Goal: Information Seeking & Learning: Find contact information

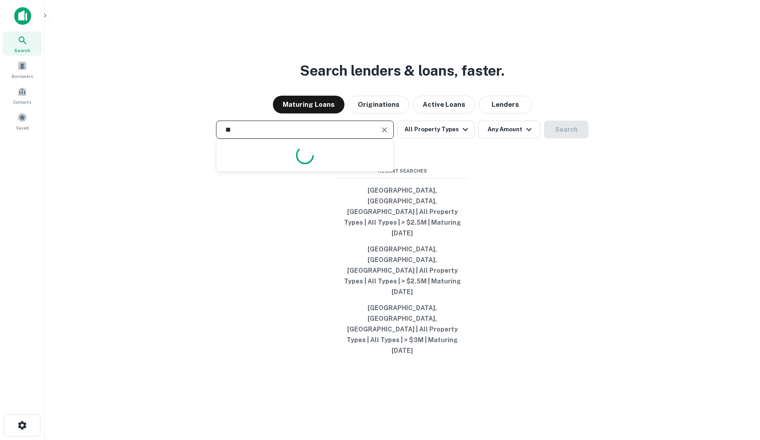
type input "*"
type input "**********"
click at [340, 135] on input "**********" at bounding box center [298, 129] width 156 height 10
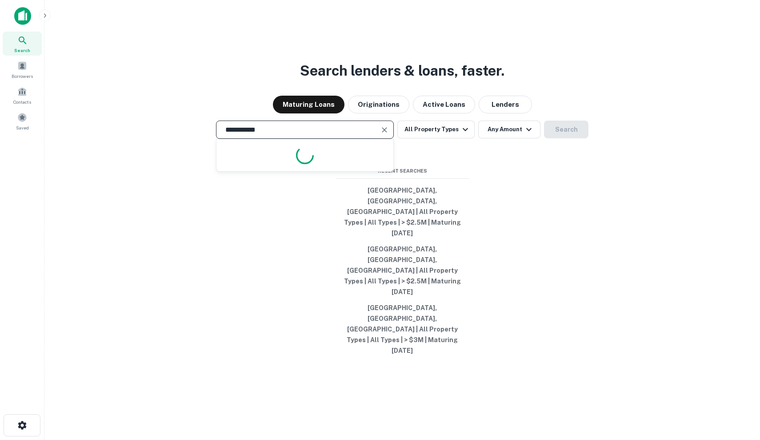
drag, startPoint x: 410, startPoint y: 136, endPoint x: 340, endPoint y: 175, distance: 79.8
click at [340, 135] on input "**********" at bounding box center [298, 129] width 156 height 10
type input "**********"
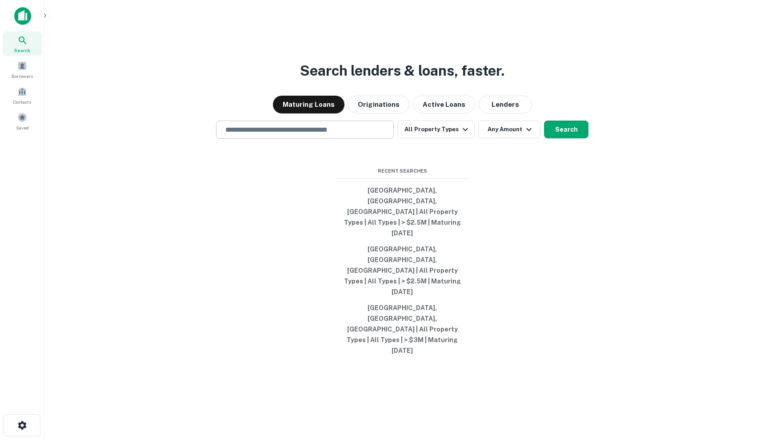
click at [322, 135] on input "text" at bounding box center [305, 129] width 170 height 10
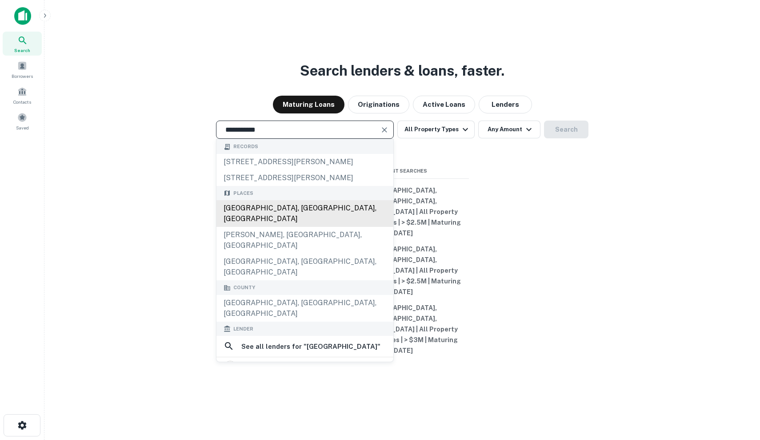
type input "**********"
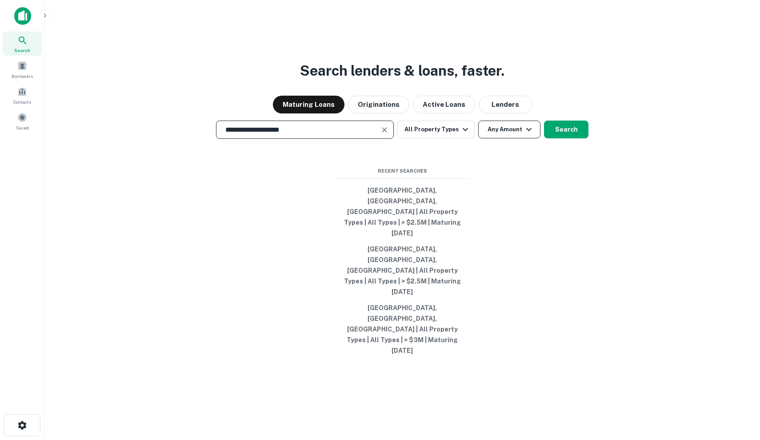
click at [512, 138] on button "Any Amount" at bounding box center [509, 129] width 62 height 18
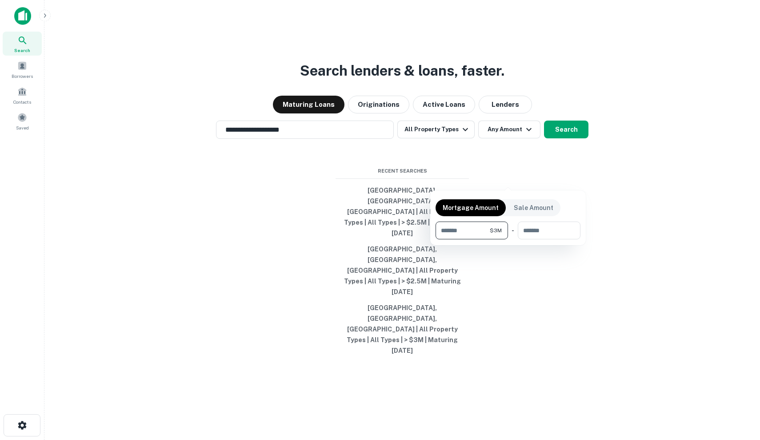
type input "*******"
click at [571, 181] on div at bounding box center [380, 220] width 760 height 440
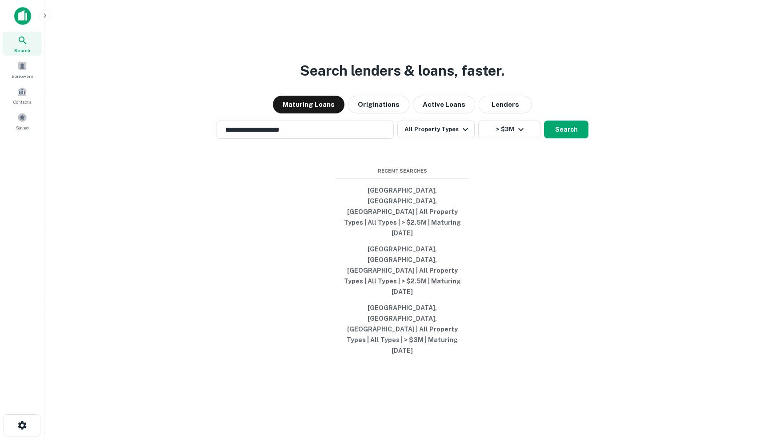
click at [571, 138] on button "Search" at bounding box center [566, 129] width 44 height 18
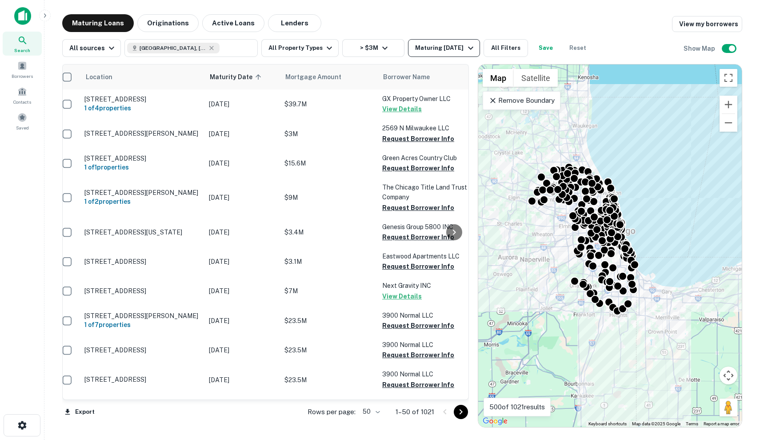
click at [441, 42] on button "Maturing In 1 Year" at bounding box center [444, 48] width 72 height 18
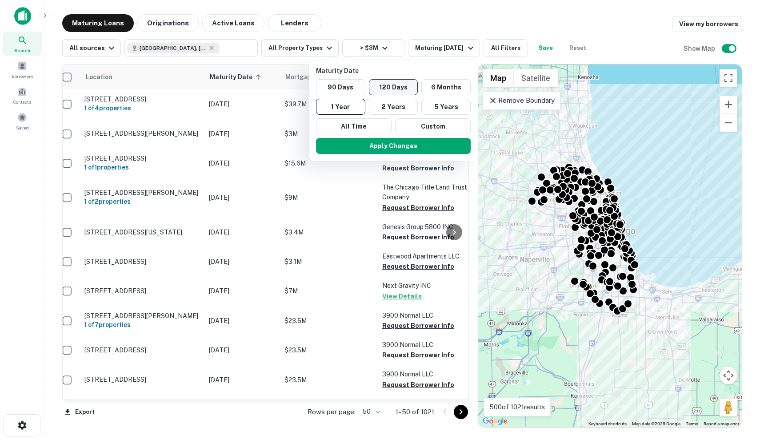
click at [391, 86] on button "120 Days" at bounding box center [393, 87] width 49 height 16
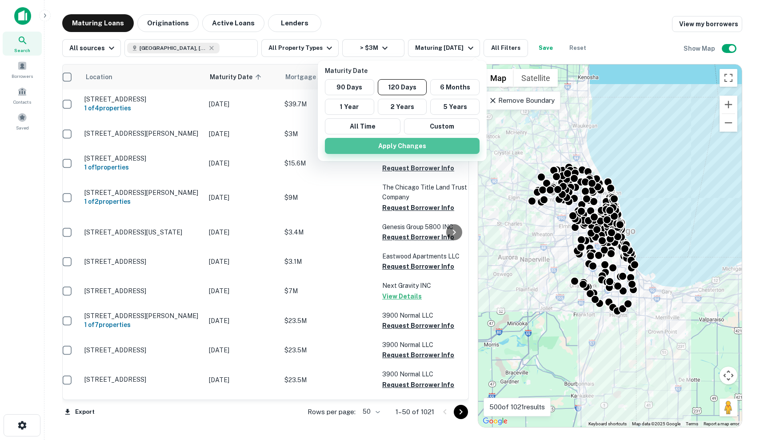
click at [411, 150] on button "Apply Changes" at bounding box center [402, 146] width 155 height 16
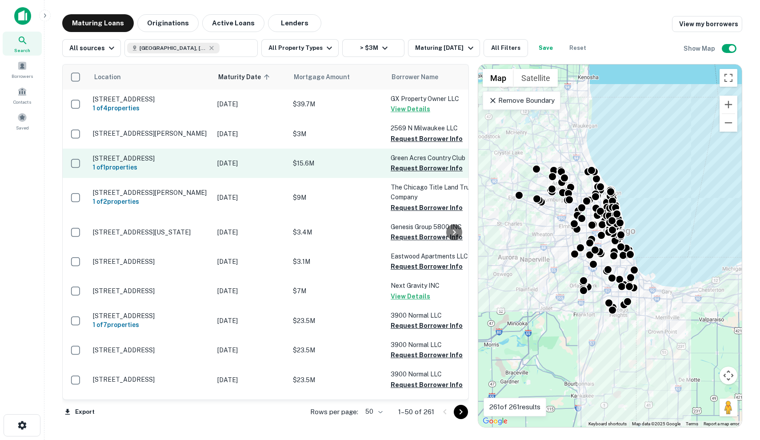
click at [228, 164] on p "[DATE]" at bounding box center [250, 163] width 67 height 10
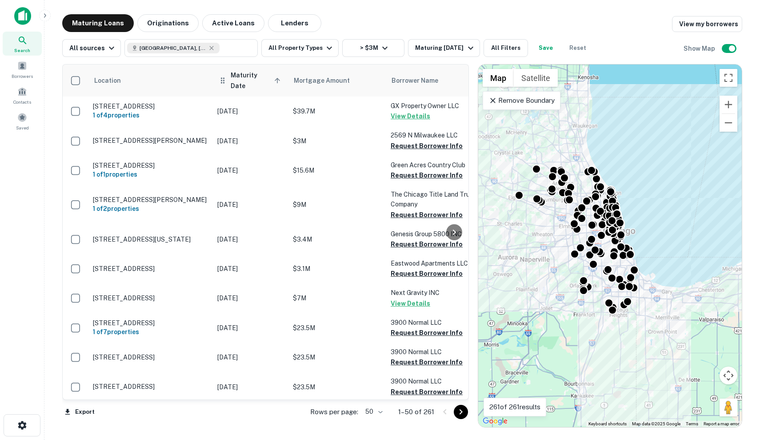
click at [257, 80] on span "Maturity Date sorted ascending" at bounding box center [257, 80] width 52 height 21
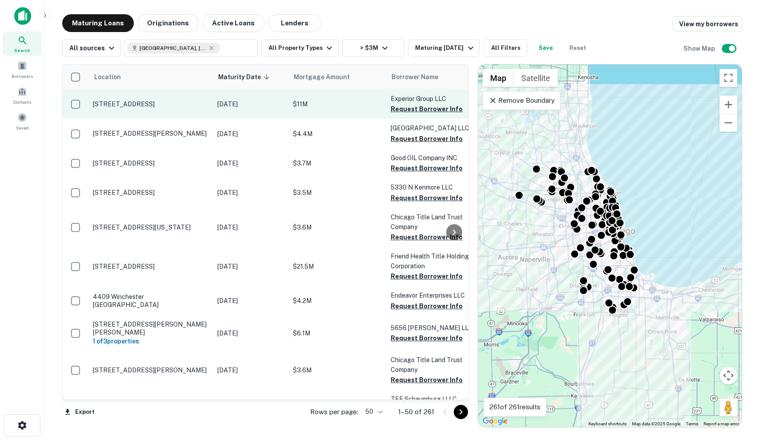
click at [172, 106] on p "1001 W Irving Park Rd Schaumburg, IL60193" at bounding box center [151, 104] width 116 height 8
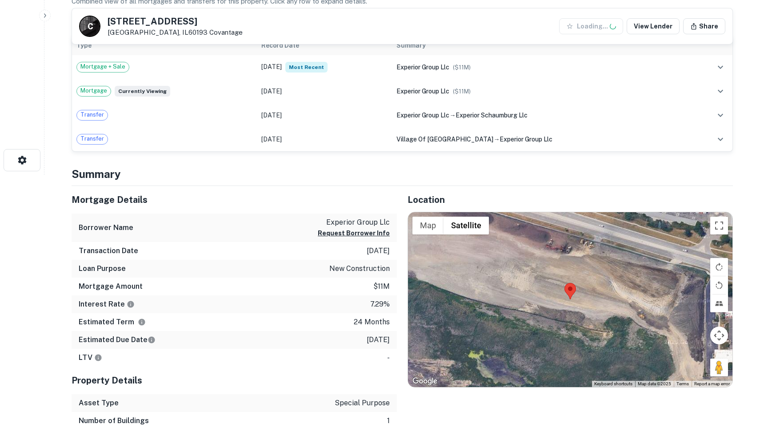
scroll to position [267, 0]
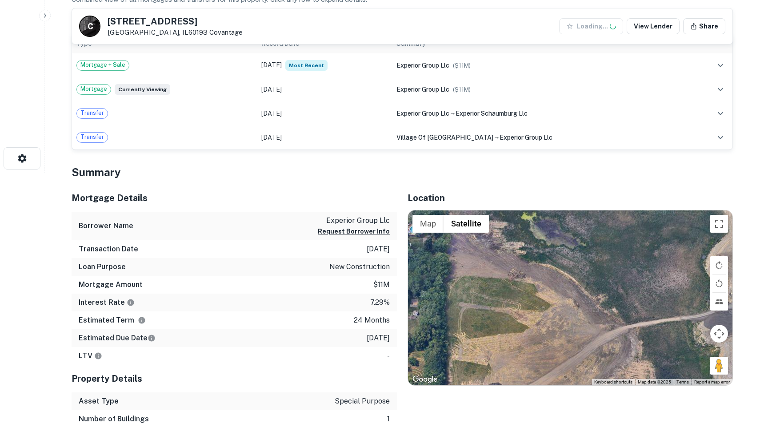
drag, startPoint x: 495, startPoint y: 285, endPoint x: 550, endPoint y: 149, distance: 147.1
click at [550, 149] on div "Back to search C 1001 W Irving Park Rd Schaumburg, IL60193 Covantage Loading...…" at bounding box center [402, 420] width 683 height 1345
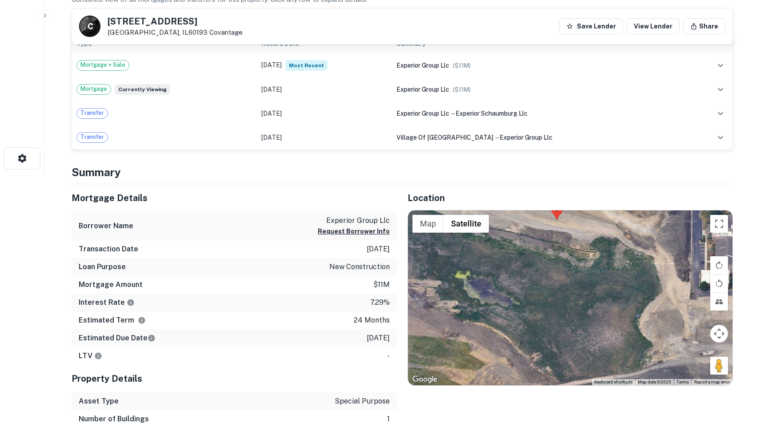
drag, startPoint x: 573, startPoint y: 287, endPoint x: 512, endPoint y: 354, distance: 90.6
click at [512, 354] on div at bounding box center [570, 297] width 324 height 175
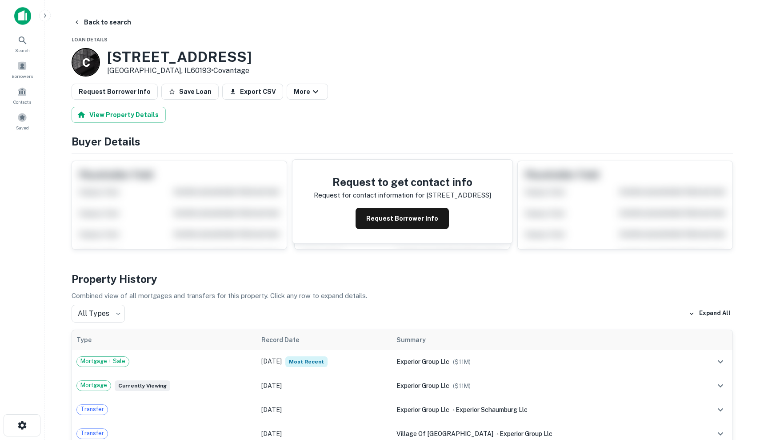
scroll to position [0, 0]
click at [213, 70] on link "Covantage" at bounding box center [231, 70] width 36 height 8
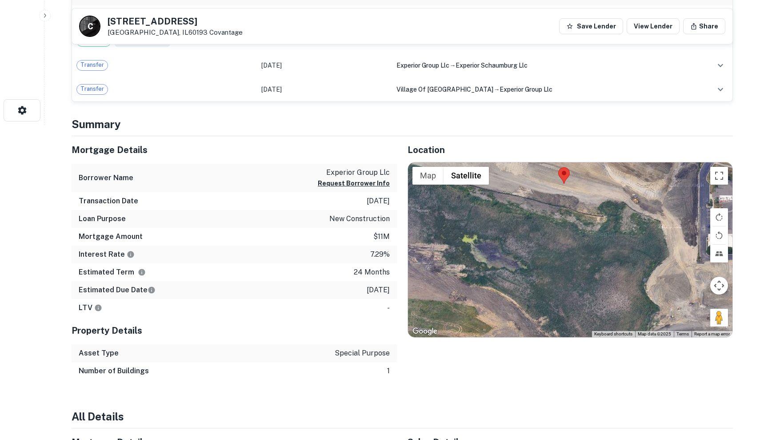
scroll to position [332, 0]
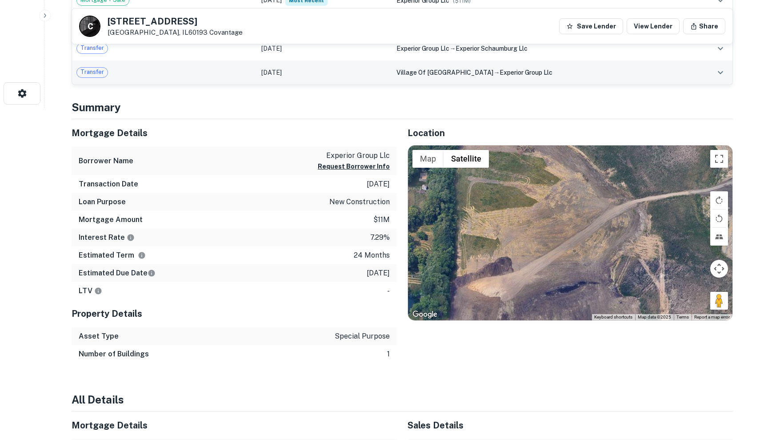
drag, startPoint x: 537, startPoint y: 244, endPoint x: 592, endPoint y: 80, distance: 172.6
click at [592, 80] on div "Back to search C 1001 W Irving Park Rd Schaumburg, IL60193 Covantage Save Lende…" at bounding box center [402, 355] width 683 height 1345
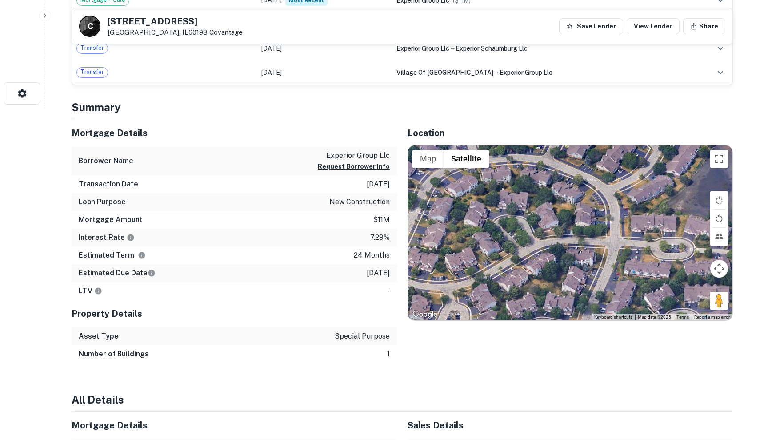
drag, startPoint x: 618, startPoint y: 253, endPoint x: 618, endPoint y: -9, distance: 262.2
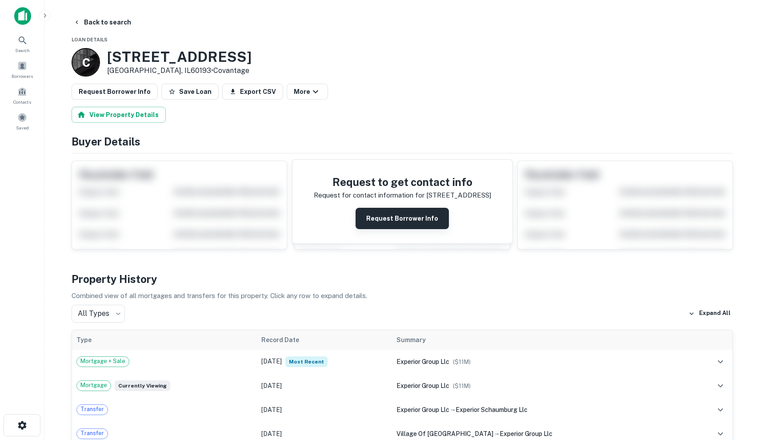
scroll to position [0, 0]
click at [385, 211] on button "Request Borrower Info" at bounding box center [402, 218] width 93 height 21
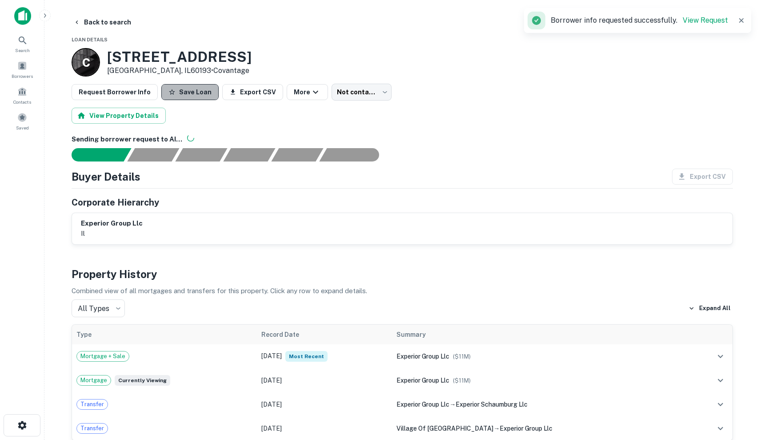
click at [193, 93] on button "Save Loan" at bounding box center [189, 92] width 57 height 16
click at [101, 25] on button "Back to search" at bounding box center [102, 22] width 65 height 16
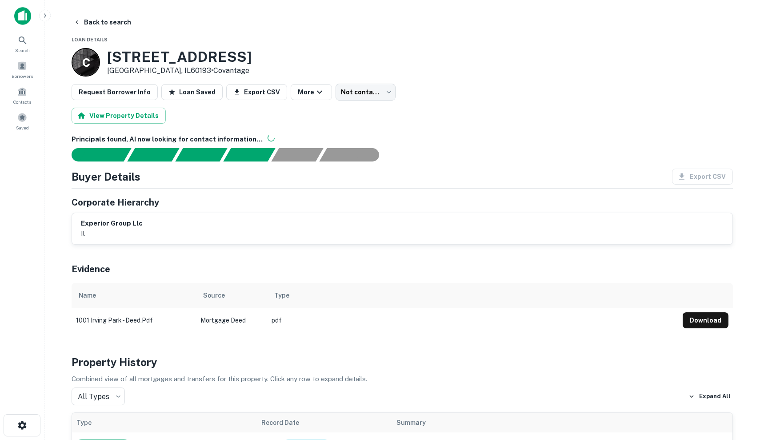
click at [96, 13] on main "Back to search Loan Details C 1001 W Irving Park Rd Schaumburg, IL60193 • Covan…" at bounding box center [402, 220] width 716 height 440
click at [96, 22] on button "Back to search" at bounding box center [102, 22] width 65 height 16
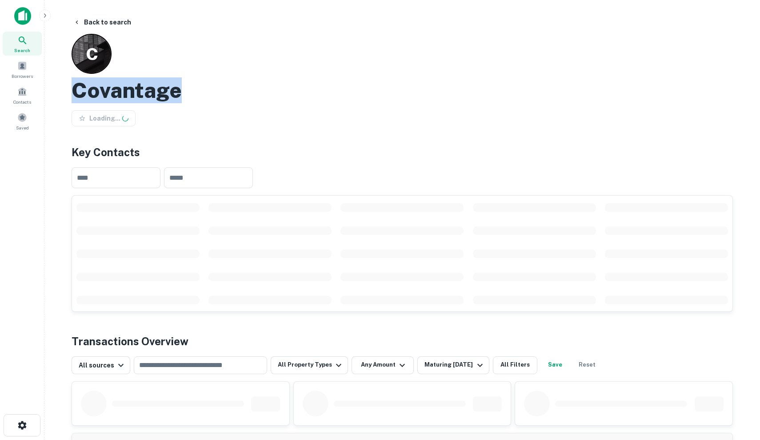
drag, startPoint x: 68, startPoint y: 94, endPoint x: 218, endPoint y: 94, distance: 150.2
copy h2 "Covantage"
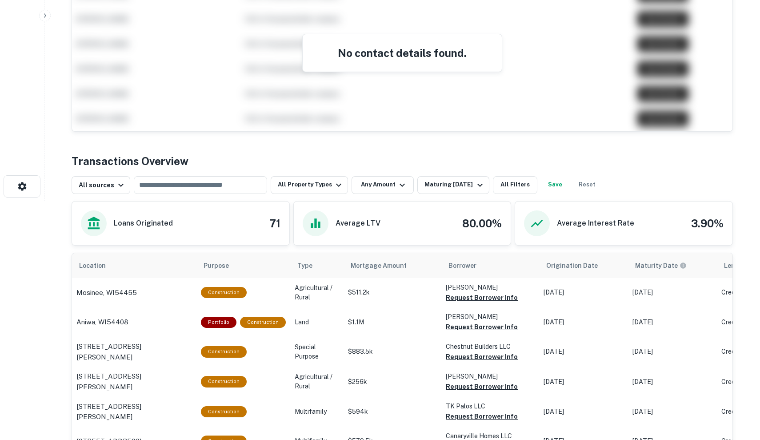
scroll to position [242, 0]
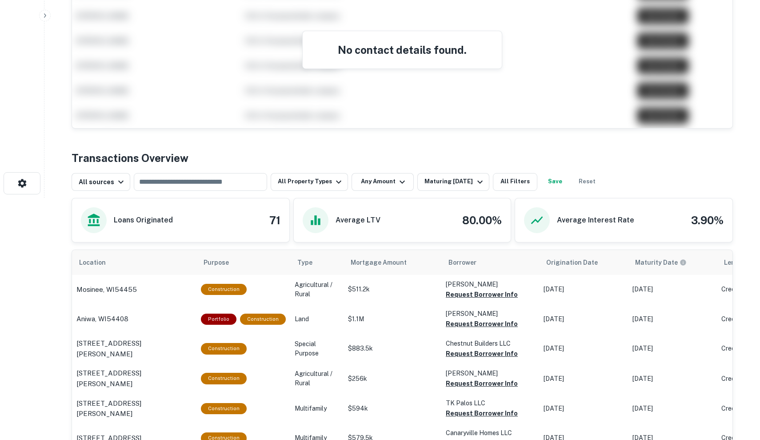
click at [372, 128] on div "Back to search C Covantage Save Lender Key Contacts ​ ​ Name sorted ascending T…" at bounding box center [402, 378] width 683 height 1212
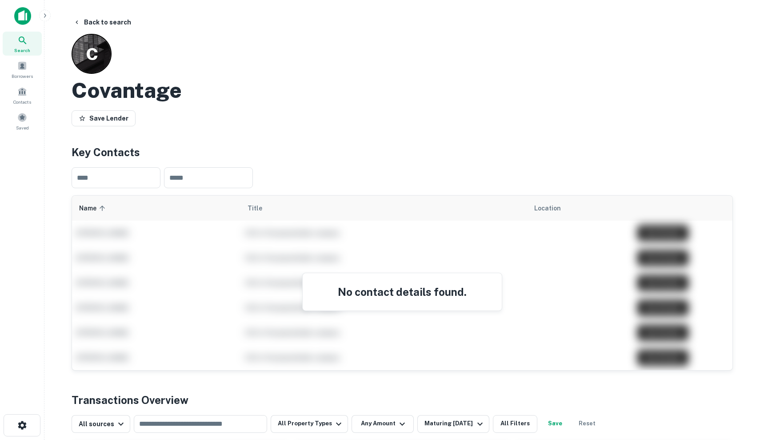
scroll to position [0, 0]
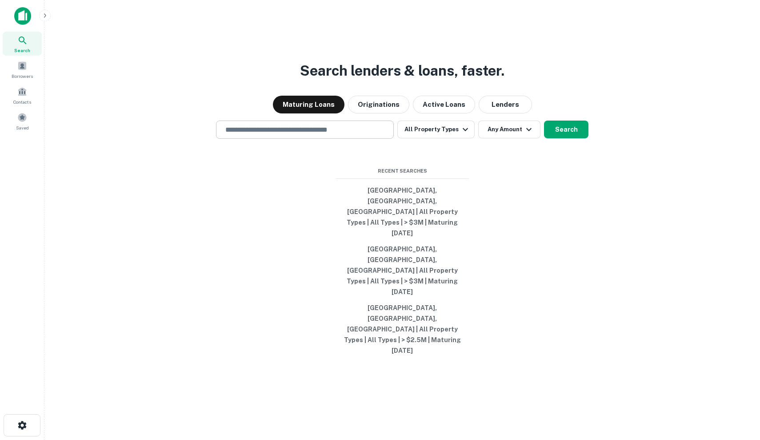
click at [363, 139] on div "​" at bounding box center [305, 129] width 178 height 18
type input "*"
type input "**********"
click at [510, 138] on button "Any Amount" at bounding box center [509, 129] width 62 height 18
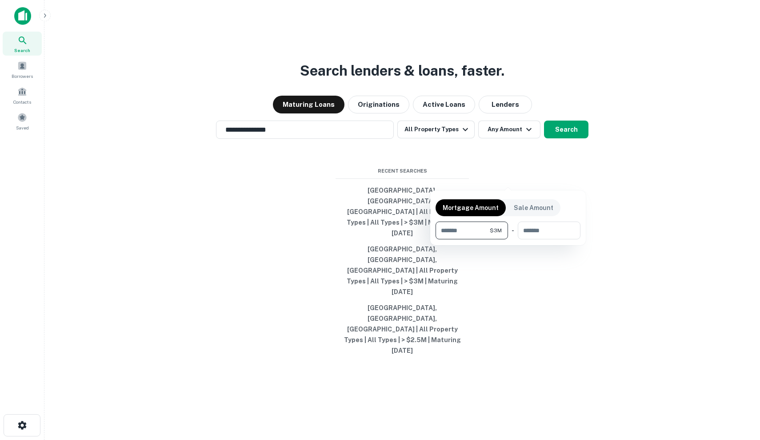
type input "*******"
click at [568, 176] on div at bounding box center [380, 220] width 760 height 440
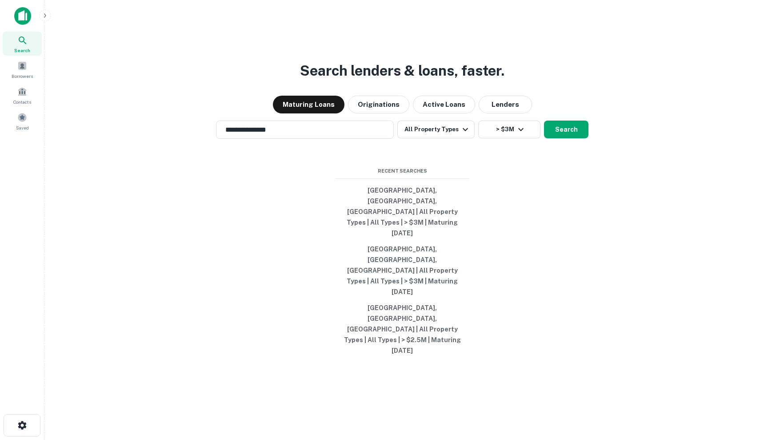
click at [568, 138] on button "Search" at bounding box center [566, 129] width 44 height 18
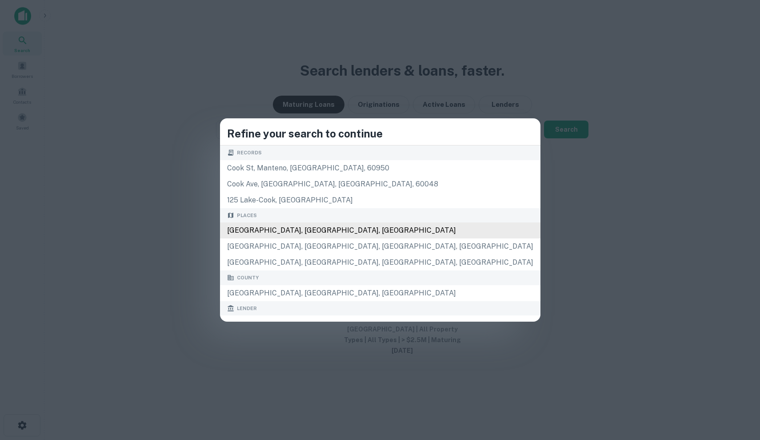
type input "**********"
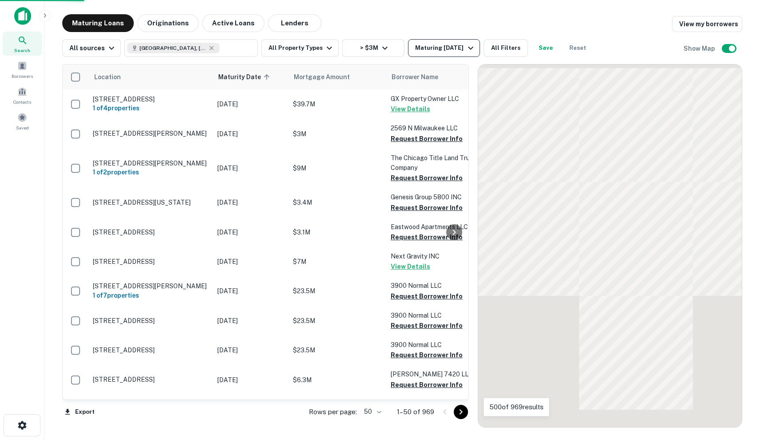
click at [437, 44] on div "Maturing In 1 Year" at bounding box center [445, 48] width 60 height 11
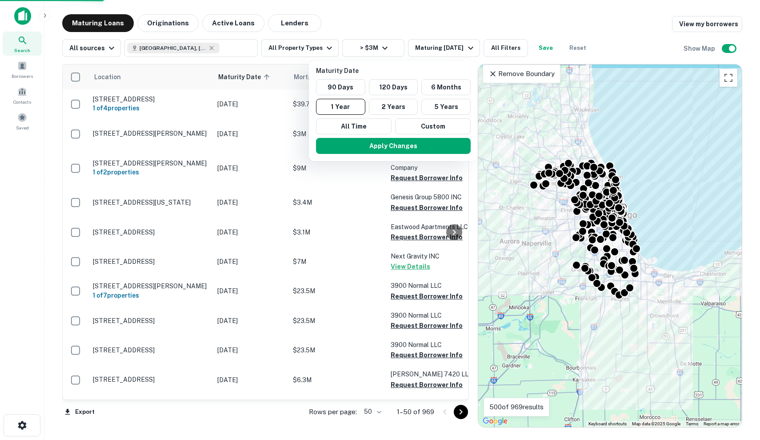
click at [446, 46] on div at bounding box center [380, 220] width 760 height 440
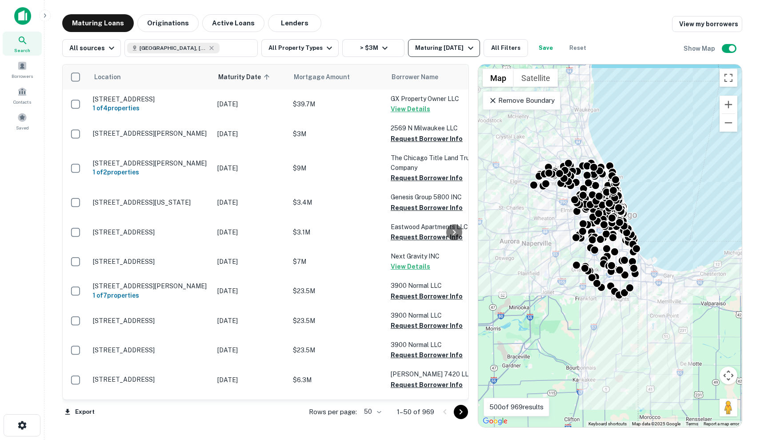
click at [429, 48] on div "Maturing In 1 Year" at bounding box center [445, 48] width 60 height 11
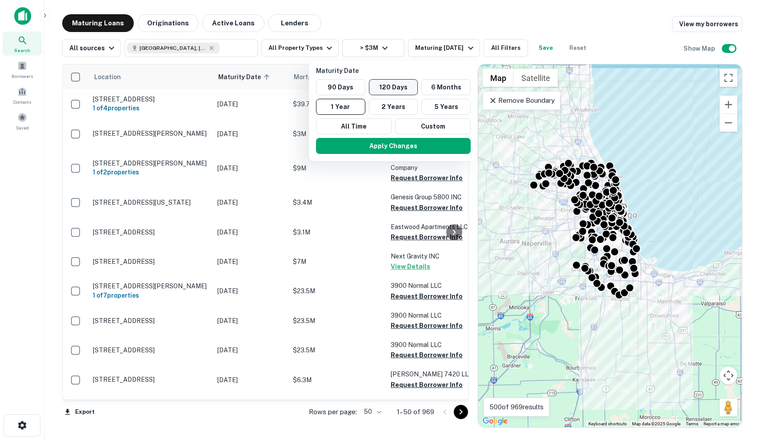
click at [400, 88] on button "120 Days" at bounding box center [393, 87] width 49 height 16
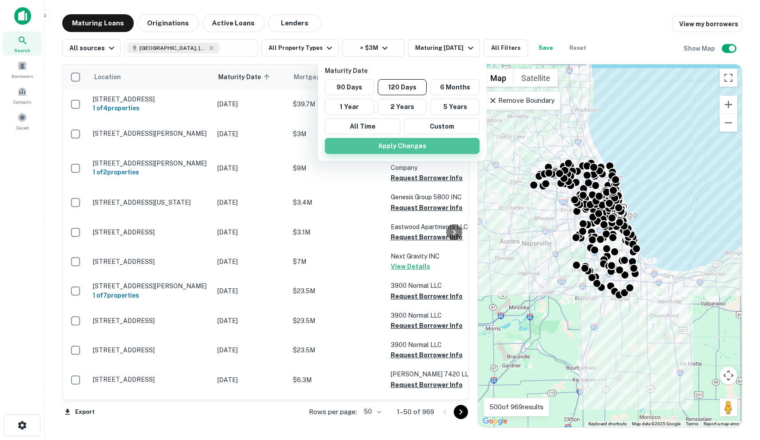
click at [409, 147] on button "Apply Changes" at bounding box center [402, 146] width 155 height 16
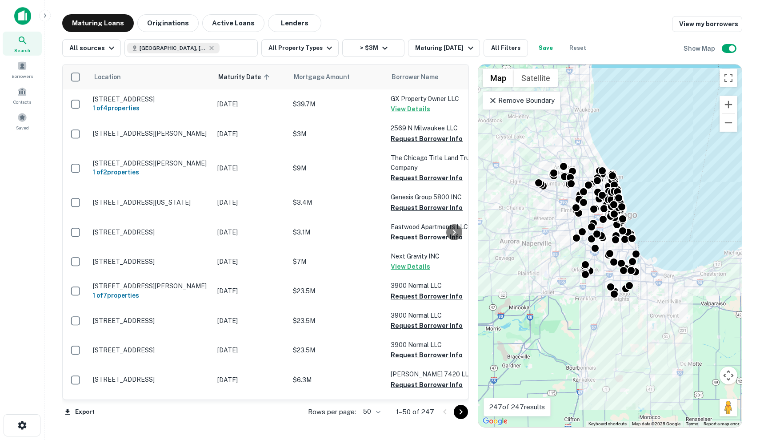
click at [537, 101] on p "Remove Boundary" at bounding box center [521, 100] width 66 height 11
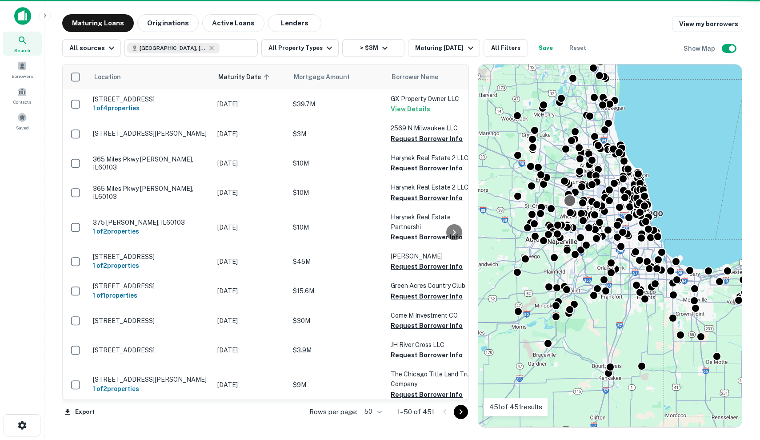
drag, startPoint x: 537, startPoint y: 101, endPoint x: 568, endPoint y: 198, distance: 101.3
click at [568, 198] on div "To activate drag with keyboard, press Alt + Enter. Once in keyboard drag state,…" at bounding box center [610, 245] width 264 height 362
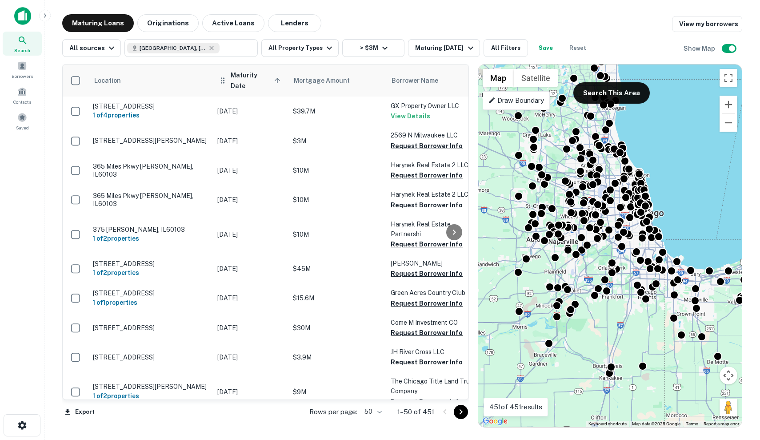
click at [248, 79] on span "Maturity Date sorted ascending" at bounding box center [257, 80] width 52 height 21
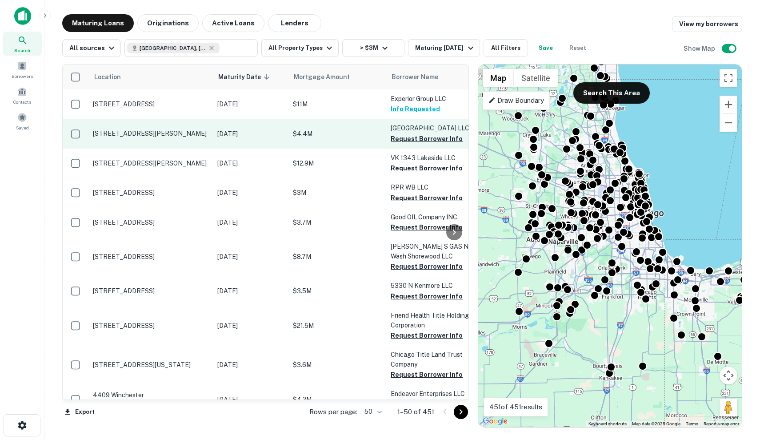
click at [357, 136] on p "$4.4M" at bounding box center [337, 134] width 89 height 10
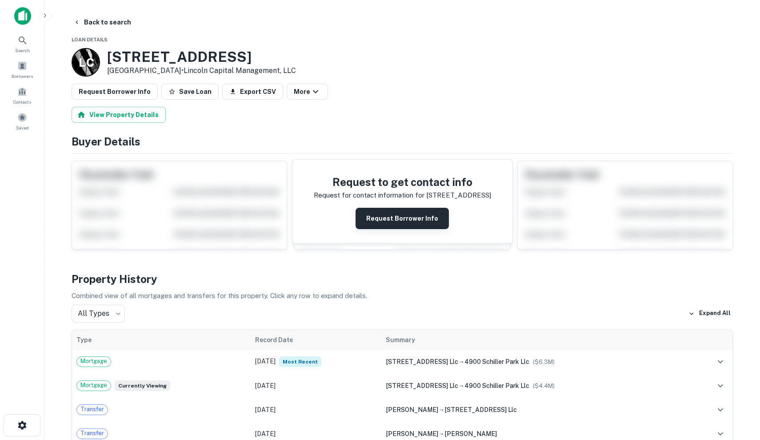
click at [412, 221] on button "Request Borrower Info" at bounding box center [402, 218] width 93 height 21
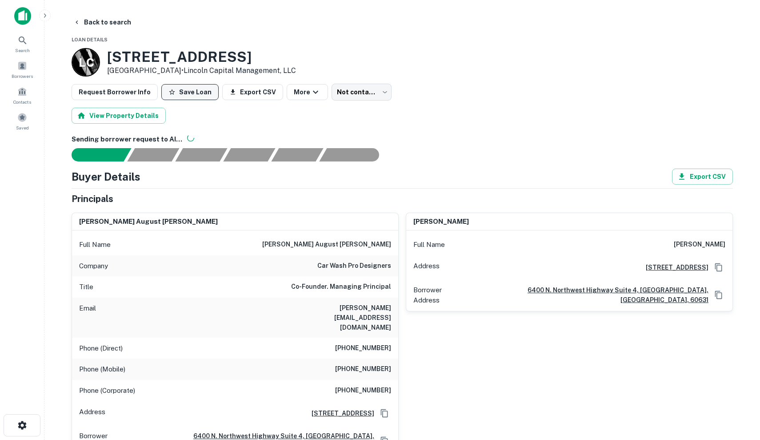
click at [198, 93] on button "Save Loan" at bounding box center [189, 92] width 57 height 16
click at [88, 24] on button "Back to search" at bounding box center [102, 22] width 65 height 16
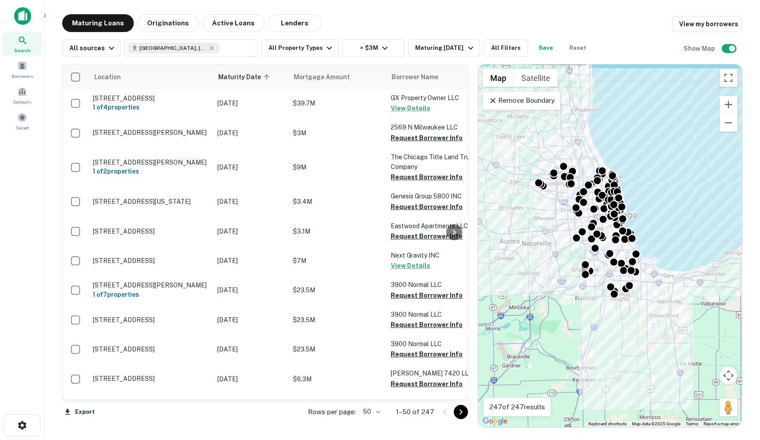
scroll to position [1, 0]
click at [537, 105] on div "Remove Boundary" at bounding box center [522, 100] width 78 height 19
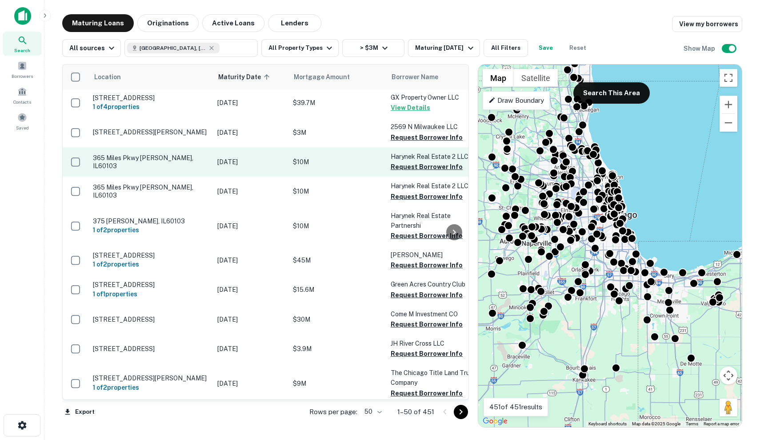
scroll to position [1, 0]
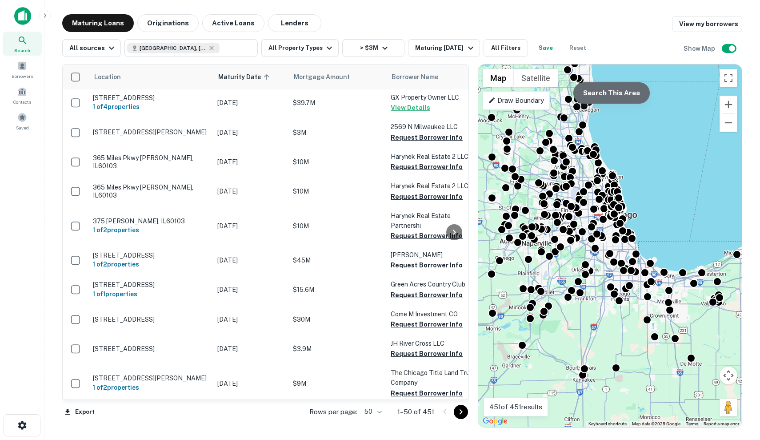
click at [639, 99] on button "Search This Area" at bounding box center [611, 92] width 76 height 21
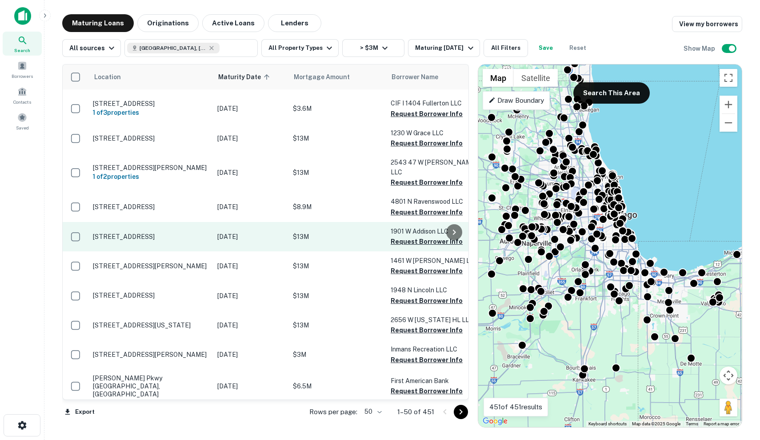
scroll to position [0, 0]
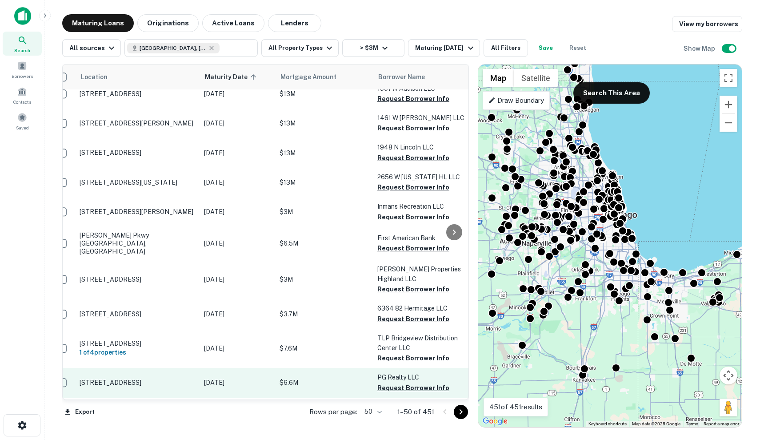
click at [247, 377] on p "[DATE]" at bounding box center [237, 382] width 67 height 10
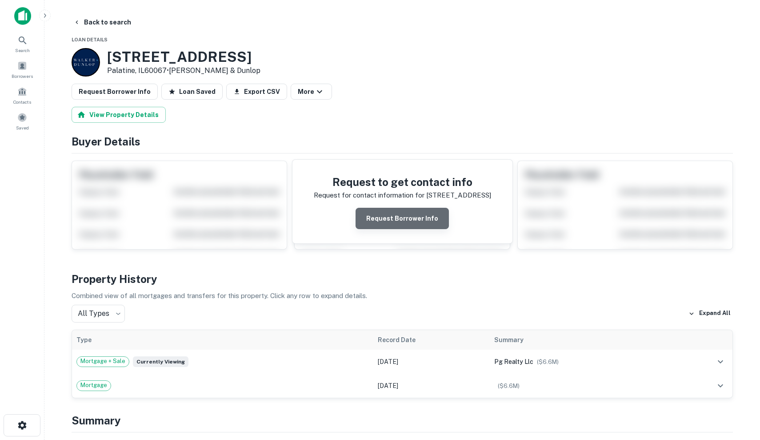
click at [416, 228] on button "Request Borrower Info" at bounding box center [402, 218] width 93 height 21
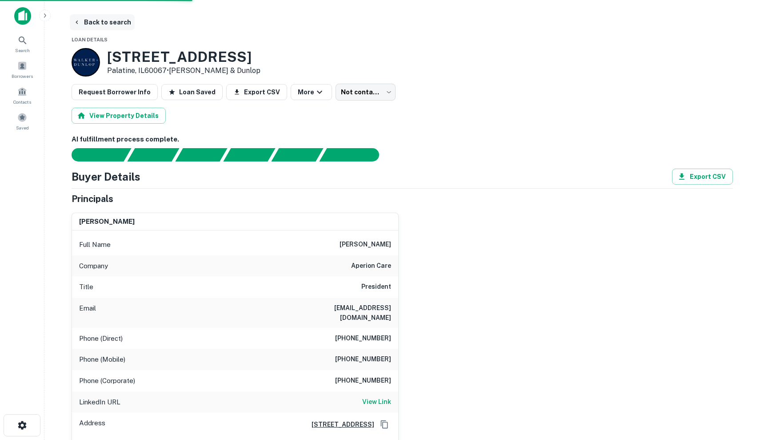
click at [98, 21] on button "Back to search" at bounding box center [102, 22] width 65 height 16
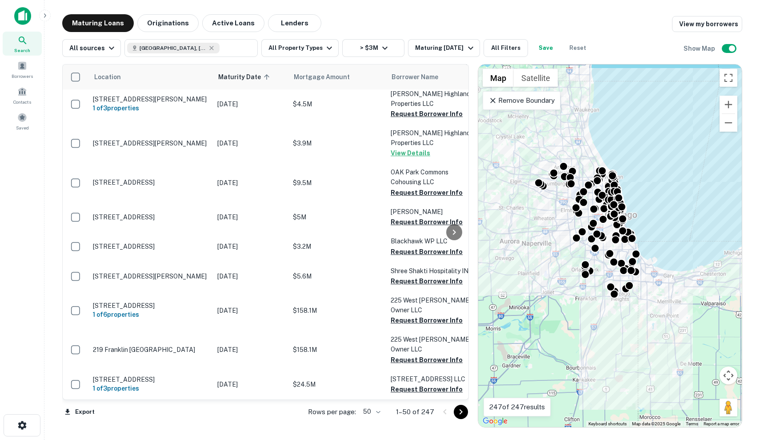
click at [534, 103] on p "Remove Boundary" at bounding box center [521, 100] width 66 height 11
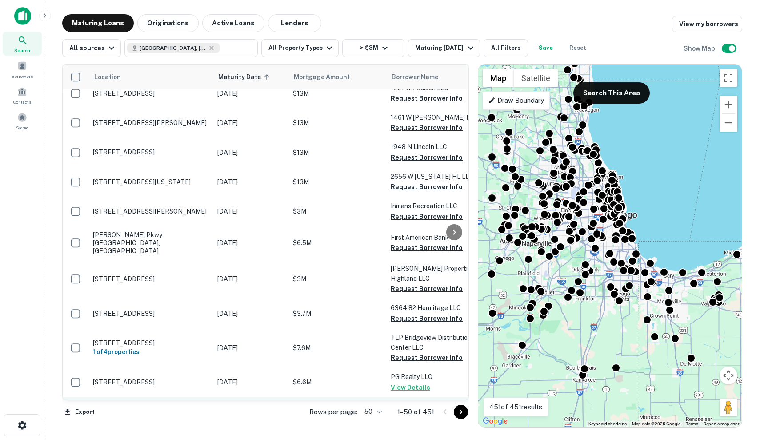
scroll to position [1259, 0]
click at [283, 412] on p "[DATE]" at bounding box center [250, 417] width 67 height 10
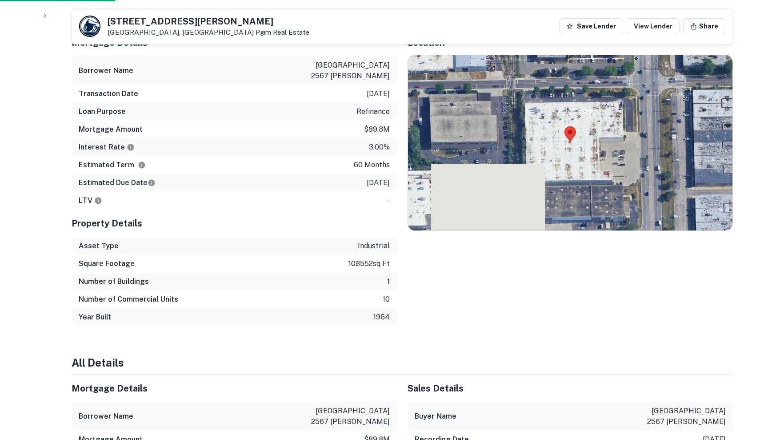
scroll to position [524, 0]
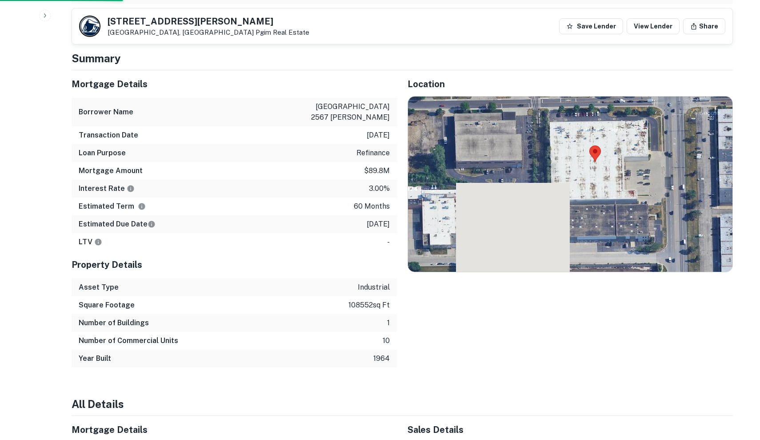
drag, startPoint x: 524, startPoint y: 164, endPoint x: 550, endPoint y: 140, distance: 35.2
click at [550, 140] on div at bounding box center [570, 183] width 324 height 175
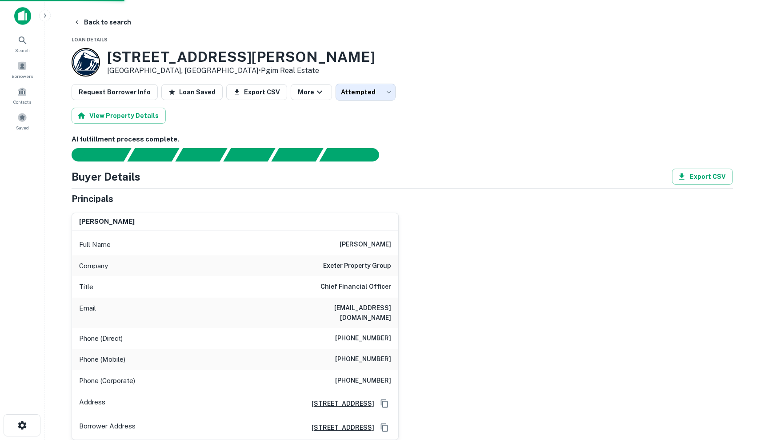
scroll to position [0, 0]
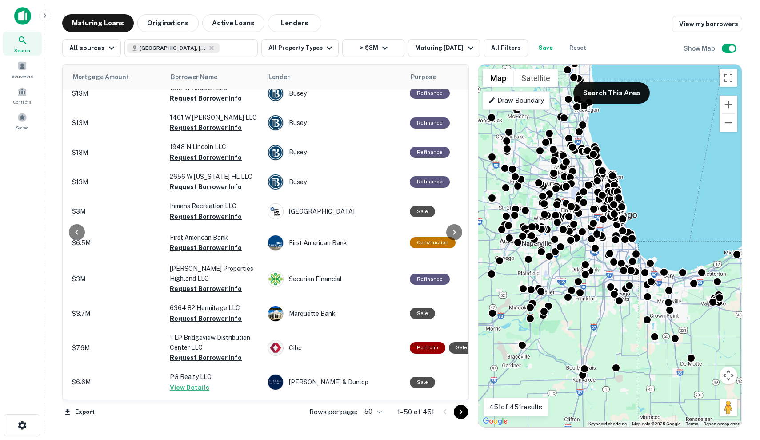
click at [463, 412] on icon "Go to next page" at bounding box center [461, 411] width 11 height 11
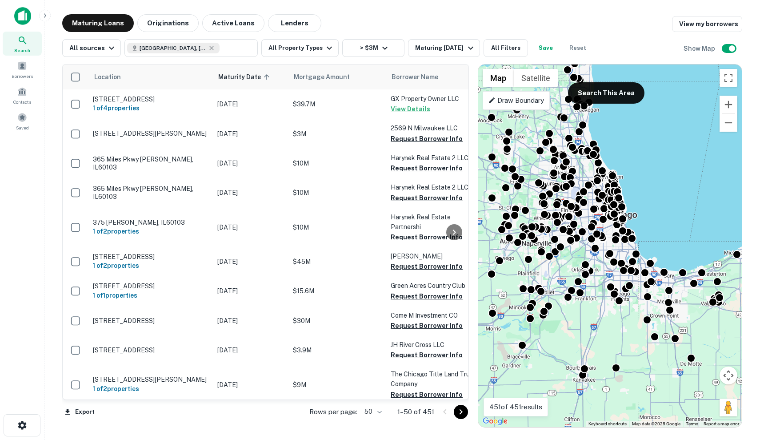
drag, startPoint x: 49, startPoint y: 31, endPoint x: 478, endPoint y: 12, distance: 429.3
click at [478, 12] on main "Maturing Loans Originations Active Loans Lenders View my borrowers All sources …" at bounding box center [402, 220] width 716 height 440
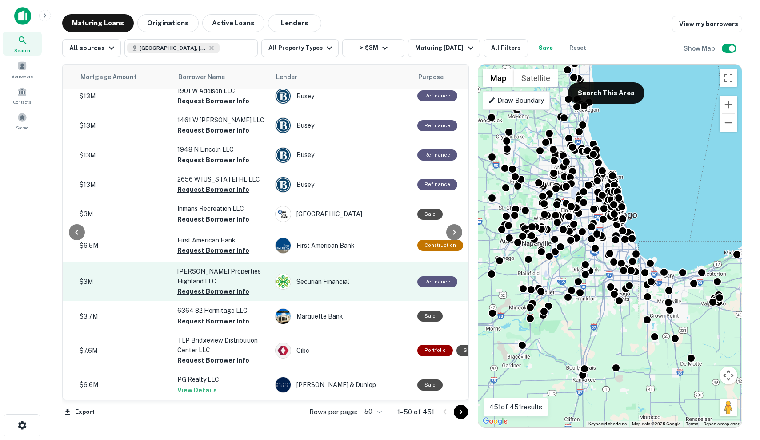
scroll to position [1256, 254]
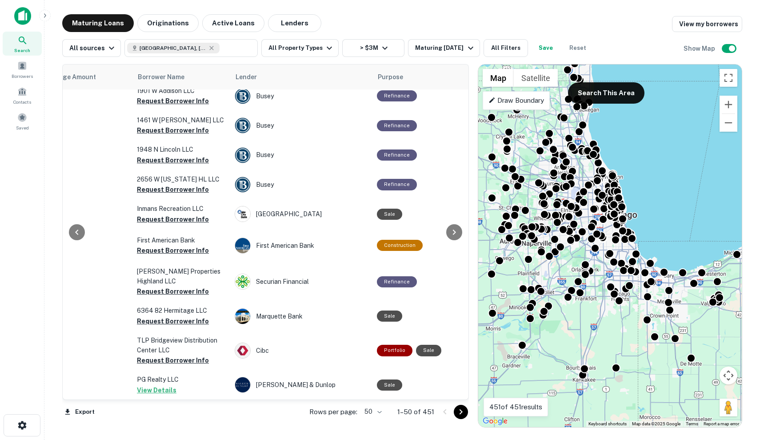
click at [465, 414] on icon "Go to next page" at bounding box center [461, 411] width 11 height 11
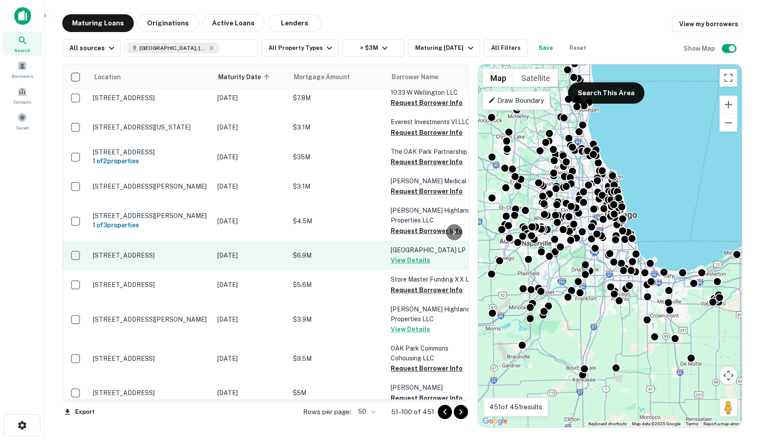
scroll to position [965, 0]
click at [250, 250] on p "[DATE]" at bounding box center [250, 255] width 67 height 10
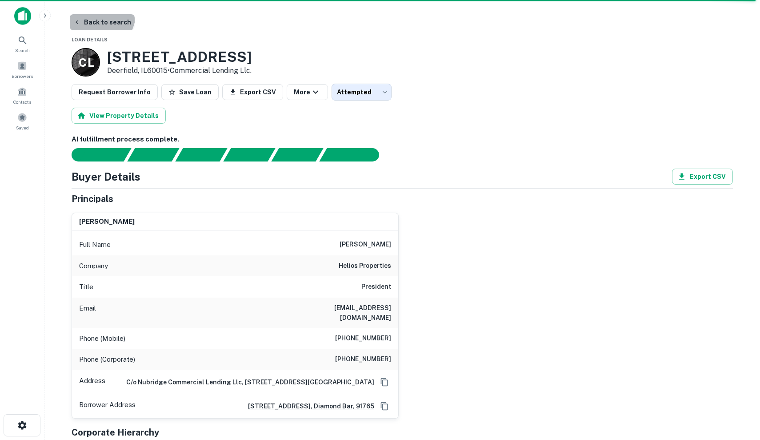
click at [99, 14] on button "Back to search" at bounding box center [102, 22] width 65 height 16
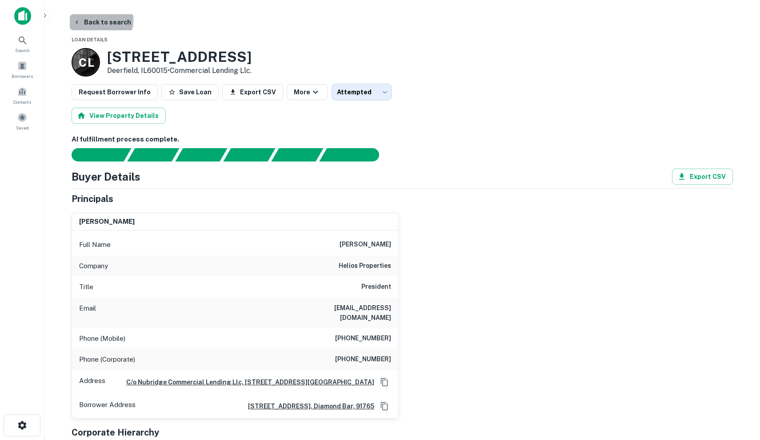
click at [99, 20] on button "Back to search" at bounding box center [102, 22] width 65 height 16
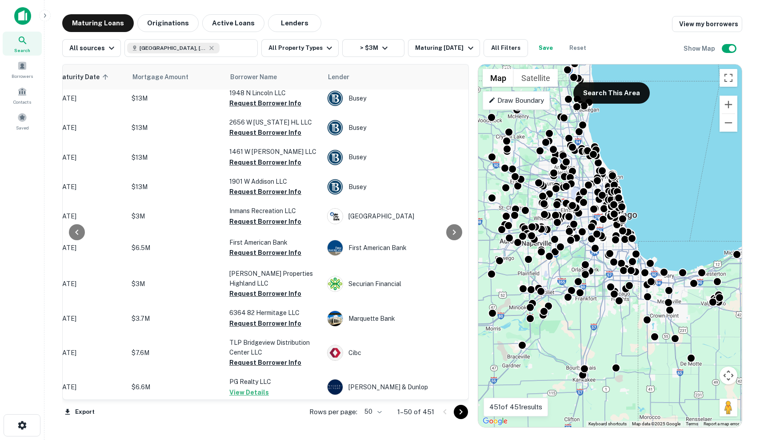
scroll to position [1259, 161]
click at [462, 412] on icon "Go to next page" at bounding box center [461, 411] width 3 height 5
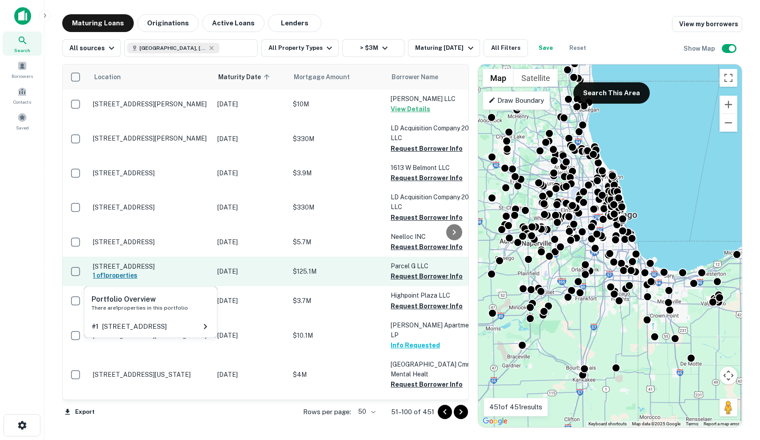
click at [181, 271] on h6 "1 of 1 properties" at bounding box center [151, 275] width 116 height 10
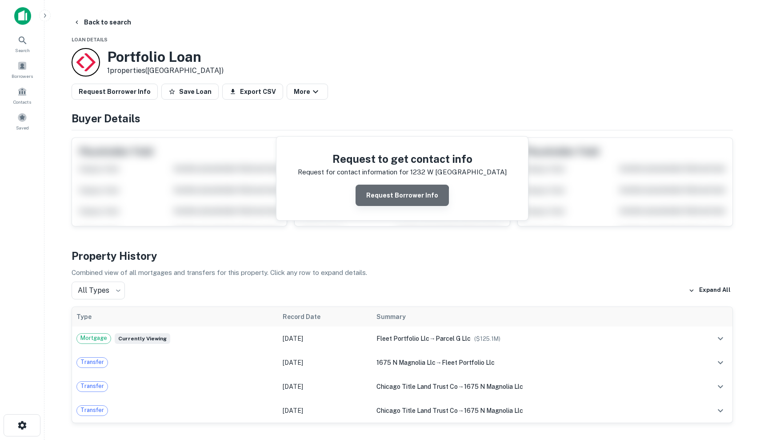
click at [404, 200] on button "Request Borrower Info" at bounding box center [402, 194] width 93 height 21
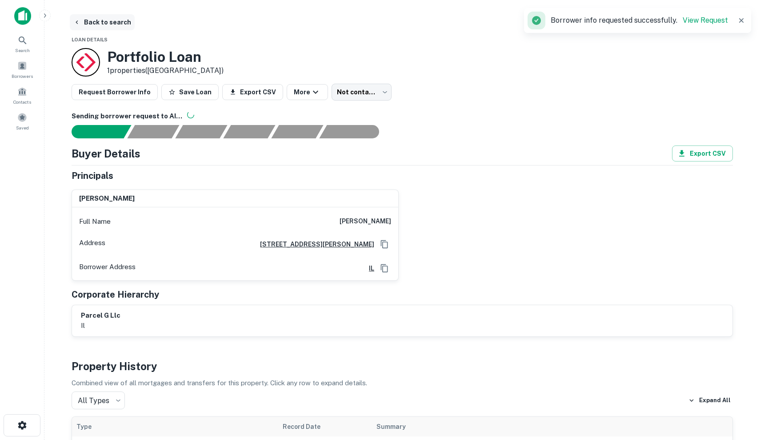
click at [85, 23] on button "Back to search" at bounding box center [102, 22] width 65 height 16
click at [108, 21] on button "Back to search" at bounding box center [102, 22] width 65 height 16
click at [95, 21] on button "Back to search" at bounding box center [102, 22] width 65 height 16
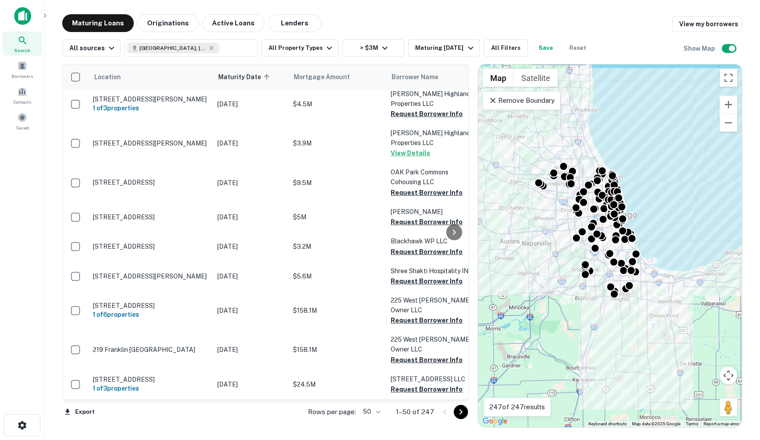
scroll to position [1244, 0]
click at [232, 438] on p "[DATE]" at bounding box center [250, 443] width 67 height 10
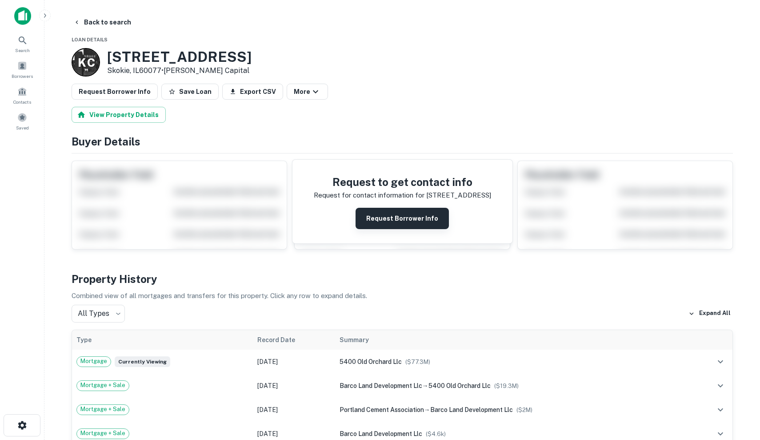
click at [416, 222] on button "Request Borrower Info" at bounding box center [402, 218] width 93 height 21
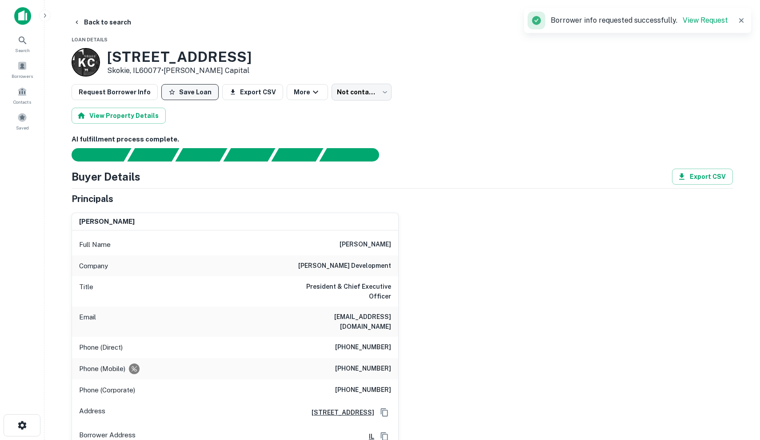
click at [184, 87] on button "Save Loan" at bounding box center [189, 92] width 57 height 16
click at [99, 24] on button "Back to search" at bounding box center [102, 22] width 65 height 16
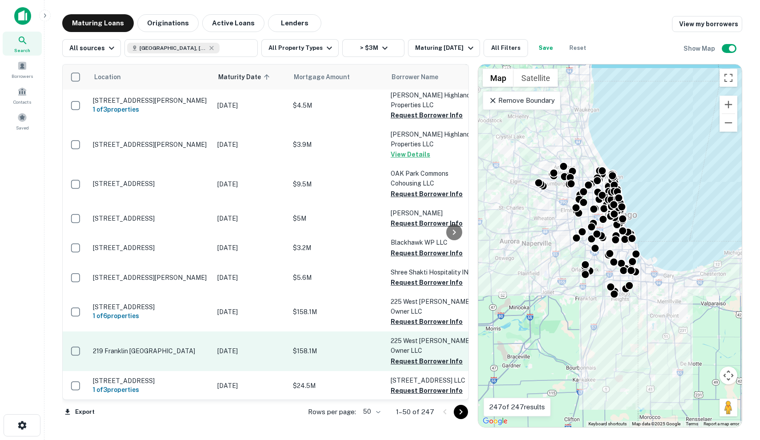
scroll to position [1242, 0]
click at [285, 331] on td "[DATE]" at bounding box center [251, 350] width 76 height 39
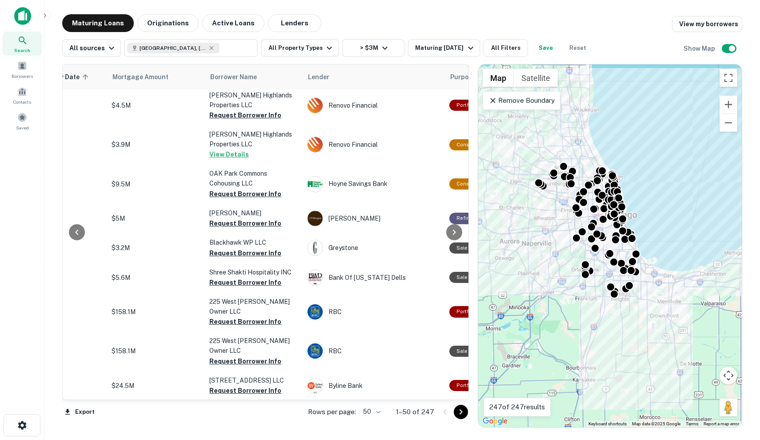
scroll to position [1241, 181]
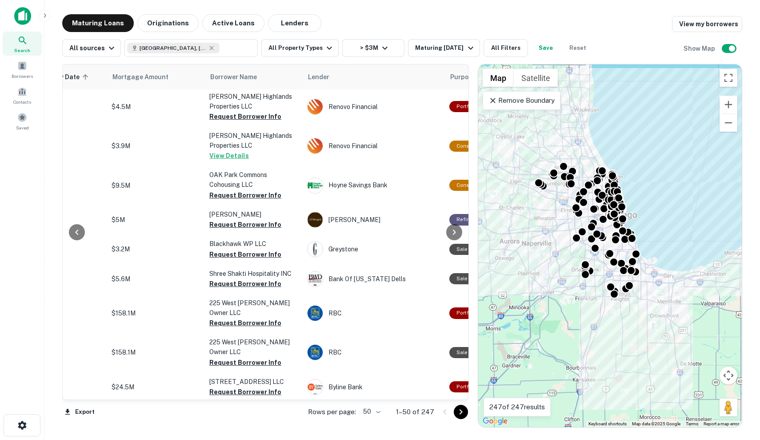
click at [462, 410] on icon "Go to next page" at bounding box center [461, 411] width 11 height 11
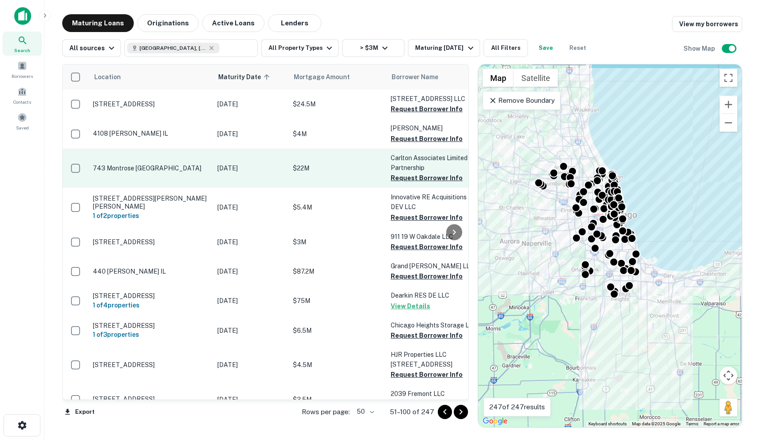
click at [224, 171] on p "[DATE]" at bounding box center [250, 168] width 67 height 10
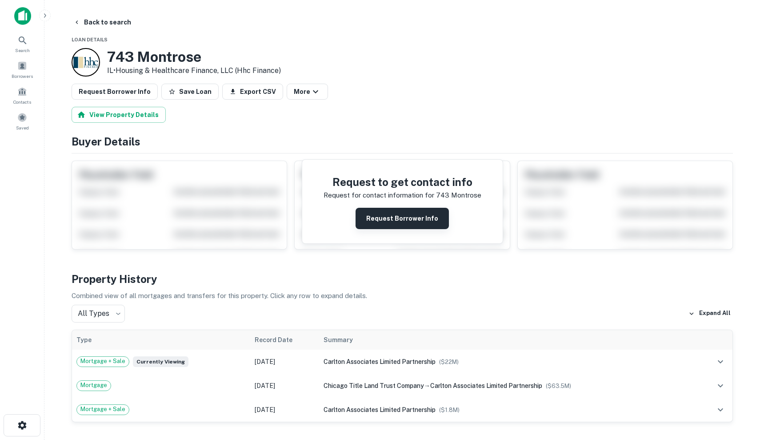
click at [392, 217] on button "Request Borrower Info" at bounding box center [402, 218] width 93 height 21
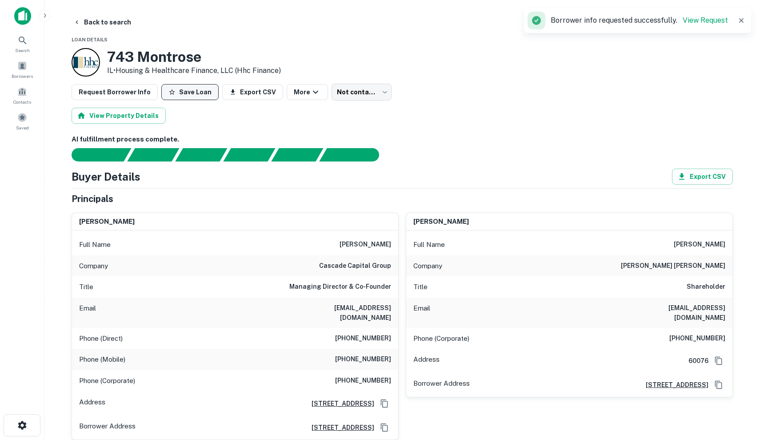
click at [189, 89] on button "Save Loan" at bounding box center [189, 92] width 57 height 16
click at [92, 26] on button "Back to search" at bounding box center [102, 22] width 65 height 16
click at [93, 22] on button "Back to search" at bounding box center [102, 22] width 65 height 16
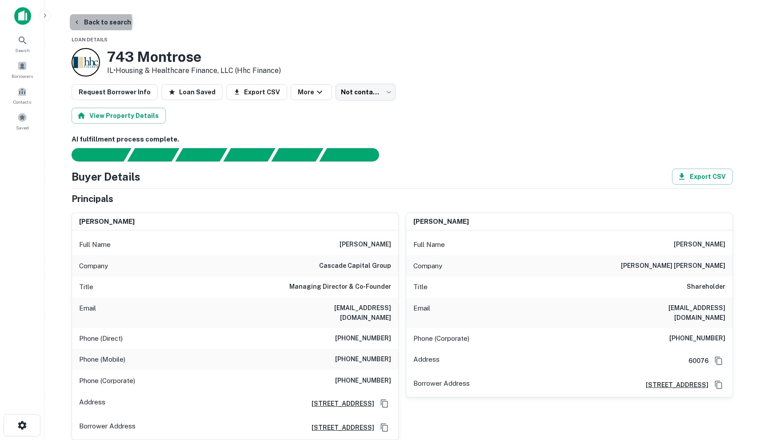
click at [93, 22] on button "Back to search" at bounding box center [102, 22] width 65 height 16
click at [112, 18] on button "Back to search" at bounding box center [102, 22] width 65 height 16
click at [110, 25] on button "Back to search" at bounding box center [102, 22] width 65 height 16
click at [101, 21] on button "Back to search" at bounding box center [102, 22] width 65 height 16
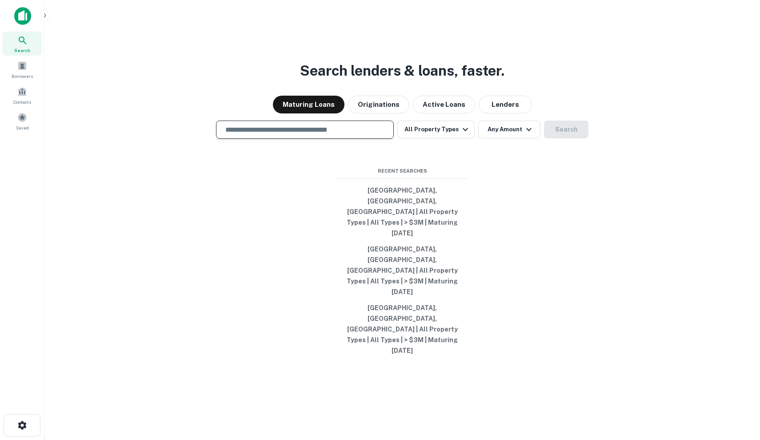
click at [367, 135] on input "text" at bounding box center [305, 129] width 170 height 10
click at [245, 135] on input "text" at bounding box center [305, 129] width 170 height 10
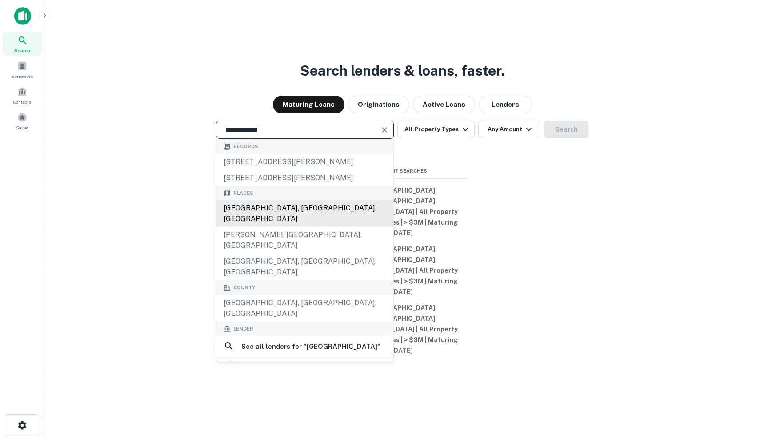
click at [257, 227] on div "[GEOGRAPHIC_DATA], [GEOGRAPHIC_DATA], [GEOGRAPHIC_DATA]" at bounding box center [304, 213] width 177 height 27
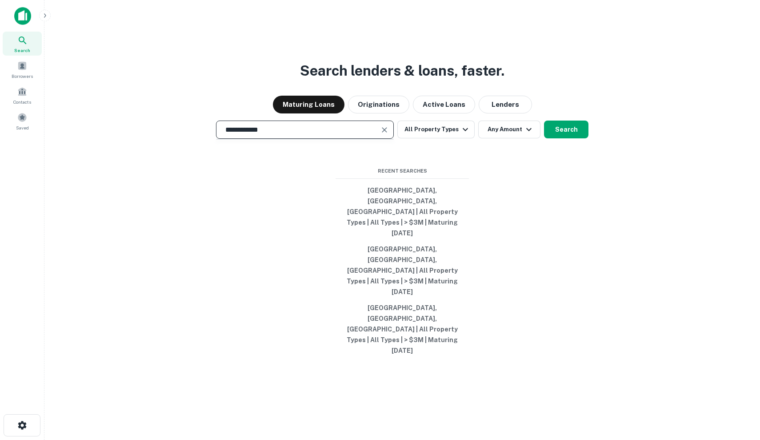
type input "**********"
click at [524, 135] on icon "button" at bounding box center [529, 129] width 11 height 11
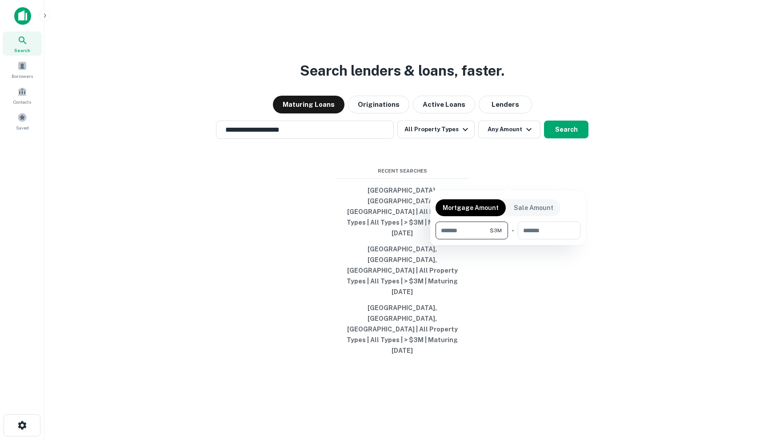
type input "*******"
click at [571, 179] on div at bounding box center [380, 220] width 760 height 440
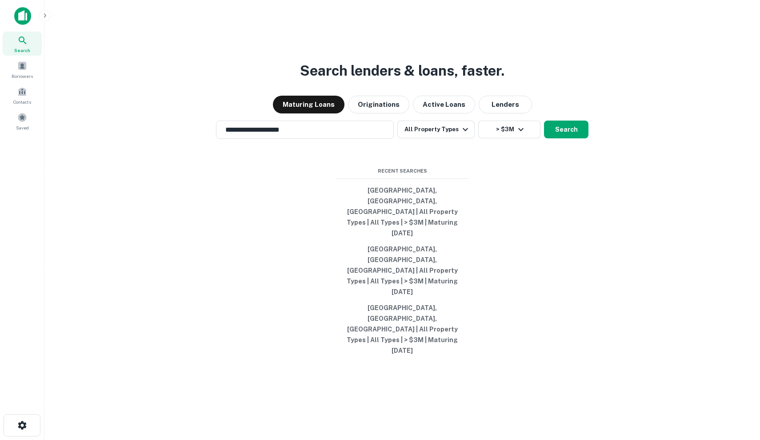
click at [571, 138] on button "Search" at bounding box center [566, 129] width 44 height 18
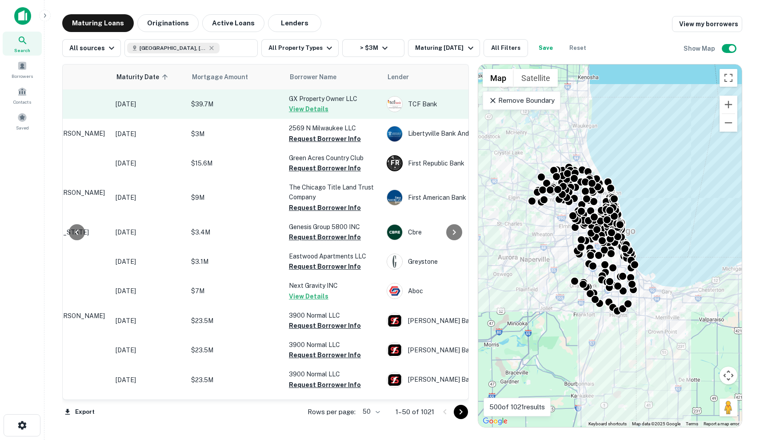
scroll to position [0, 100]
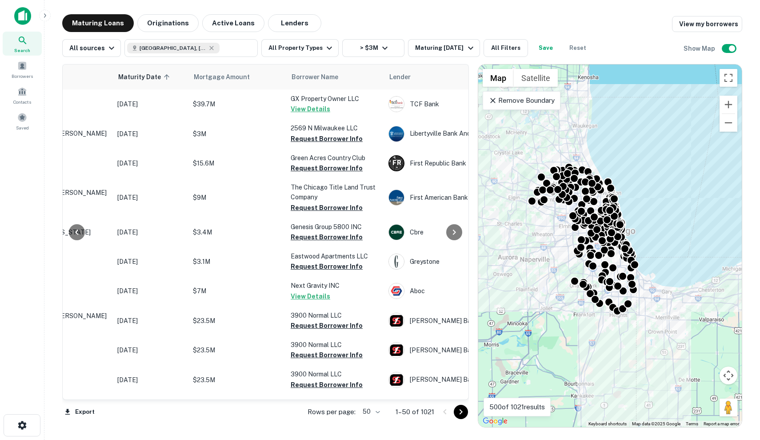
click at [523, 98] on p "Remove Boundary" at bounding box center [521, 100] width 66 height 11
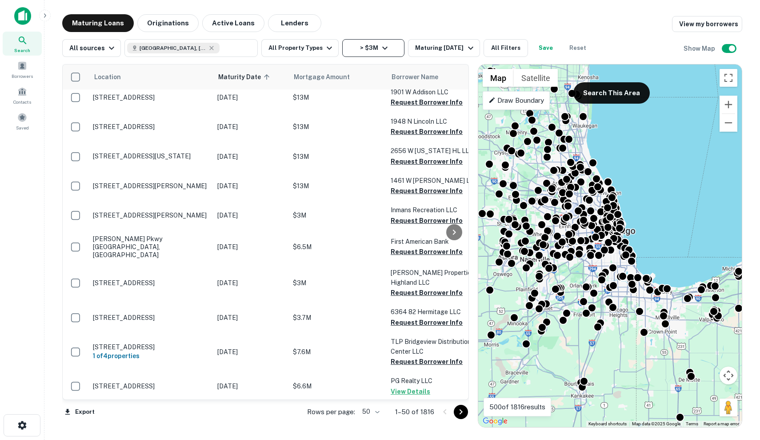
scroll to position [1259, 0]
click at [382, 49] on icon "button" at bounding box center [384, 48] width 5 height 3
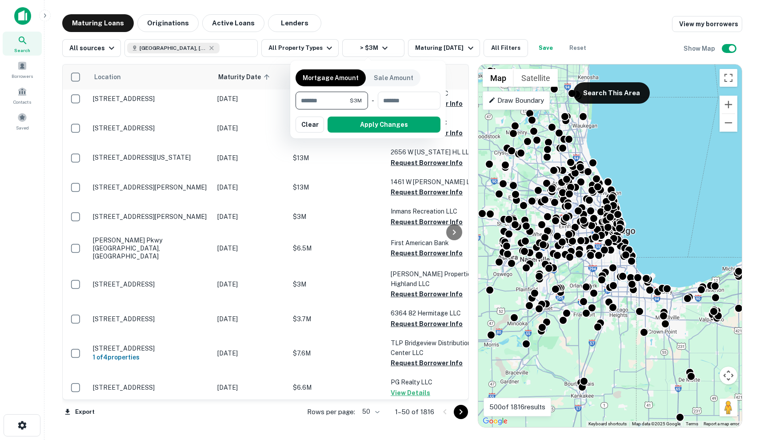
drag, startPoint x: 326, startPoint y: 99, endPoint x: 283, endPoint y: 101, distance: 43.2
click at [283, 101] on div "Mortgage Amount Sale Amount ******* $3M ​ - ​ Apply Changes Clear" at bounding box center [380, 220] width 760 height 440
type input "*******"
click at [402, 130] on button "Apply Changes" at bounding box center [384, 124] width 113 height 16
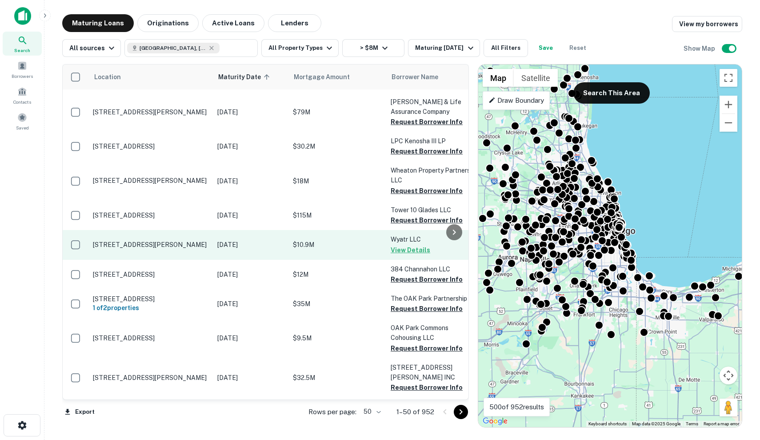
scroll to position [1255, 0]
click at [230, 240] on p "Sep 29, 2025" at bounding box center [250, 245] width 67 height 10
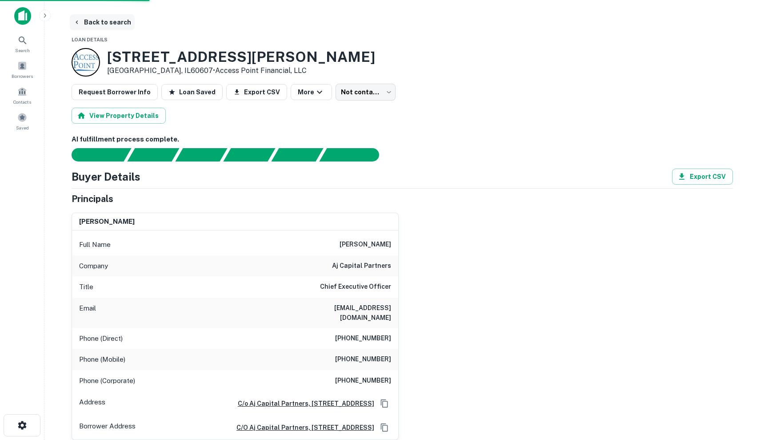
click at [108, 23] on button "Back to search" at bounding box center [102, 22] width 65 height 16
click at [87, 19] on button "Back to search" at bounding box center [102, 22] width 65 height 16
click at [87, 24] on button "Back to search" at bounding box center [102, 22] width 65 height 16
click at [76, 23] on icon "button" at bounding box center [77, 22] width 2 height 4
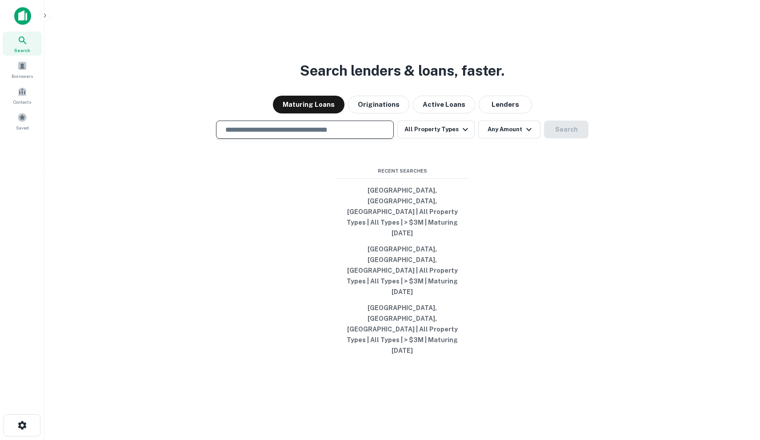
click at [356, 135] on input "text" at bounding box center [305, 129] width 170 height 10
click at [28, 64] on div "Borrowers" at bounding box center [22, 69] width 39 height 24
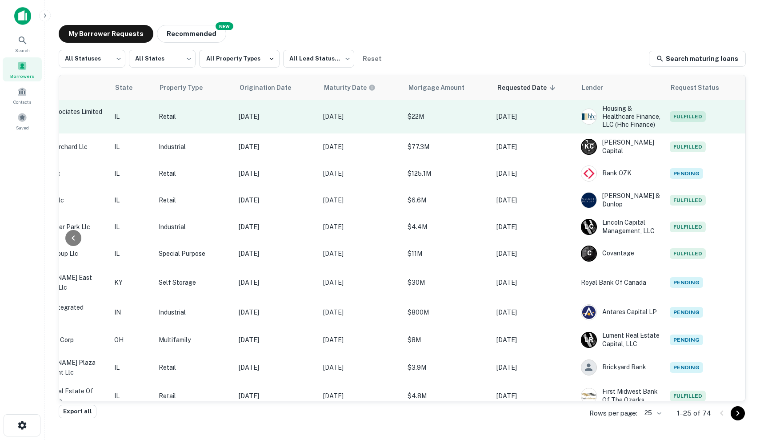
scroll to position [0, 268]
click at [364, 127] on td "Oct 06, 2025" at bounding box center [361, 116] width 84 height 33
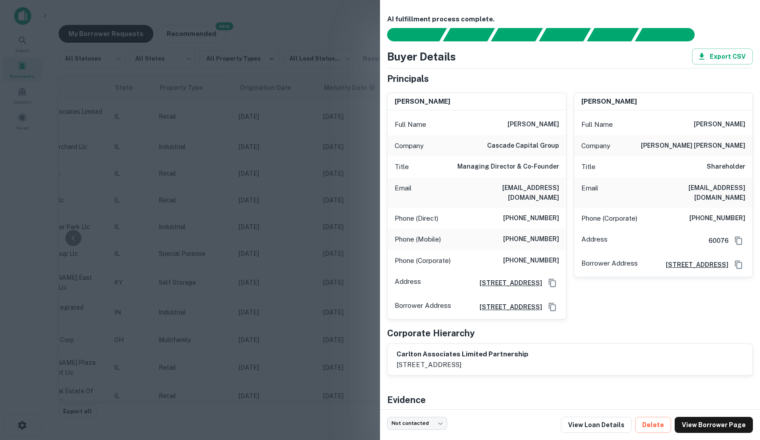
drag, startPoint x: 504, startPoint y: 121, endPoint x: 555, endPoint y: 121, distance: 51.1
click at [555, 121] on h6 "chaim rajchenbach" at bounding box center [534, 124] width 52 height 11
drag, startPoint x: 499, startPoint y: 122, endPoint x: 559, endPoint y: 124, distance: 60.0
click at [559, 124] on div "Full Name chaim rajchenbach" at bounding box center [477, 124] width 179 height 21
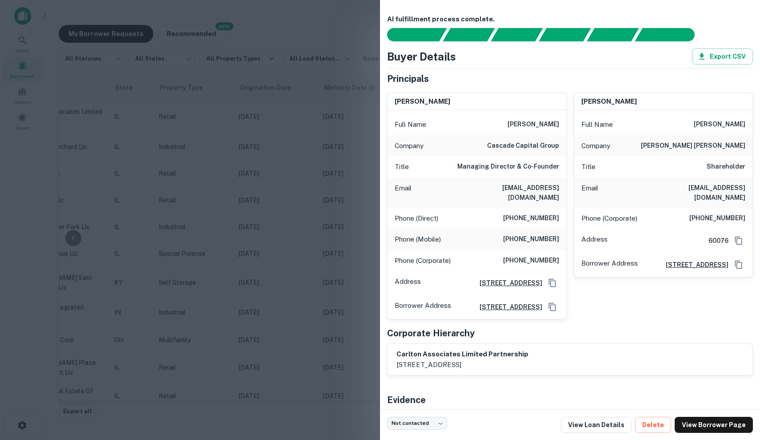
copy h6 "chaim rajchenbach"
click at [635, 166] on div "Title Shareholder" at bounding box center [663, 166] width 179 height 21
click at [183, 179] on div at bounding box center [380, 220] width 760 height 440
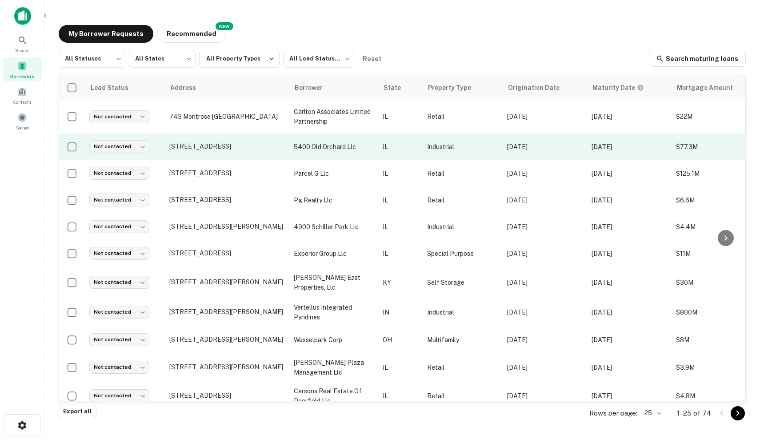
click at [499, 146] on td "Industrial" at bounding box center [463, 146] width 80 height 27
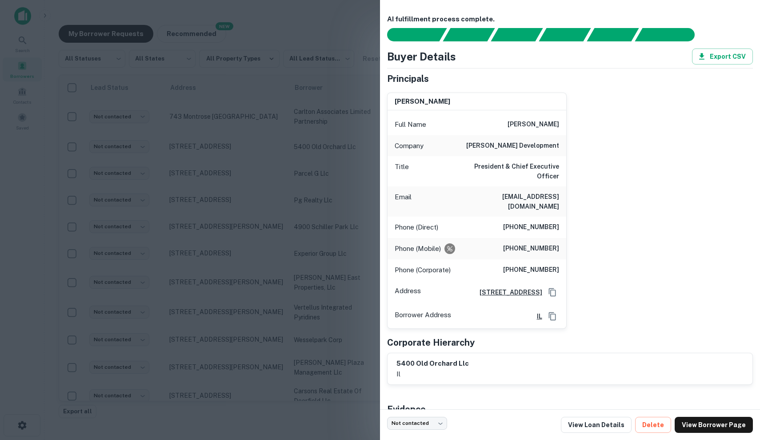
drag, startPoint x: 507, startPoint y: 122, endPoint x: 560, endPoint y: 125, distance: 53.4
click at [560, 125] on div "Full Name richard h. tucker" at bounding box center [477, 124] width 179 height 21
copy h6 "richard h. tucker"
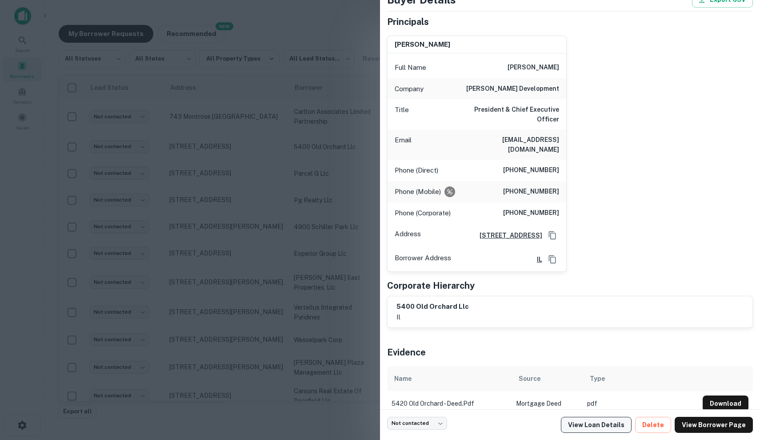
scroll to position [56, 0]
click at [612, 422] on link "View Loan Details" at bounding box center [596, 424] width 71 height 16
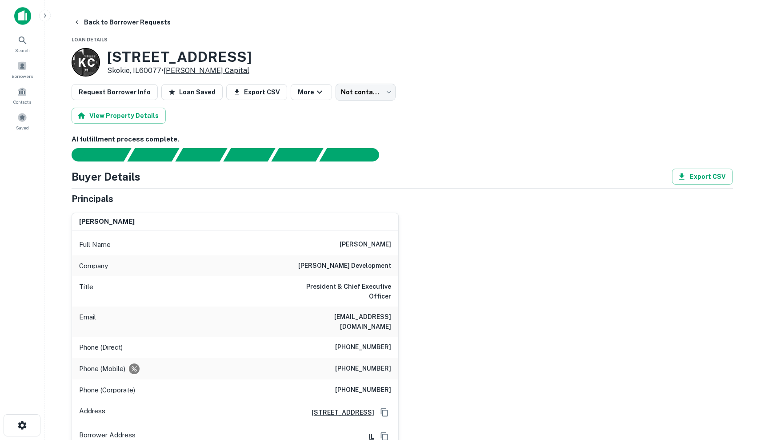
click at [210, 71] on link "[PERSON_NAME] Capital" at bounding box center [207, 70] width 86 height 8
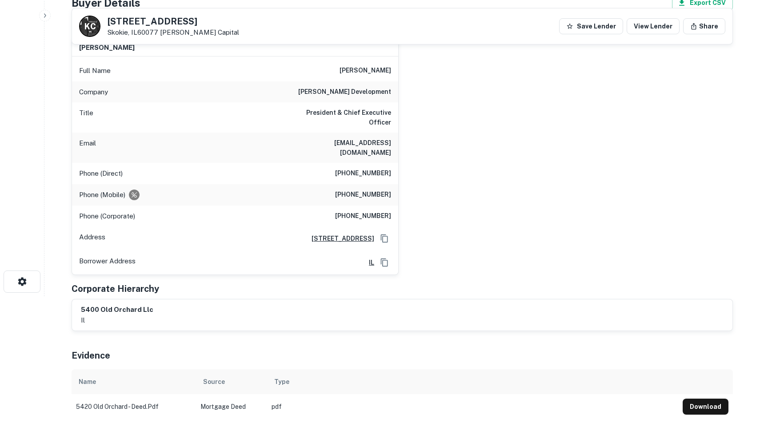
scroll to position [147, 0]
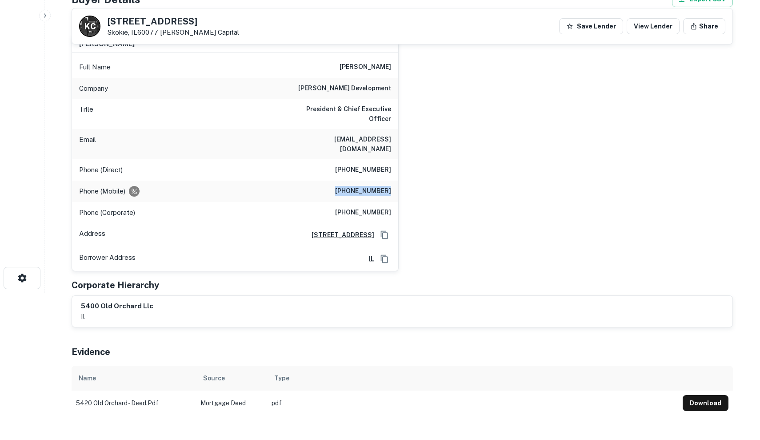
drag, startPoint x: 344, startPoint y: 171, endPoint x: 394, endPoint y: 172, distance: 49.8
click at [394, 180] on div "Phone (Mobile) [PHONE_NUMBER]" at bounding box center [235, 190] width 326 height 21
click at [320, 180] on div "Phone (Mobile) [PHONE_NUMBER]" at bounding box center [235, 190] width 326 height 21
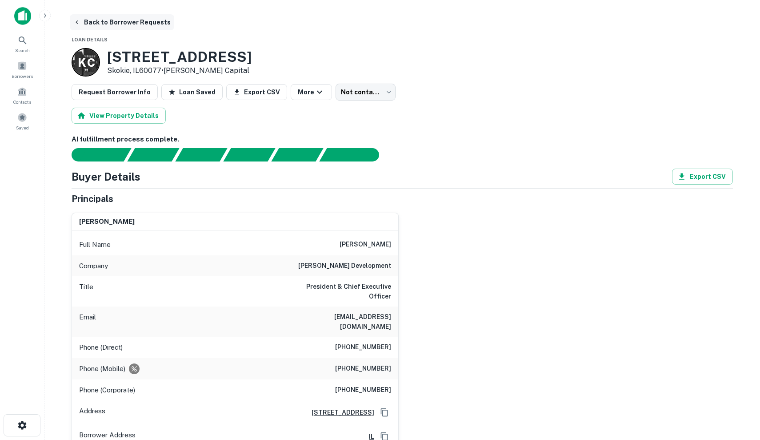
scroll to position [0, 0]
click at [104, 23] on button "Back to Borrower Requests" at bounding box center [122, 22] width 104 height 16
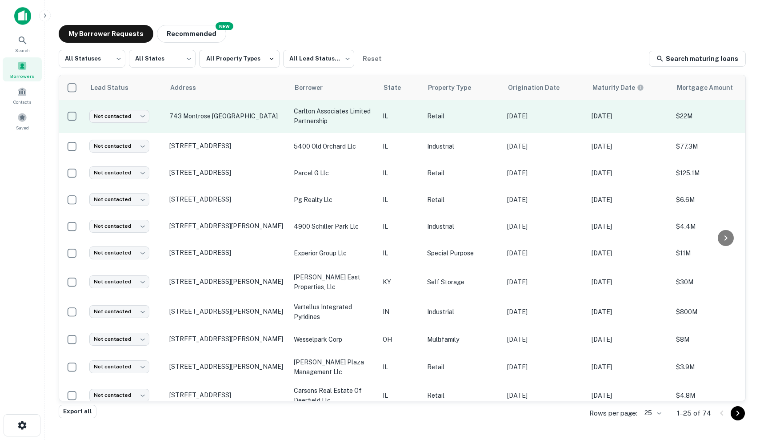
scroll to position [0, 0]
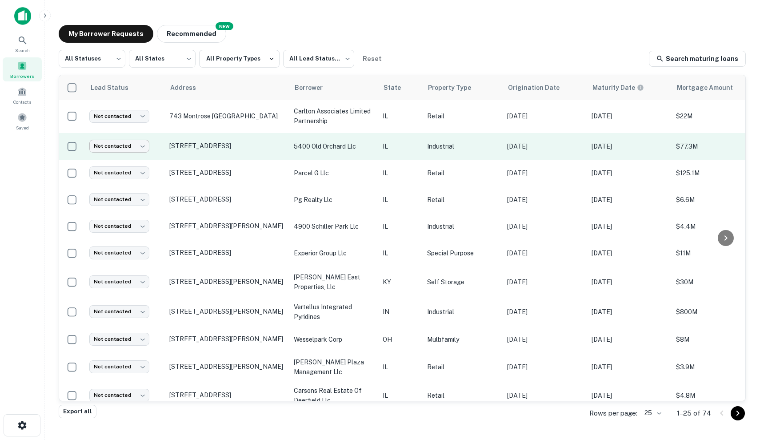
click at [121, 143] on body "Search Borrowers Contacts Saved My Borrower Requests NEW Recommended All Status…" at bounding box center [380, 220] width 760 height 440
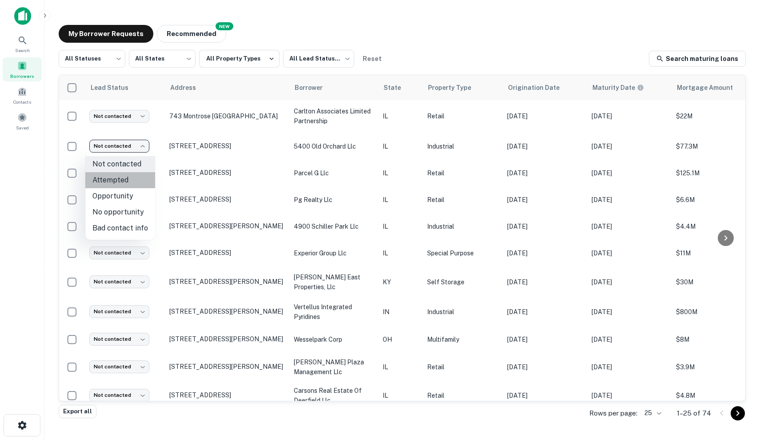
click at [129, 182] on li "Attempted" at bounding box center [120, 180] width 70 height 16
type input "*********"
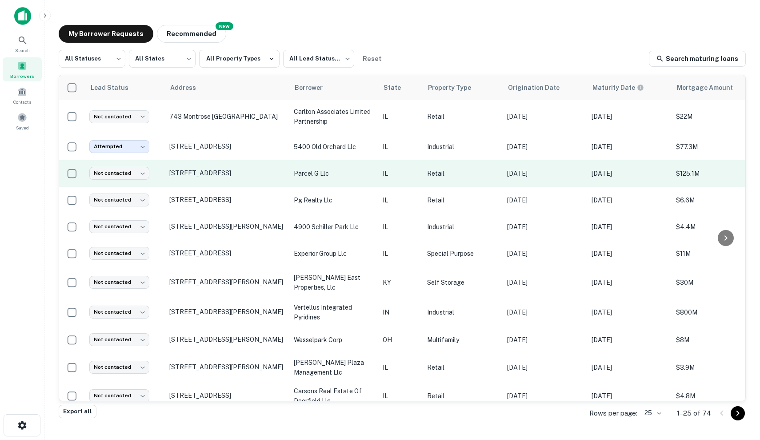
scroll to position [0, 0]
click at [125, 176] on body "Search Borrowers Contacts Saved My Borrower Requests NEW Recommended All Status…" at bounding box center [380, 220] width 760 height 440
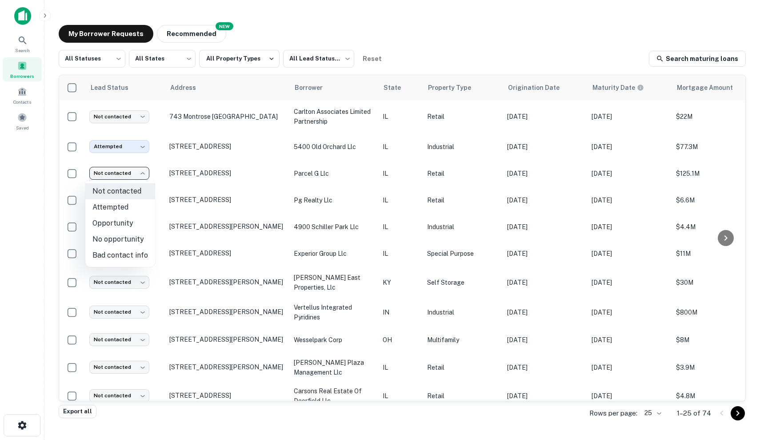
click at [360, 184] on div at bounding box center [380, 220] width 760 height 440
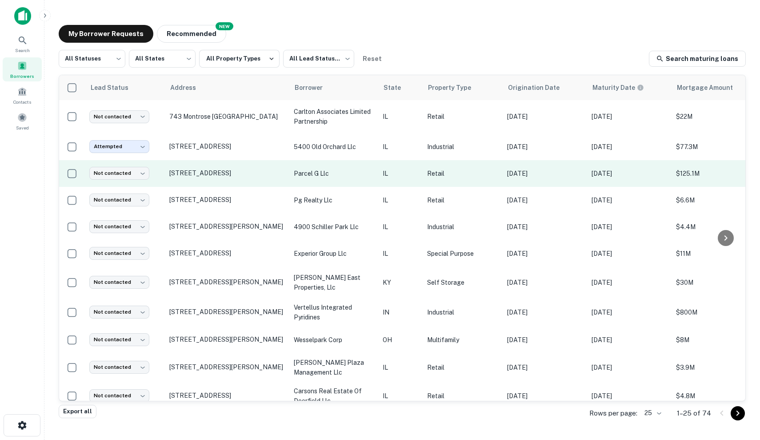
click at [381, 172] on td "IL" at bounding box center [400, 173] width 44 height 27
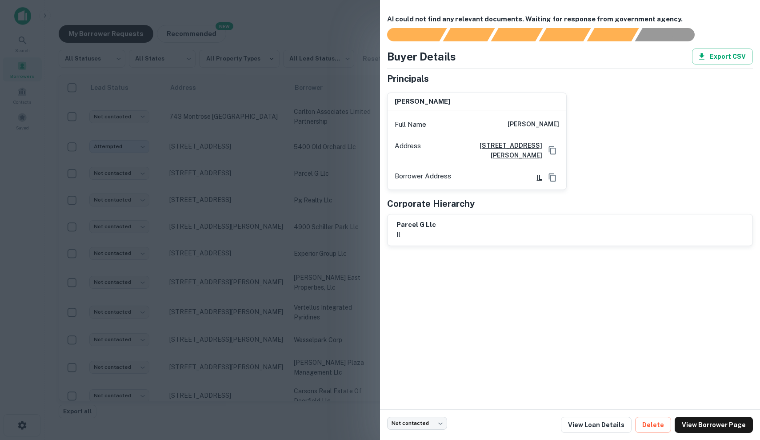
click at [323, 186] on div at bounding box center [380, 220] width 760 height 440
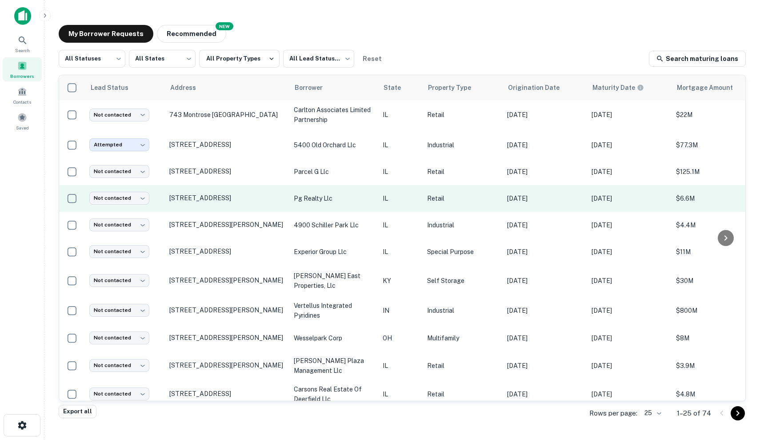
scroll to position [2, 0]
click at [341, 197] on p "pg realty llc" at bounding box center [334, 198] width 80 height 10
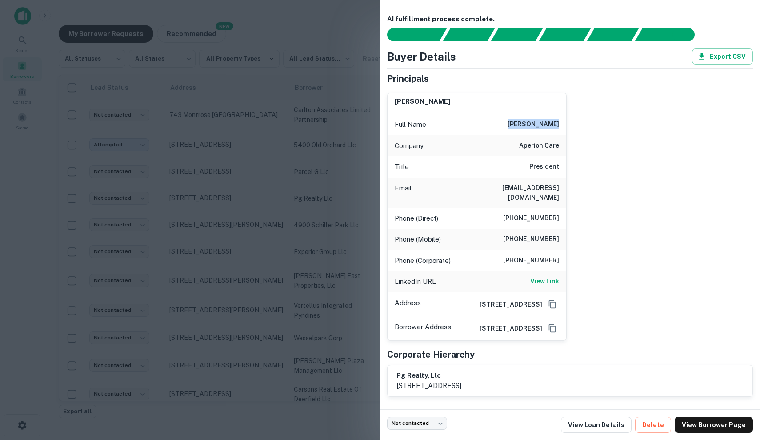
drag, startPoint x: 516, startPoint y: 123, endPoint x: 576, endPoint y: 123, distance: 60.9
click at [576, 123] on div "yosef meystel Full Name yosef meystel Company aperion care Title President Emai…" at bounding box center [566, 212] width 373 height 255
copy h6 "yosef meystel"
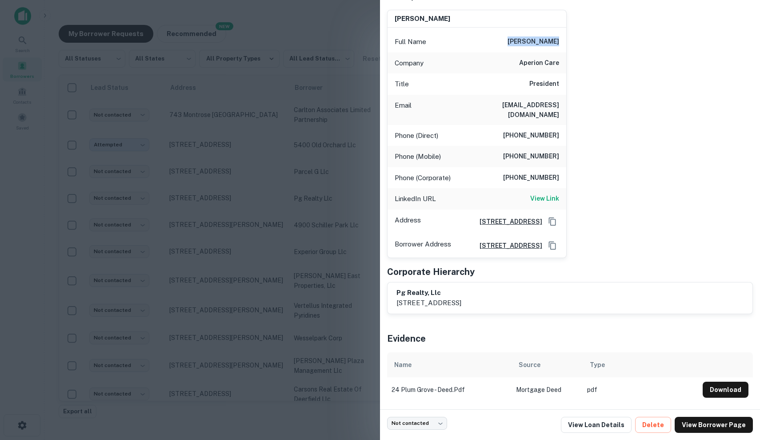
scroll to position [84, 0]
click at [323, 275] on div at bounding box center [380, 220] width 760 height 440
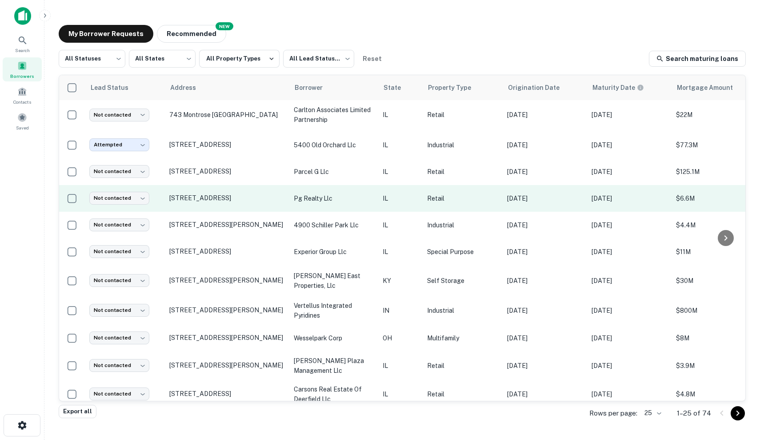
click at [483, 195] on p "Retail" at bounding box center [462, 198] width 71 height 10
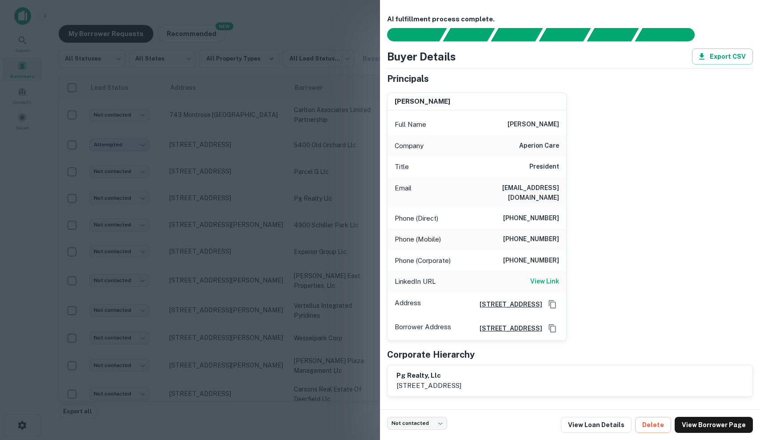
click at [261, 235] on div at bounding box center [380, 220] width 760 height 440
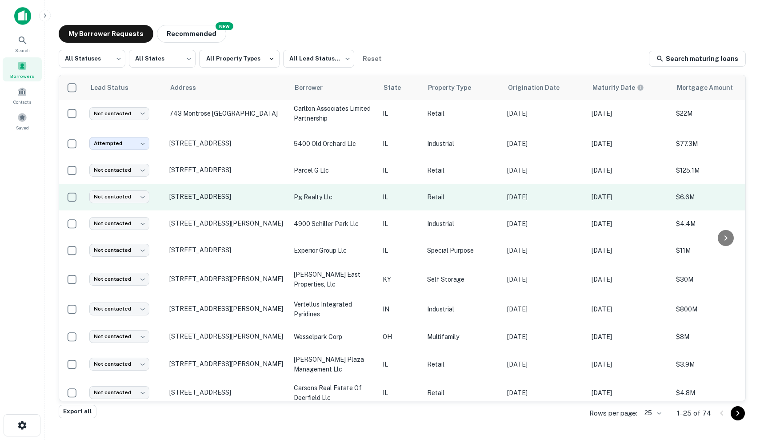
scroll to position [3, 0]
click at [127, 192] on body "Search Borrowers Contacts Saved My Borrower Requests NEW Recommended All Status…" at bounding box center [380, 220] width 760 height 440
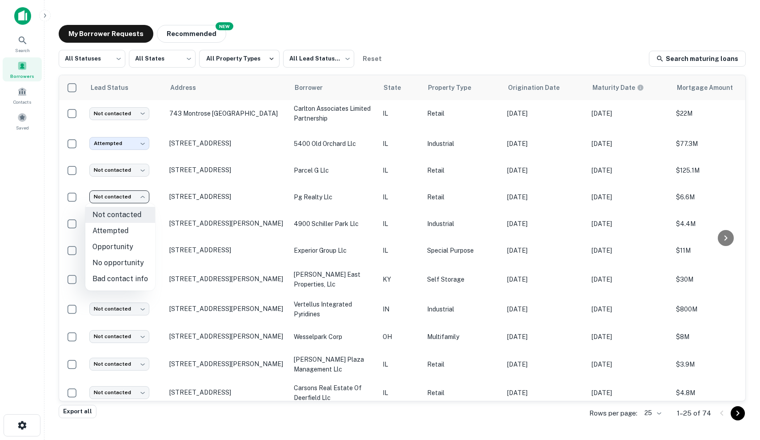
click at [128, 228] on li "Attempted" at bounding box center [120, 231] width 70 height 16
type input "*********"
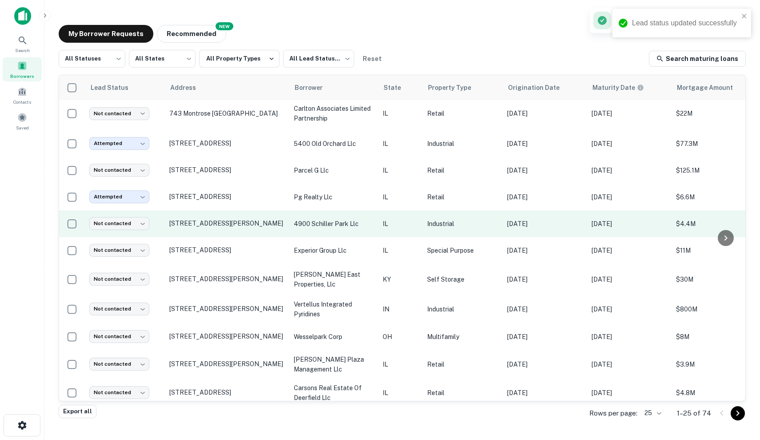
click at [490, 228] on td "Industrial" at bounding box center [463, 223] width 80 height 27
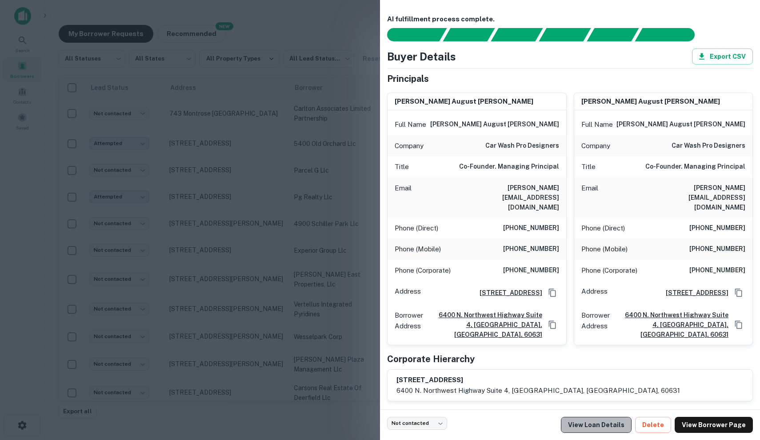
click at [608, 422] on link "View Loan Details" at bounding box center [596, 424] width 71 height 16
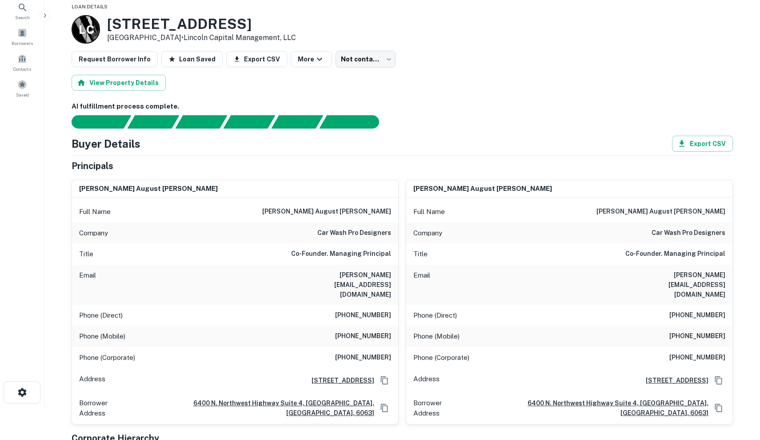
scroll to position [33, 0]
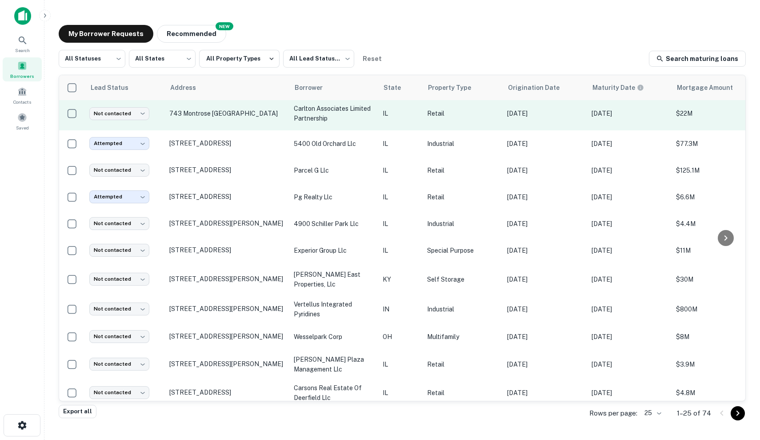
scroll to position [3, 0]
click at [376, 120] on td "carlton associates limited partnership" at bounding box center [333, 113] width 89 height 33
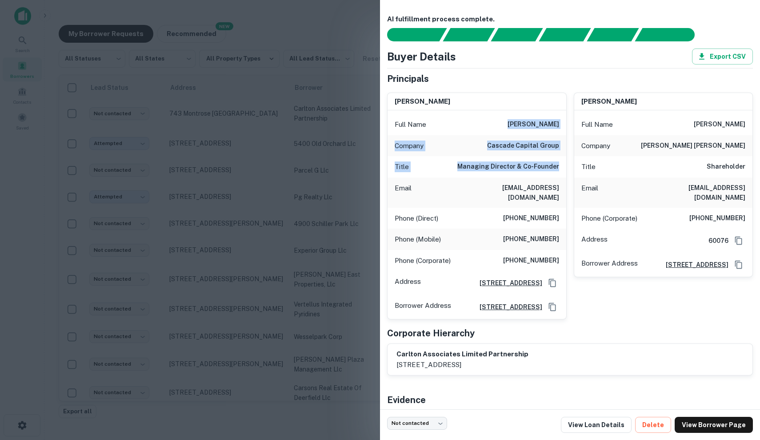
drag, startPoint x: 497, startPoint y: 123, endPoint x: 543, endPoint y: 173, distance: 68.0
click at [543, 173] on div "Full Name chaim rajchenbach Company cascade capital group Title Managing Direct…" at bounding box center [477, 214] width 179 height 208
click at [543, 173] on div "Title Managing Director & Co-Founder" at bounding box center [477, 166] width 179 height 21
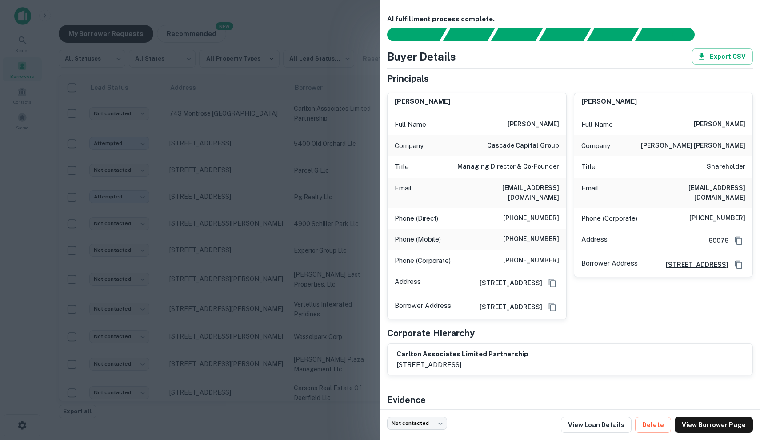
scroll to position [0, 0]
click at [360, 168] on div at bounding box center [380, 220] width 760 height 440
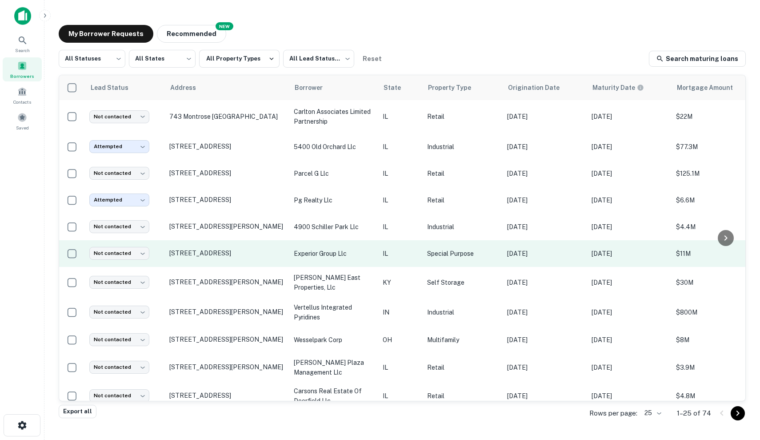
click at [349, 252] on p "experior group llc" at bounding box center [334, 253] width 80 height 10
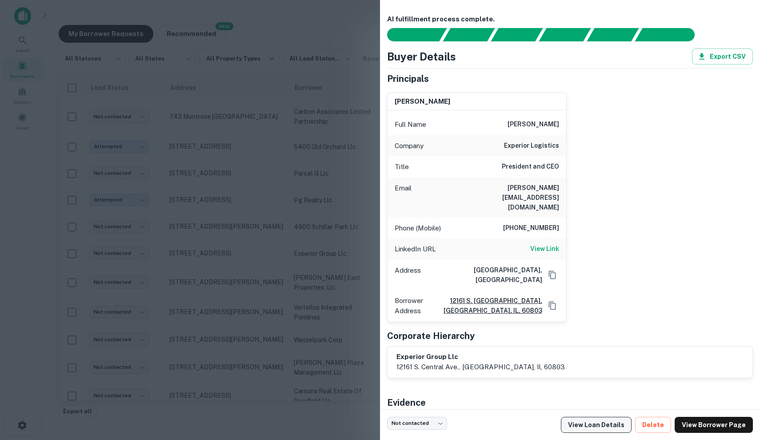
click at [587, 422] on link "View Loan Details" at bounding box center [596, 424] width 71 height 16
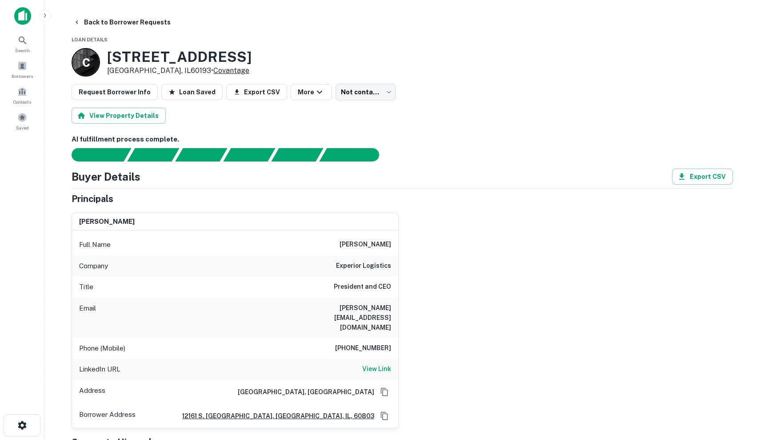
click at [213, 71] on link "Covantage" at bounding box center [231, 70] width 36 height 8
drag, startPoint x: 357, startPoint y: 243, endPoint x: 404, endPoint y: 243, distance: 47.1
click at [404, 243] on div "[PERSON_NAME] Full Name [PERSON_NAME] Company experior logistics Title Presiden…" at bounding box center [398, 316] width 668 height 223
copy h6 "[PERSON_NAME]"
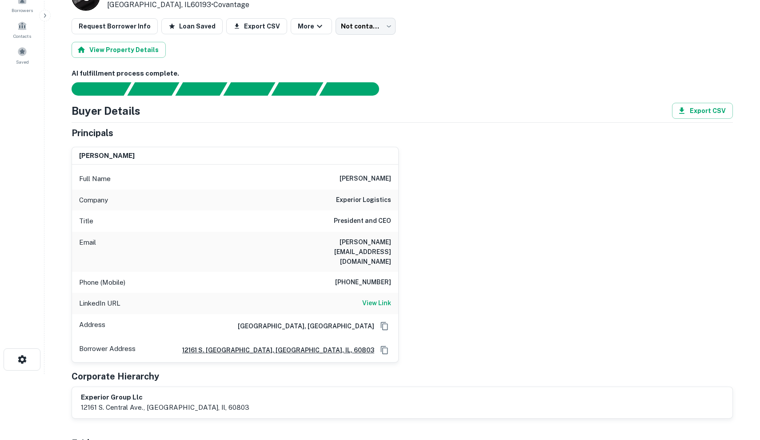
click at [432, 177] on div "[PERSON_NAME] Full Name [PERSON_NAME] Company experior logistics Title Presiden…" at bounding box center [398, 251] width 668 height 223
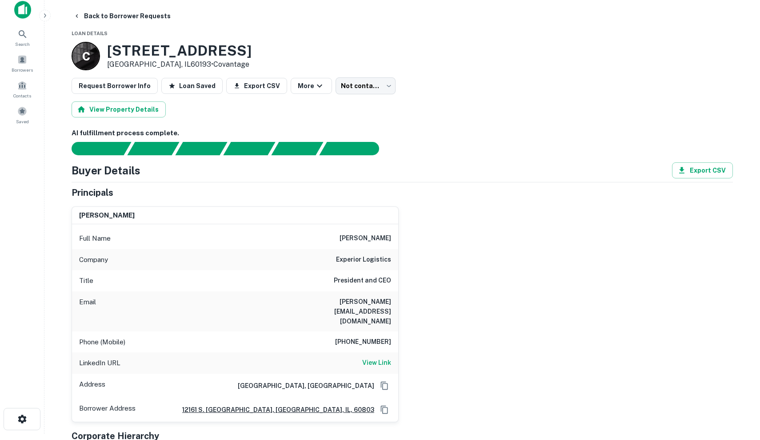
scroll to position [17, 0]
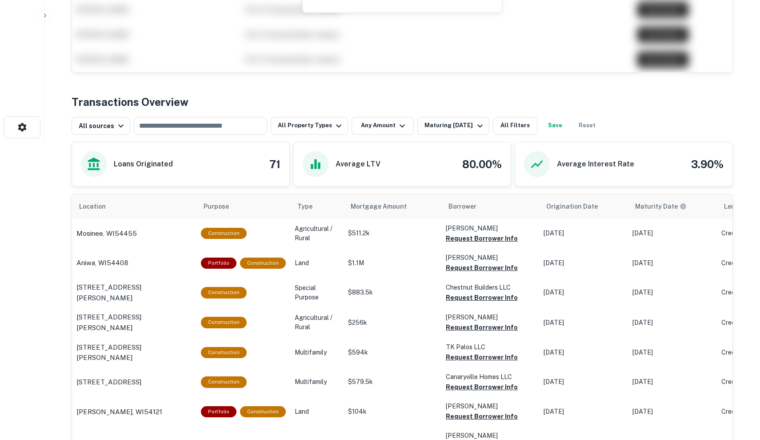
scroll to position [297, 0]
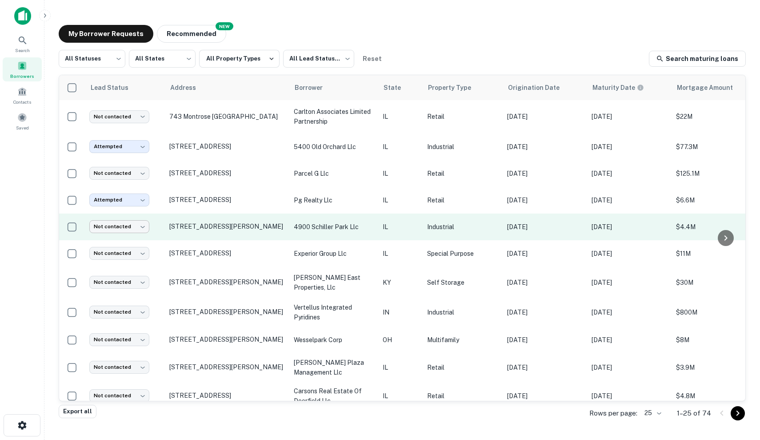
click at [134, 223] on body "Search Borrowers Contacts Saved My Borrower Requests NEW Recommended All Status…" at bounding box center [380, 220] width 760 height 440
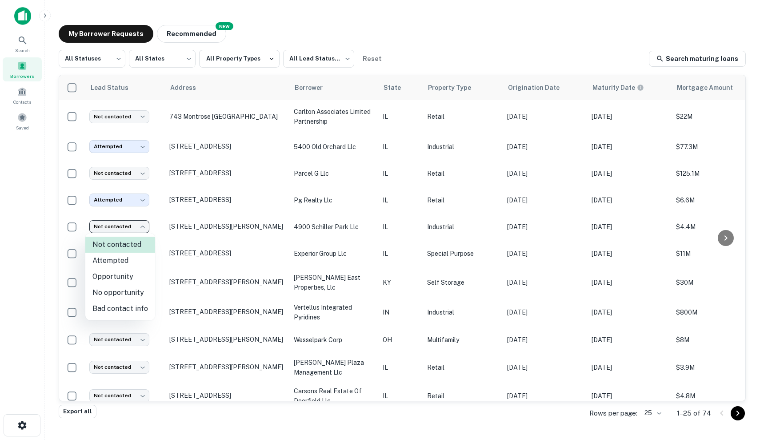
click at [531, 213] on div at bounding box center [380, 220] width 760 height 440
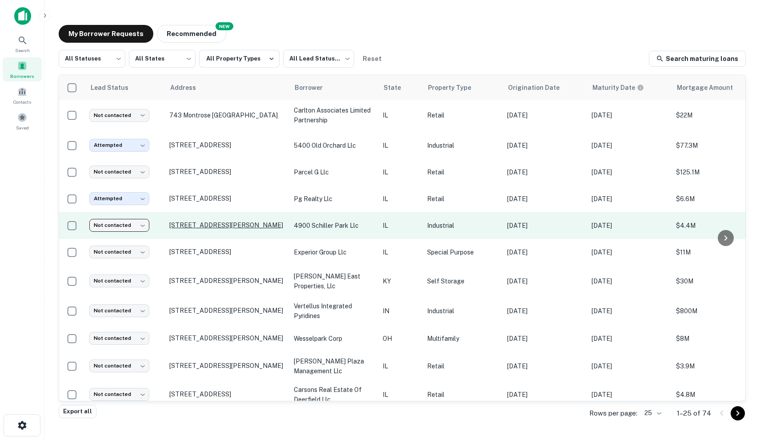
scroll to position [1, 0]
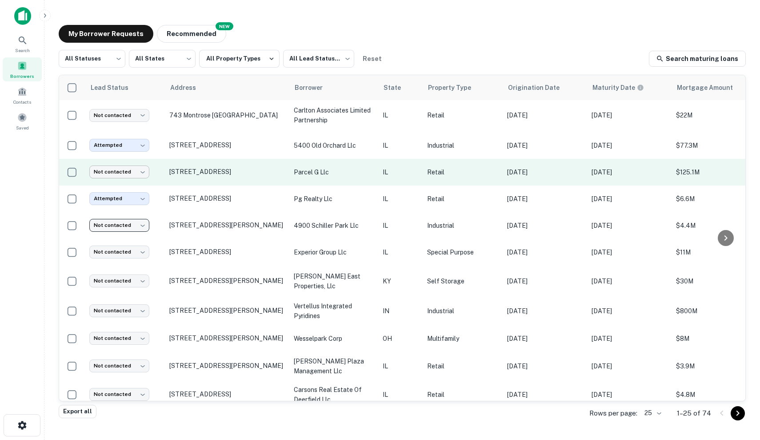
click at [125, 173] on body "Search Borrowers Contacts Saved My Borrower Requests NEW Recommended All Status…" at bounding box center [380, 220] width 760 height 440
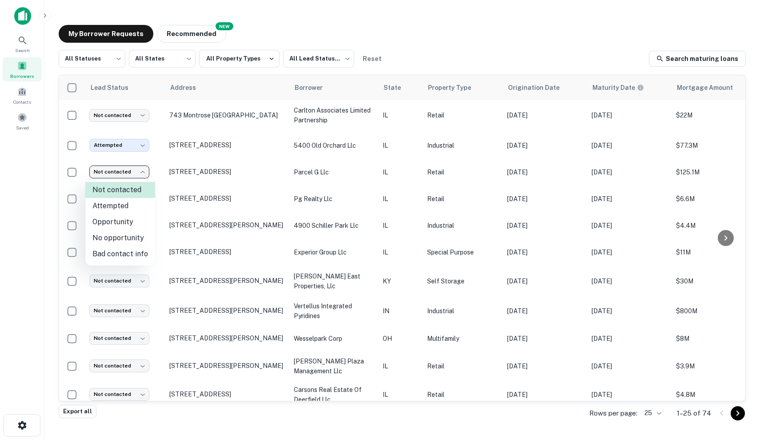
click at [622, 156] on div at bounding box center [380, 220] width 760 height 440
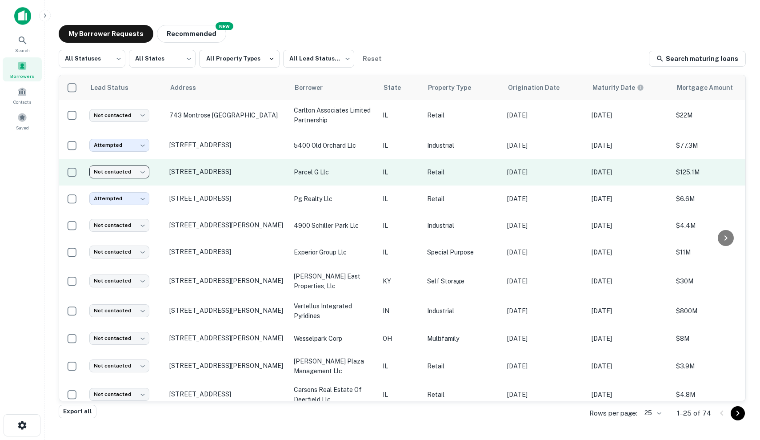
click at [499, 173] on td "Retail" at bounding box center [463, 172] width 80 height 27
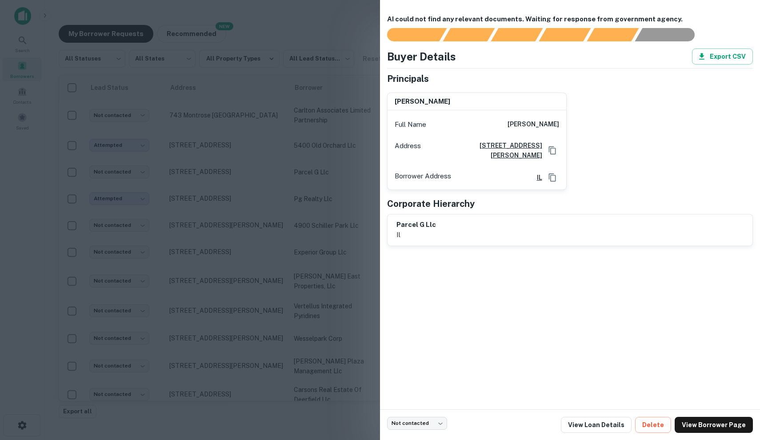
click at [275, 181] on div at bounding box center [380, 220] width 760 height 440
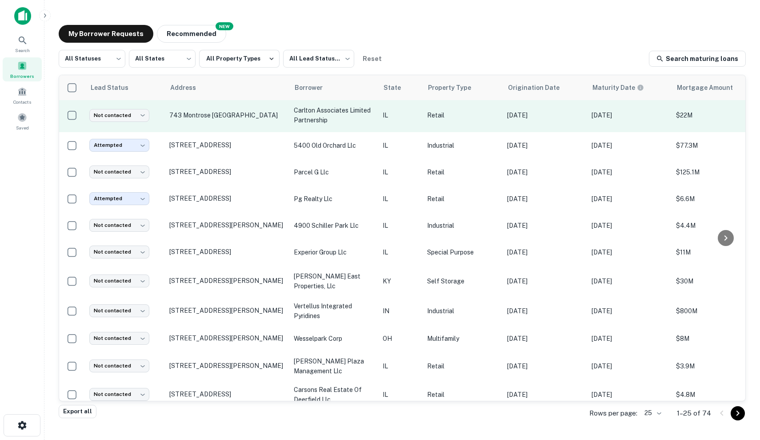
click at [254, 120] on td "743 Montrose IL" at bounding box center [227, 115] width 124 height 33
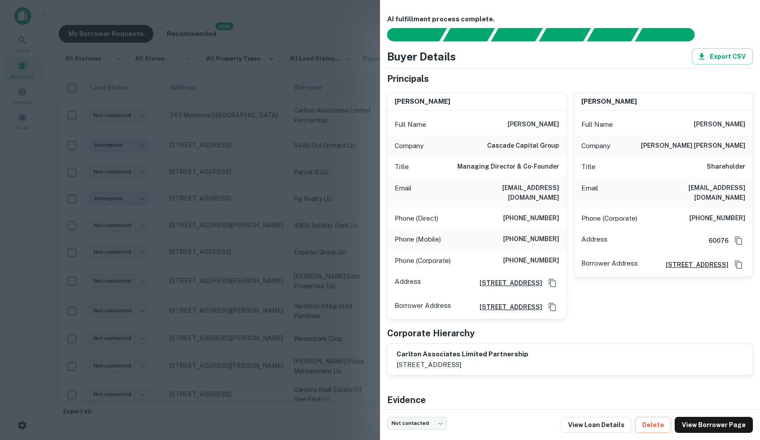
click at [246, 168] on div at bounding box center [380, 220] width 760 height 440
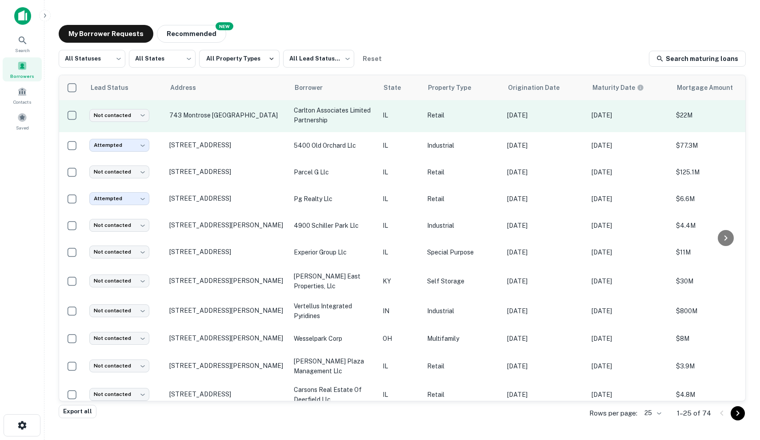
click at [527, 115] on p "[DATE]" at bounding box center [545, 115] width 76 height 10
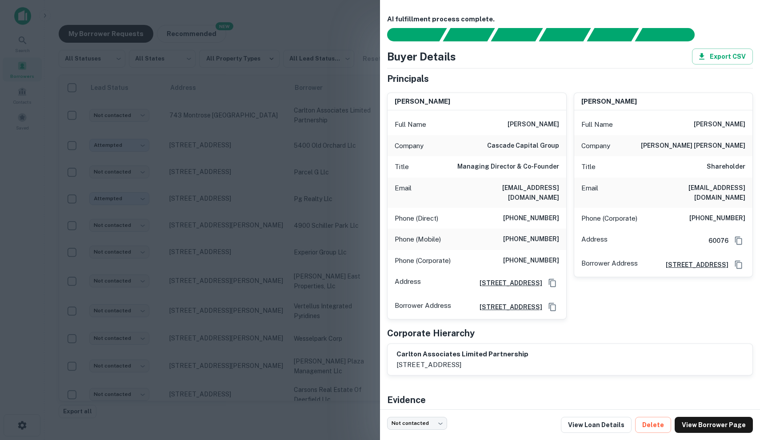
scroll to position [0, 0]
click at [358, 137] on div at bounding box center [380, 220] width 760 height 440
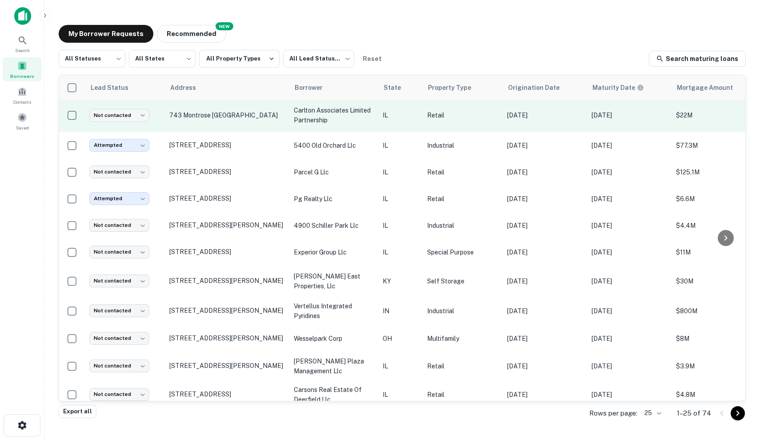
click at [422, 115] on td "IL" at bounding box center [400, 115] width 44 height 33
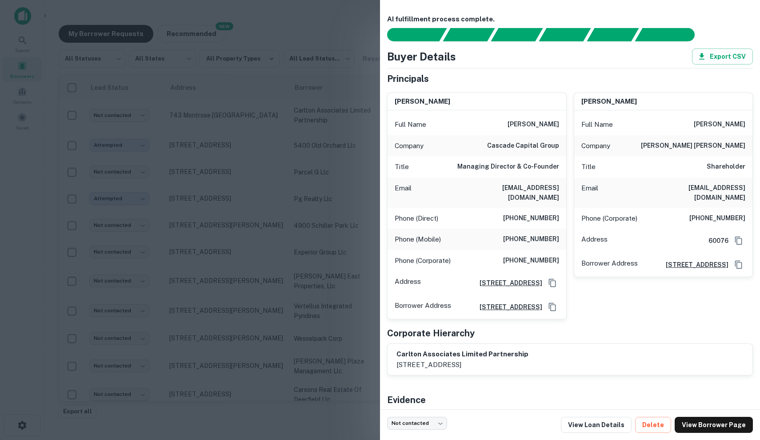
click at [332, 207] on div at bounding box center [380, 220] width 760 height 440
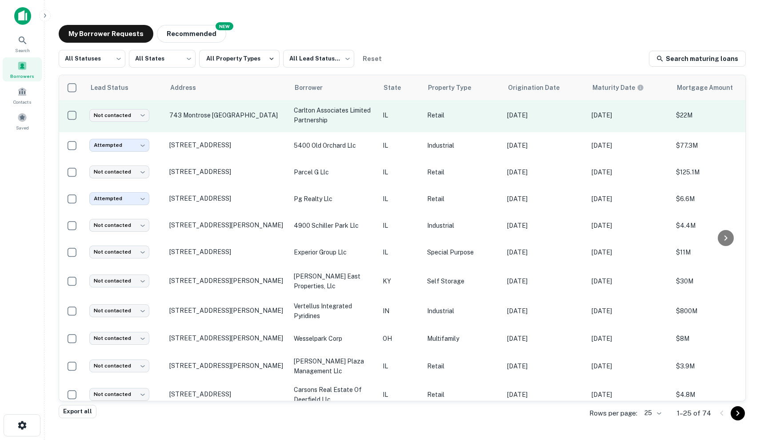
click at [265, 111] on td "743 Montrose [GEOGRAPHIC_DATA]" at bounding box center [227, 115] width 124 height 33
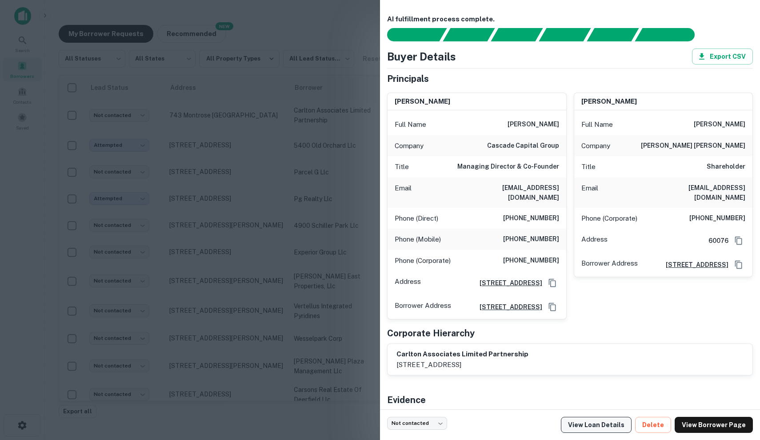
click at [611, 427] on link "View Loan Details" at bounding box center [596, 424] width 71 height 16
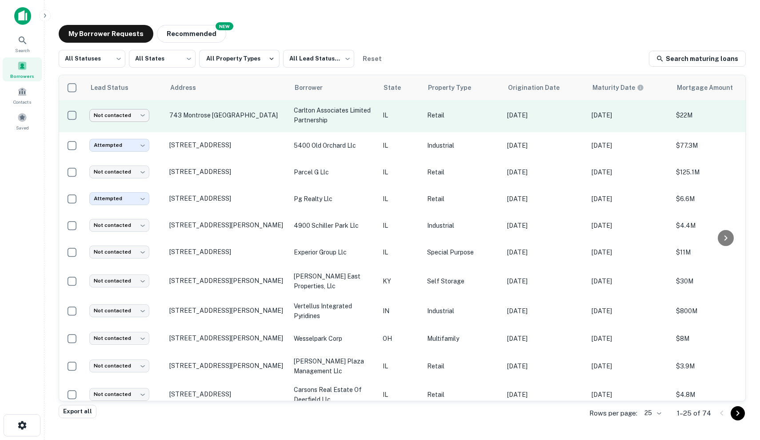
click at [145, 116] on body "Search Borrowers Contacts Saved My Borrower Requests NEW Recommended All Status…" at bounding box center [380, 220] width 760 height 440
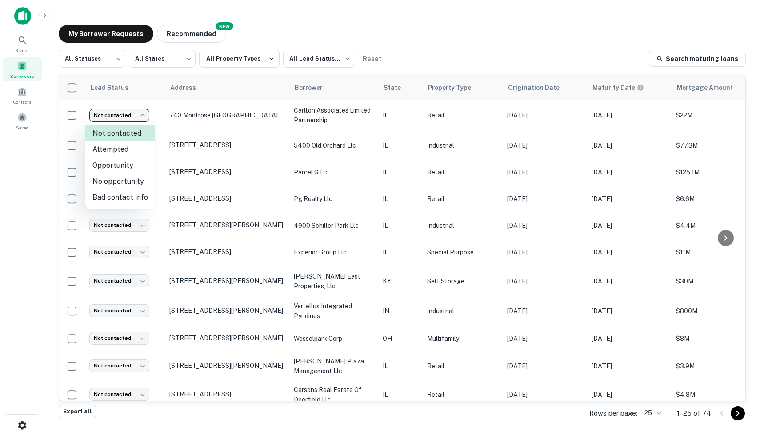
click at [143, 116] on div at bounding box center [380, 220] width 760 height 440
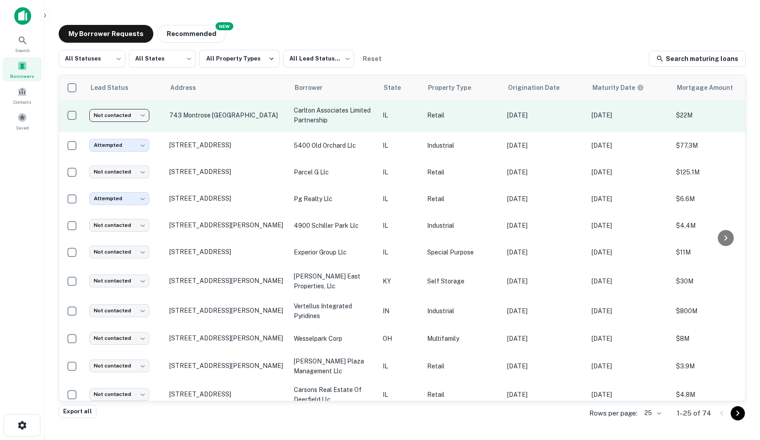
click at [131, 118] on body "Search Borrowers Contacts Saved My Borrower Requests NEW Recommended All Status…" at bounding box center [380, 220] width 760 height 440
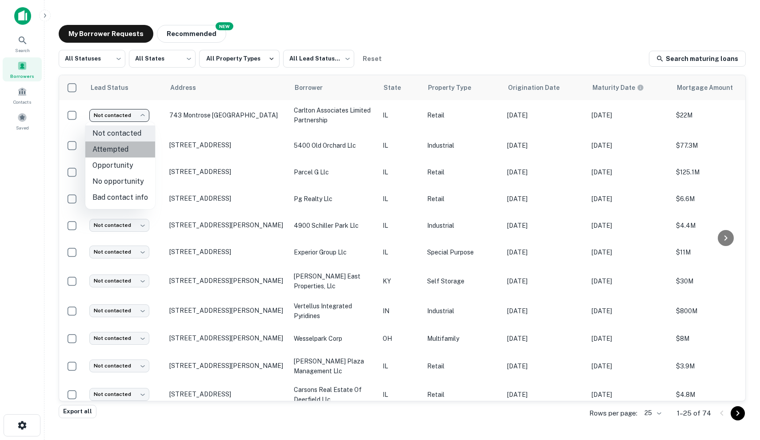
click at [129, 150] on li "Attempted" at bounding box center [120, 149] width 70 height 16
type input "*********"
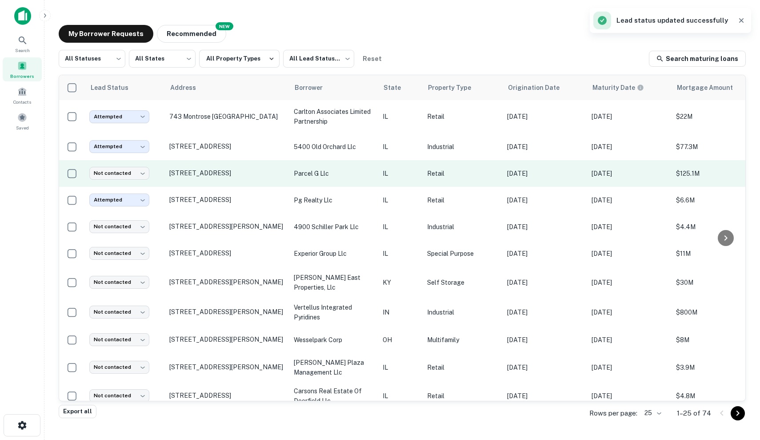
click at [392, 179] on td "IL" at bounding box center [400, 173] width 44 height 27
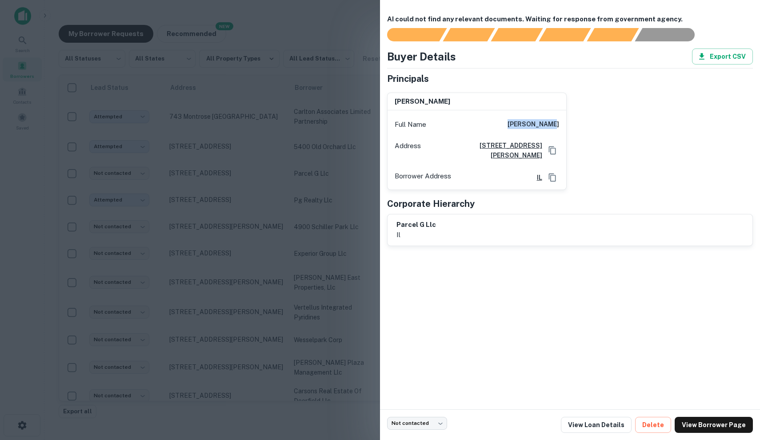
drag, startPoint x: 515, startPoint y: 122, endPoint x: 573, endPoint y: 123, distance: 57.8
click at [573, 123] on div "andrew gloor Full Name andrew gloor Address 333 N. Green St. Ste 1100 , Chicago…" at bounding box center [566, 137] width 373 height 104
copy h6 "andrew gloor"
click at [232, 150] on div at bounding box center [380, 220] width 760 height 440
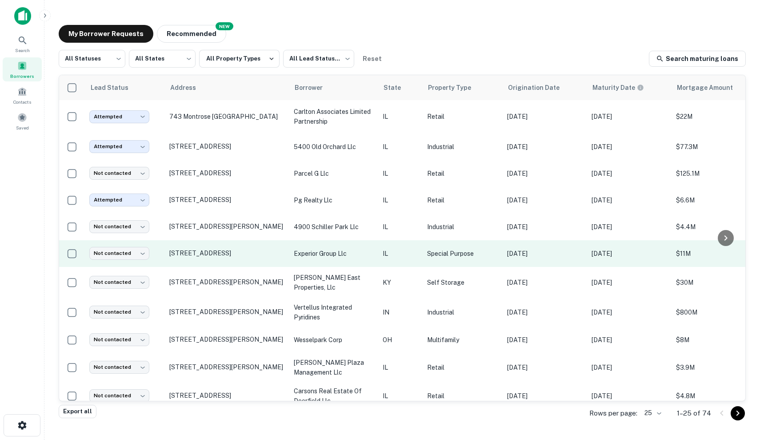
click at [422, 261] on td "IL" at bounding box center [400, 253] width 44 height 27
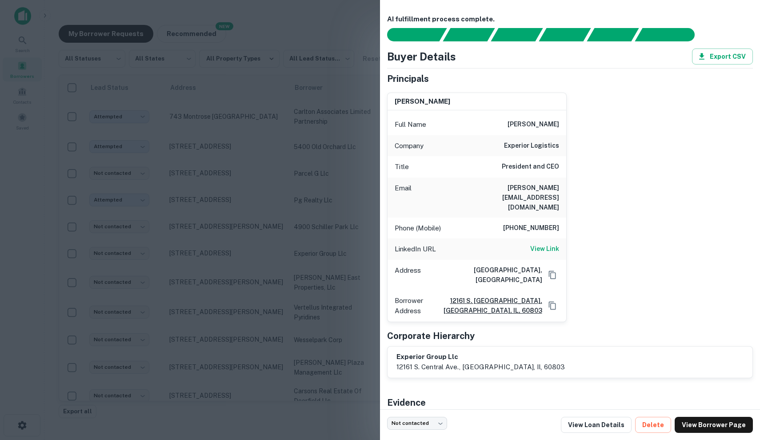
click at [255, 298] on div at bounding box center [380, 220] width 760 height 440
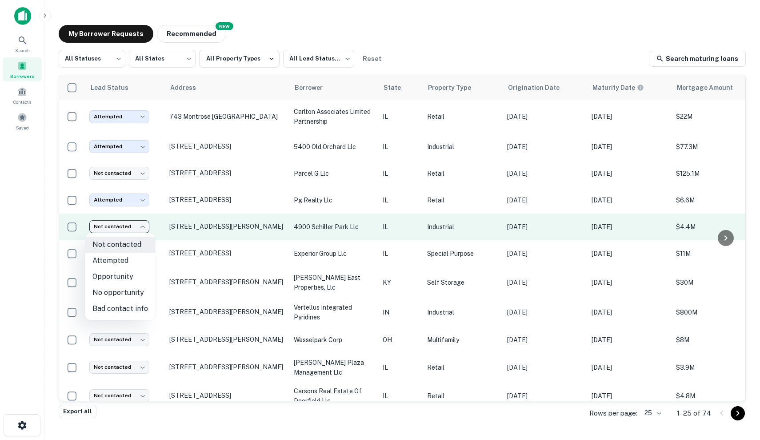
click at [122, 227] on body "Search Borrowers Contacts Saved My Borrower Requests NEW Recommended All Status…" at bounding box center [380, 220] width 760 height 440
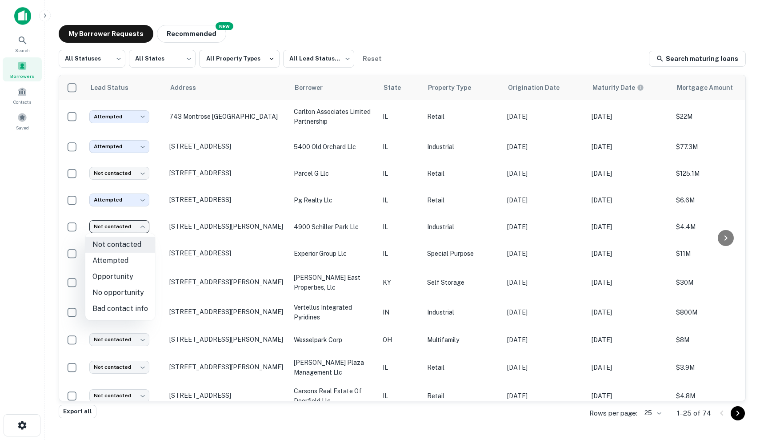
click at [209, 239] on div at bounding box center [380, 220] width 760 height 440
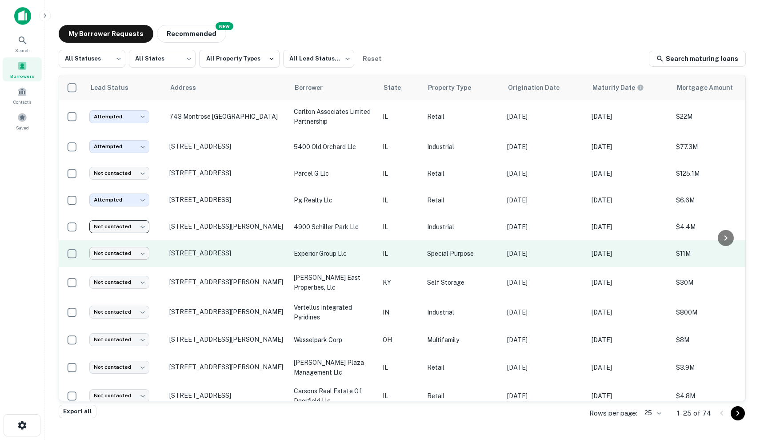
click at [124, 258] on body "Search Borrowers Contacts Saved My Borrower Requests NEW Recommended All Status…" at bounding box center [380, 220] width 760 height 440
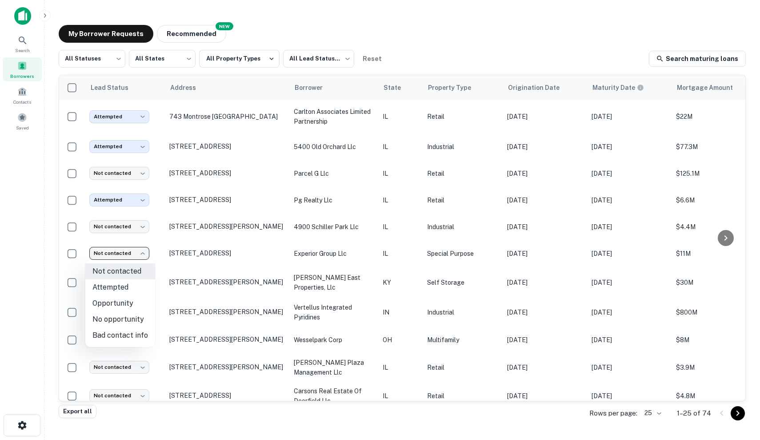
click at [130, 284] on li "Attempted" at bounding box center [120, 287] width 70 height 16
type input "*********"
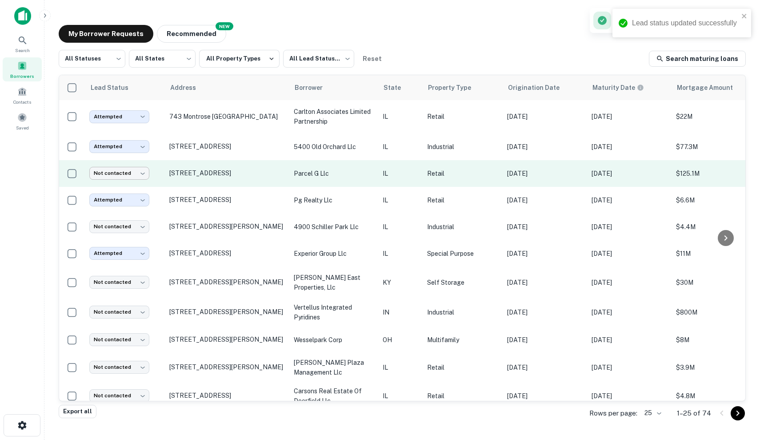
click at [116, 176] on body "Lead status updated successfully Search Borrowers Contacts Saved My Borrower Re…" at bounding box center [380, 220] width 760 height 440
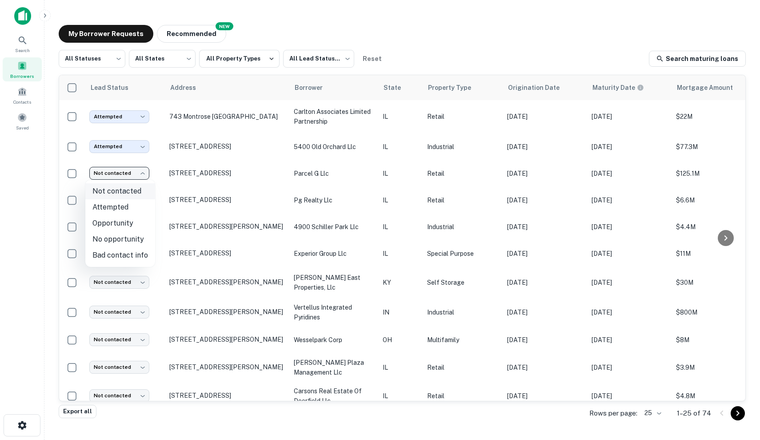
click at [126, 192] on li "Not contacted" at bounding box center [120, 191] width 70 height 16
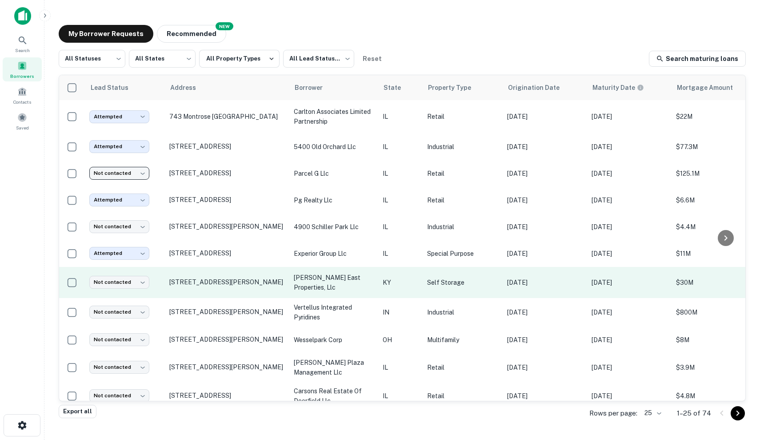
click at [443, 286] on p "Self Storage" at bounding box center [462, 282] width 71 height 10
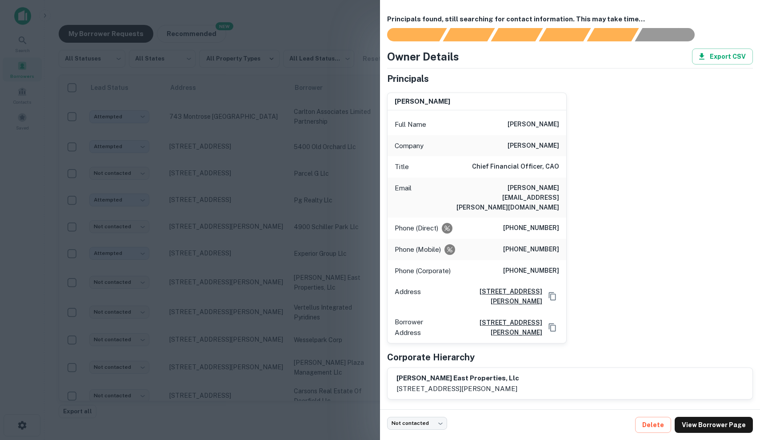
click at [282, 220] on div at bounding box center [380, 220] width 760 height 440
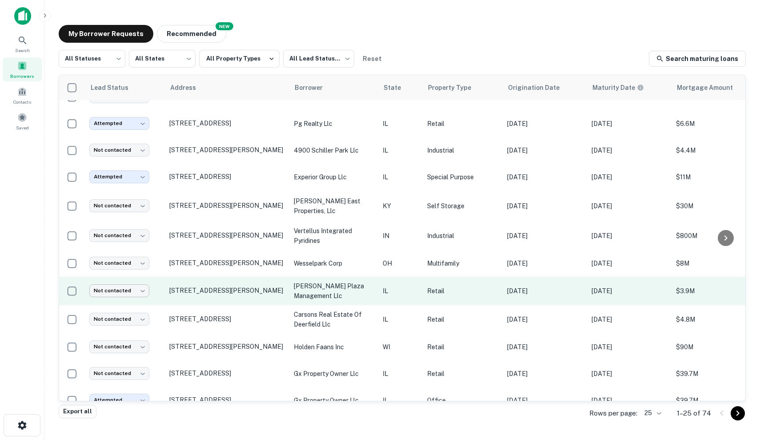
scroll to position [76, 0]
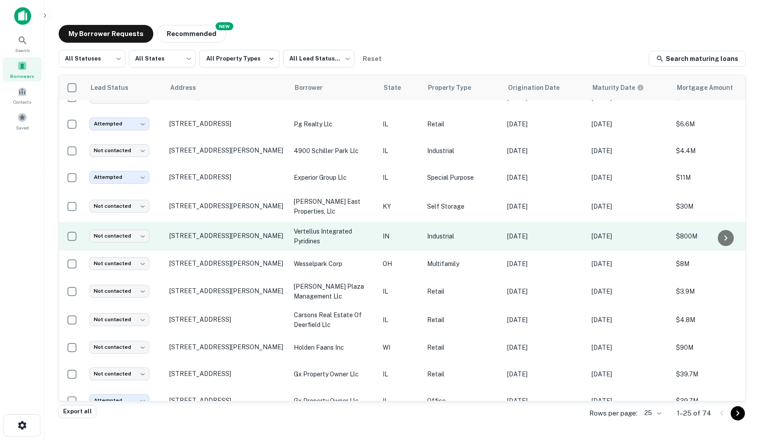
click at [437, 238] on p "Industrial" at bounding box center [462, 236] width 71 height 10
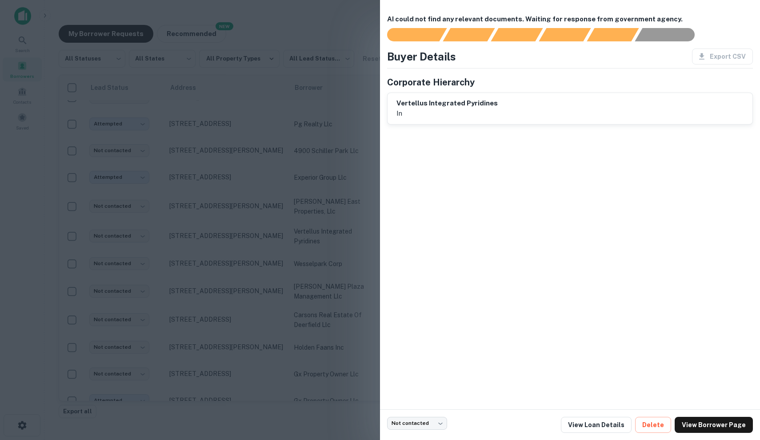
click at [298, 268] on div at bounding box center [380, 220] width 760 height 440
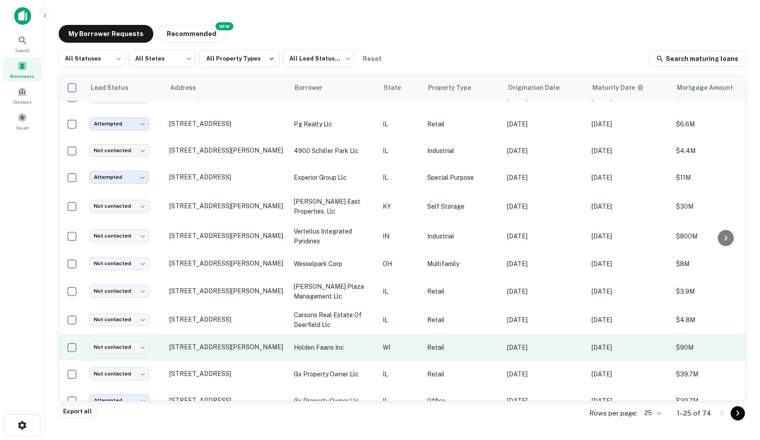
scroll to position [98, 0]
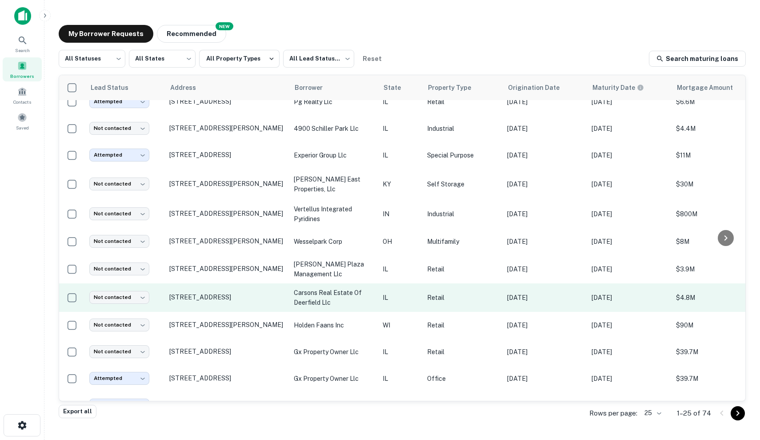
click at [549, 300] on p "Sep 07, 2020" at bounding box center [545, 297] width 76 height 10
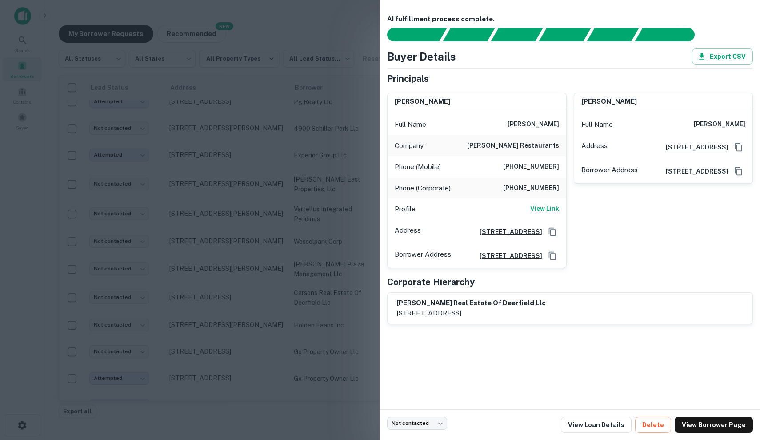
click at [373, 186] on div at bounding box center [380, 220] width 760 height 440
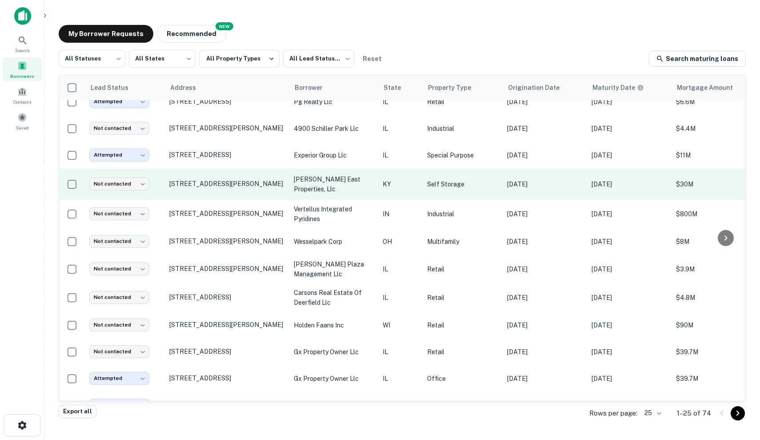
click at [492, 188] on p "Self Storage" at bounding box center [462, 184] width 71 height 10
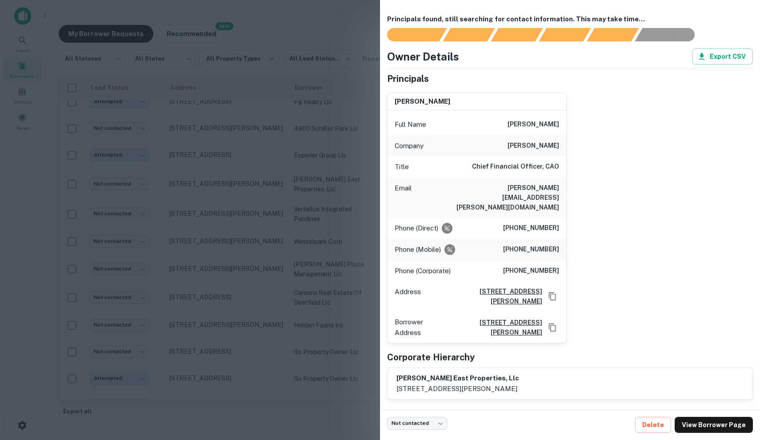
click at [381, 213] on div "craig bergstrom Full Name craig bergstrom Company lyons magnus Title Chief Fina…" at bounding box center [473, 214] width 187 height 258
drag, startPoint x: 508, startPoint y: 123, endPoint x: 564, endPoint y: 123, distance: 55.1
click at [564, 123] on div "Full Name craig bergstrom" at bounding box center [477, 124] width 179 height 21
click at [536, 116] on div "Full Name craig bergstrom" at bounding box center [477, 124] width 179 height 21
click at [230, 139] on div at bounding box center [380, 220] width 760 height 440
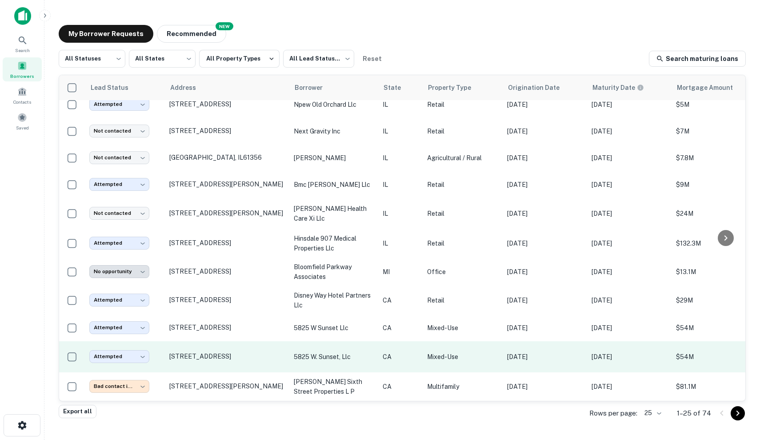
scroll to position [398, 0]
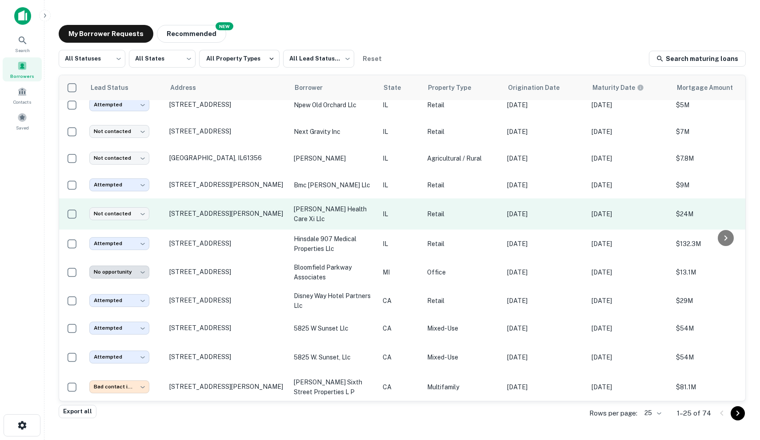
click at [446, 216] on p "Retail" at bounding box center [462, 214] width 71 height 10
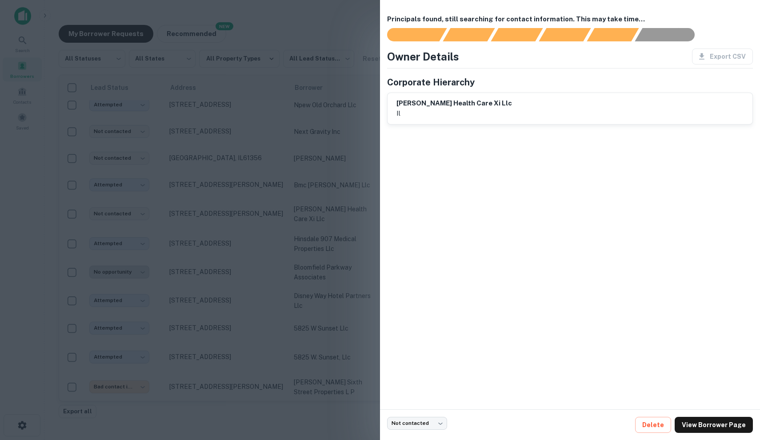
click at [351, 222] on div at bounding box center [380, 220] width 760 height 440
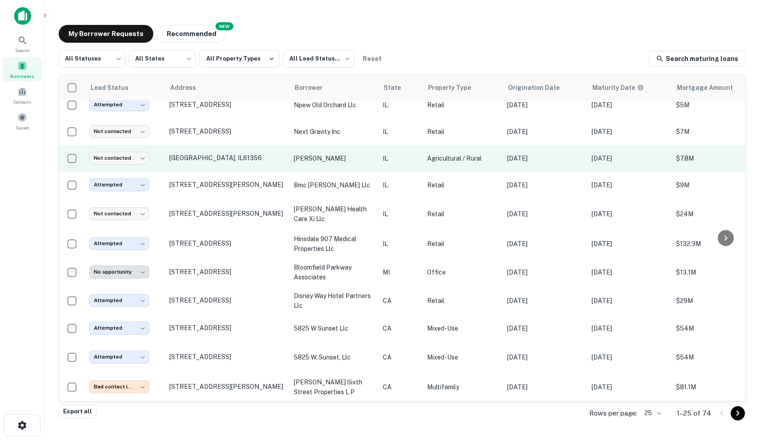
click at [377, 164] on td "swanson peter m" at bounding box center [333, 158] width 89 height 27
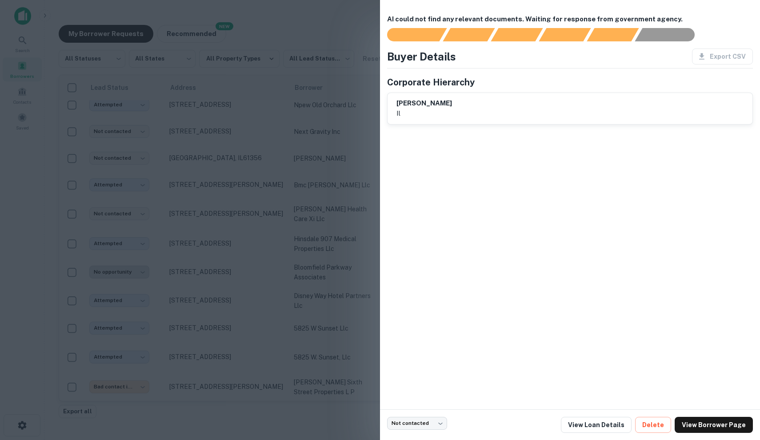
click at [356, 157] on div at bounding box center [380, 220] width 760 height 440
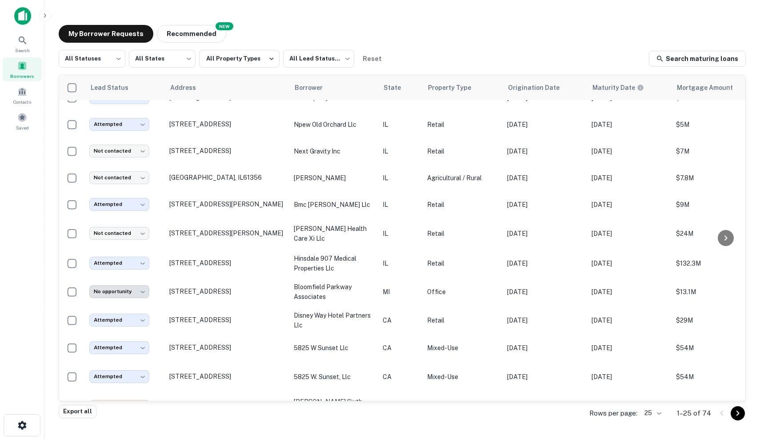
scroll to position [376, 0]
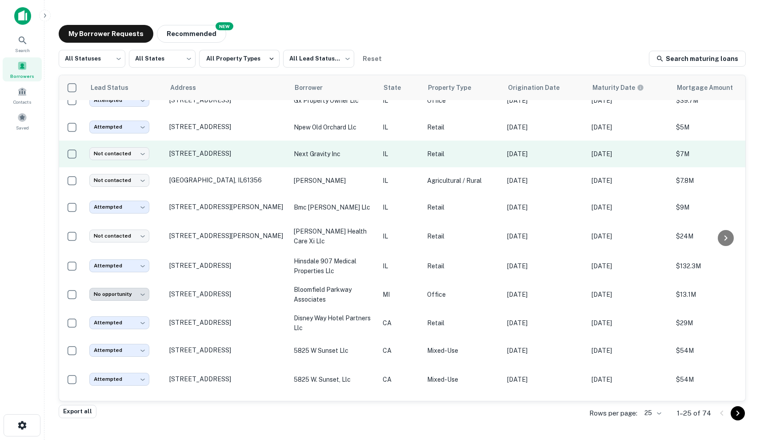
click at [367, 154] on p "next gravity inc" at bounding box center [334, 154] width 80 height 10
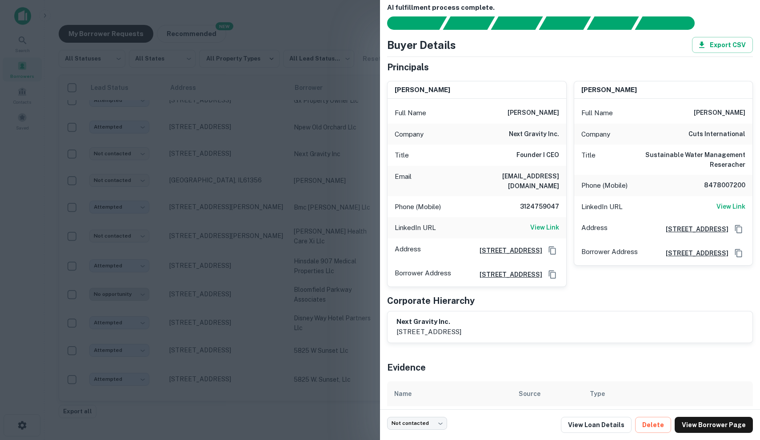
scroll to position [5, 0]
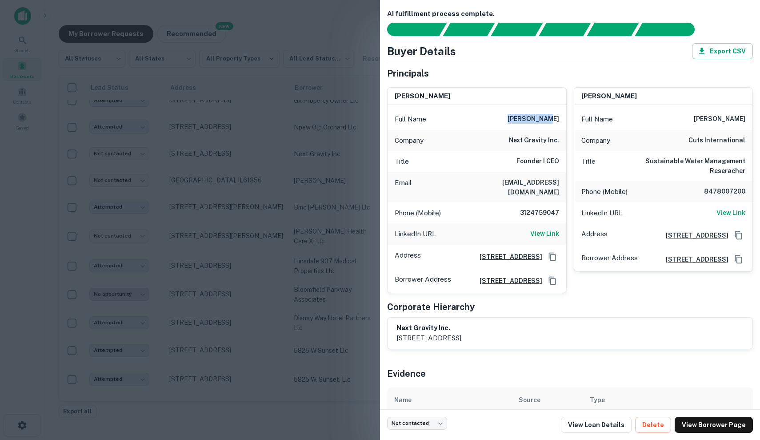
drag, startPoint x: 523, startPoint y: 119, endPoint x: 565, endPoint y: 118, distance: 41.8
click at [565, 118] on div "Full Name amit parekh" at bounding box center [477, 118] width 179 height 21
copy h6 "amit parekh"
click at [598, 429] on link "View Loan Details" at bounding box center [596, 424] width 71 height 16
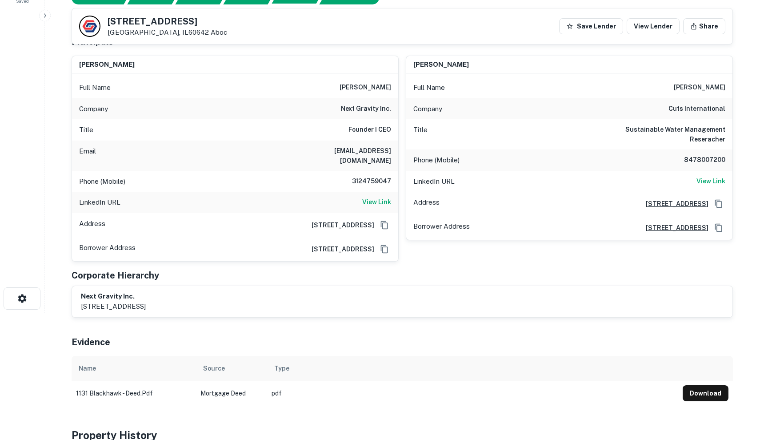
scroll to position [128, 0]
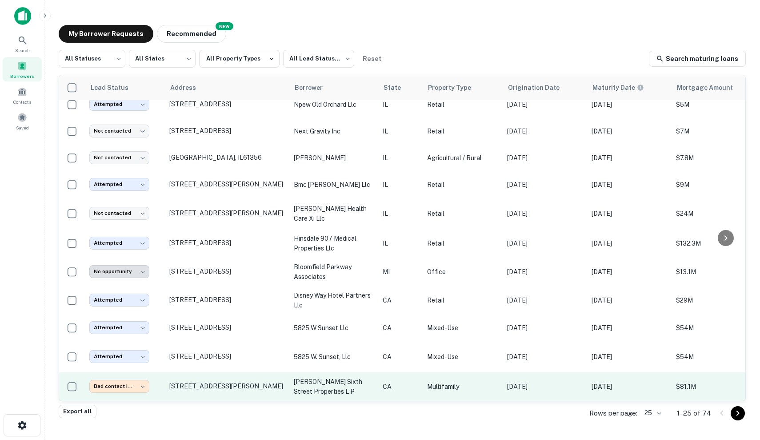
scroll to position [398, 0]
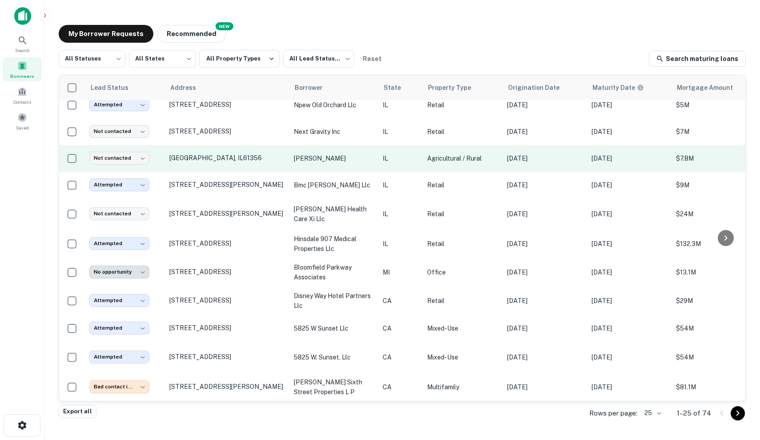
click at [392, 164] on td "IL" at bounding box center [400, 158] width 44 height 27
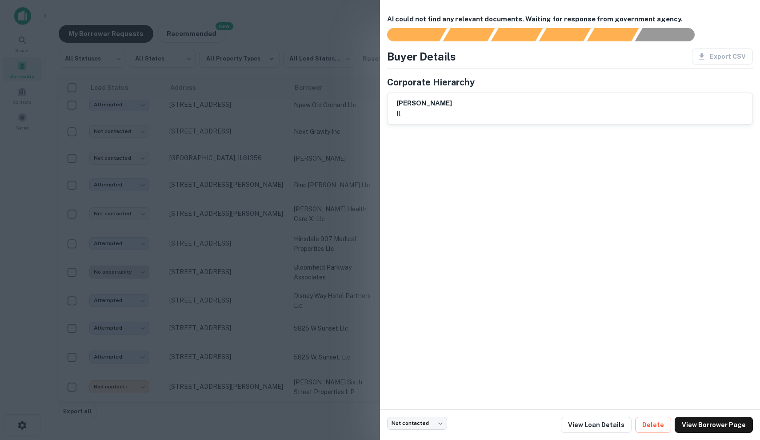
click at [272, 164] on div at bounding box center [380, 220] width 760 height 440
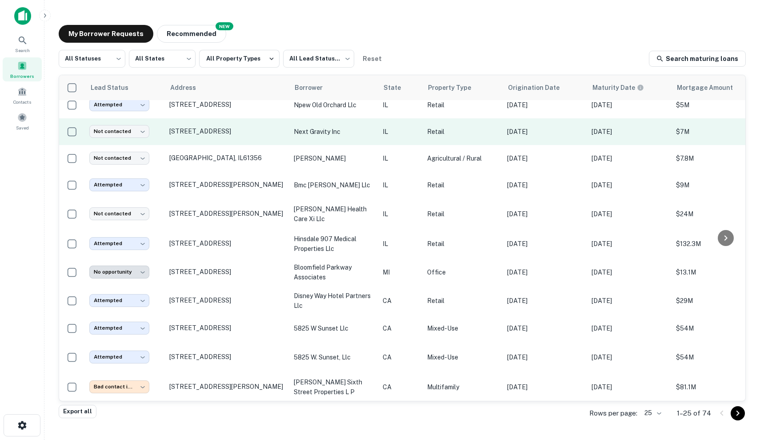
click at [291, 131] on td "next gravity inc" at bounding box center [333, 131] width 89 height 27
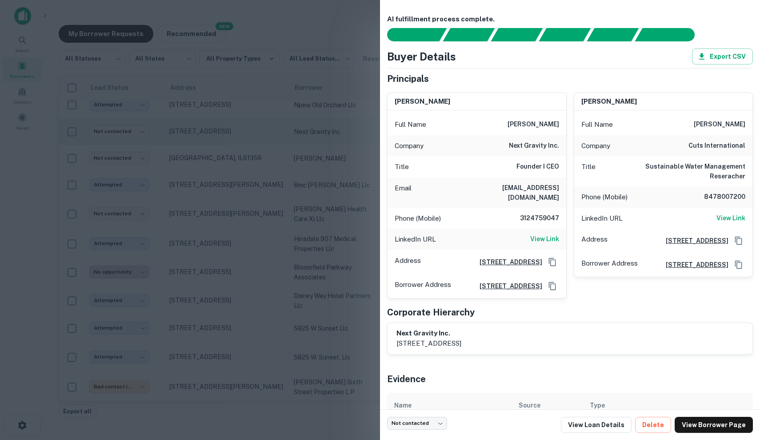
click at [291, 131] on div at bounding box center [380, 220] width 760 height 440
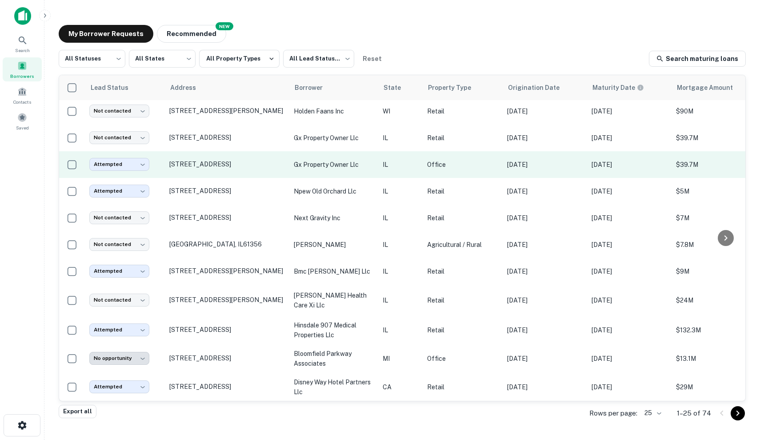
scroll to position [312, 0]
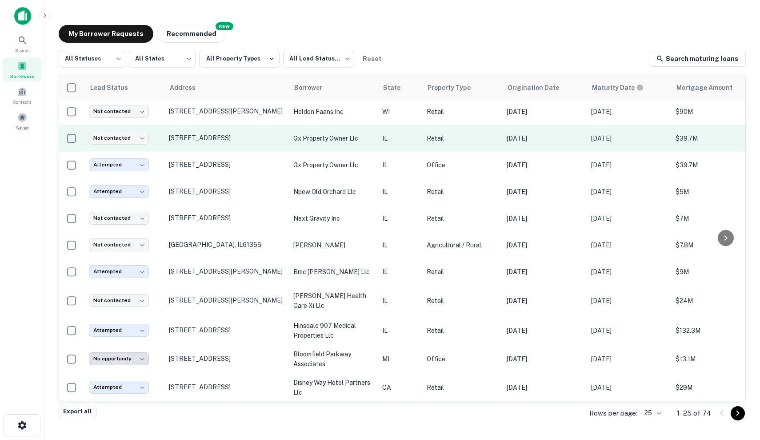
click at [291, 133] on td "gx property owner llc" at bounding box center [333, 138] width 89 height 27
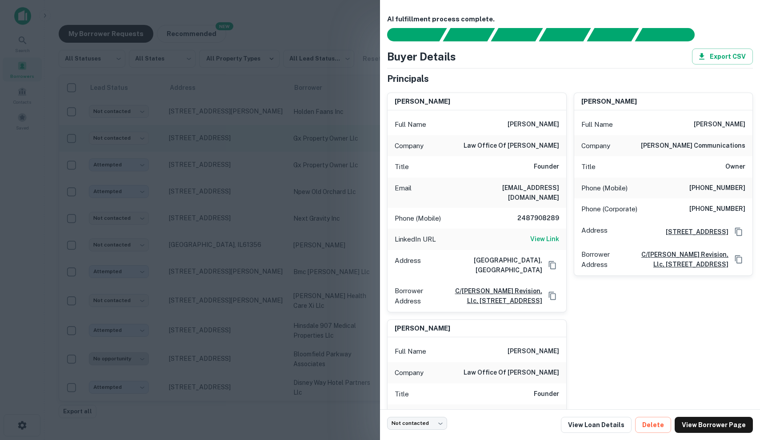
click at [291, 133] on div at bounding box center [380, 220] width 760 height 440
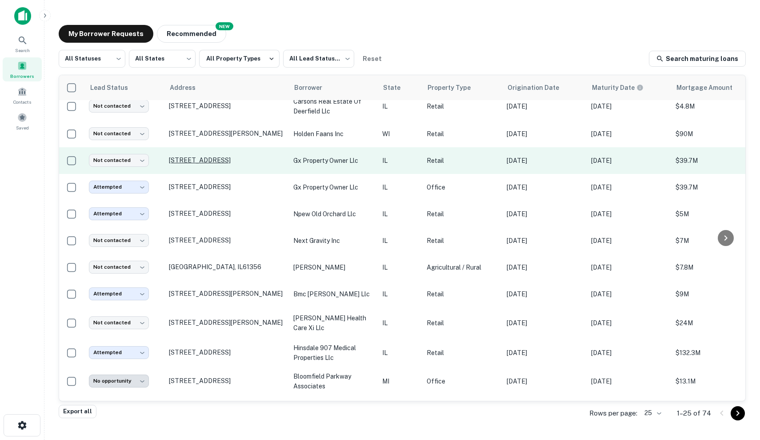
scroll to position [284, 0]
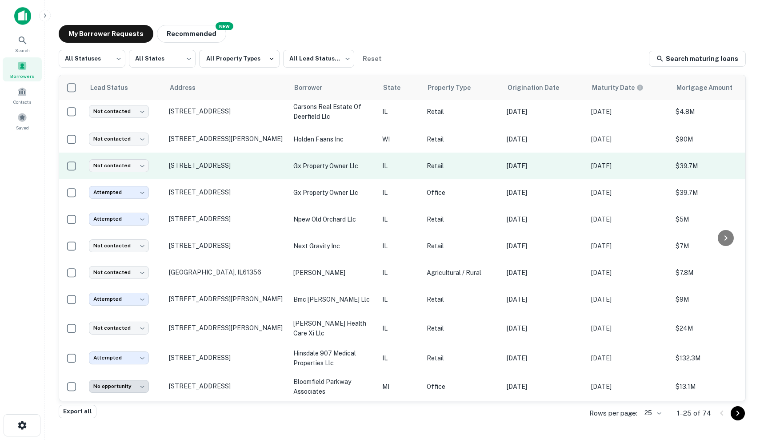
click at [264, 172] on td "2753 N Maplewood Ave IL" at bounding box center [226, 165] width 124 height 27
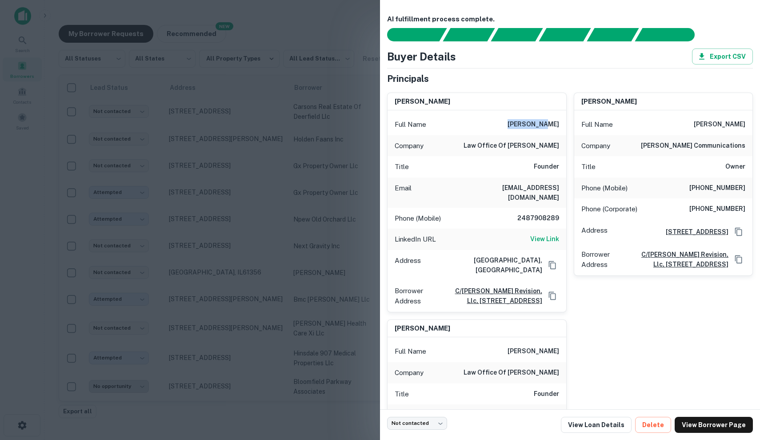
drag, startPoint x: 523, startPoint y: 126, endPoint x: 563, endPoint y: 123, distance: 40.1
click at [563, 123] on div "Full Name david baum" at bounding box center [477, 124] width 179 height 21
copy h6 "[PERSON_NAME]"
click at [604, 429] on link "View Loan Details" at bounding box center [596, 424] width 71 height 16
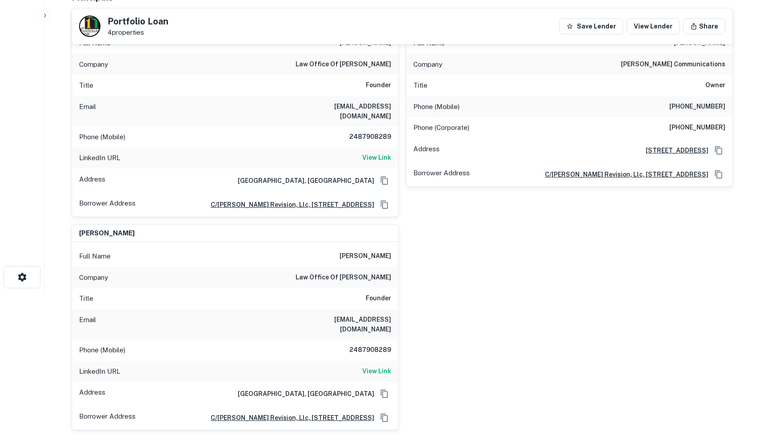
scroll to position [145, 0]
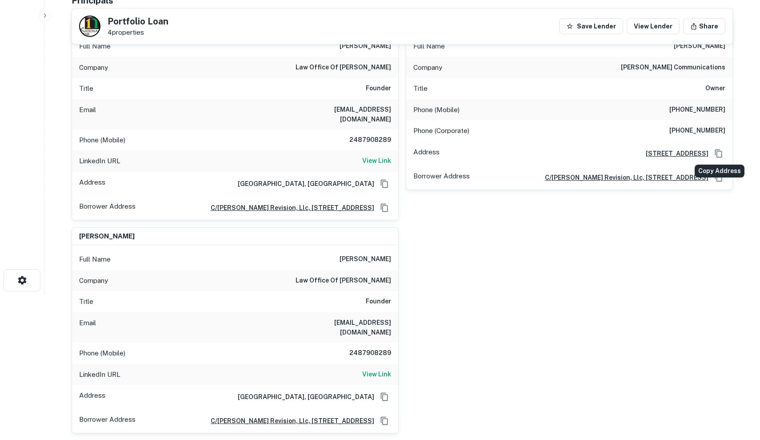
click at [720, 152] on icon "Copy Address" at bounding box center [718, 153] width 9 height 9
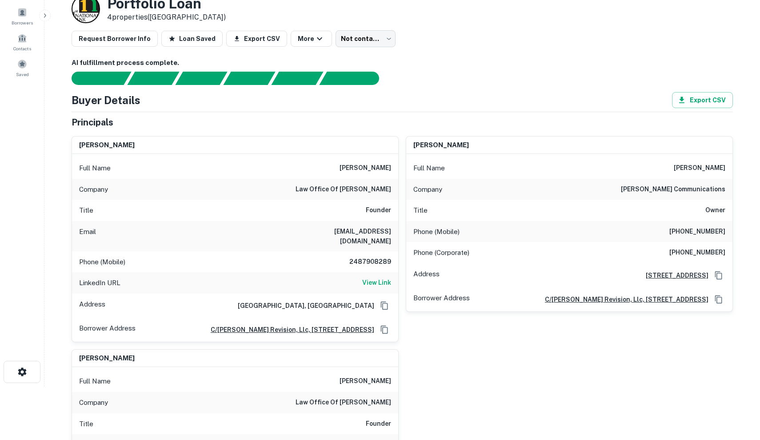
scroll to position [54, 0]
click at [384, 277] on h6 "View Link" at bounding box center [376, 282] width 29 height 10
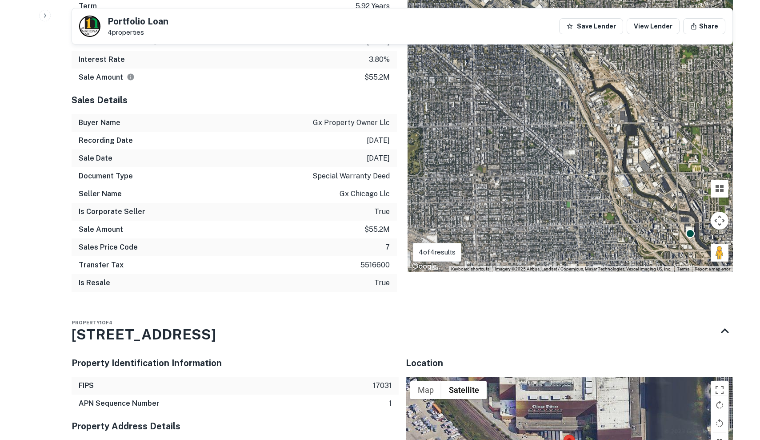
scroll to position [1059, 0]
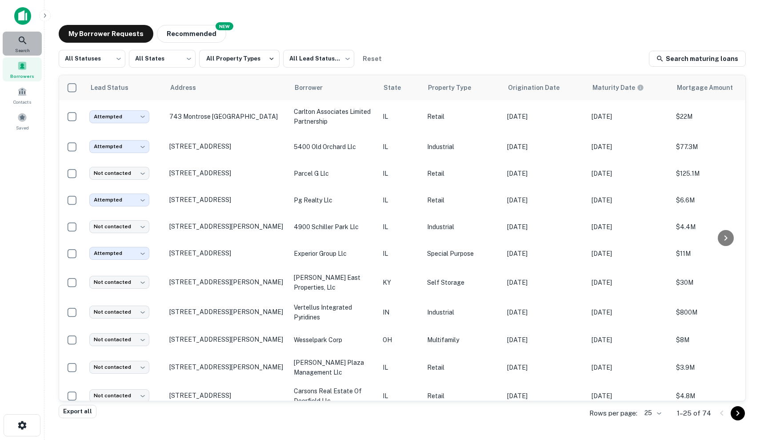
click at [24, 41] on icon at bounding box center [22, 40] width 11 height 11
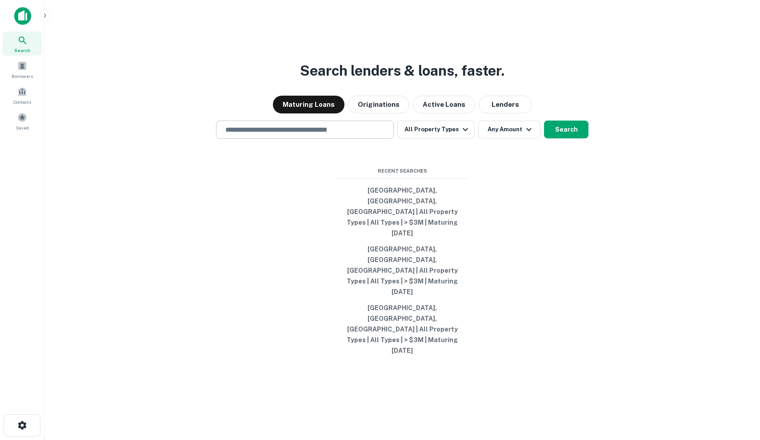
click at [293, 135] on input "text" at bounding box center [305, 129] width 170 height 10
type input "*"
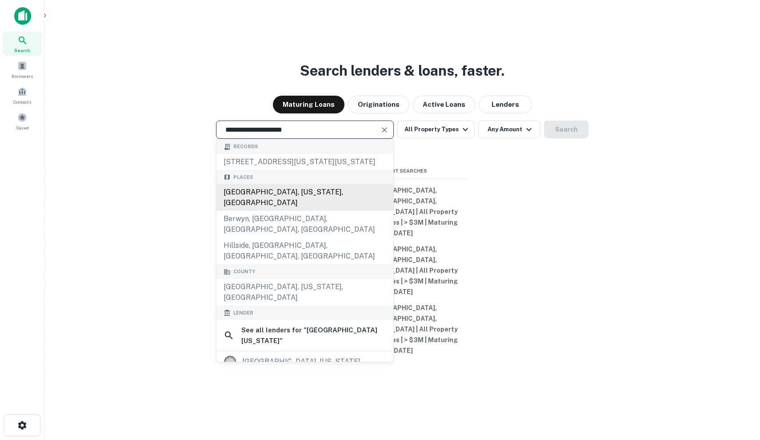
type input "**********"
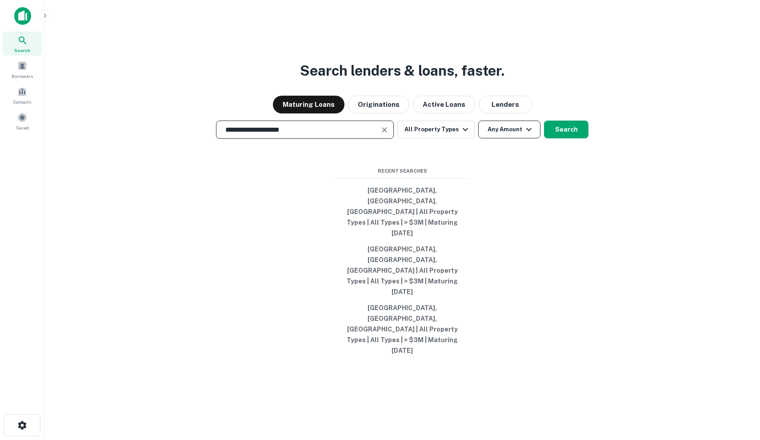
click at [507, 138] on button "Any Amount" at bounding box center [509, 129] width 62 height 18
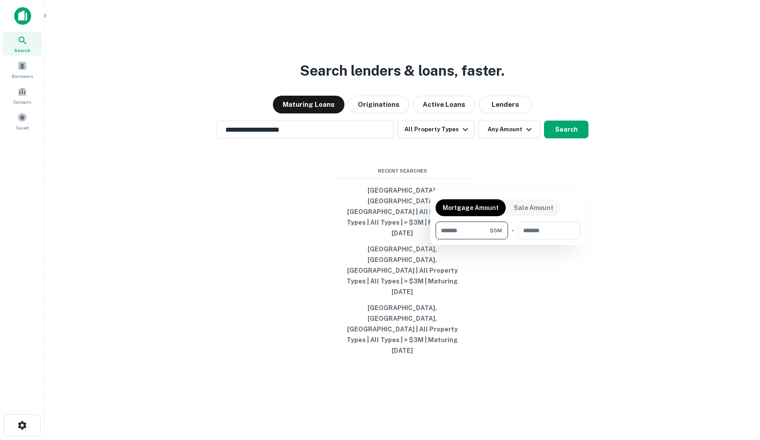
type input "*******"
click at [560, 183] on div at bounding box center [380, 220] width 760 height 440
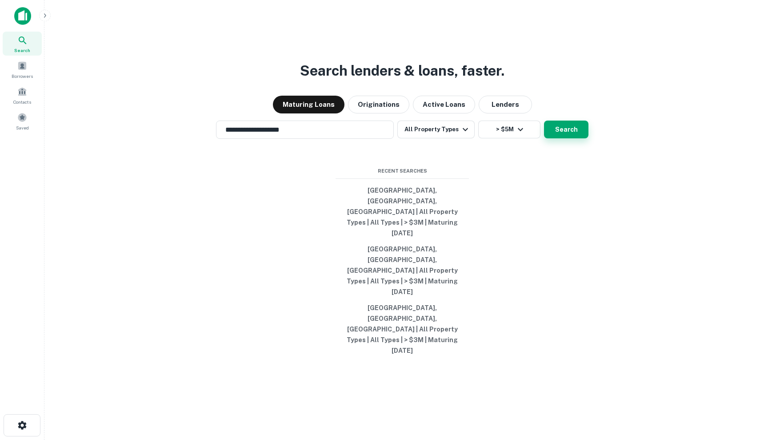
click at [560, 138] on button "Search" at bounding box center [566, 129] width 44 height 18
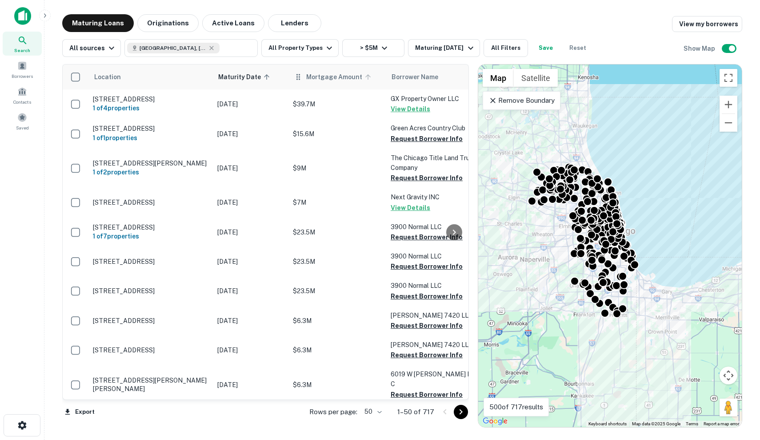
click at [336, 78] on span "Mortgage Amount" at bounding box center [340, 77] width 68 height 11
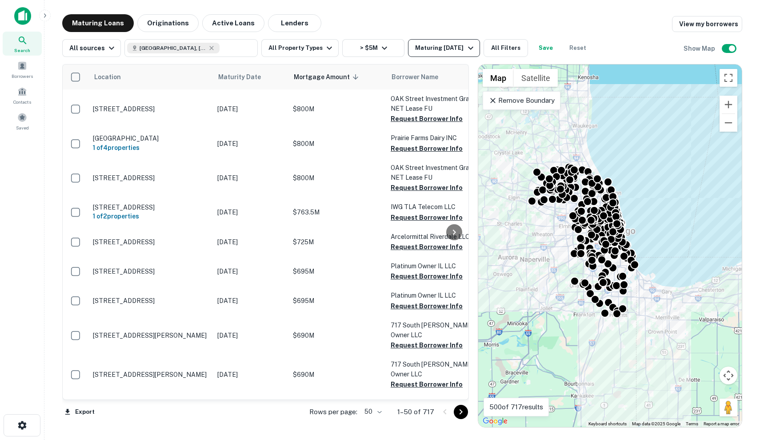
click at [436, 44] on div "Maturing In 1 Year" at bounding box center [445, 48] width 60 height 11
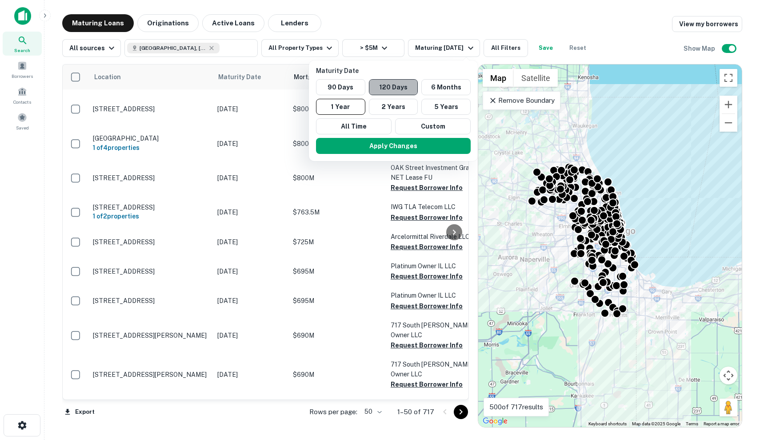
click at [416, 86] on button "120 Days" at bounding box center [393, 87] width 49 height 16
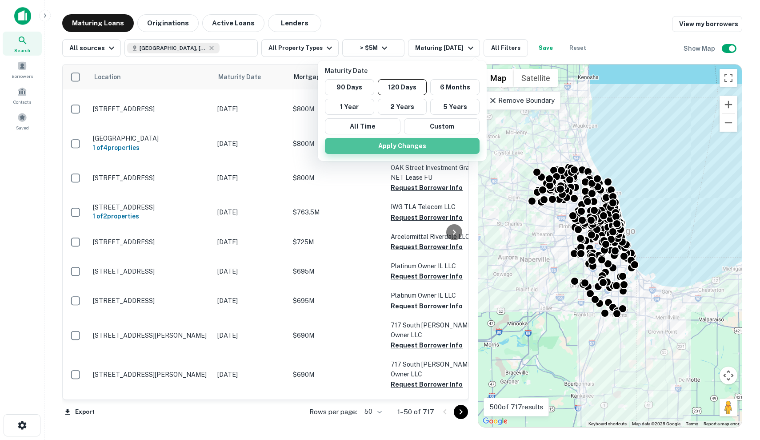
click at [428, 146] on button "Apply Changes" at bounding box center [402, 146] width 155 height 16
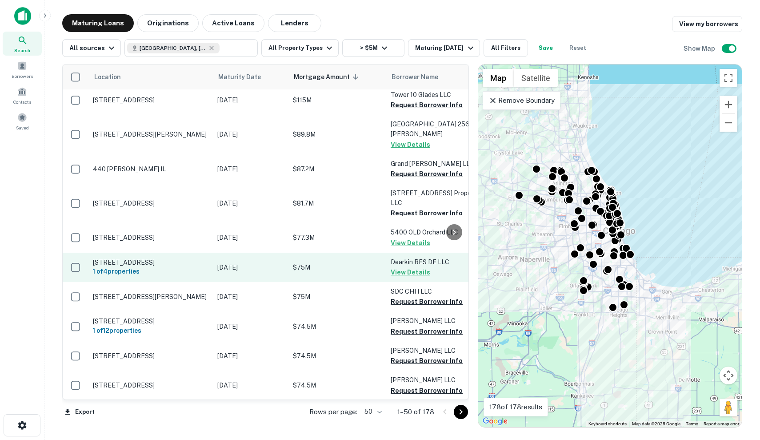
scroll to position [594, 0]
click at [226, 262] on p "[DATE]" at bounding box center [250, 267] width 67 height 10
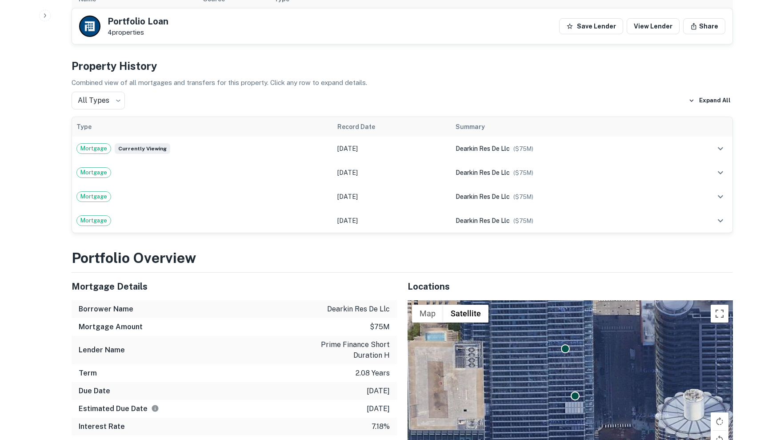
scroll to position [78, 0]
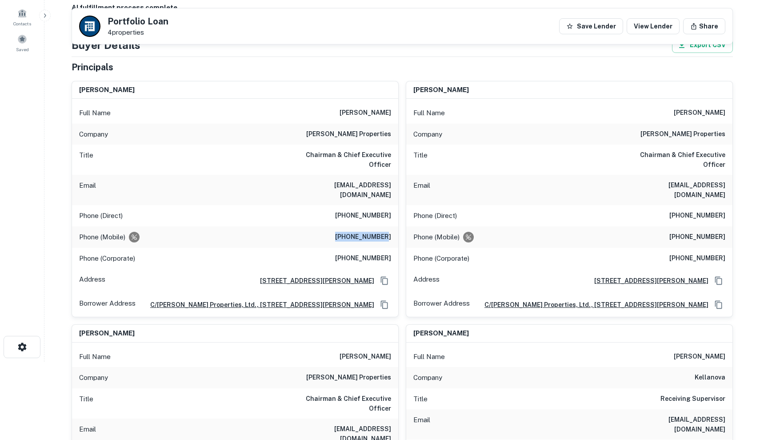
drag, startPoint x: 348, startPoint y: 217, endPoint x: 387, endPoint y: 217, distance: 39.1
click at [387, 232] on h6 "(312) 301-7183" at bounding box center [363, 237] width 56 height 11
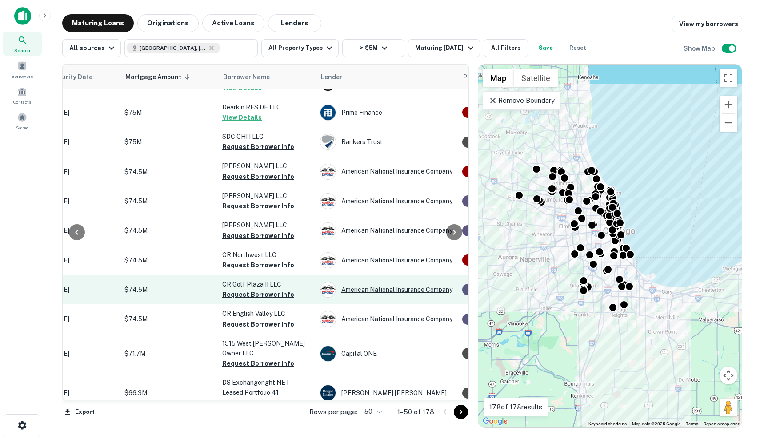
scroll to position [748, 168]
click at [181, 285] on p "$74.5M" at bounding box center [168, 290] width 89 height 10
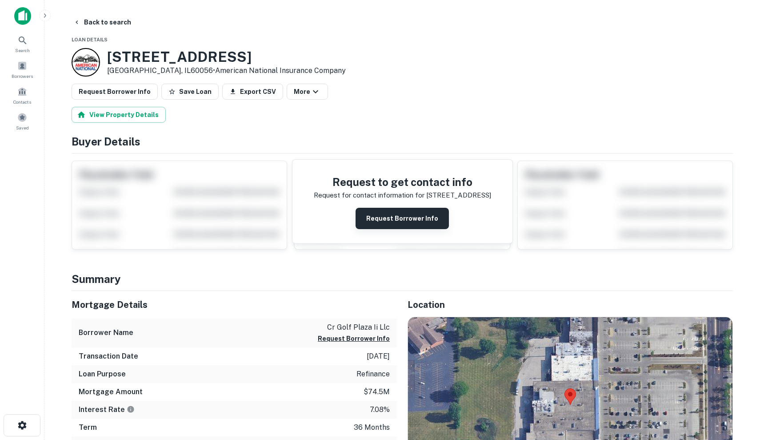
click at [400, 213] on button "Request Borrower Info" at bounding box center [402, 218] width 93 height 21
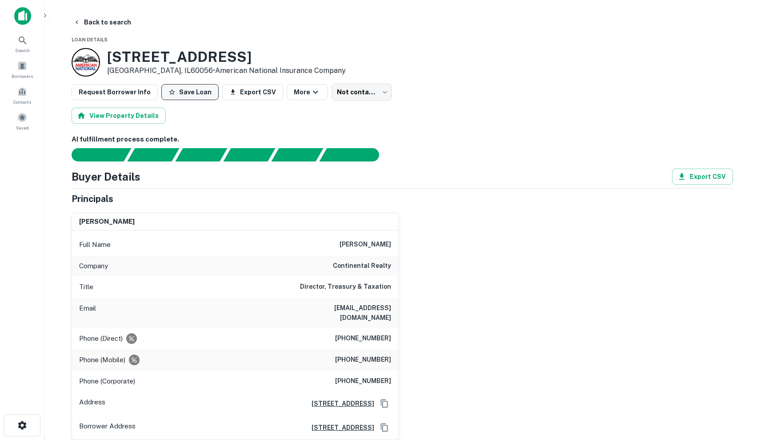
click at [180, 91] on button "Save Loan" at bounding box center [189, 92] width 57 height 16
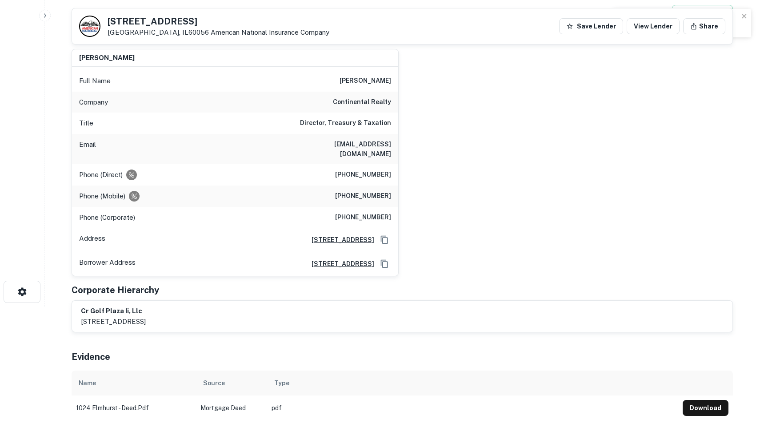
scroll to position [128, 0]
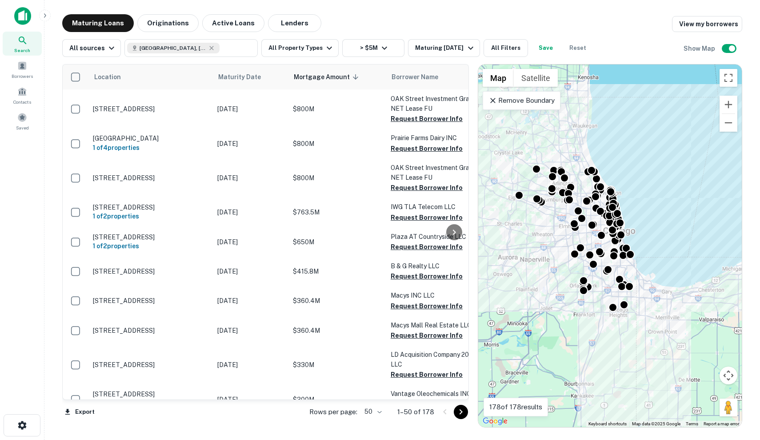
click at [532, 96] on p "Remove Boundary" at bounding box center [521, 100] width 66 height 11
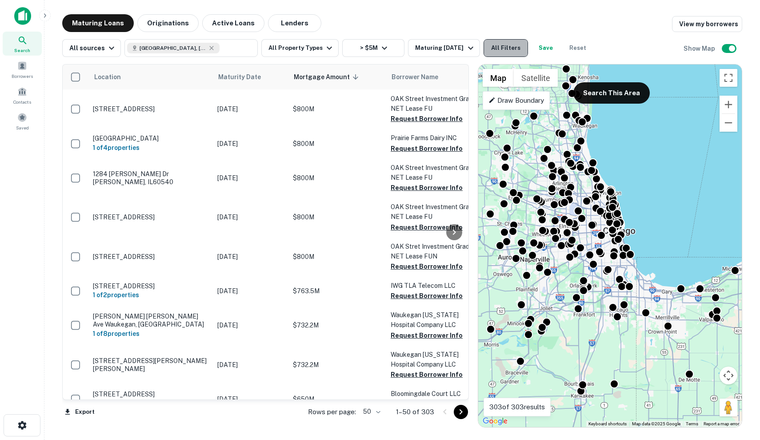
click at [523, 44] on button "All Filters" at bounding box center [506, 48] width 44 height 18
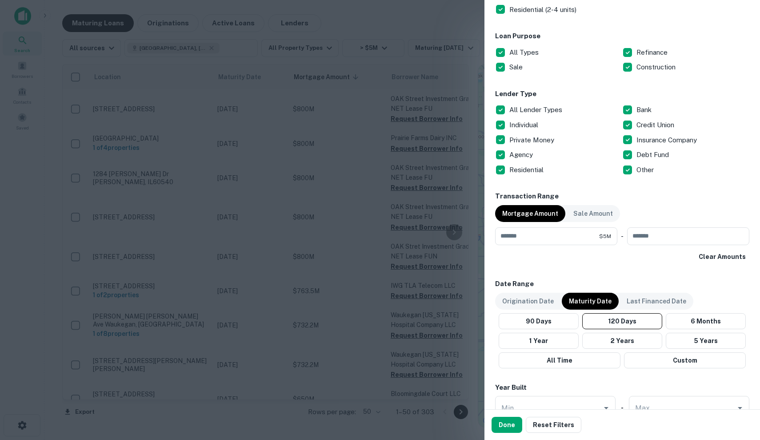
scroll to position [256, 0]
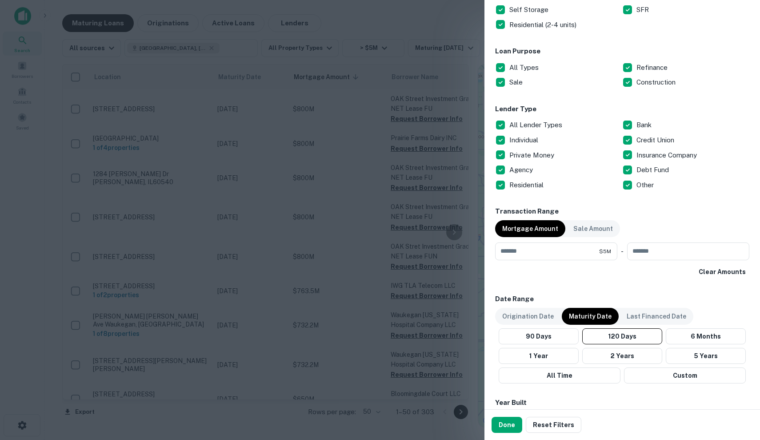
click at [538, 120] on p "All Lender Types" at bounding box center [536, 125] width 55 height 11
click at [538, 155] on p "Private Money" at bounding box center [532, 155] width 47 height 11
click at [638, 173] on p "Debt Fund" at bounding box center [653, 169] width 34 height 11
click at [638, 187] on p "Other" at bounding box center [645, 185] width 19 height 11
click at [521, 168] on p "Agency" at bounding box center [521, 169] width 25 height 11
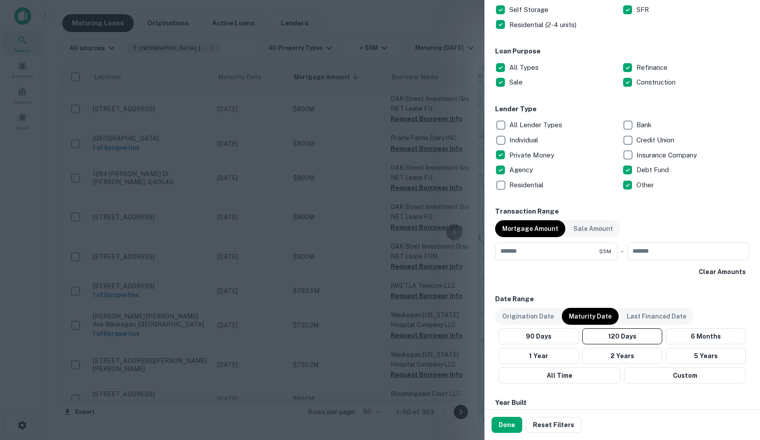
click at [521, 168] on p "Agency" at bounding box center [521, 169] width 25 height 11
click at [507, 422] on button "Done" at bounding box center [507, 424] width 31 height 16
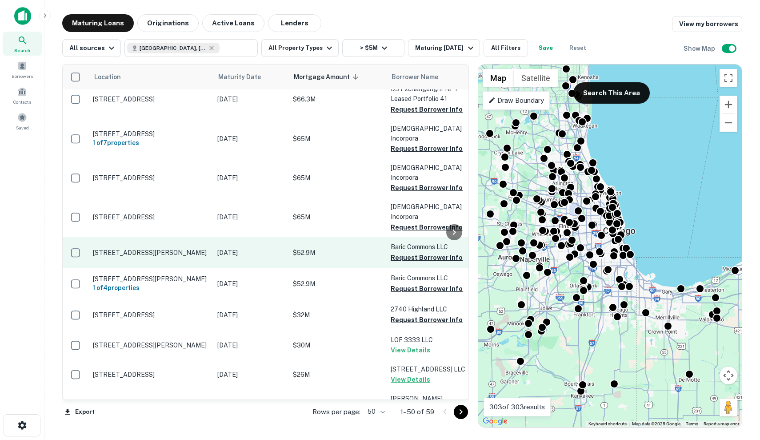
scroll to position [403, 0]
click at [332, 237] on td "$52.9M" at bounding box center [337, 252] width 98 height 31
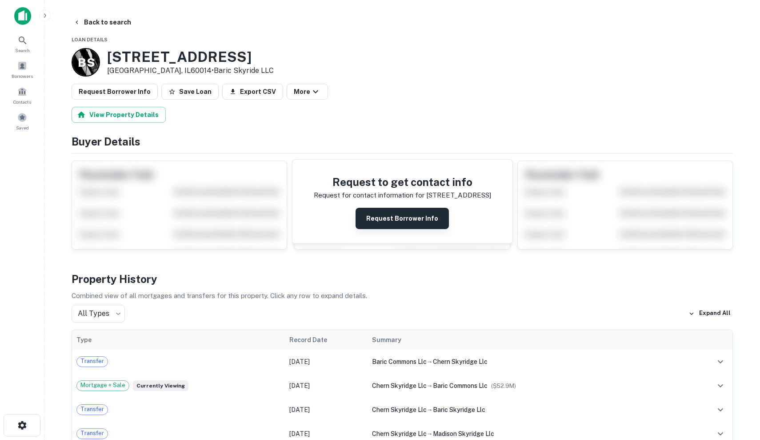
click at [391, 219] on button "Request Borrower Info" at bounding box center [402, 218] width 93 height 21
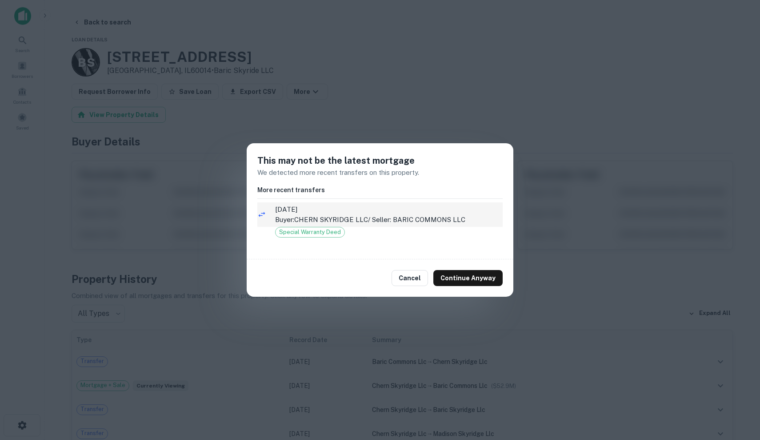
click at [457, 224] on p "Buyer: CHERN SKYRIDGE LLC / Seller: BARIC COMMONS LLC" at bounding box center [389, 219] width 228 height 11
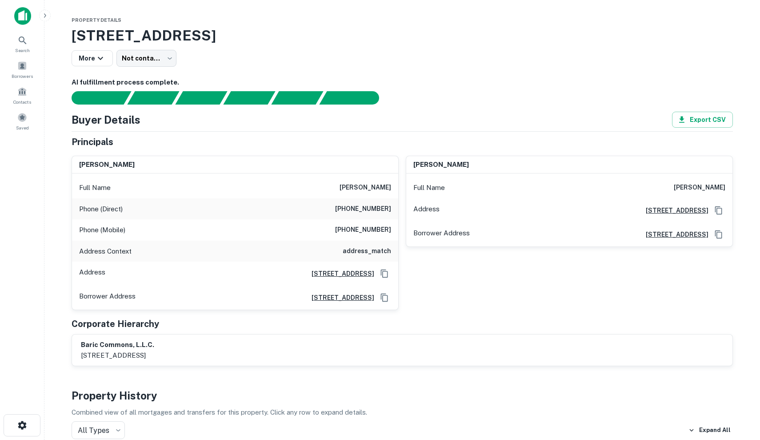
drag, startPoint x: 337, startPoint y: 184, endPoint x: 393, endPoint y: 183, distance: 56.0
click at [393, 183] on div "Full Name barry chernawsky" at bounding box center [235, 187] width 326 height 21
copy h6 "barry chernawsky"
click at [109, 64] on button "More" at bounding box center [92, 58] width 41 height 16
click at [102, 62] on div at bounding box center [380, 220] width 760 height 440
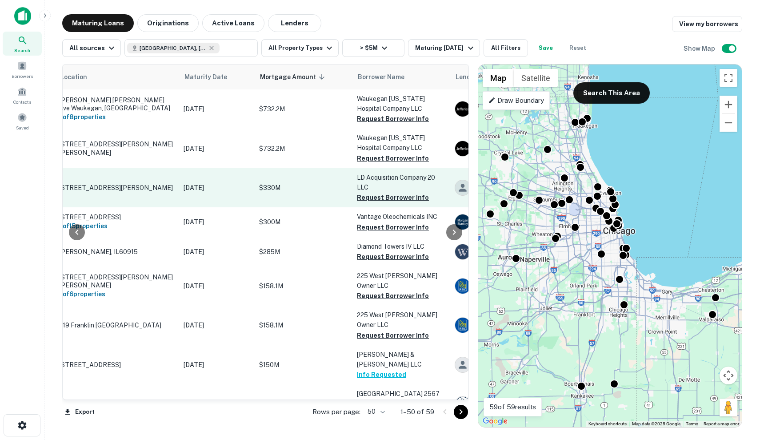
scroll to position [40, 33]
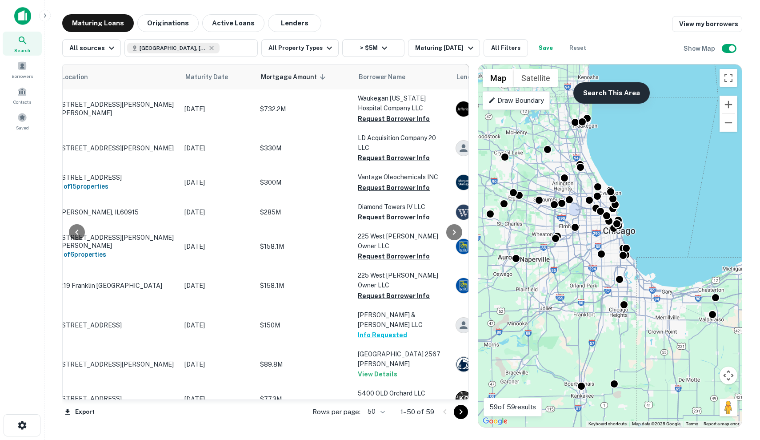
click at [627, 94] on button "Search This Area" at bounding box center [611, 92] width 76 height 21
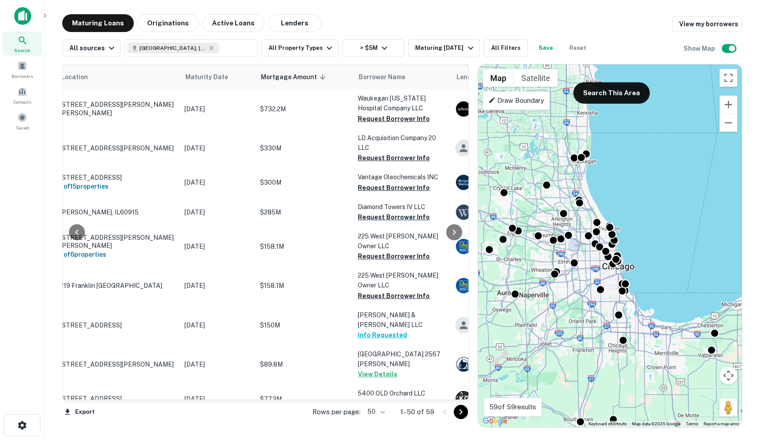
drag, startPoint x: 685, startPoint y: 297, endPoint x: 681, endPoint y: 332, distance: 34.9
click at [681, 332] on div "To activate drag with keyboard, press Alt + Enter. Once in keyboard drag state,…" at bounding box center [610, 245] width 264 height 362
click at [628, 100] on button "Search This Area" at bounding box center [611, 92] width 76 height 21
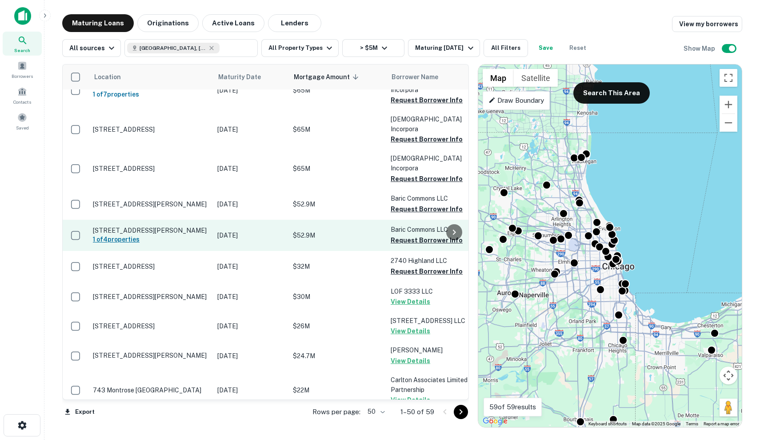
scroll to position [451, 0]
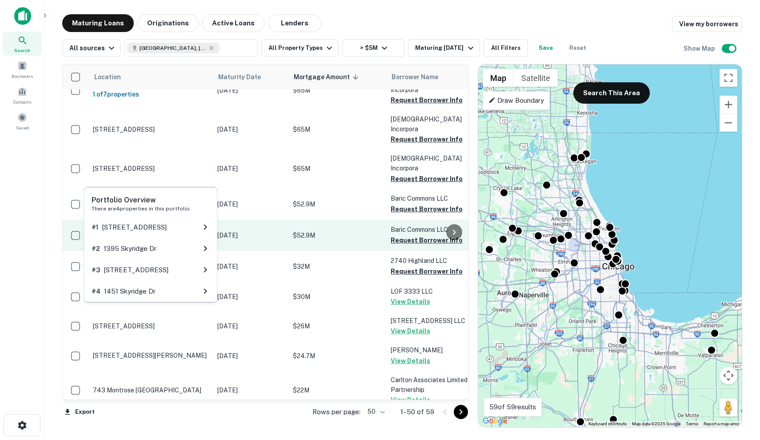
click at [126, 234] on h6 "1 of 4 properties" at bounding box center [151, 239] width 116 height 10
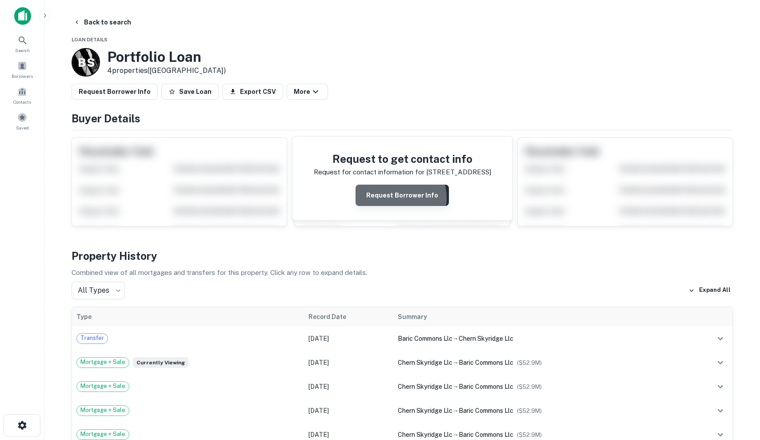
click at [400, 197] on button "Request Borrower Info" at bounding box center [402, 194] width 93 height 21
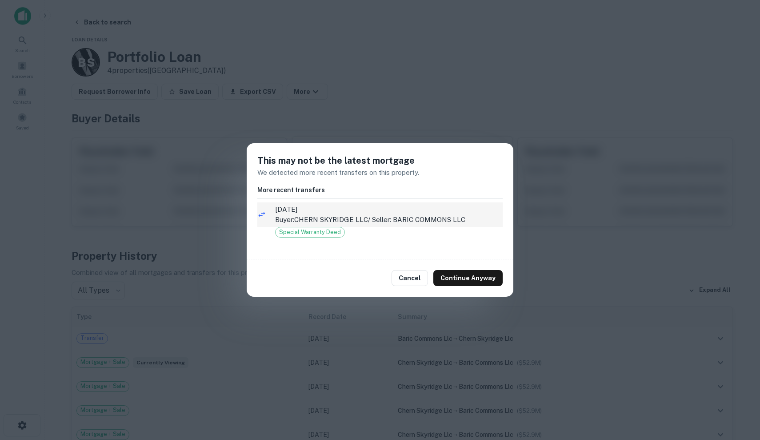
click at [367, 221] on p "Buyer: CHERN SKYRIDGE LLC / Seller: BARIC COMMONS LLC" at bounding box center [389, 219] width 228 height 11
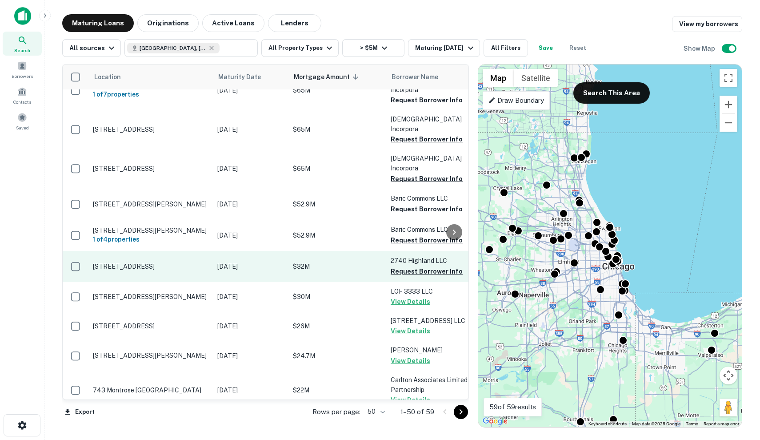
scroll to position [451, 0]
click at [241, 251] on td "[DATE]" at bounding box center [251, 266] width 76 height 31
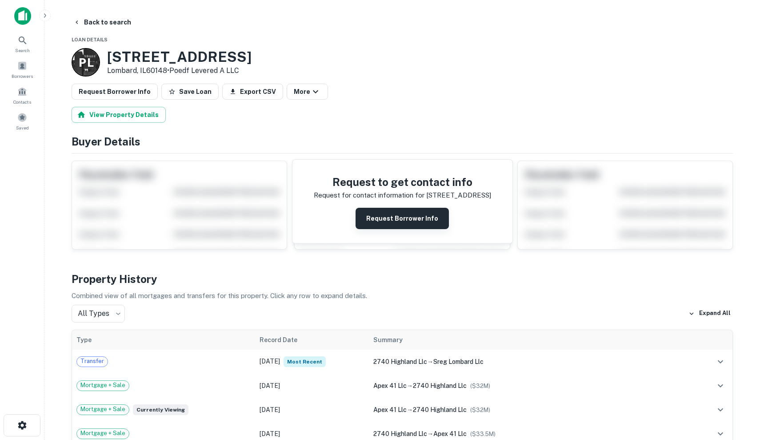
click at [412, 220] on button "Request Borrower Info" at bounding box center [402, 218] width 93 height 21
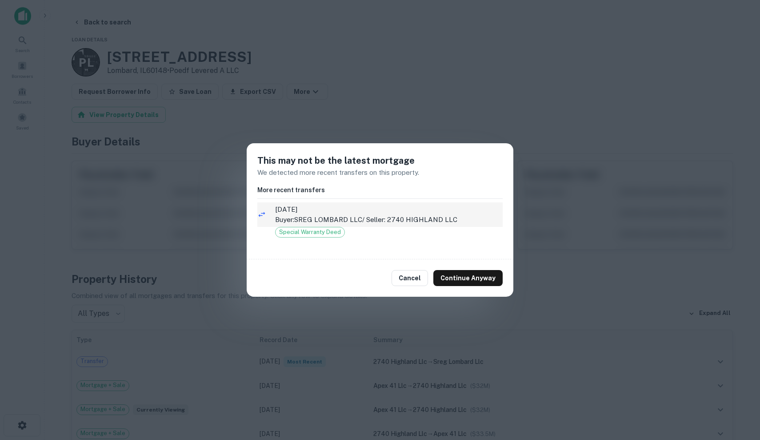
click at [405, 218] on p "Buyer: SREG LOMBARD LLC / Seller: 2740 HIGHLAND LLC" at bounding box center [389, 219] width 228 height 11
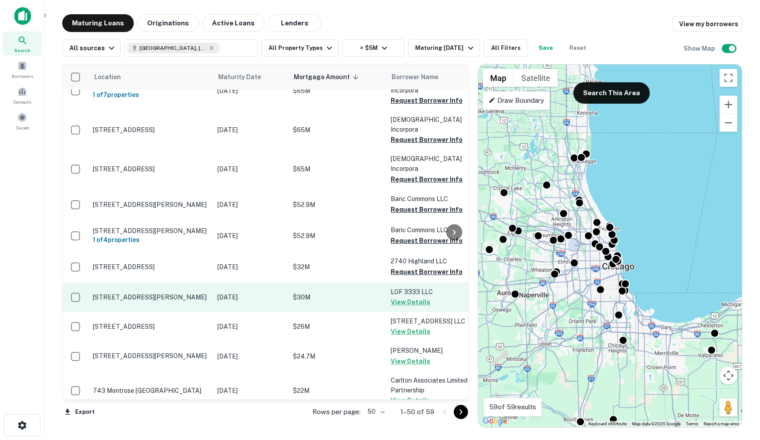
scroll to position [451, 0]
click at [235, 282] on td "Sep 27, 2025" at bounding box center [251, 296] width 76 height 29
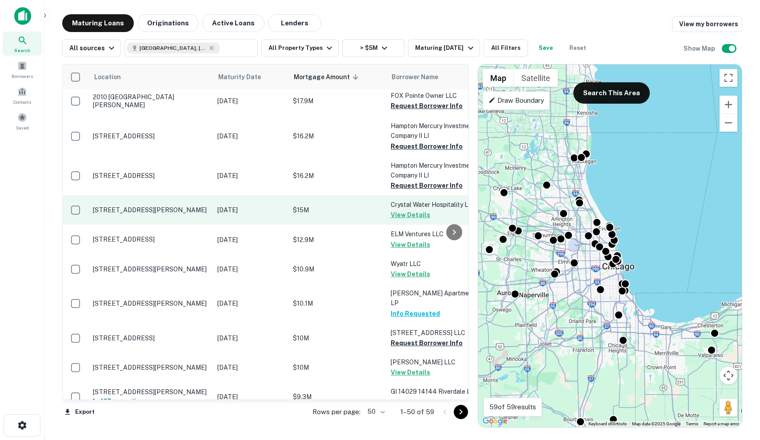
scroll to position [873, 0]
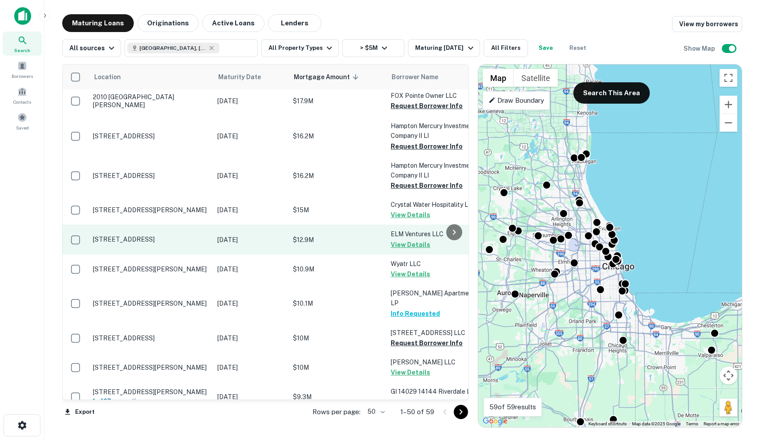
click at [262, 224] on td "Nov 08, 2025" at bounding box center [251, 238] width 76 height 29
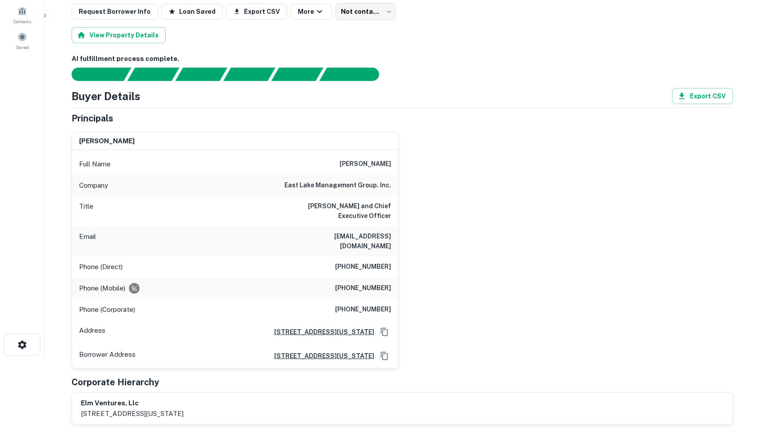
scroll to position [87, 0]
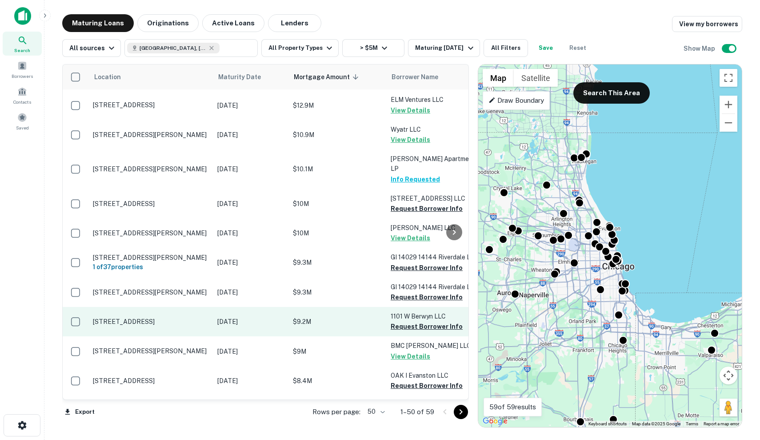
scroll to position [1008, 0]
click at [240, 316] on p "[DATE]" at bounding box center [250, 321] width 67 height 10
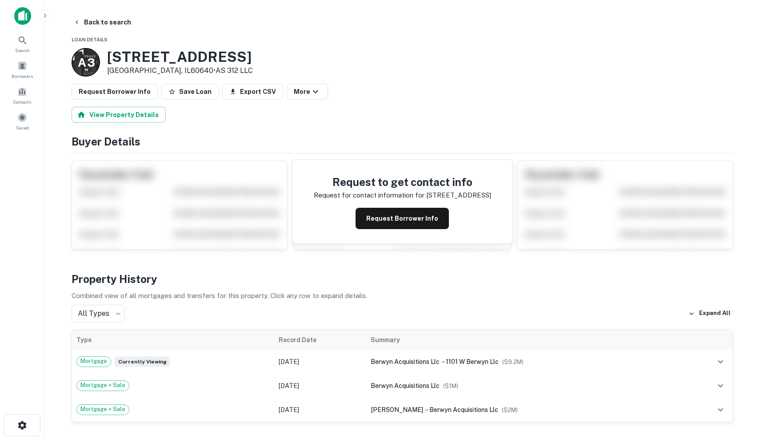
click at [387, 200] on p "Request for contact information for" at bounding box center [369, 195] width 111 height 11
click at [386, 212] on button "Request Borrower Info" at bounding box center [402, 218] width 93 height 21
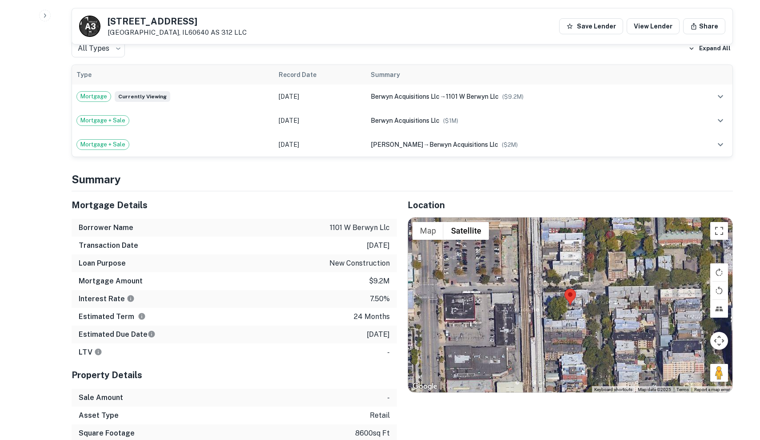
click at [582, 292] on div at bounding box center [570, 304] width 324 height 175
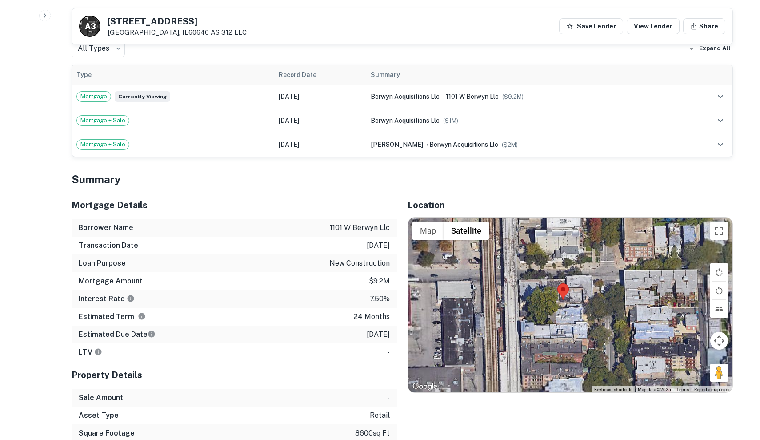
click at [584, 282] on div at bounding box center [570, 304] width 324 height 175
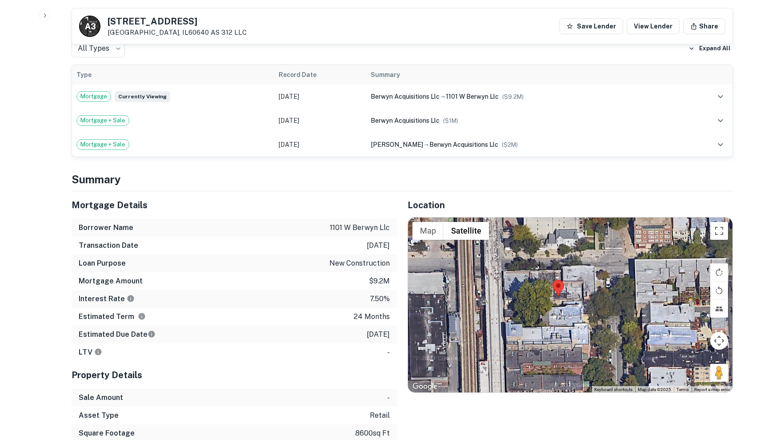
click at [584, 282] on div at bounding box center [570, 304] width 324 height 175
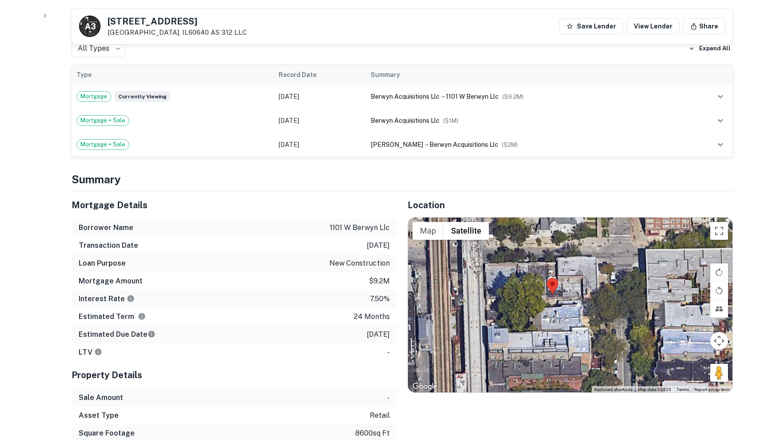
click at [584, 282] on div at bounding box center [570, 304] width 324 height 175
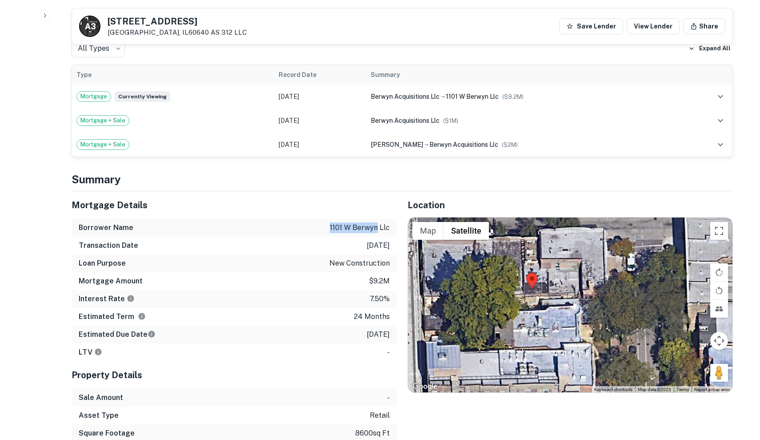
drag, startPoint x: 329, startPoint y: 203, endPoint x: 378, endPoint y: 205, distance: 48.9
click at [378, 219] on div "Borrower Name 1101 w berwyn llc" at bounding box center [234, 228] width 325 height 18
copy p "1101 w berwyn"
click at [260, 236] on div "Transaction Date 12/19/2023" at bounding box center [234, 245] width 325 height 18
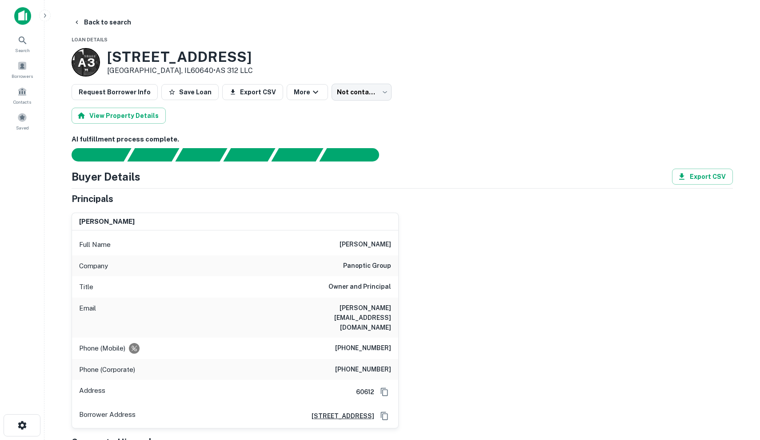
drag, startPoint x: 337, startPoint y: 243, endPoint x: 403, endPoint y: 246, distance: 65.8
click at [403, 246] on div "bogdan popovych Full Name bogdan popovych Company panoptic group Title Owner an…" at bounding box center [398, 316] width 668 height 223
copy h6 "bogdan popovych"
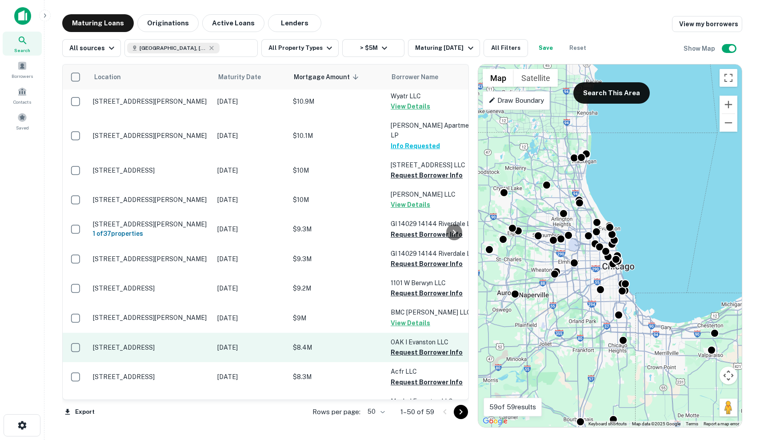
scroll to position [1041, 0]
click at [172, 332] on td "[STREET_ADDRESS]" at bounding box center [150, 346] width 124 height 29
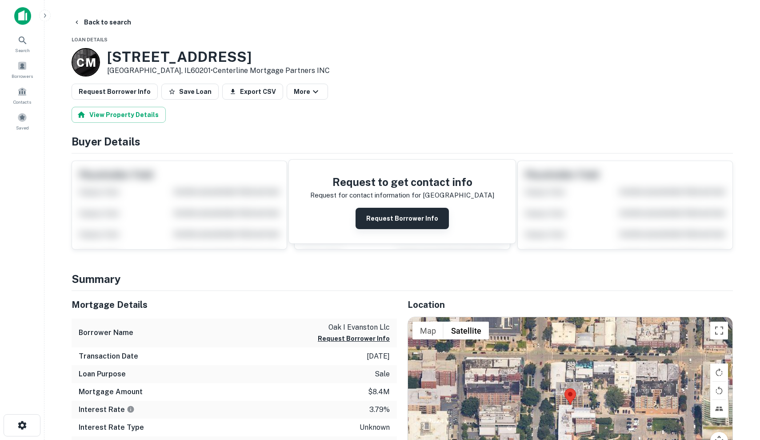
click at [397, 222] on button "Request Borrower Info" at bounding box center [402, 218] width 93 height 21
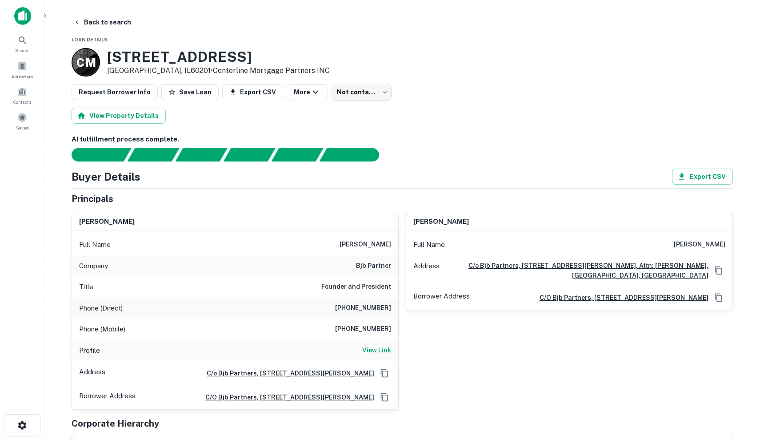
drag, startPoint x: 340, startPoint y: 242, endPoint x: 394, endPoint y: 244, distance: 54.7
click at [394, 244] on div "Full Name donal p. barry, sr." at bounding box center [235, 244] width 326 height 21
copy h6 "donal p. barry, sr."
click at [412, 179] on div "Buyer Details Export CSV" at bounding box center [402, 176] width 661 height 16
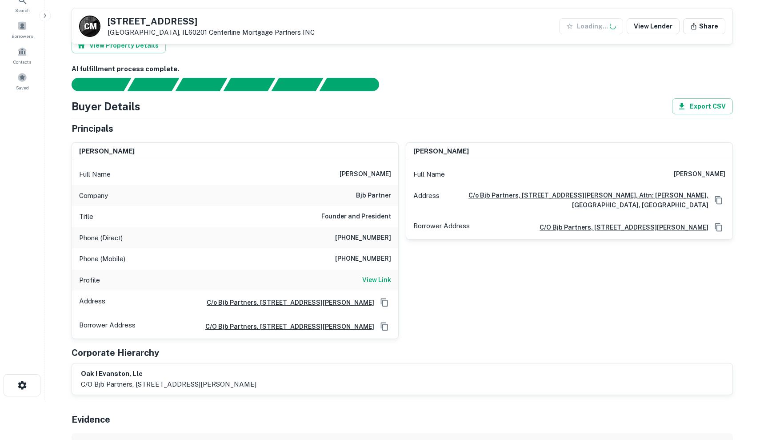
scroll to position [102, 0]
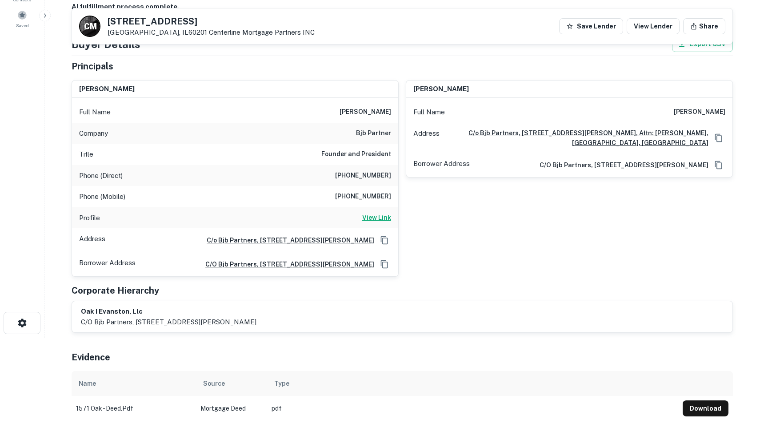
click at [384, 216] on h6 "View Link" at bounding box center [376, 217] width 29 height 10
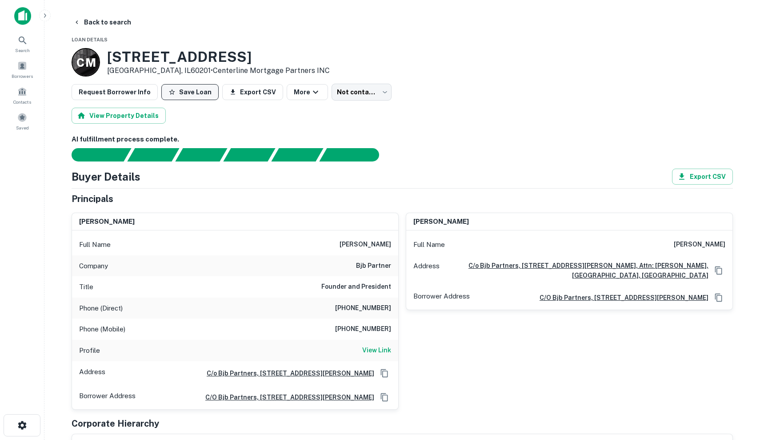
scroll to position [0, 0]
click at [188, 91] on button "Save Loan" at bounding box center [189, 92] width 57 height 16
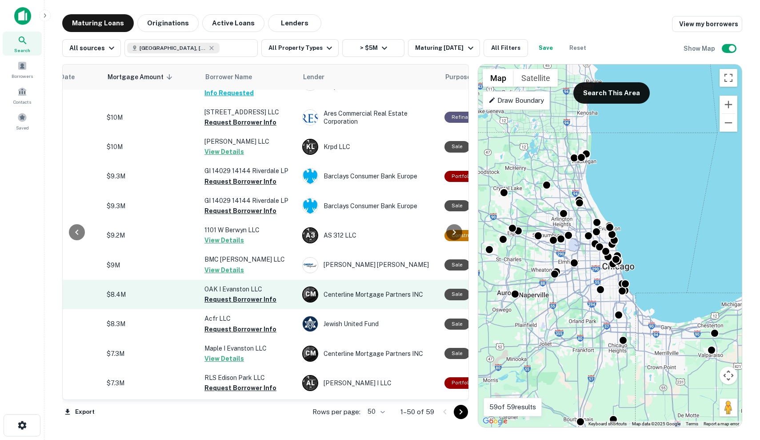
scroll to position [1094, 199]
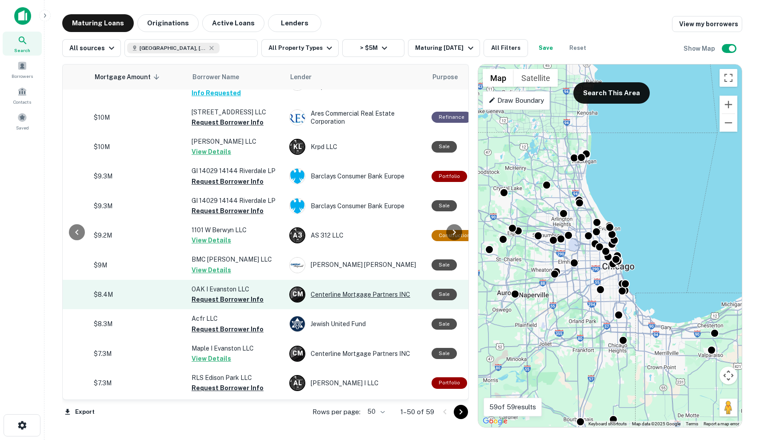
click at [348, 286] on div "C M Centerline Mortgage Partners INC" at bounding box center [355, 294] width 133 height 16
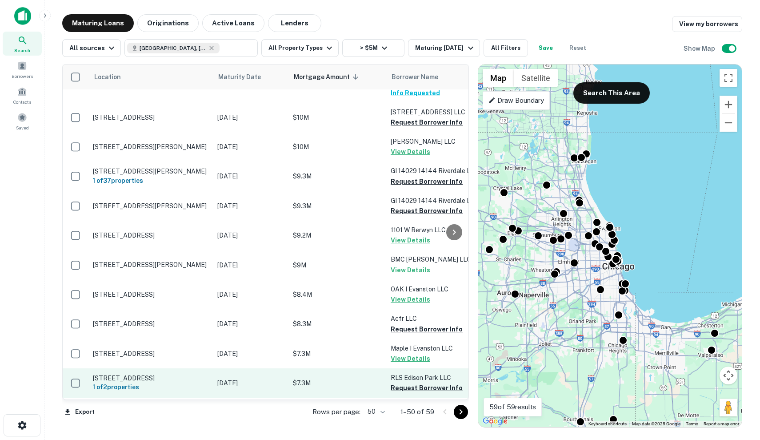
scroll to position [1153, 0]
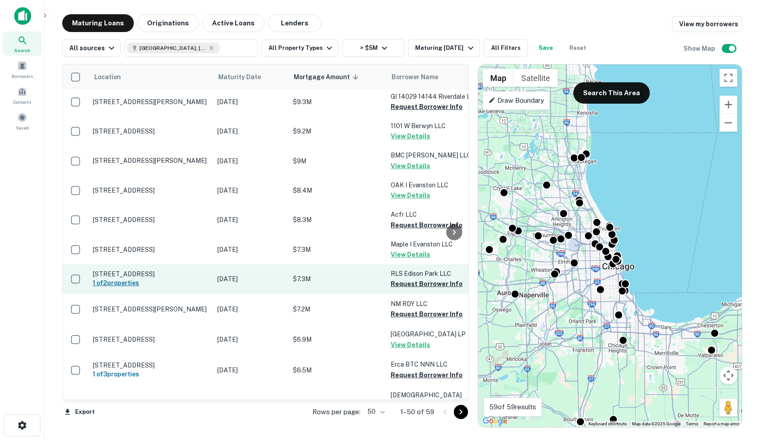
scroll to position [1198, 0]
click at [306, 264] on td "$7.3M" at bounding box center [337, 278] width 98 height 29
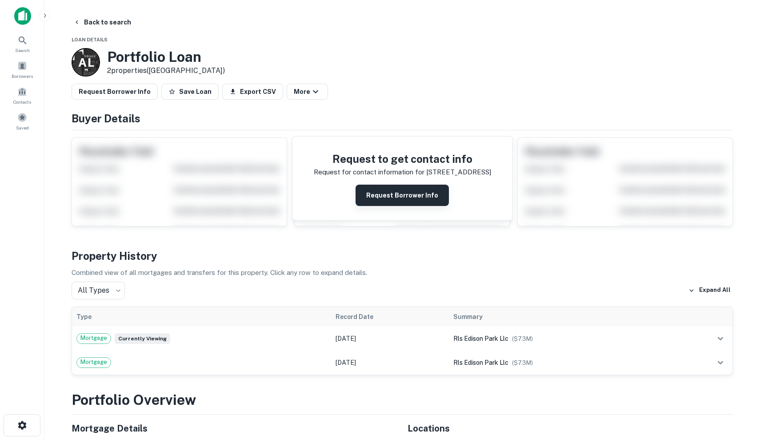
scroll to position [-1, 0]
click at [415, 190] on button "Request Borrower Info" at bounding box center [402, 194] width 93 height 21
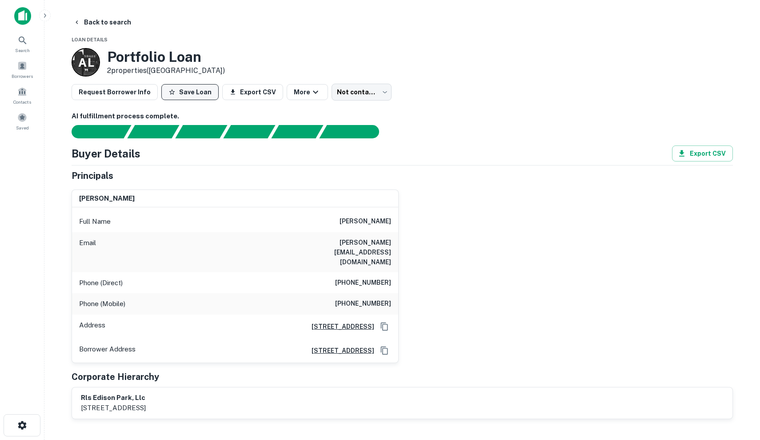
click at [198, 96] on button "Save Loan" at bounding box center [189, 92] width 57 height 16
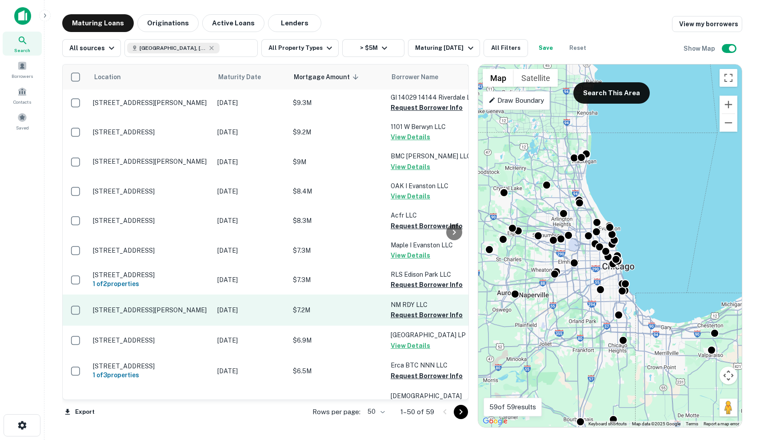
scroll to position [1197, 0]
click at [314, 305] on p "$7.2M" at bounding box center [337, 310] width 89 height 10
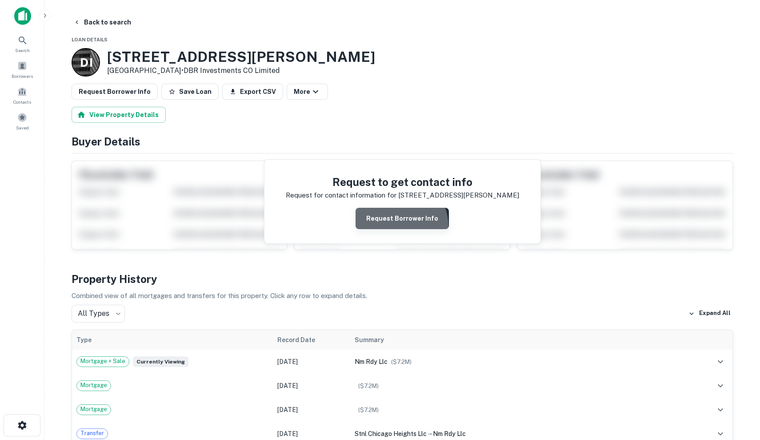
click at [394, 226] on button "Request Borrower Info" at bounding box center [402, 218] width 93 height 21
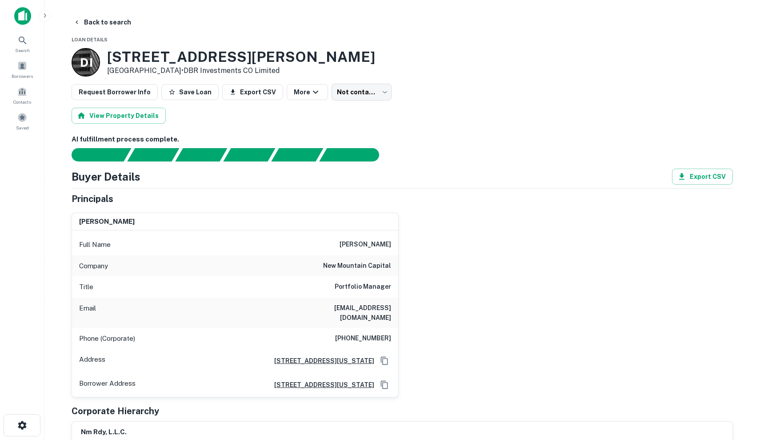
click at [196, 93] on button "Save Loan" at bounding box center [189, 92] width 57 height 16
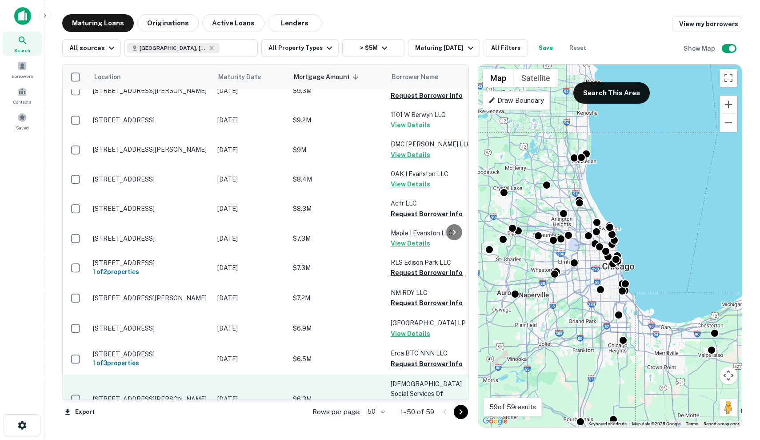
scroll to position [1210, 0]
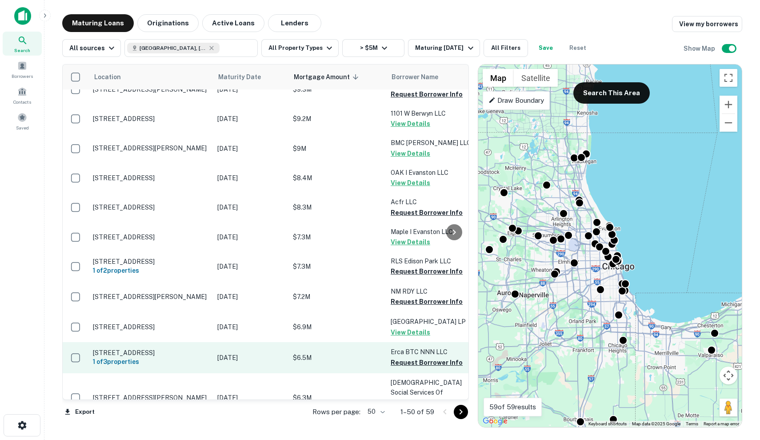
click at [328, 352] on p "$6.5M" at bounding box center [337, 357] width 89 height 10
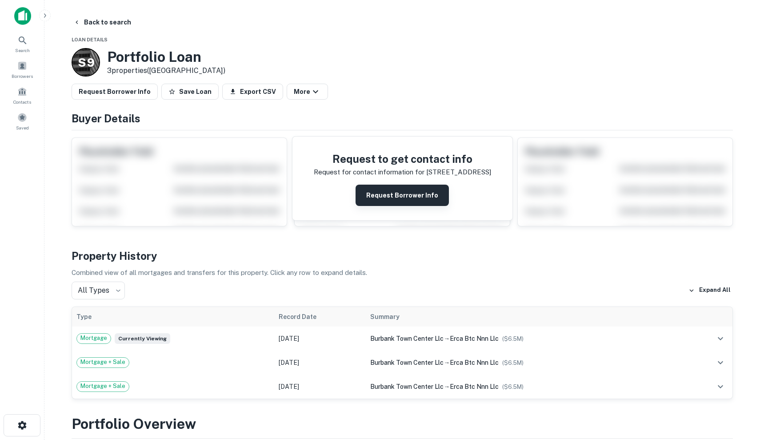
click at [395, 202] on button "Request Borrower Info" at bounding box center [402, 194] width 93 height 21
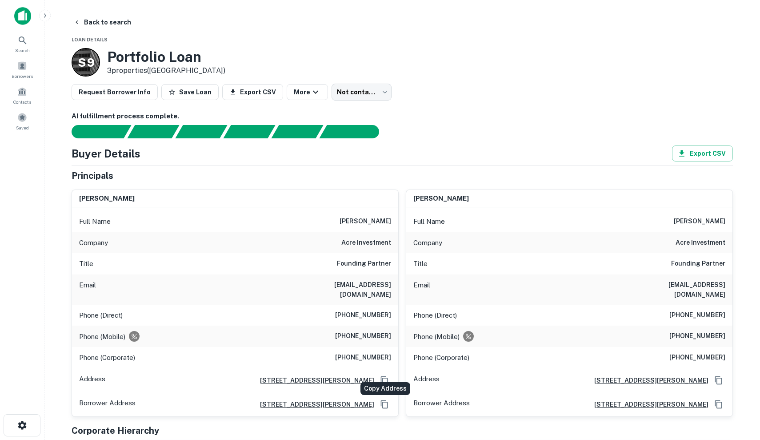
click at [389, 373] on button "Copy Address" at bounding box center [384, 379] width 13 height 13
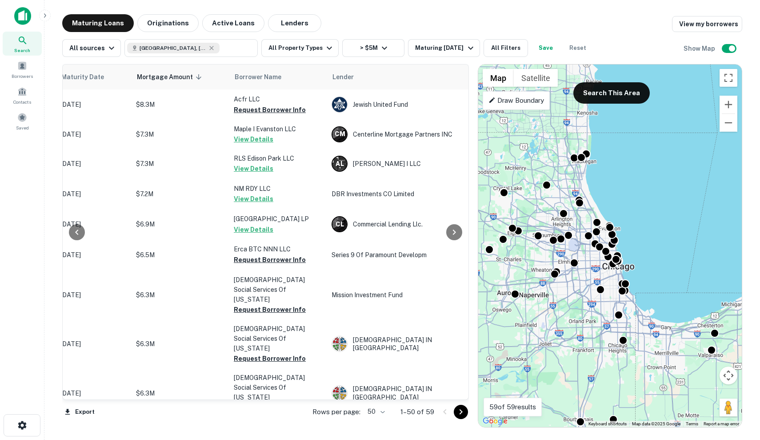
scroll to position [1312, 157]
click at [462, 412] on icon "Go to next page" at bounding box center [461, 411] width 3 height 5
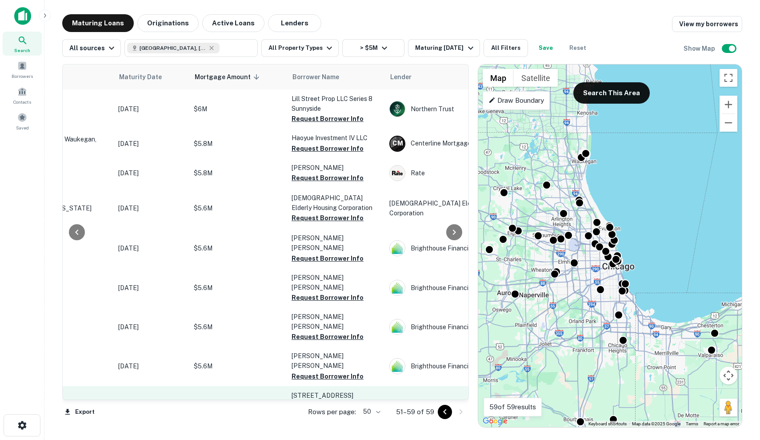
scroll to position [0, 113]
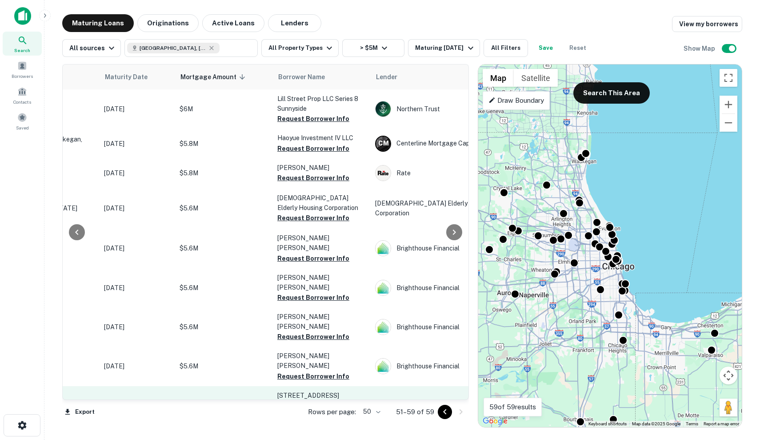
click at [404, 386] on td "Bcl-cre 3 LLC" at bounding box center [442, 405] width 142 height 39
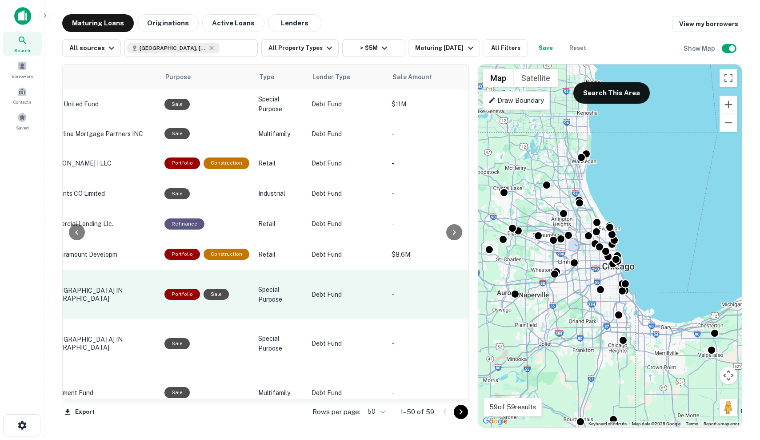
scroll to position [1312, 466]
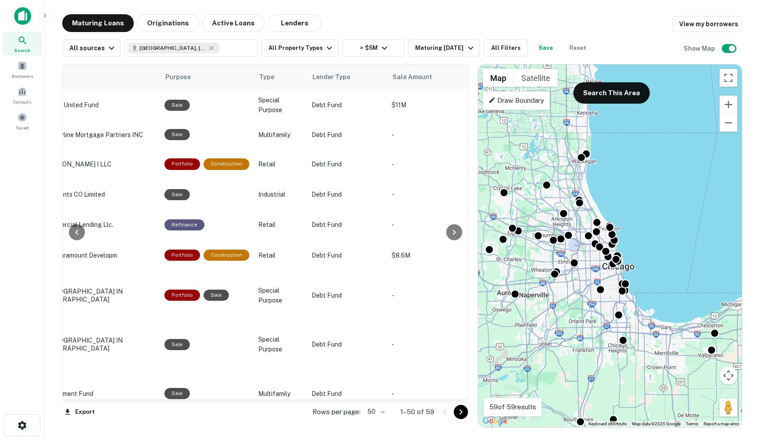
drag, startPoint x: 460, startPoint y: 417, endPoint x: 458, endPoint y: 412, distance: 5.0
click at [460, 417] on button "Go to next page" at bounding box center [461, 411] width 14 height 14
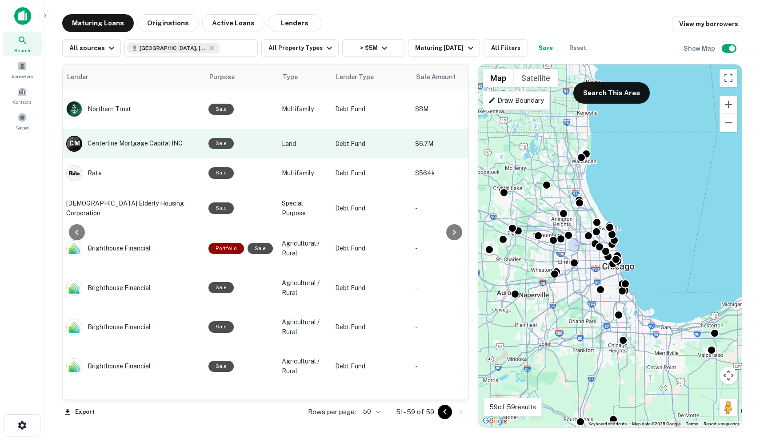
scroll to position [0, 0]
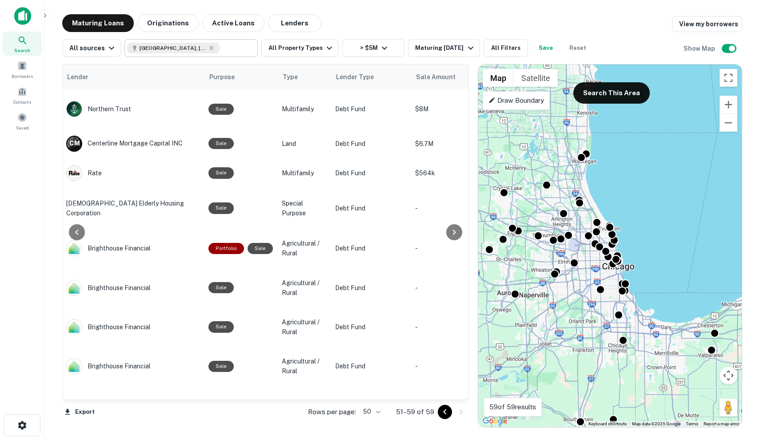
click at [208, 48] on icon at bounding box center [211, 47] width 7 height 7
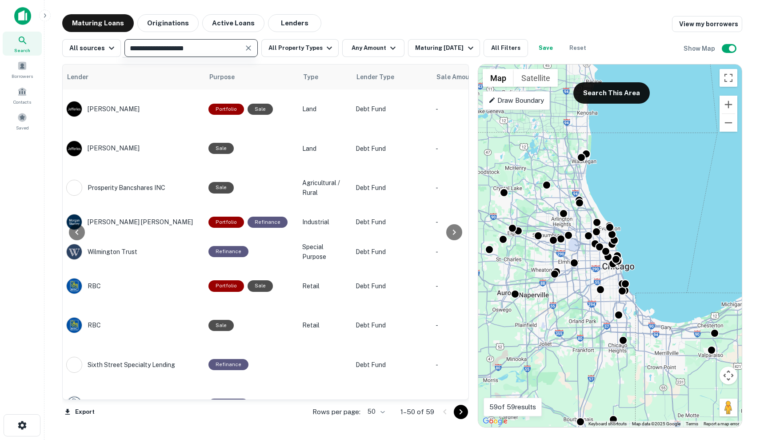
type input "**********"
click at [196, 49] on input "**********" at bounding box center [183, 48] width 113 height 12
type input "**********"
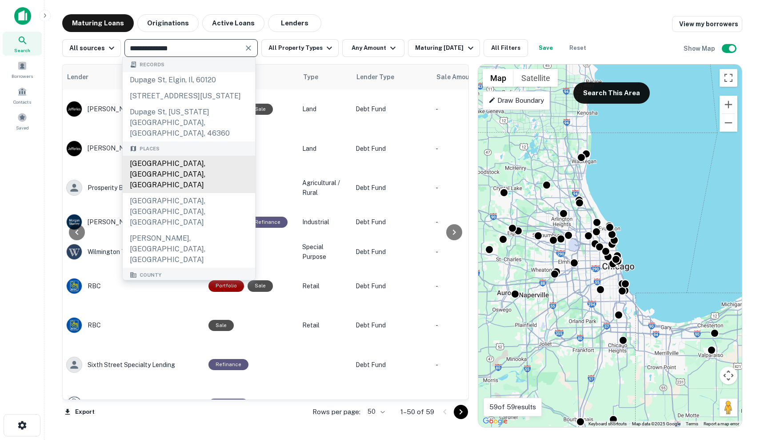
click at [182, 157] on div "DuPage County, IL, USA" at bounding box center [189, 174] width 132 height 37
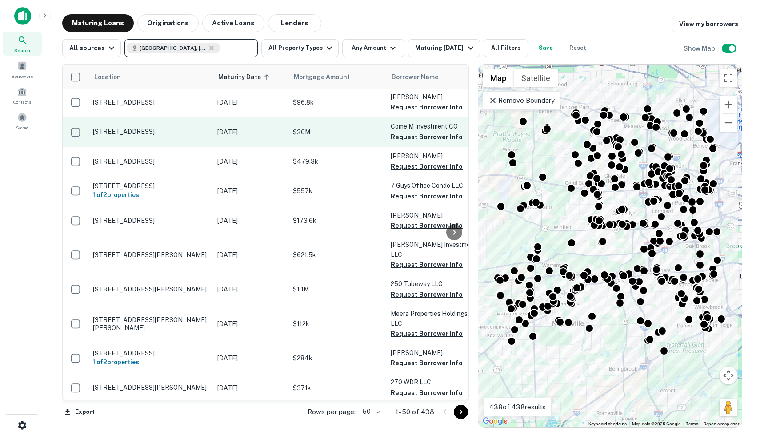
scroll to position [2, 0]
click at [322, 136] on p "$30M" at bounding box center [337, 132] width 89 height 10
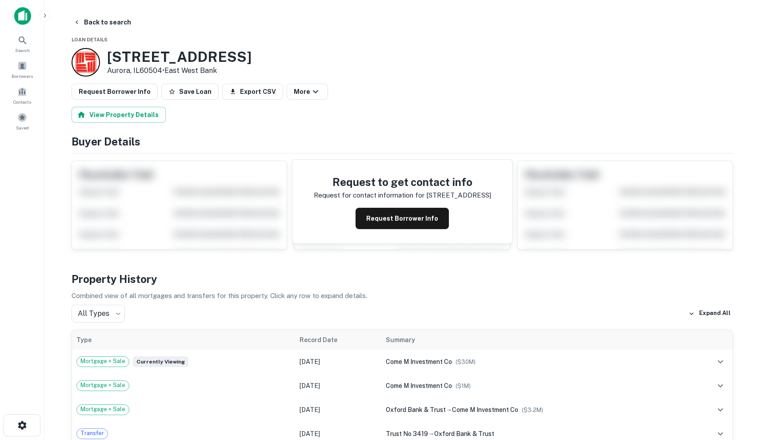
scroll to position [0, 0]
click at [425, 205] on div "Request to get contact info Request for contact information for 701 n commerce …" at bounding box center [402, 202] width 220 height 84
click at [423, 213] on button "Request Borrower Info" at bounding box center [402, 218] width 93 height 21
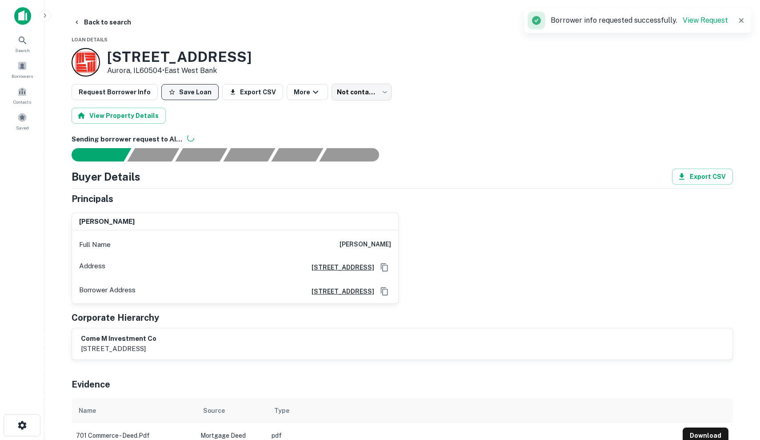
click at [187, 96] on button "Save Loan" at bounding box center [189, 92] width 57 height 16
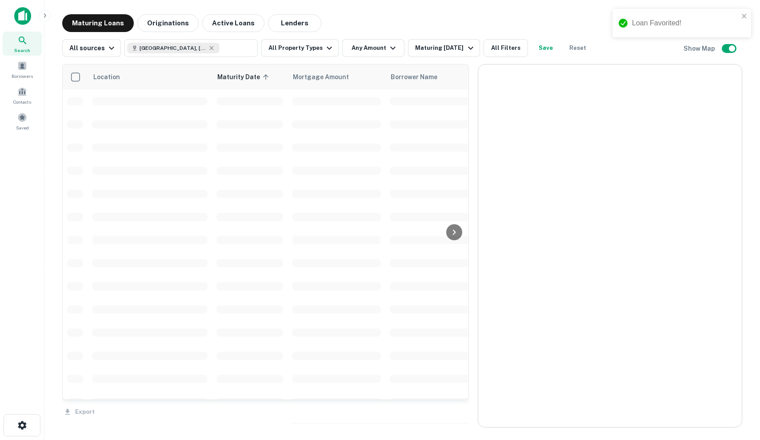
scroll to position [2, 0]
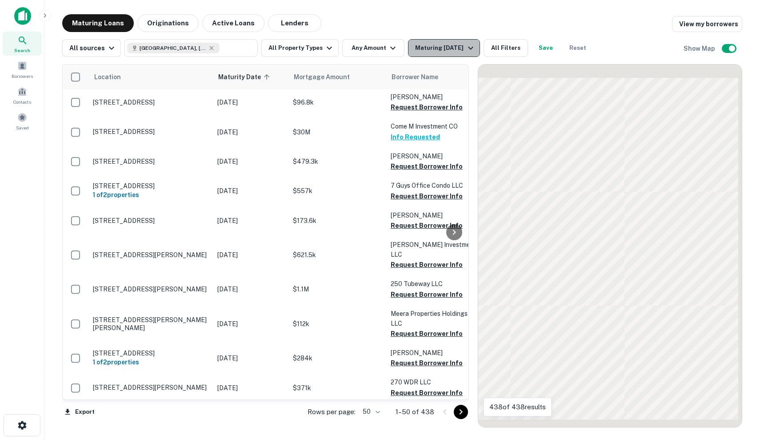
click at [422, 45] on div "Maturing In 6 Months" at bounding box center [445, 48] width 60 height 11
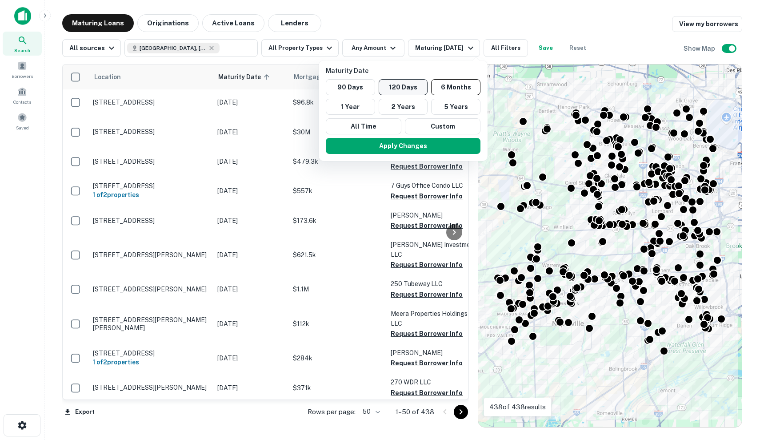
click at [414, 87] on button "120 Days" at bounding box center [403, 87] width 49 height 16
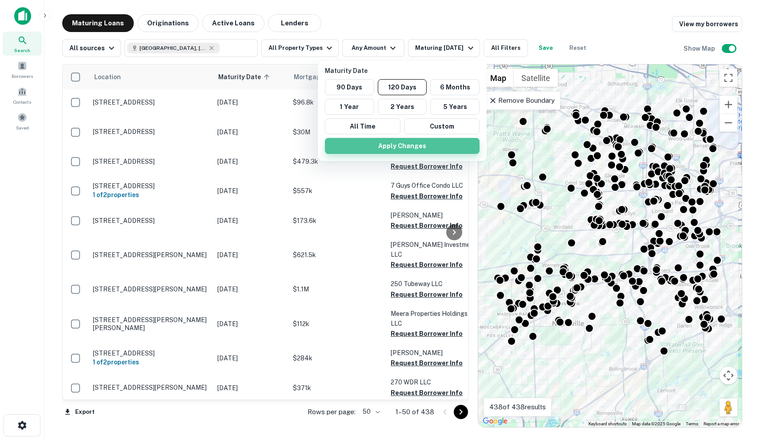
click at [412, 145] on button "Apply Changes" at bounding box center [402, 146] width 155 height 16
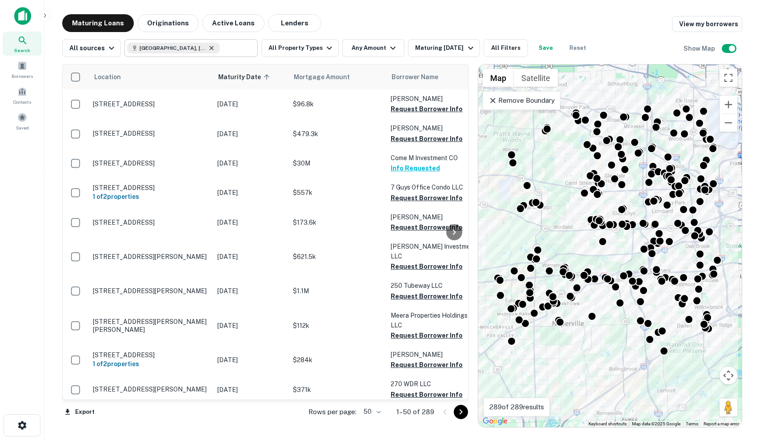
click at [208, 47] on icon at bounding box center [211, 47] width 7 height 7
type input "**********"
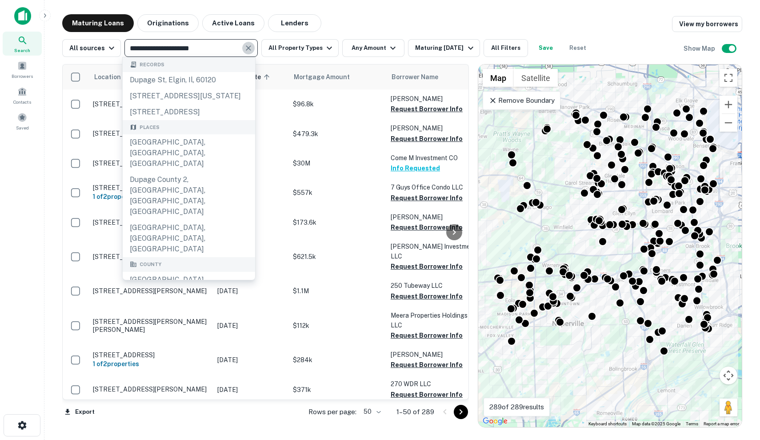
click at [247, 50] on icon "Clear" at bounding box center [248, 48] width 9 height 9
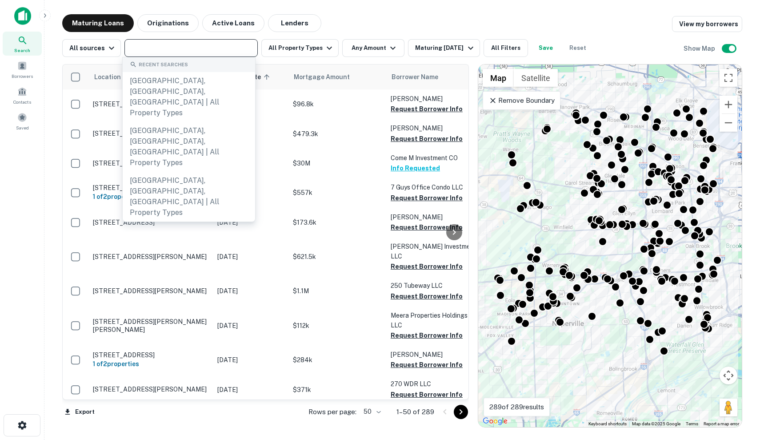
click at [232, 50] on input "text" at bounding box center [190, 48] width 127 height 12
click at [392, 40] on button "Any Amount" at bounding box center [373, 48] width 62 height 18
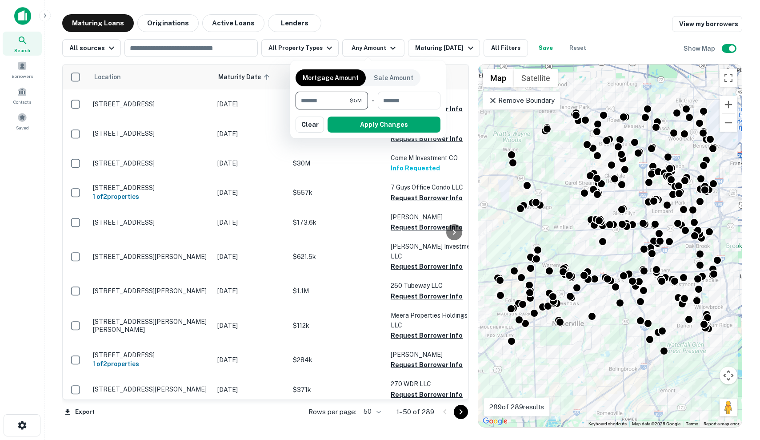
type input "*******"
drag, startPoint x: 364, startPoint y: 134, endPoint x: 368, endPoint y: 121, distance: 14.2
click at [368, 121] on div "Mortgage Amount Sale Amount ******* $5M ​ - ​ Apply Changes Clear" at bounding box center [368, 99] width 156 height 78
click at [366, 124] on button "Apply Changes" at bounding box center [384, 124] width 113 height 16
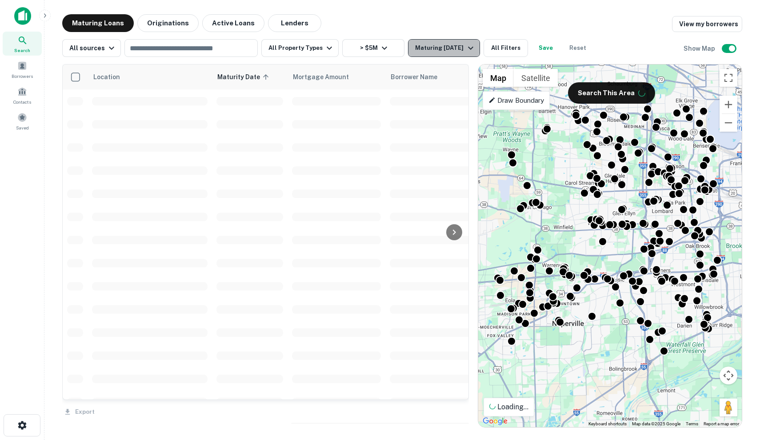
click at [424, 47] on div "Maturing In 6 Months" at bounding box center [445, 48] width 60 height 11
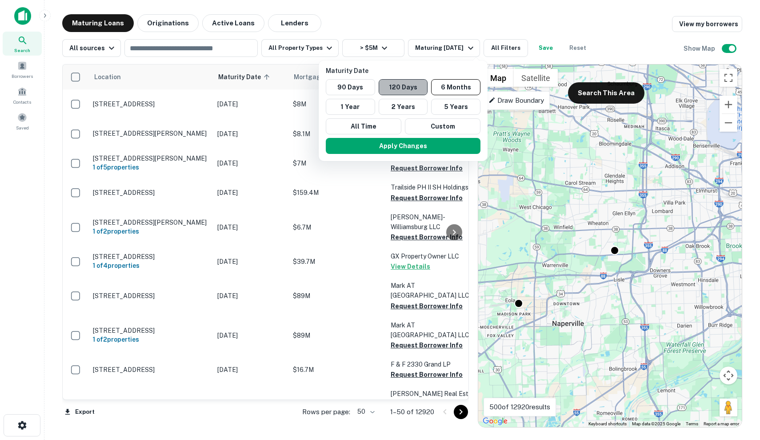
click at [404, 86] on button "120 Days" at bounding box center [403, 87] width 49 height 16
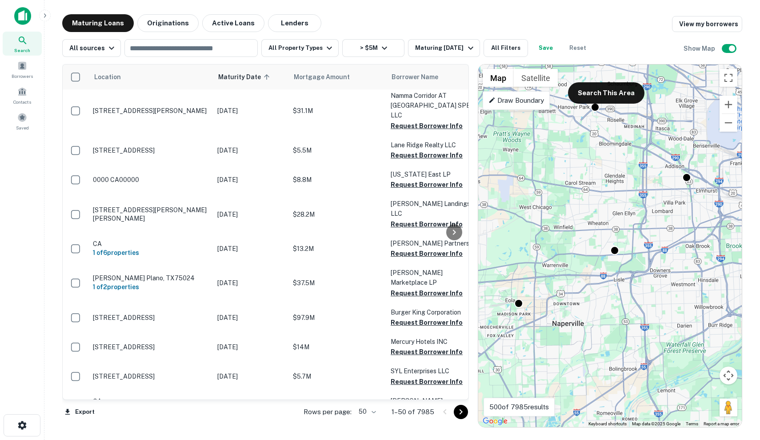
scroll to position [1266, 0]
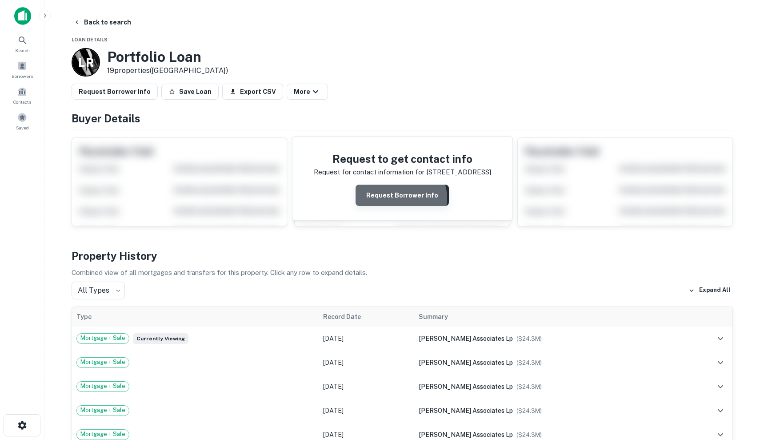
click at [400, 198] on button "Request Borrower Info" at bounding box center [402, 194] width 93 height 21
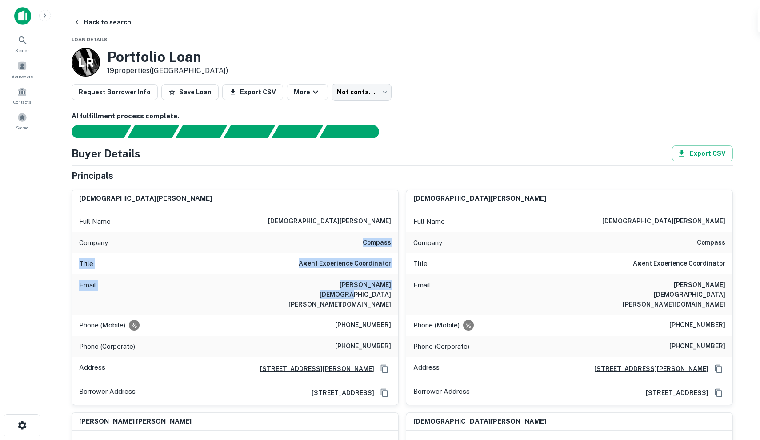
drag, startPoint x: 362, startPoint y: 244, endPoint x: 371, endPoint y: 284, distance: 41.3
click at [371, 284] on div "Full Name kristen francis Company compass Title Agent Experience Coordinator Em…" at bounding box center [235, 305] width 326 height 197
click at [371, 284] on h6 "kristen.francis@compass.com" at bounding box center [337, 294] width 107 height 29
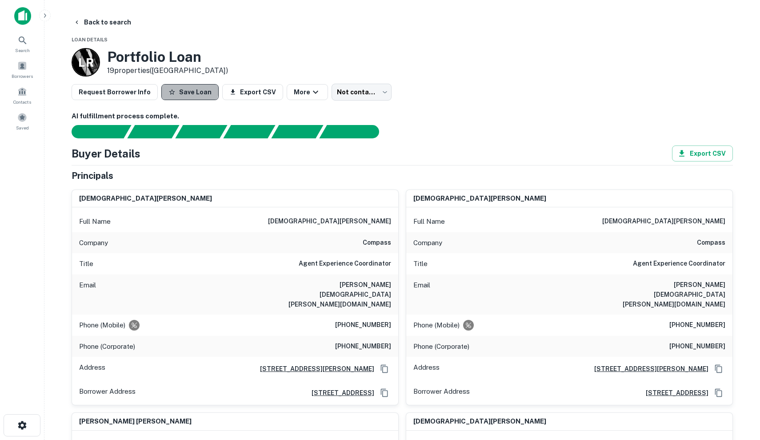
click at [179, 87] on button "Save Loan" at bounding box center [189, 92] width 57 height 16
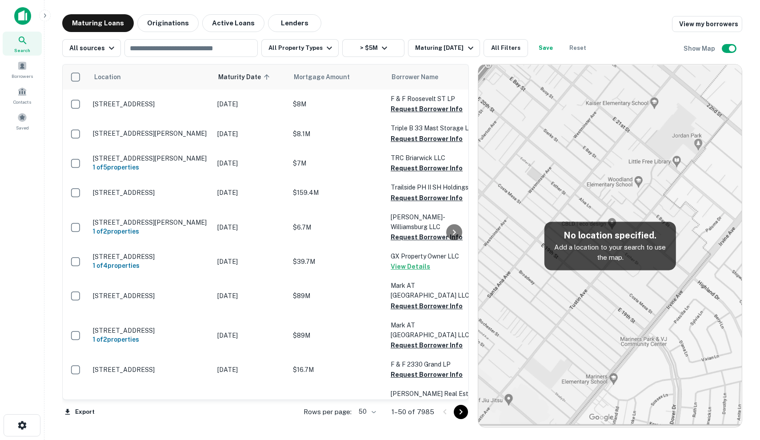
scroll to position [1266, 0]
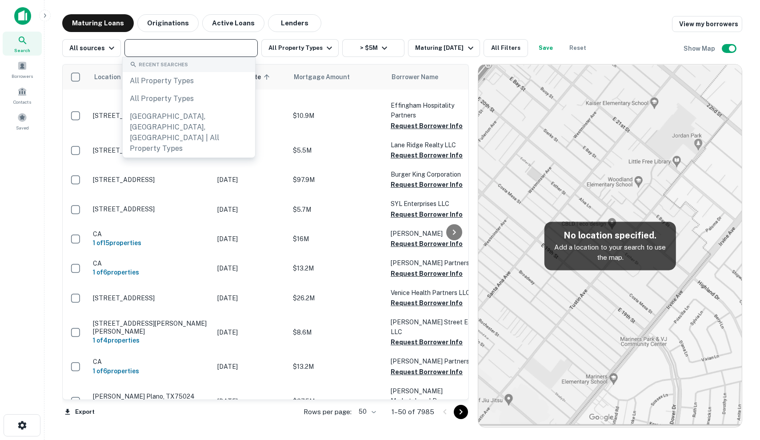
click at [230, 50] on input "text" at bounding box center [190, 48] width 127 height 12
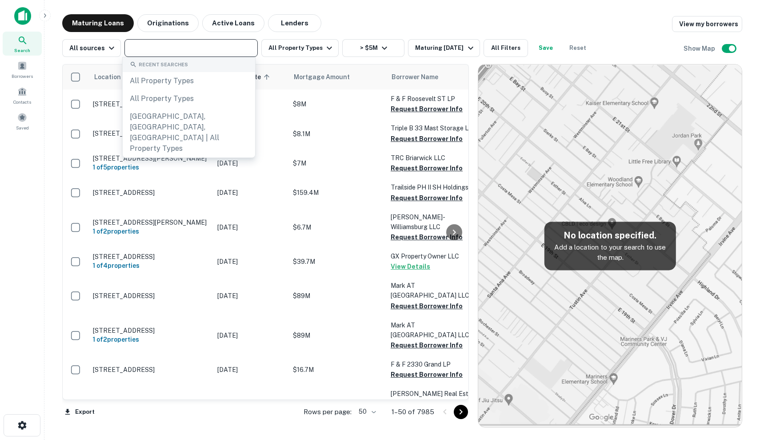
scroll to position [0, 0]
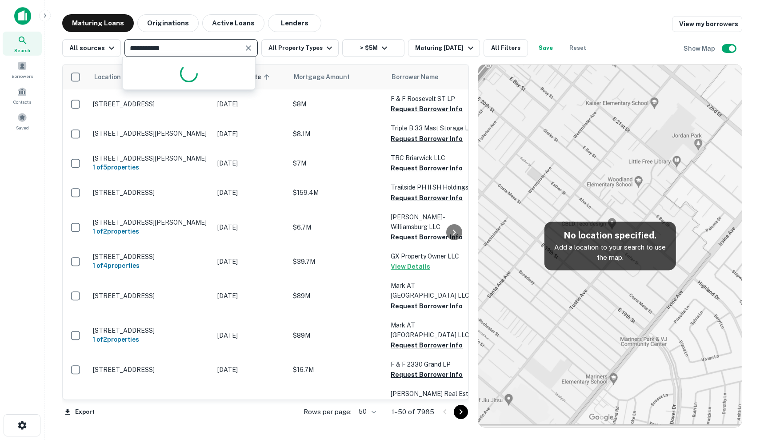
type input "**********"
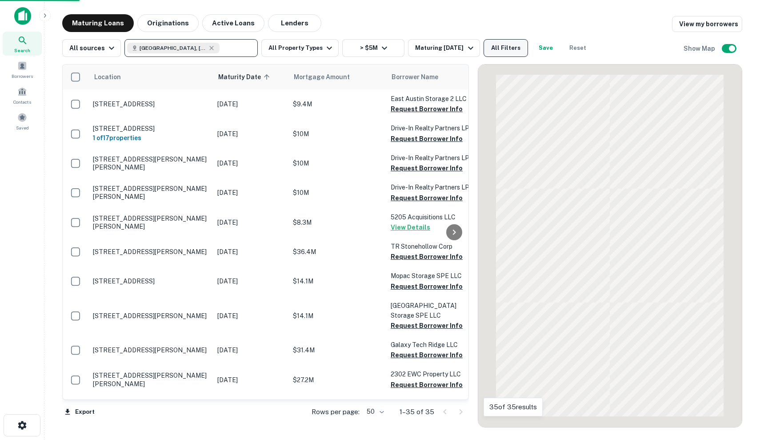
click at [510, 52] on button "All Filters" at bounding box center [506, 48] width 44 height 18
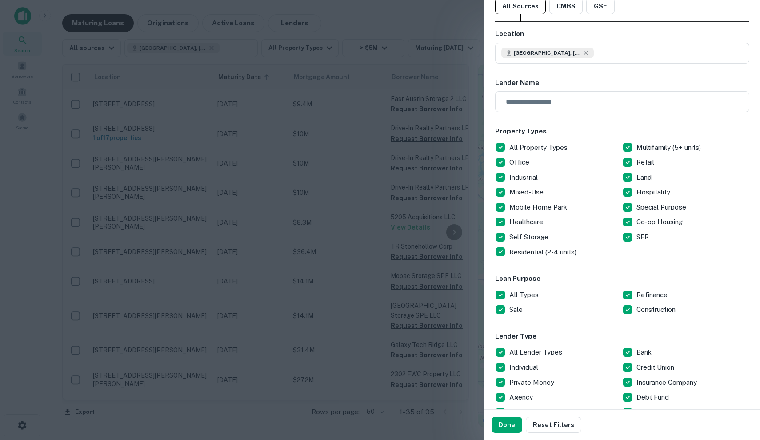
scroll to position [29, 0]
click at [549, 151] on p "All Property Types" at bounding box center [539, 148] width 60 height 11
click at [546, 248] on p "Residential (2-4 units)" at bounding box center [543, 252] width 69 height 11
click at [690, 145] on p "Multifamily (5+ units)" at bounding box center [669, 148] width 66 height 11
click at [670, 177] on div "Land" at bounding box center [685, 177] width 127 height 15
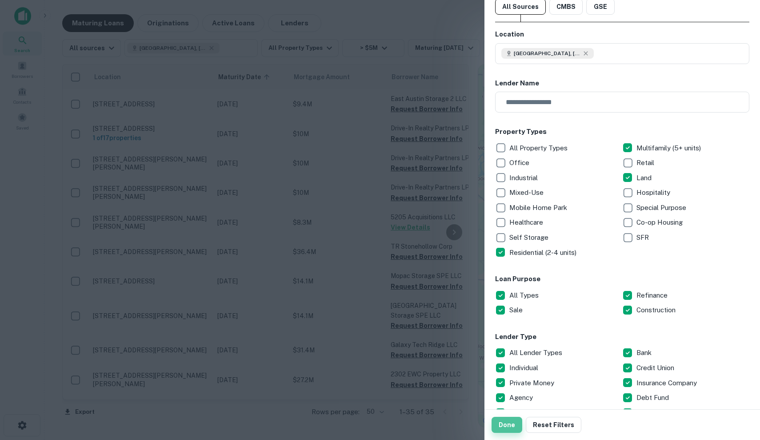
click at [505, 424] on button "Done" at bounding box center [507, 424] width 31 height 16
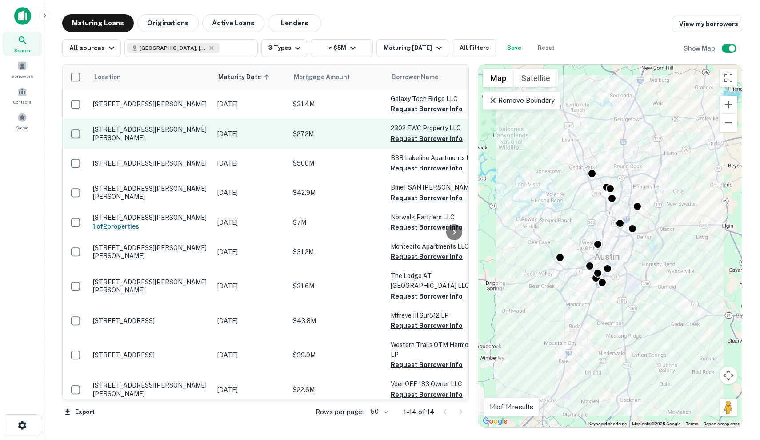
click at [287, 135] on td "Sep 21, 2025" at bounding box center [251, 133] width 76 height 29
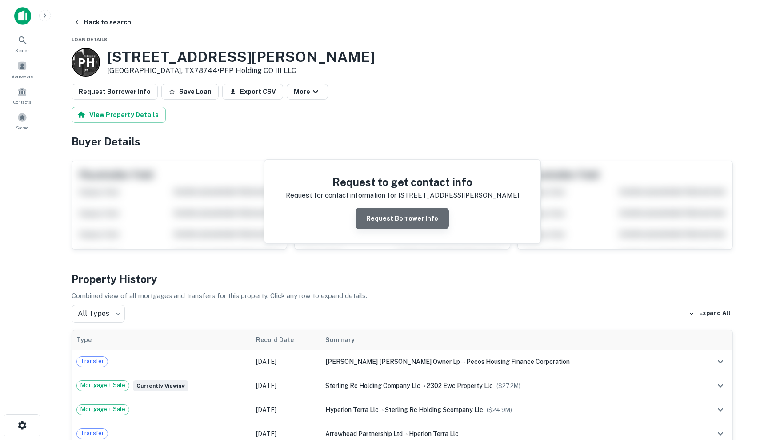
click at [412, 225] on button "Request Borrower Info" at bounding box center [402, 218] width 93 height 21
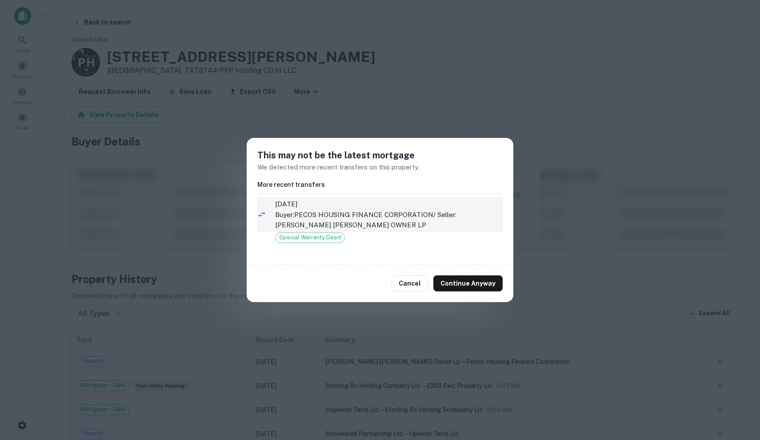
click at [383, 219] on p "Buyer: PECOS HOUSING FINANCE CORPORATION / Seller: WILLIAM CANNON AUSTIN OWNER …" at bounding box center [389, 219] width 228 height 21
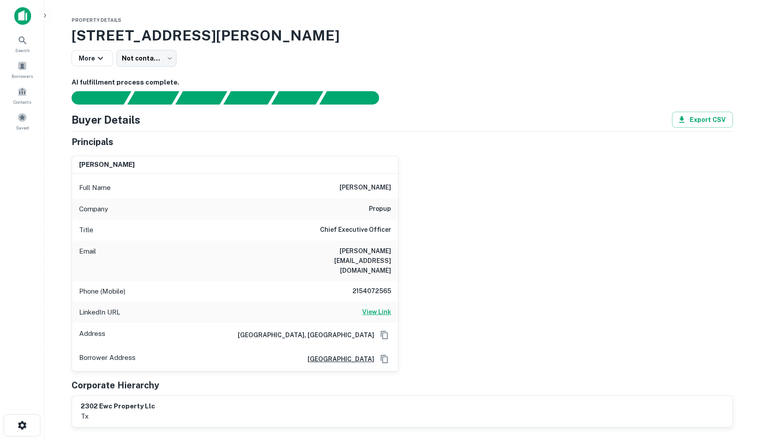
click at [372, 307] on h6 "View Link" at bounding box center [376, 312] width 29 height 10
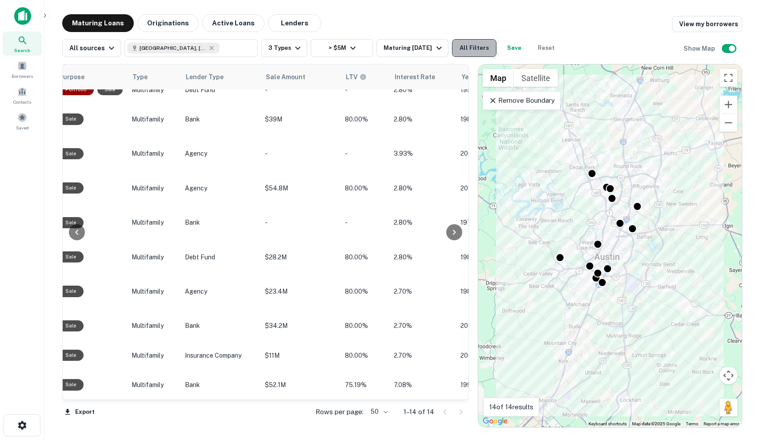
click at [477, 44] on button "All Filters" at bounding box center [474, 48] width 44 height 18
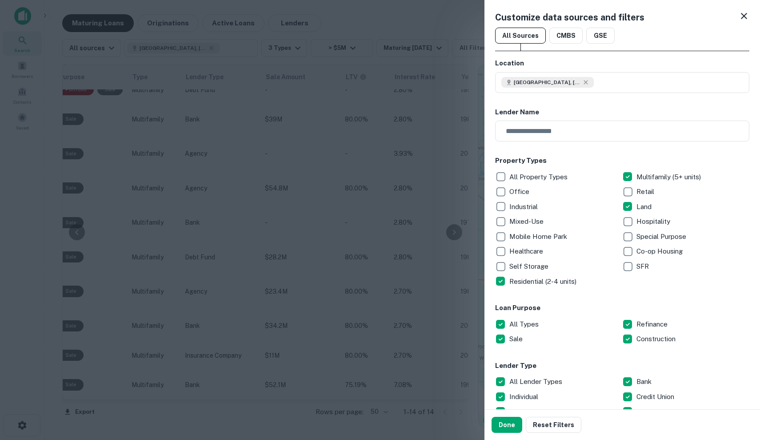
click at [520, 284] on p "Residential (2-4 units)" at bounding box center [543, 281] width 69 height 11
click at [664, 185] on div "Retail" at bounding box center [685, 191] width 127 height 15
click at [666, 176] on p "Multifamily (5+ units)" at bounding box center [669, 177] width 66 height 11
click at [660, 184] on div "Retail" at bounding box center [685, 191] width 127 height 15
click at [536, 285] on p "Residential (2-4 units)" at bounding box center [543, 281] width 69 height 11
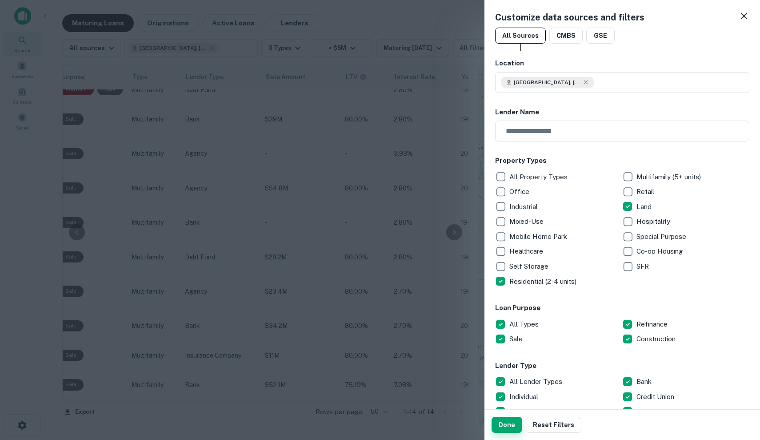
click at [504, 424] on button "Done" at bounding box center [507, 424] width 31 height 16
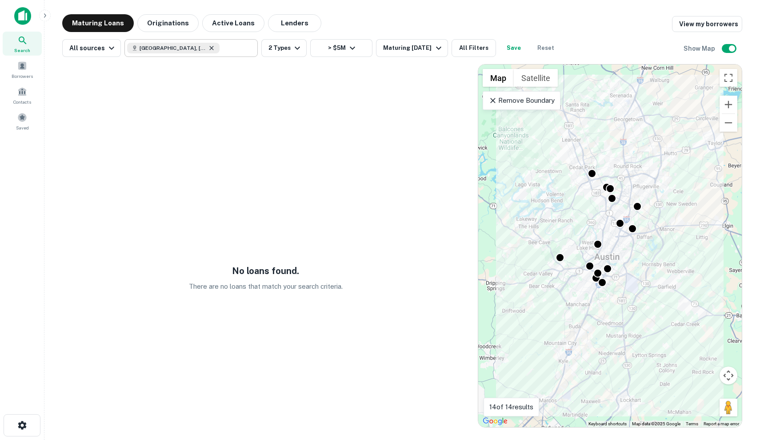
click at [208, 49] on icon at bounding box center [211, 47] width 7 height 7
type input "**********"
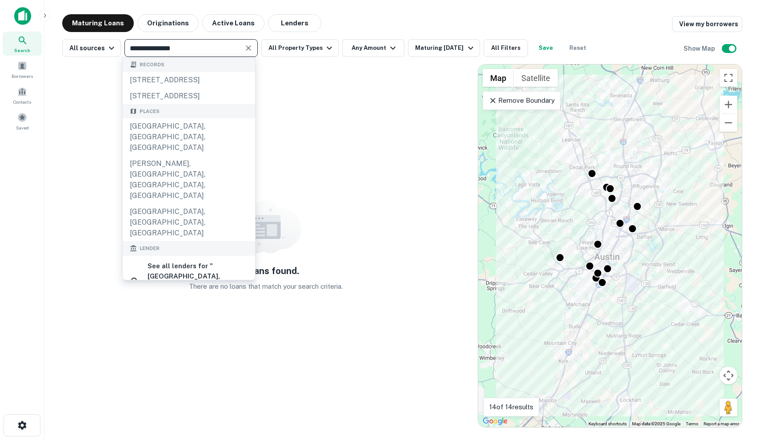
click at [197, 49] on input "**********" at bounding box center [183, 48] width 113 height 12
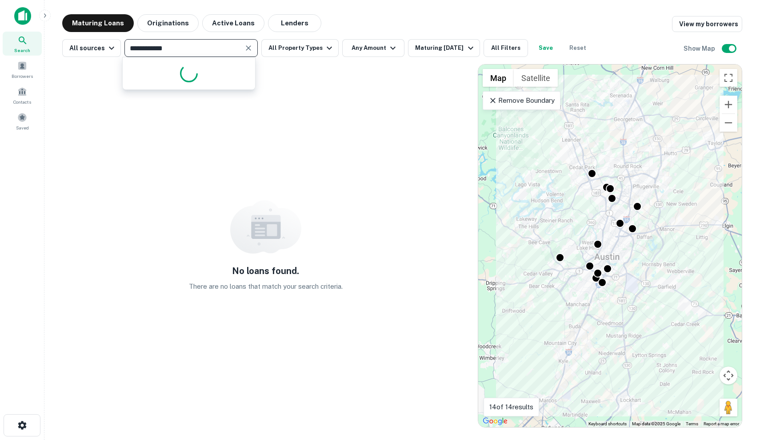
type input "**********"
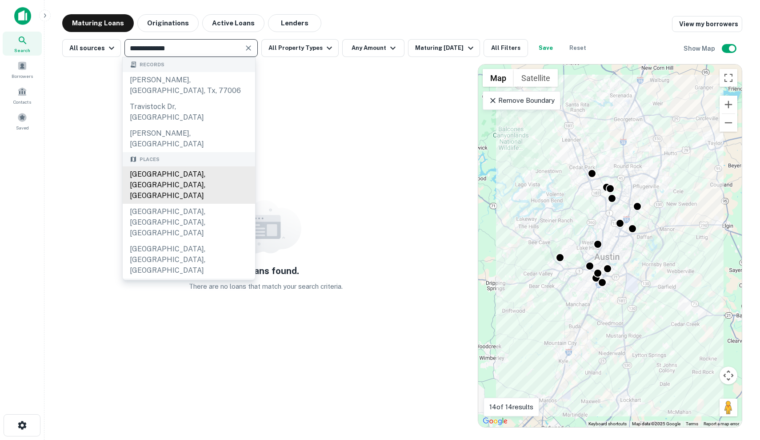
click at [165, 166] on div "Travis County, TX, USA" at bounding box center [189, 184] width 132 height 37
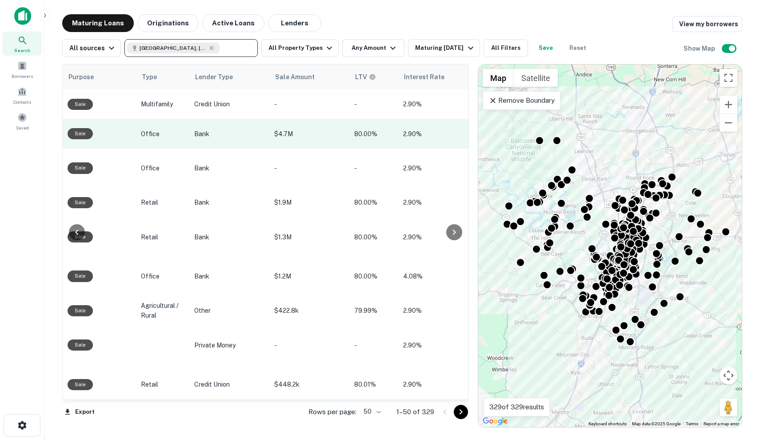
scroll to position [0, 572]
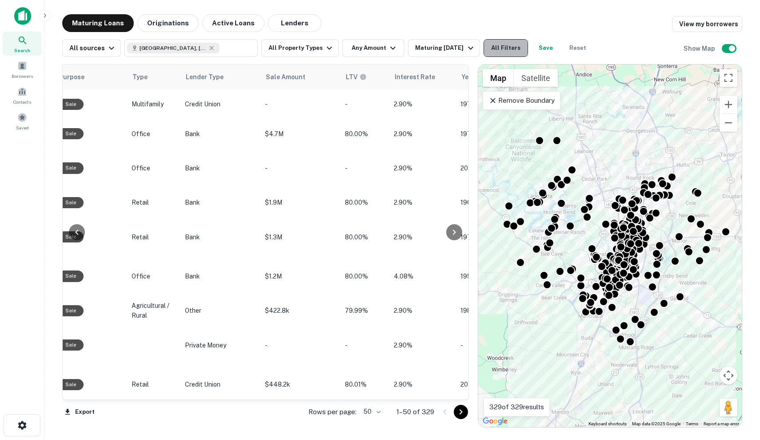
click at [497, 52] on button "All Filters" at bounding box center [506, 48] width 44 height 18
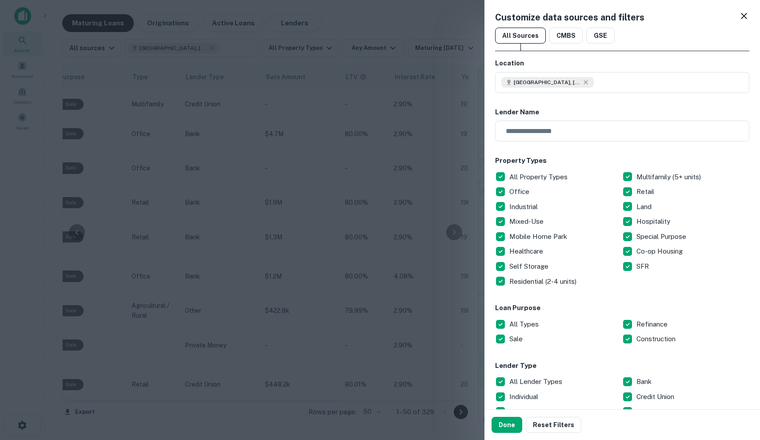
click at [537, 176] on p "All Property Types" at bounding box center [539, 177] width 60 height 11
drag, startPoint x: 505, startPoint y: 423, endPoint x: 405, endPoint y: 313, distance: 148.8
click at [505, 423] on button "Done" at bounding box center [507, 424] width 31 height 16
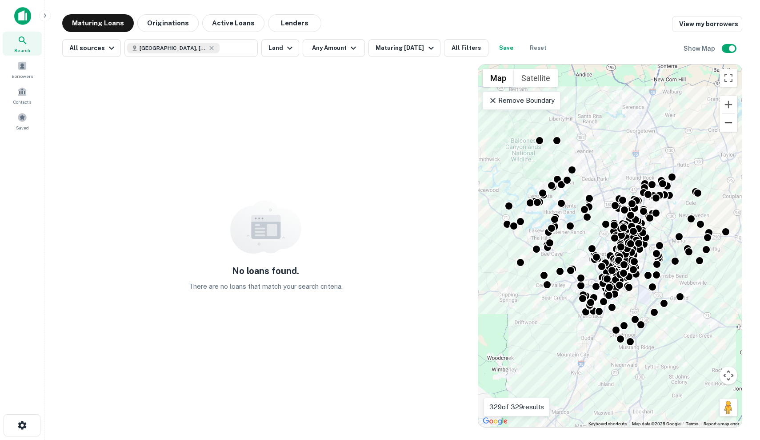
click at [733, 123] on button "Zoom out" at bounding box center [729, 123] width 18 height 18
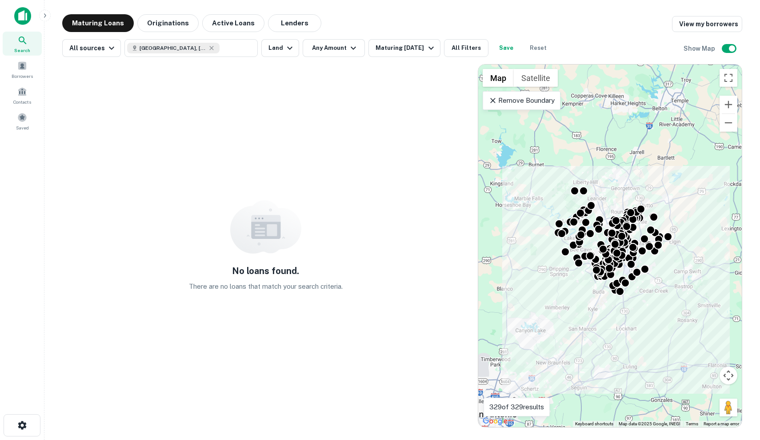
click at [546, 98] on p "Remove Boundary" at bounding box center [521, 100] width 66 height 11
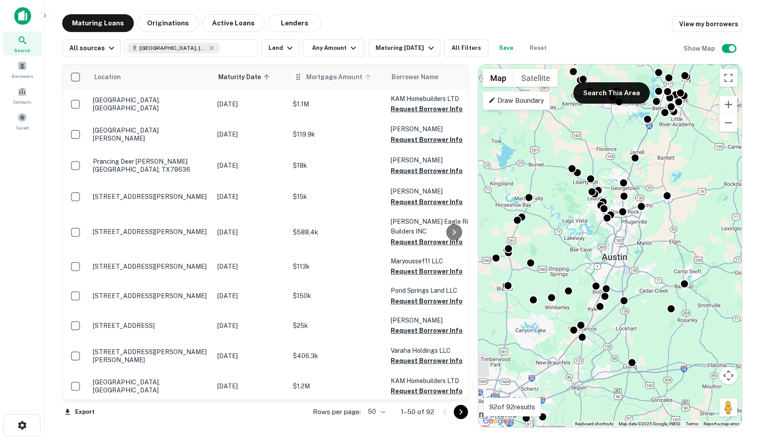
click at [332, 79] on span "Mortgage Amount" at bounding box center [340, 77] width 68 height 11
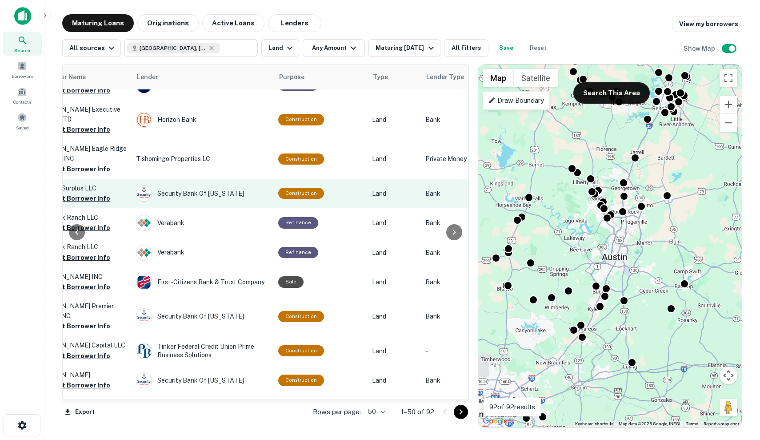
scroll to position [1228, 354]
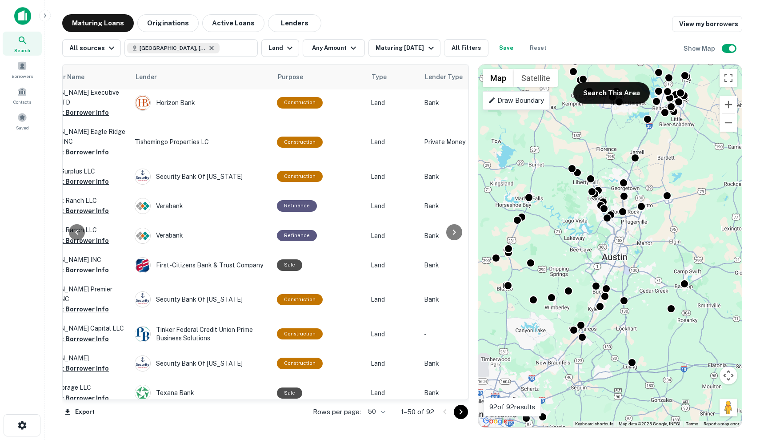
click at [208, 49] on icon at bounding box center [211, 47] width 7 height 7
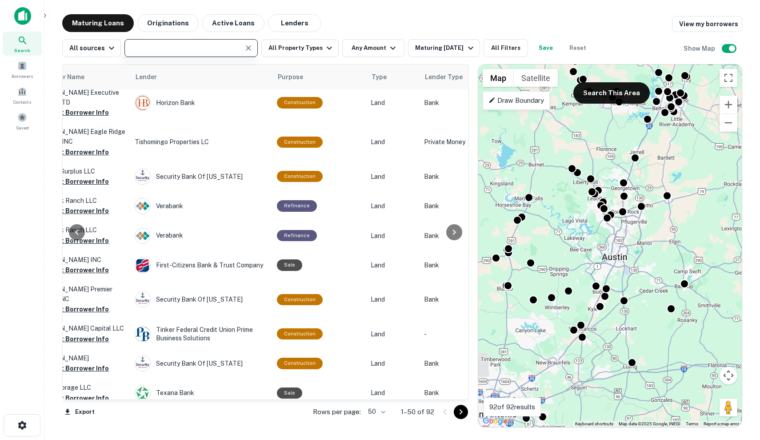
type input "**********"
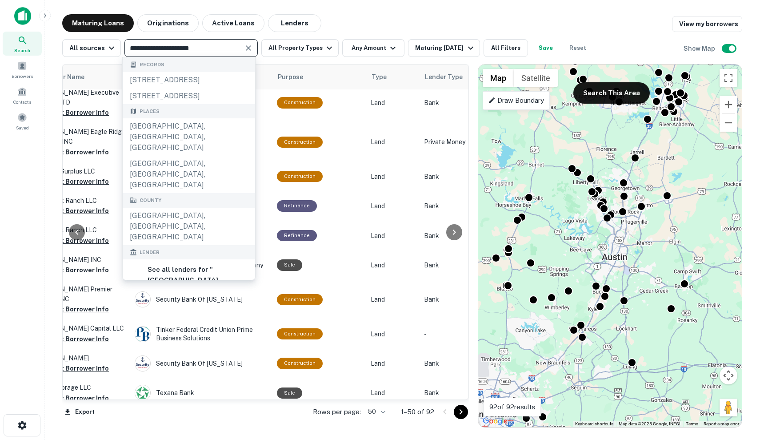
click at [247, 55] on div "**********" at bounding box center [190, 48] width 133 height 18
click at [247, 47] on icon "Clear" at bounding box center [248, 47] width 5 height 5
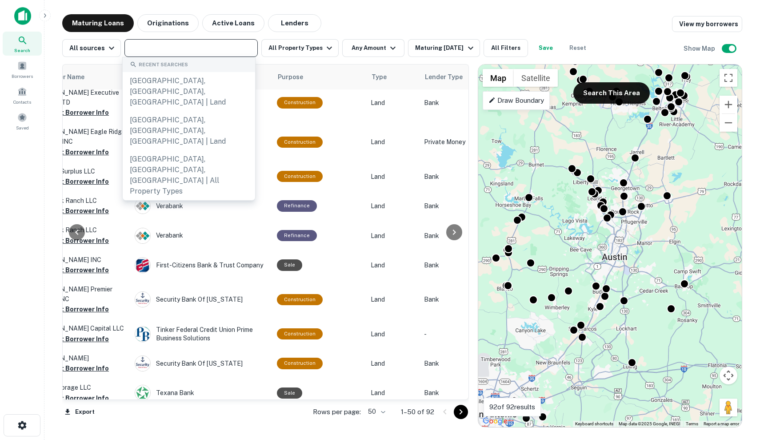
type input "*"
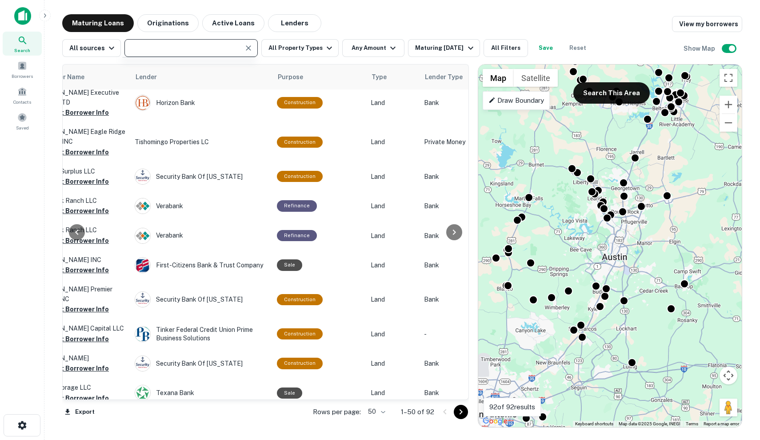
type input "*"
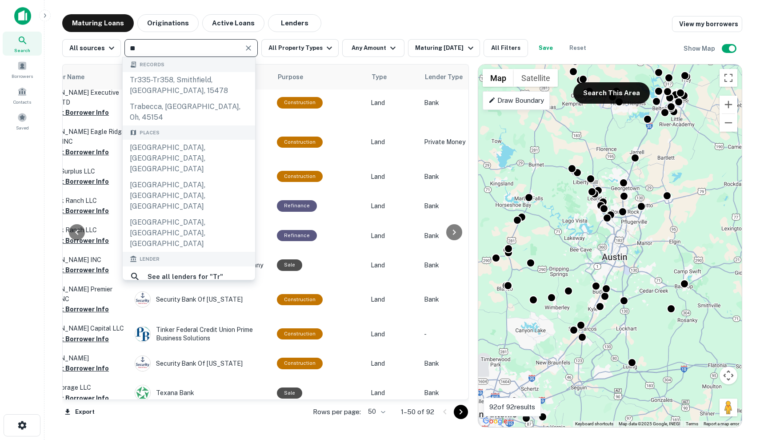
type input "*"
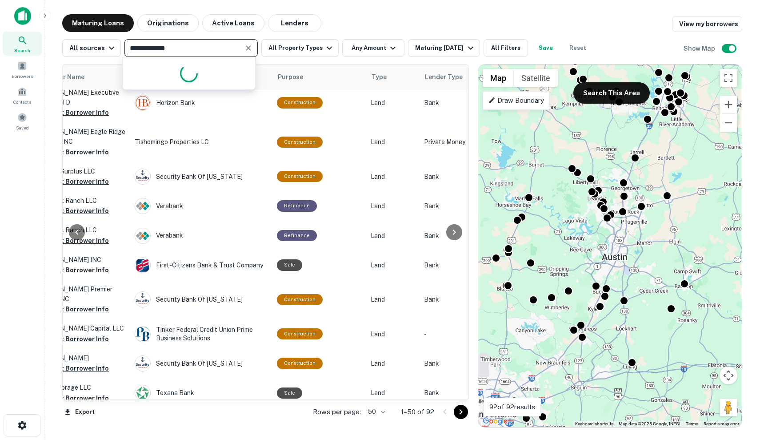
type input "**********"
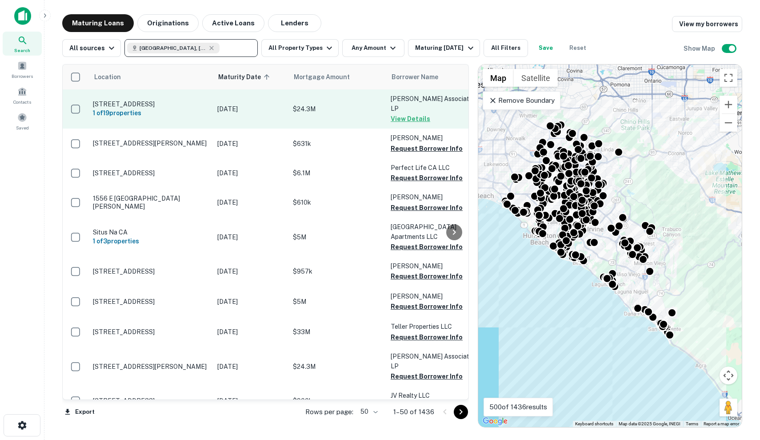
click at [272, 112] on td "[DATE]" at bounding box center [251, 108] width 76 height 39
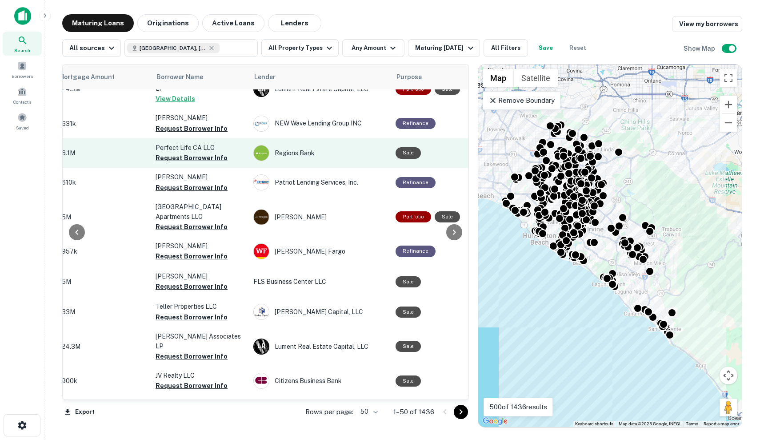
scroll to position [28, 235]
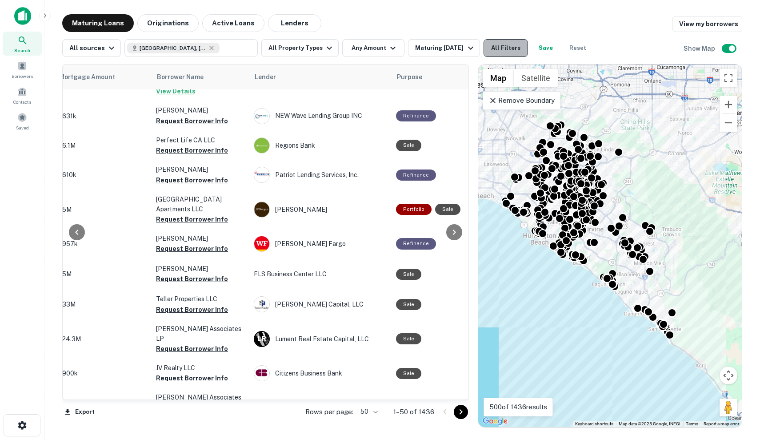
click at [524, 51] on button "All Filters" at bounding box center [506, 48] width 44 height 18
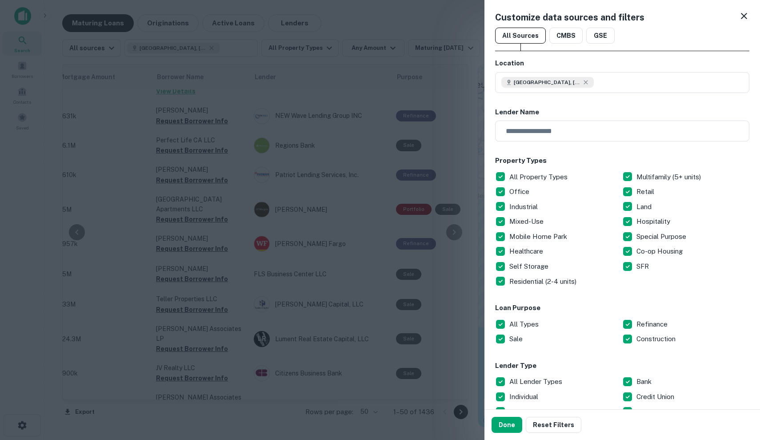
click at [435, 34] on div at bounding box center [380, 220] width 760 height 440
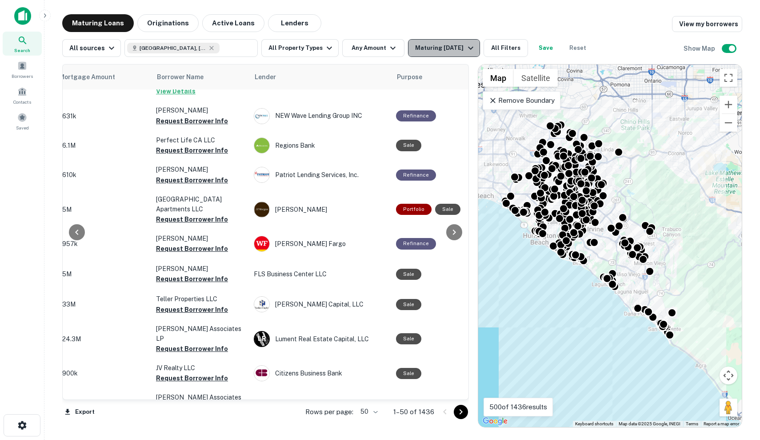
click at [430, 40] on button "Maturing In 6 Months" at bounding box center [444, 48] width 72 height 18
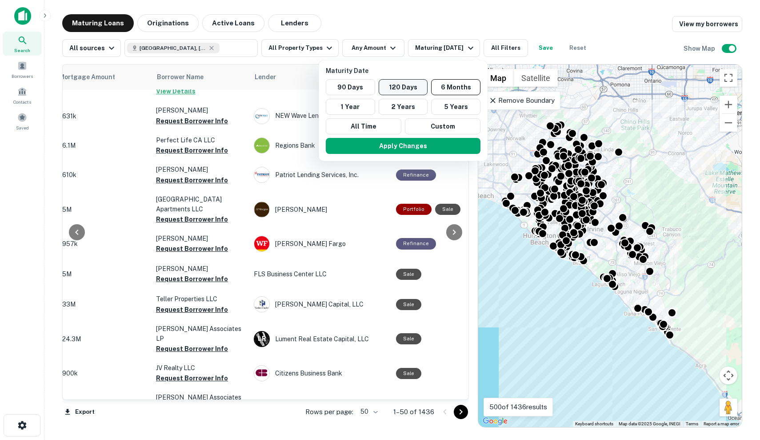
click at [403, 82] on button "120 Days" at bounding box center [403, 87] width 49 height 16
click at [390, 144] on button "Apply Changes" at bounding box center [402, 146] width 155 height 16
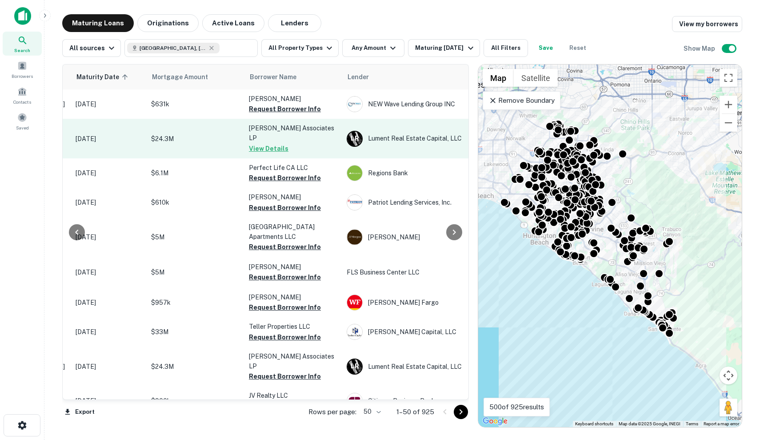
scroll to position [1, 145]
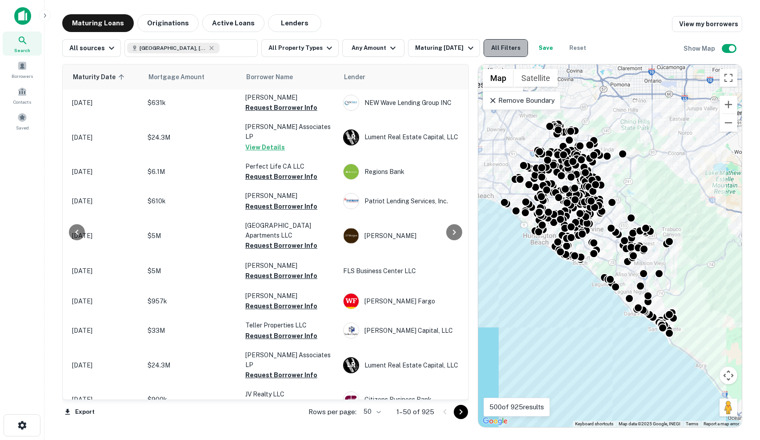
click at [510, 43] on button "All Filters" at bounding box center [506, 48] width 44 height 18
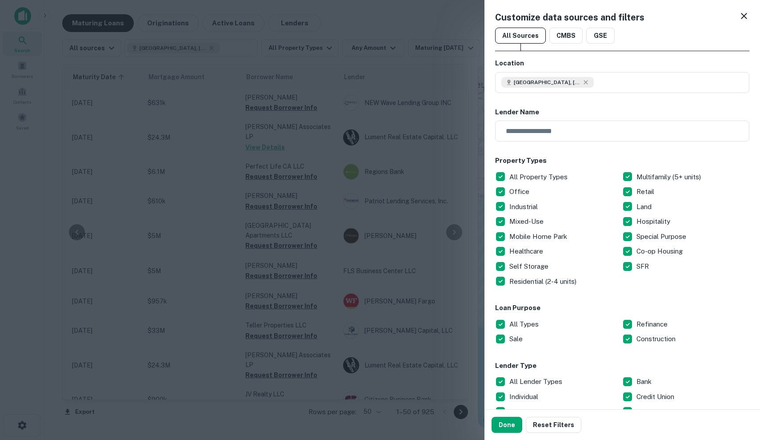
click at [424, 57] on div at bounding box center [380, 220] width 760 height 440
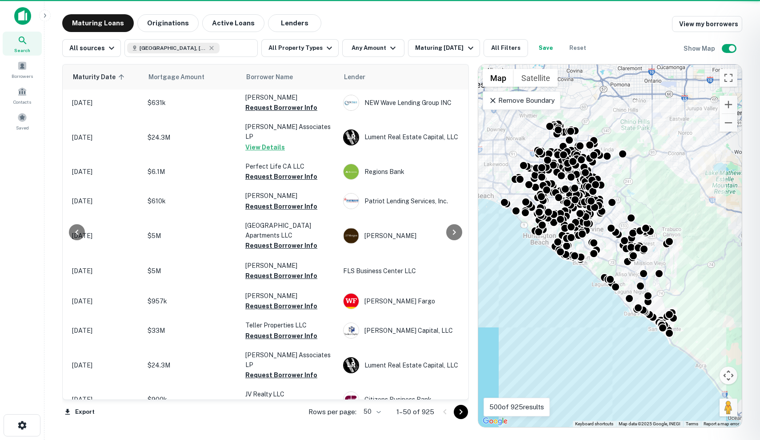
click at [517, 48] on div at bounding box center [380, 220] width 760 height 440
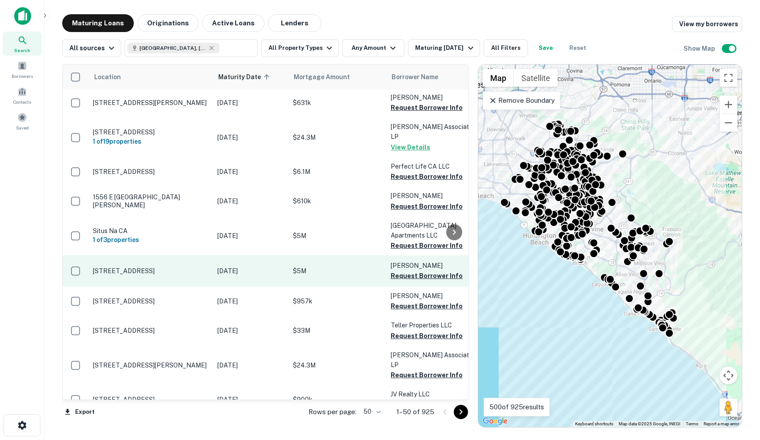
scroll to position [1, 0]
click at [340, 267] on p "$5M" at bounding box center [337, 271] width 89 height 10
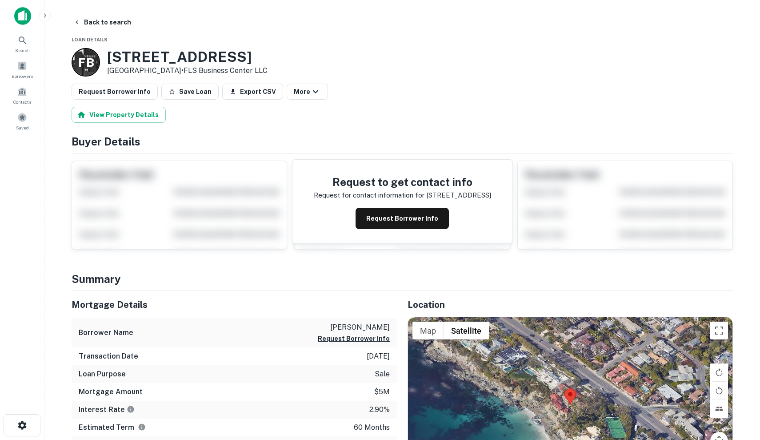
click at [541, 394] on div at bounding box center [570, 404] width 324 height 175
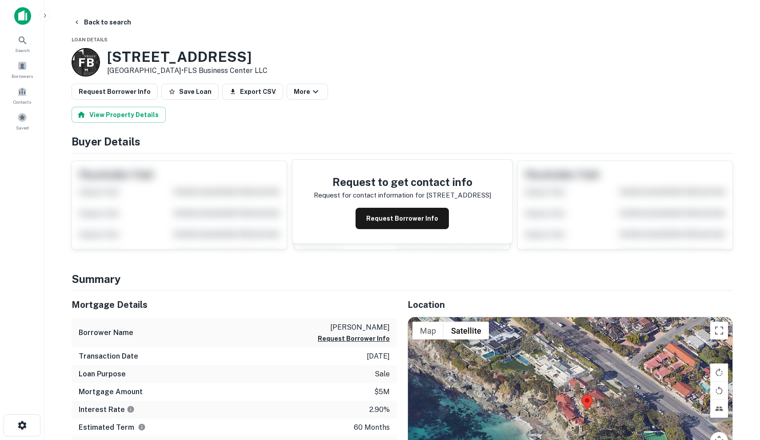
click at [541, 394] on div at bounding box center [570, 404] width 324 height 175
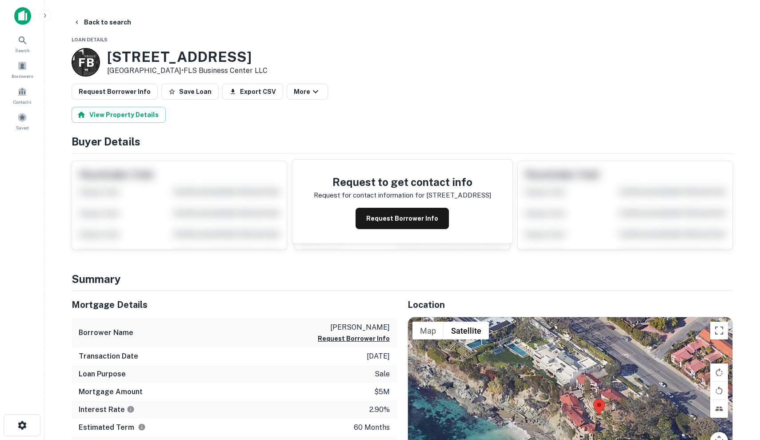
click at [541, 394] on div at bounding box center [570, 404] width 324 height 175
click at [574, 422] on div at bounding box center [570, 404] width 324 height 175
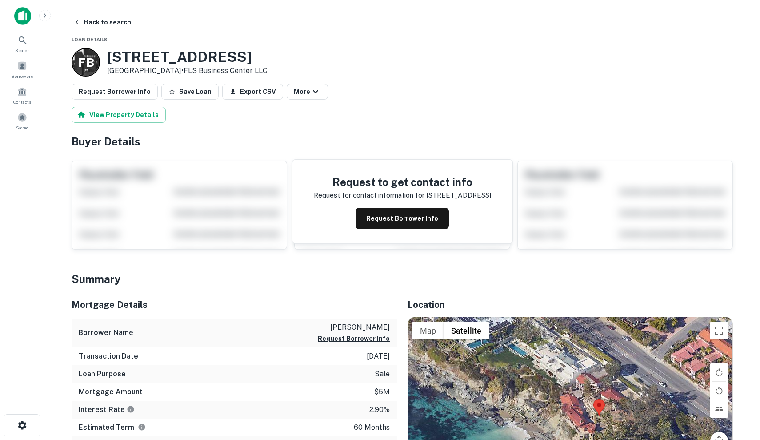
click at [574, 422] on div at bounding box center [570, 404] width 324 height 175
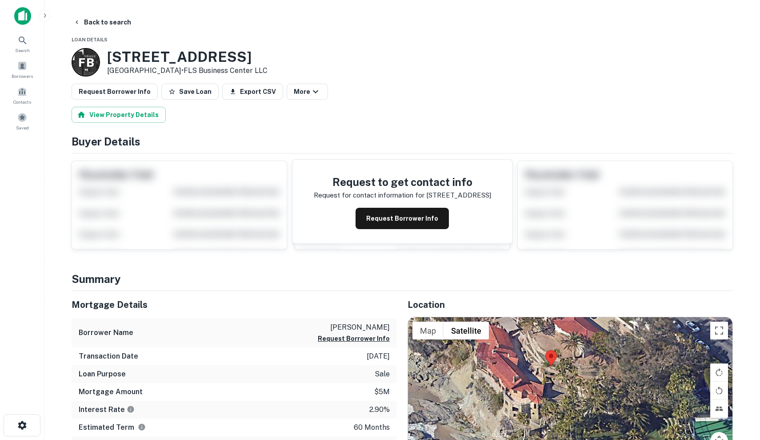
drag, startPoint x: 607, startPoint y: 414, endPoint x: 532, endPoint y: 373, distance: 85.0
click at [532, 372] on div at bounding box center [570, 404] width 324 height 175
click at [563, 372] on div at bounding box center [570, 404] width 324 height 175
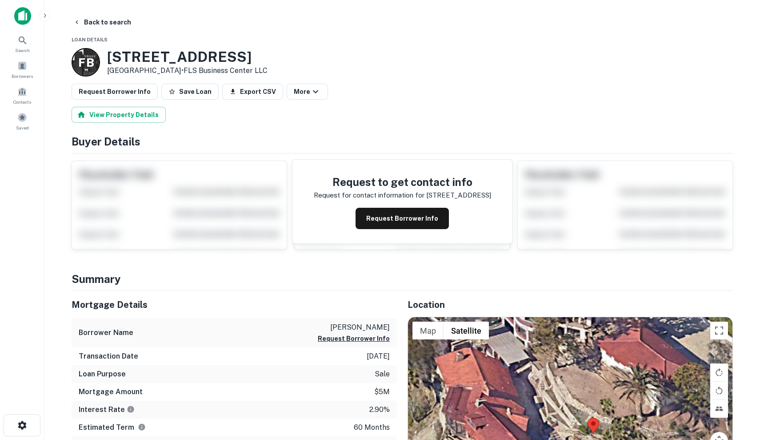
drag, startPoint x: 564, startPoint y: 363, endPoint x: 619, endPoint y: 437, distance: 91.9
click at [619, 437] on div at bounding box center [570, 404] width 324 height 175
click at [387, 216] on button "Request Borrower Info" at bounding box center [402, 218] width 93 height 21
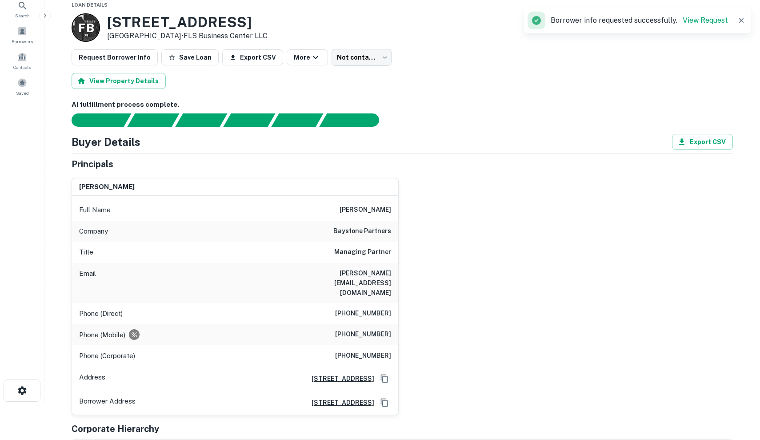
scroll to position [35, 0]
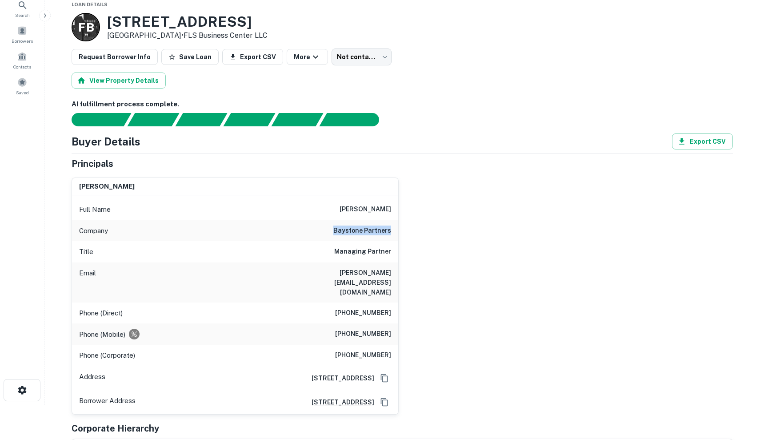
drag, startPoint x: 390, startPoint y: 234, endPoint x: 400, endPoint y: 236, distance: 9.9
click at [400, 236] on div "kelly gwin Full Name kelly gwin Company baystone partners Title Managing Partne…" at bounding box center [398, 292] width 668 height 244
copy h6 "baystone partners"
click at [365, 162] on div "Principals" at bounding box center [402, 163] width 661 height 13
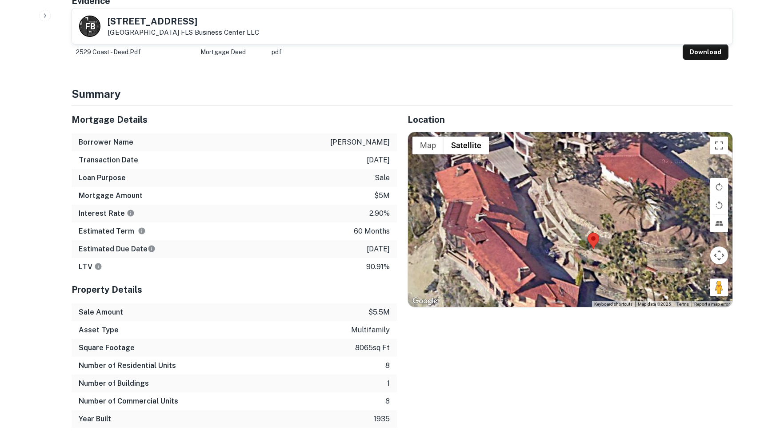
scroll to position [498, 0]
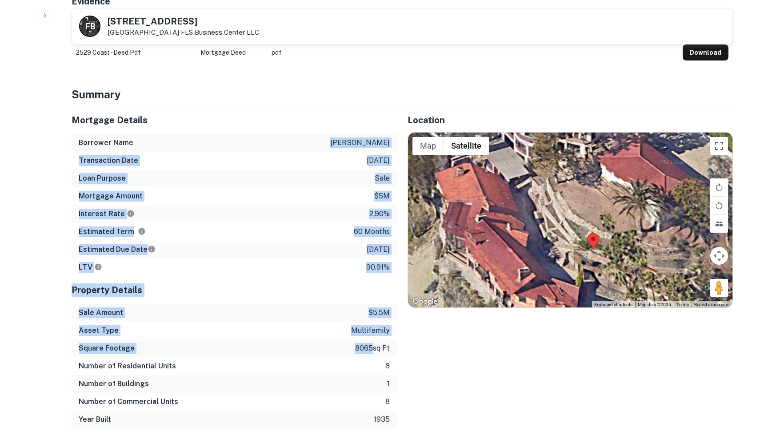
drag, startPoint x: 353, startPoint y: 116, endPoint x: 370, endPoint y: 330, distance: 214.4
click at [370, 330] on div "Mortgage Details Borrower Name gwin kelly Transaction Date 8/30/2020 Loan Purpo…" at bounding box center [234, 267] width 325 height 322
click at [370, 343] on p "8065 sq ft" at bounding box center [372, 348] width 35 height 11
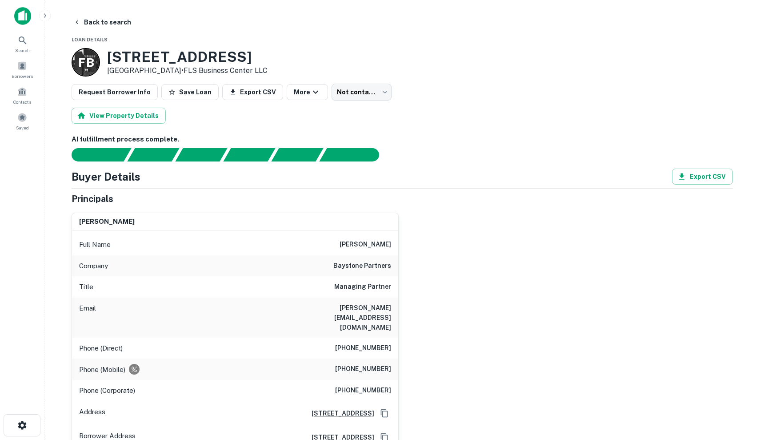
scroll to position [0, 0]
drag, startPoint x: 107, startPoint y: 71, endPoint x: 107, endPoint y: 52, distance: 18.7
click at [107, 52] on div "F B 2529 S COAST HWY Laguna Beach, CA92651 • FLS Business Center LLC" at bounding box center [170, 62] width 196 height 28
copy h3 "2529 S COAST HWY"
click at [338, 196] on div "Principals" at bounding box center [402, 198] width 661 height 13
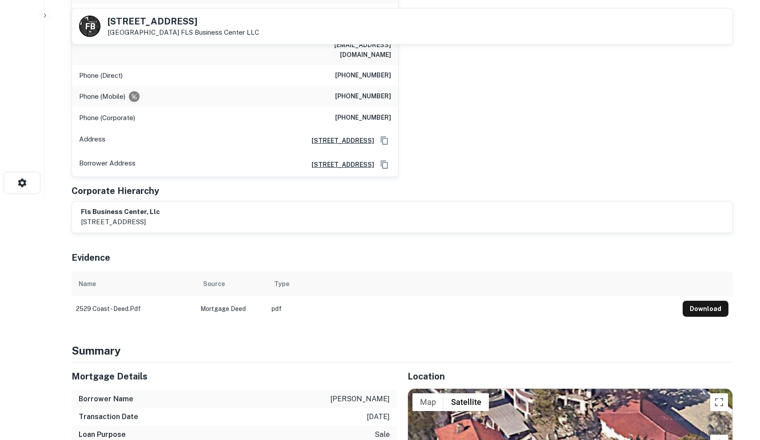
scroll to position [240, 0]
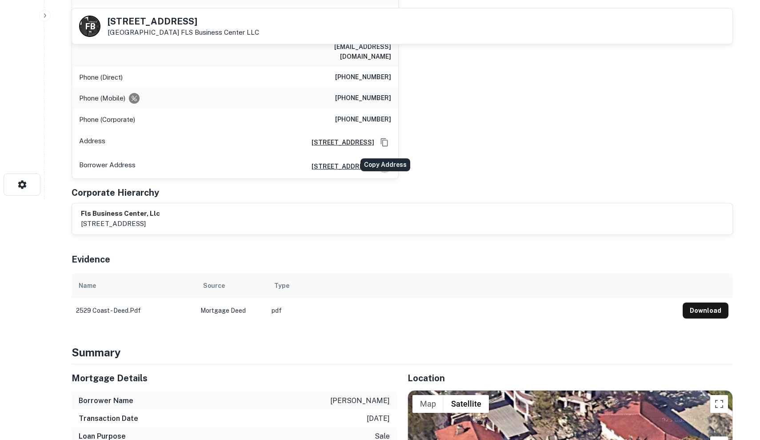
click at [385, 162] on icon "Copy Address" at bounding box center [384, 166] width 9 height 9
click at [490, 242] on div "Evidence" at bounding box center [402, 257] width 661 height 31
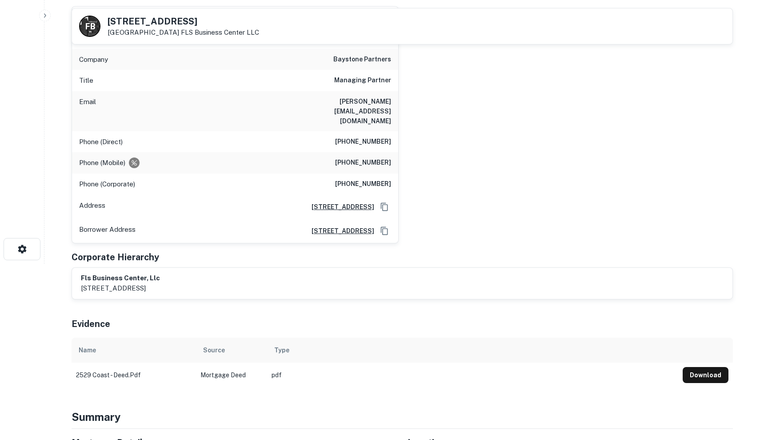
scroll to position [17, 0]
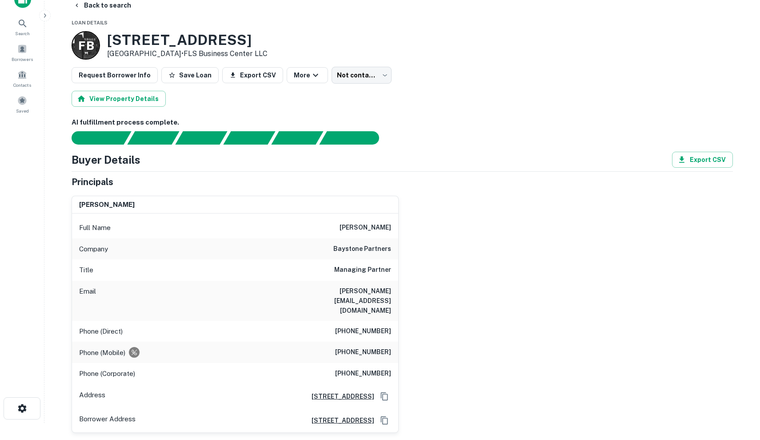
click at [310, 204] on div "kelly gwin" at bounding box center [235, 205] width 326 height 18
drag, startPoint x: 106, startPoint y: 44, endPoint x: 187, endPoint y: 53, distance: 81.4
click at [187, 52] on div "F B 2529 S COAST HWY Laguna Beach, CA92651 • FLS Business Center LLC" at bounding box center [170, 45] width 196 height 28
copy div "2529 S COAST HWY Laguna Beach, CA92651"
click at [262, 276] on div "Title Managing Partner" at bounding box center [235, 269] width 326 height 21
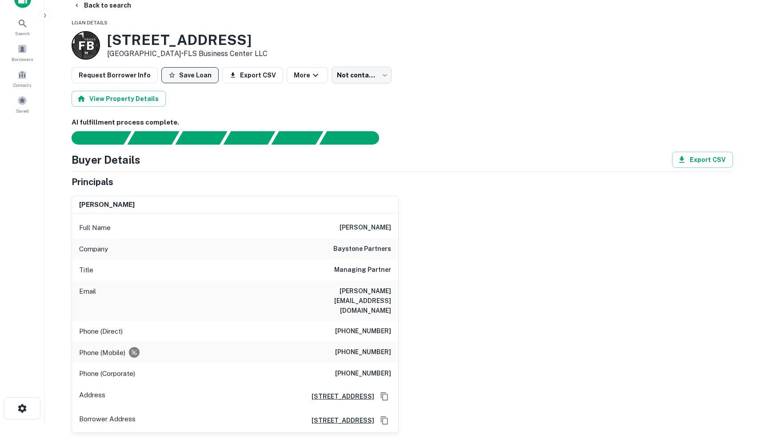
click at [181, 79] on button "Save Loan" at bounding box center [189, 75] width 57 height 16
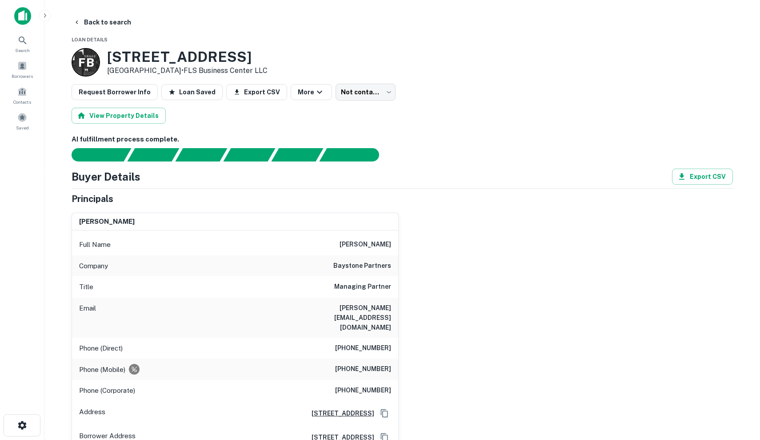
scroll to position [-3, 0]
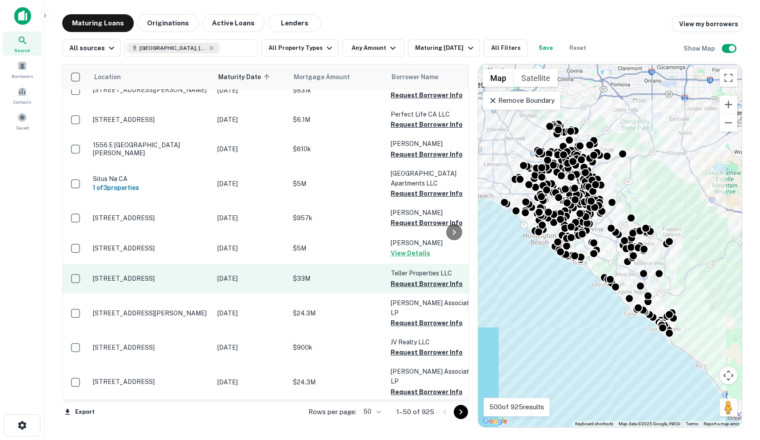
scroll to position [53, 0]
click at [206, 268] on td "18582 Teller Ave Irvine, CA92612" at bounding box center [150, 278] width 124 height 29
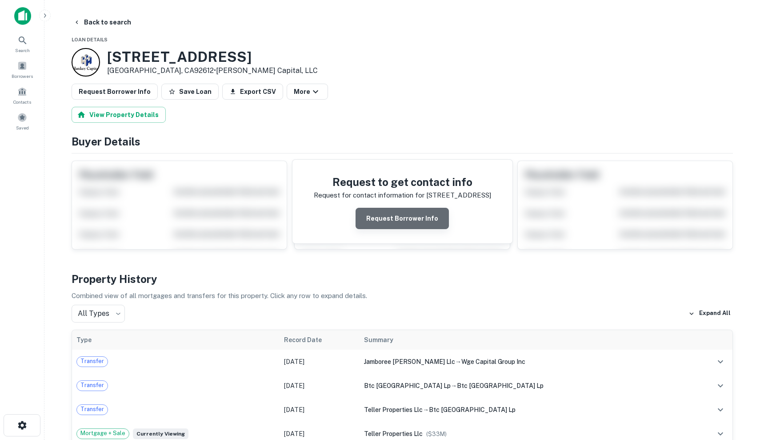
click at [416, 218] on button "Request Borrower Info" at bounding box center [402, 218] width 93 height 21
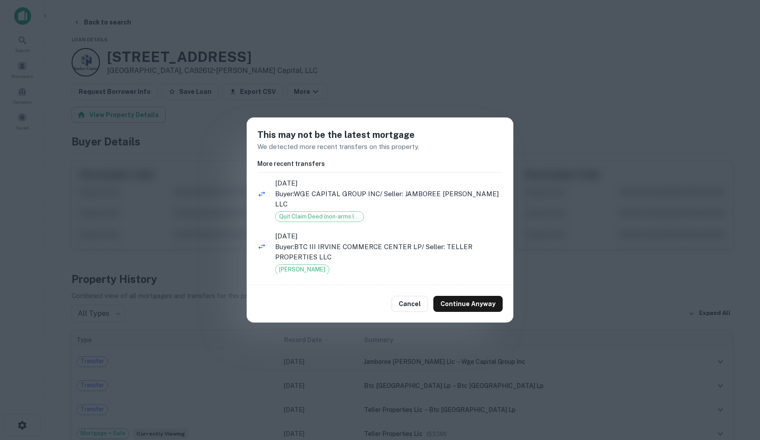
click at [397, 202] on ul "2/16/2023 Buyer: WGE CAPITAL GROUP INC / Seller: JAMBOREE HINES LLC Quit Claim …" at bounding box center [379, 225] width 245 height 98
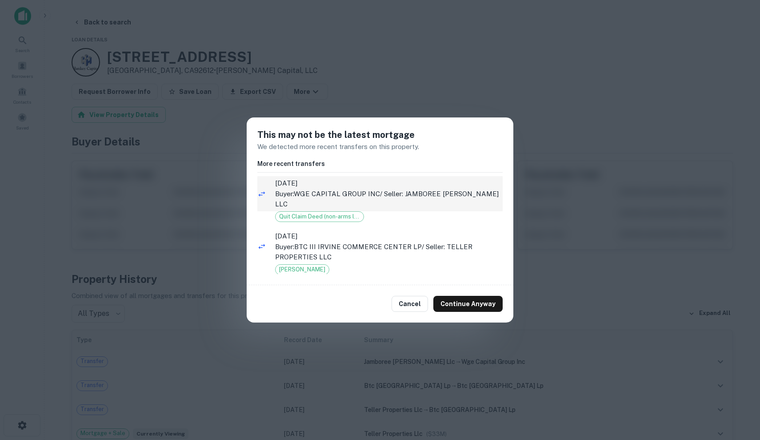
click at [400, 190] on p "Buyer: WGE CAPITAL GROUP INC / Seller: JAMBOREE HINES LLC" at bounding box center [389, 198] width 228 height 21
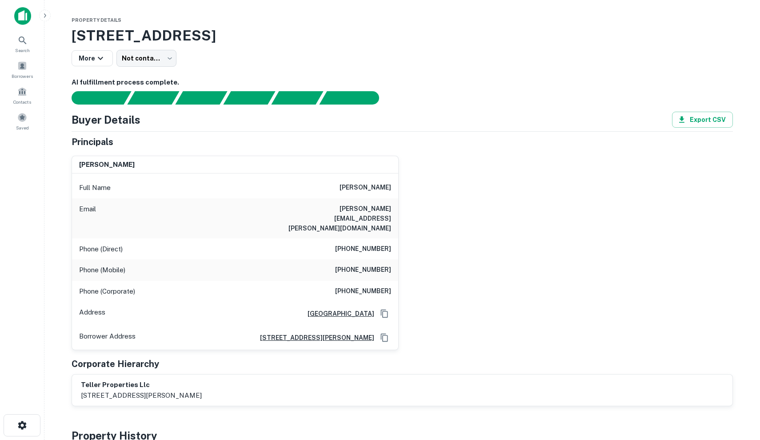
click at [353, 184] on div "Full Name john devries" at bounding box center [235, 187] width 326 height 21
drag, startPoint x: 353, startPoint y: 185, endPoint x: 392, endPoint y: 185, distance: 39.6
click at [393, 185] on div "Full Name john devries" at bounding box center [235, 187] width 326 height 21
copy h6 "john devries"
click at [347, 238] on div "Phone (Direct) (949) 759-7641" at bounding box center [235, 248] width 326 height 21
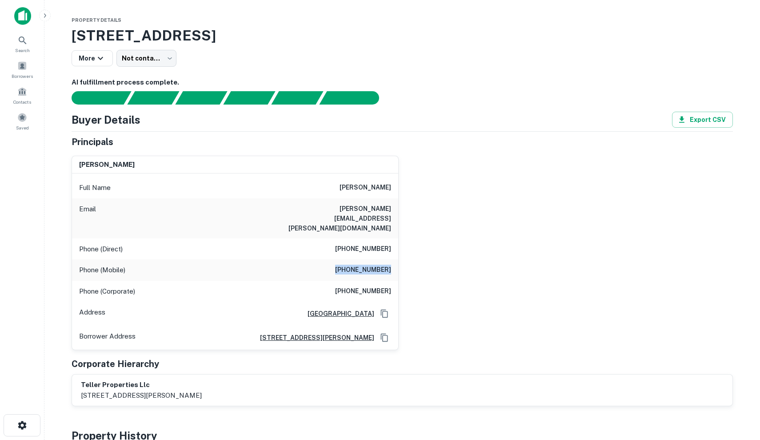
drag, startPoint x: 344, startPoint y: 248, endPoint x: 395, endPoint y: 249, distance: 51.1
click at [395, 259] on div "Phone (Mobile) (702) 768-5866" at bounding box center [235, 269] width 326 height 21
copy h6 "(702) 768-5866"
click at [443, 197] on div "john devries Full Name john devries Email john.devries@yahoo.com Phone (Direct)…" at bounding box center [398, 249] width 668 height 202
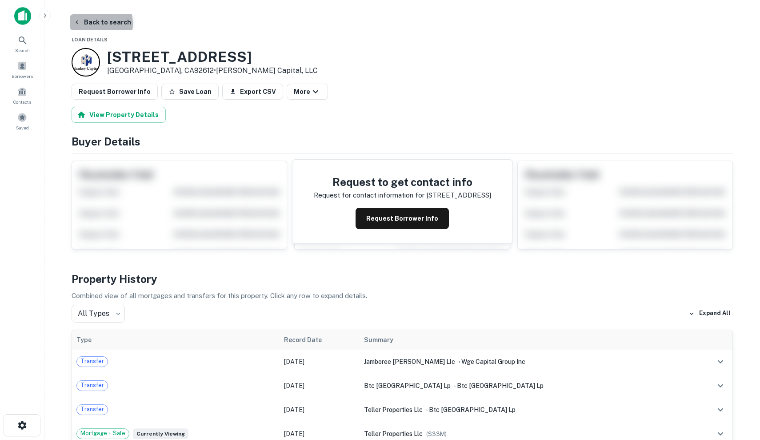
click at [93, 24] on button "Back to search" at bounding box center [102, 22] width 65 height 16
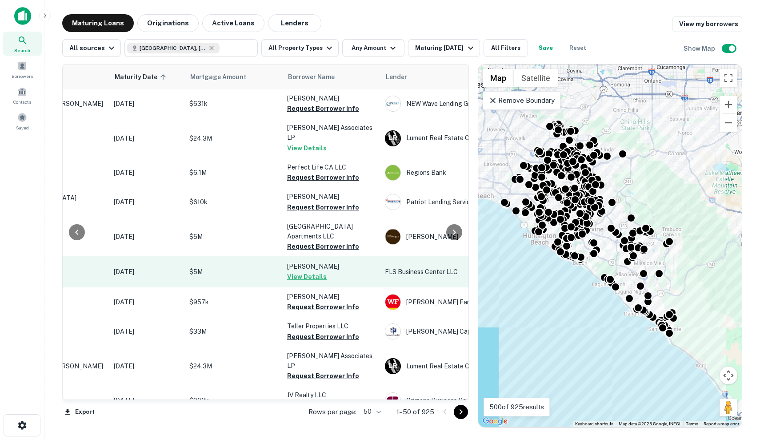
scroll to position [0, 89]
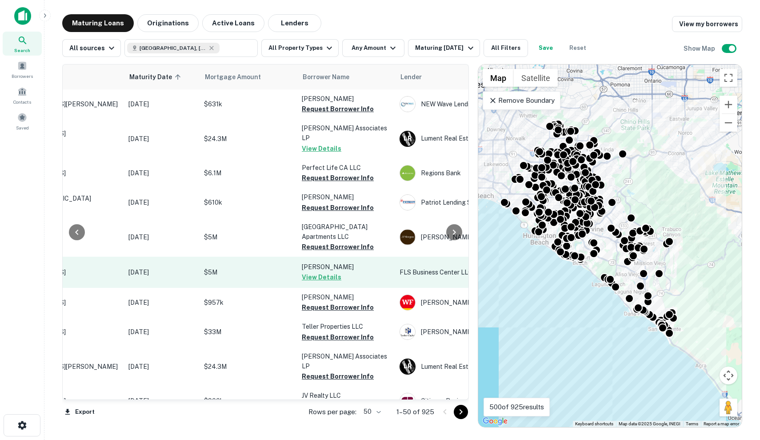
click at [192, 268] on p "[DATE]" at bounding box center [161, 272] width 67 height 10
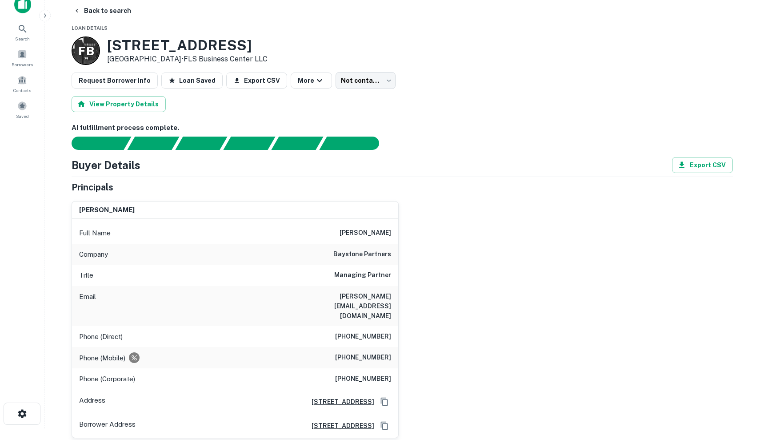
scroll to position [9, 0]
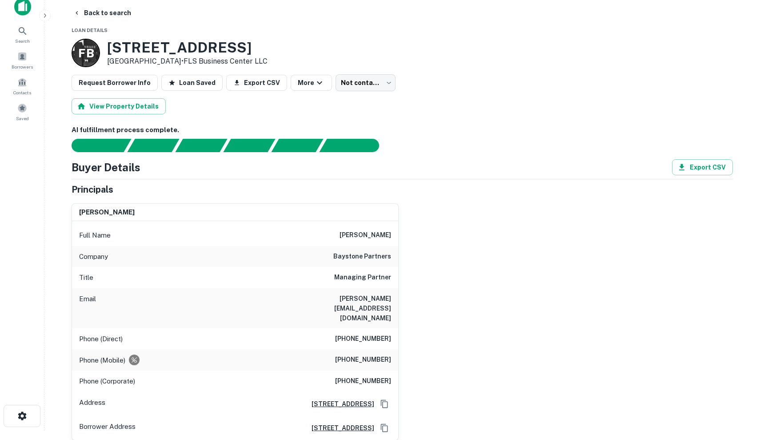
drag, startPoint x: 257, startPoint y: 187, endPoint x: 256, endPoint y: 192, distance: 5.4
click at [75, 13] on icon "button" at bounding box center [76, 12] width 7 height 7
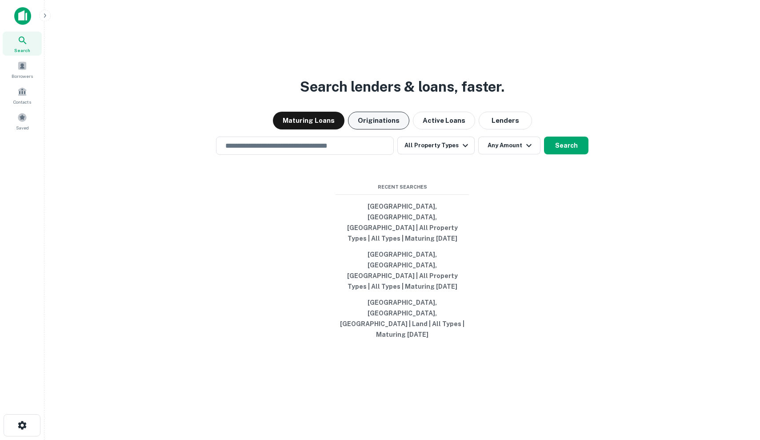
click at [380, 129] on button "Originations" at bounding box center [378, 121] width 61 height 18
click at [304, 129] on button "Maturing Loans" at bounding box center [309, 121] width 72 height 18
click at [16, 72] on div "Borrowers" at bounding box center [22, 69] width 39 height 24
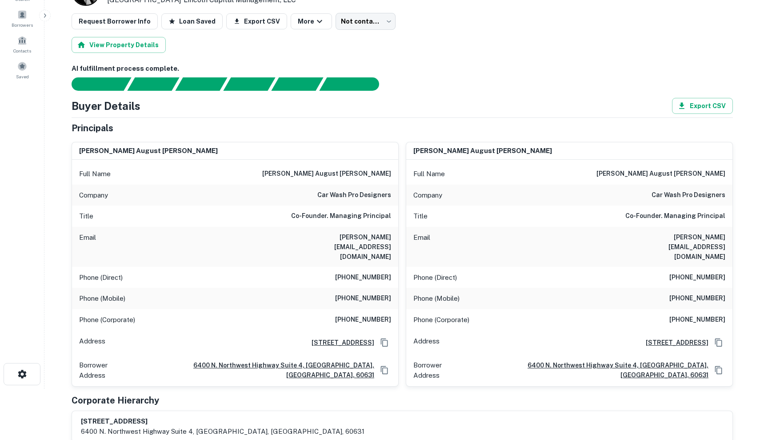
scroll to position [51, 0]
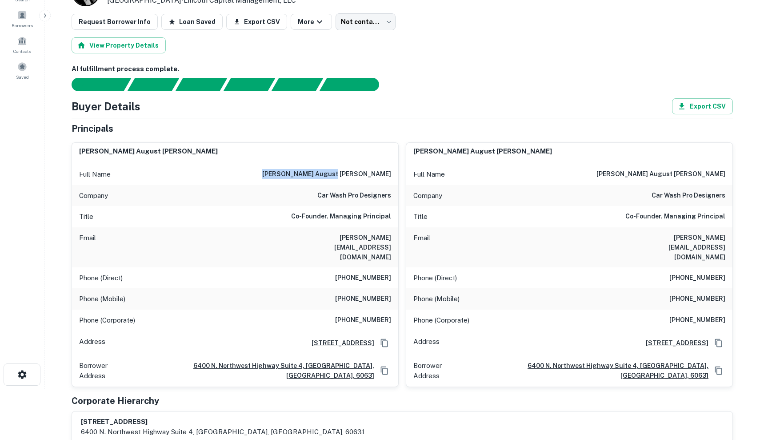
drag, startPoint x: 324, startPoint y: 172, endPoint x: 392, endPoint y: 175, distance: 68.5
click at [392, 175] on div "Full Name [PERSON_NAME] august [PERSON_NAME]" at bounding box center [235, 174] width 326 height 21
copy h6 "[PERSON_NAME] august [PERSON_NAME]"
click at [219, 156] on div "[PERSON_NAME] august [PERSON_NAME]" at bounding box center [235, 152] width 326 height 18
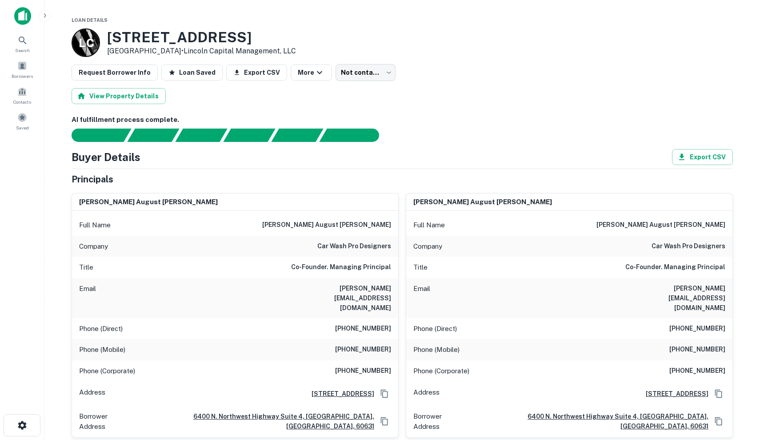
scroll to position [0, 0]
drag, startPoint x: 333, startPoint y: 315, endPoint x: 375, endPoint y: 348, distance: 53.5
click at [375, 348] on div "Full Name [PERSON_NAME] august [PERSON_NAME] Company car wash pro designers Tit…" at bounding box center [235, 324] width 326 height 226
click at [375, 365] on h6 "[PHONE_NUMBER]" at bounding box center [363, 370] width 56 height 11
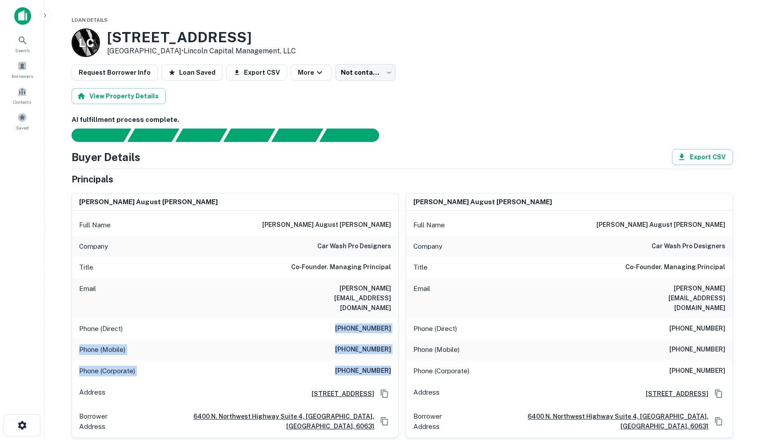
drag, startPoint x: 375, startPoint y: 348, endPoint x: 328, endPoint y: 302, distance: 65.7
click at [328, 302] on div "Full Name [PERSON_NAME] august [PERSON_NAME] Company car wash pro designers Tit…" at bounding box center [235, 324] width 326 height 226
click at [328, 318] on div "Phone (Direct) [PHONE_NUMBER]" at bounding box center [235, 328] width 326 height 21
drag, startPoint x: 328, startPoint y: 302, endPoint x: 393, endPoint y: 354, distance: 82.8
click at [393, 354] on div "Full Name [PERSON_NAME] august [PERSON_NAME] Company car wash pro designers Tit…" at bounding box center [235, 324] width 326 height 226
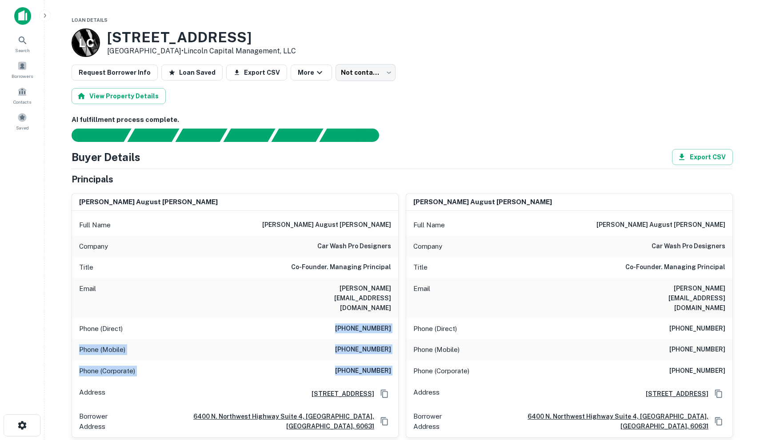
click at [393, 360] on div "Phone (Corporate) [PHONE_NUMBER]" at bounding box center [235, 370] width 326 height 21
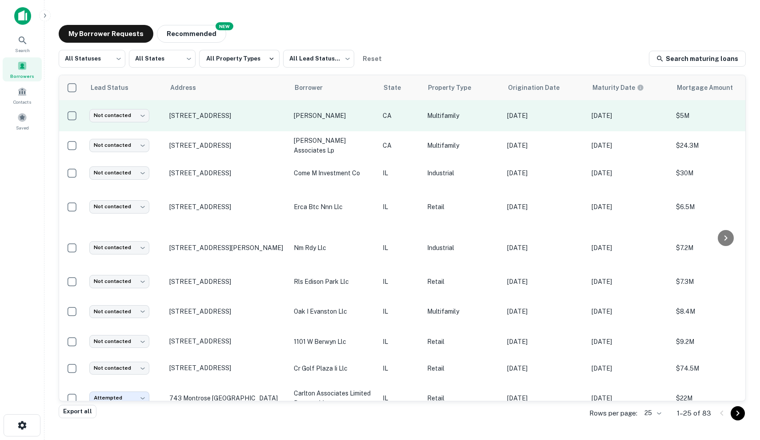
click at [380, 122] on td "CA" at bounding box center [400, 115] width 44 height 31
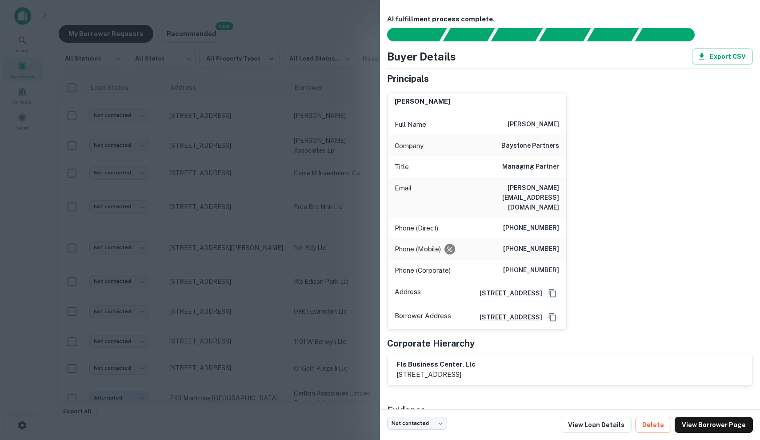
click at [296, 120] on div at bounding box center [380, 220] width 760 height 440
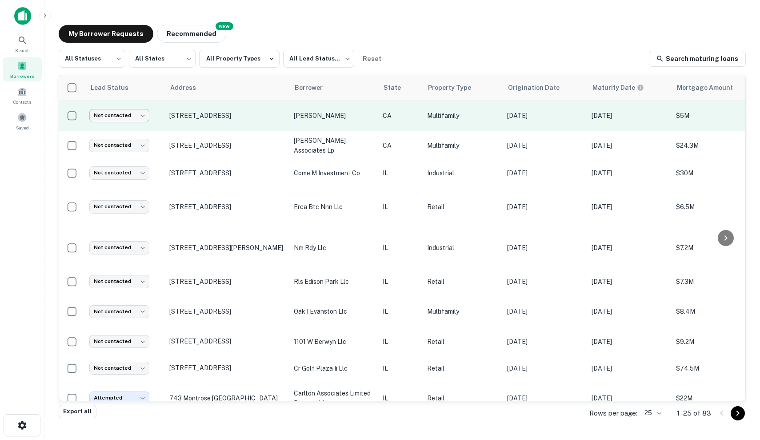
click at [111, 116] on body "Search Borrowers Contacts Saved My Borrower Requests NEW Recommended All Status…" at bounding box center [380, 220] width 760 height 440
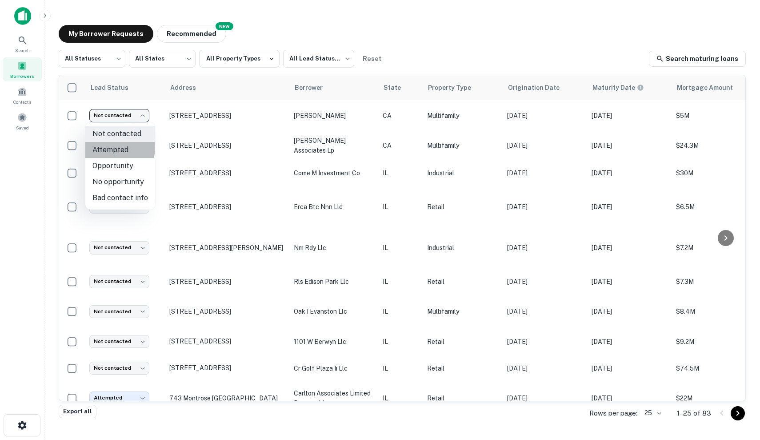
click at [113, 148] on li "Attempted" at bounding box center [120, 150] width 70 height 16
type input "*********"
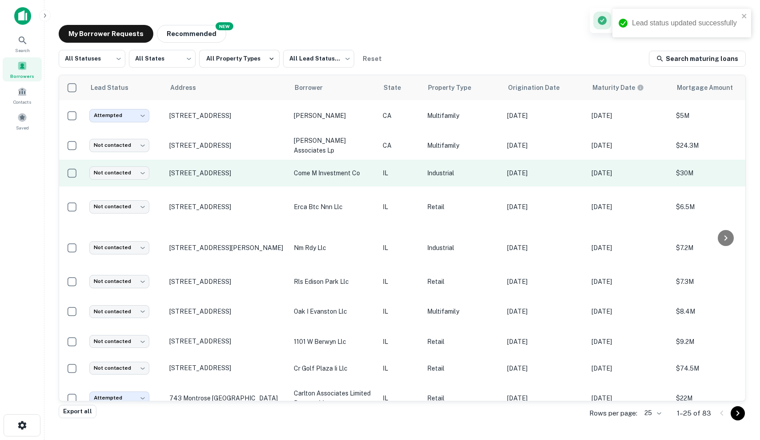
click at [417, 160] on td "IL" at bounding box center [400, 173] width 44 height 27
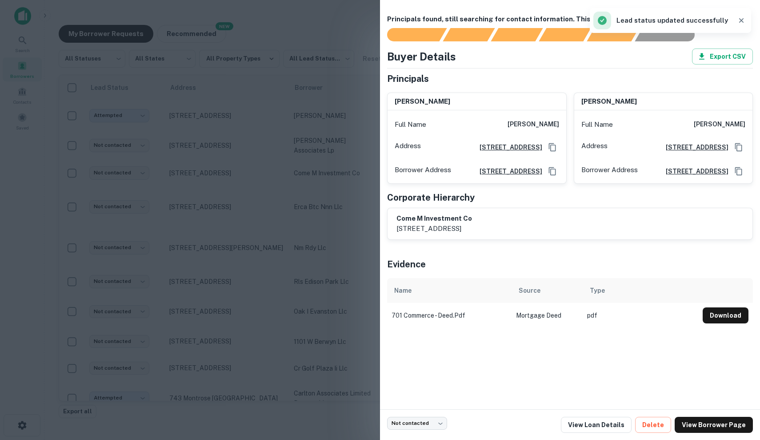
click at [338, 156] on div at bounding box center [380, 220] width 760 height 440
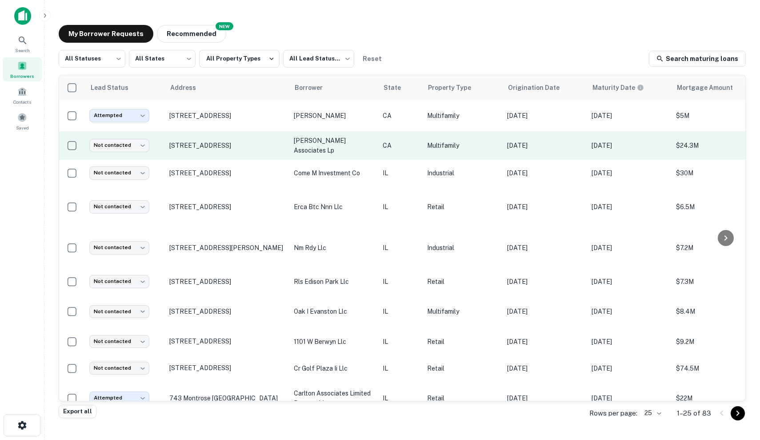
click at [388, 143] on p "CA" at bounding box center [401, 145] width 36 height 10
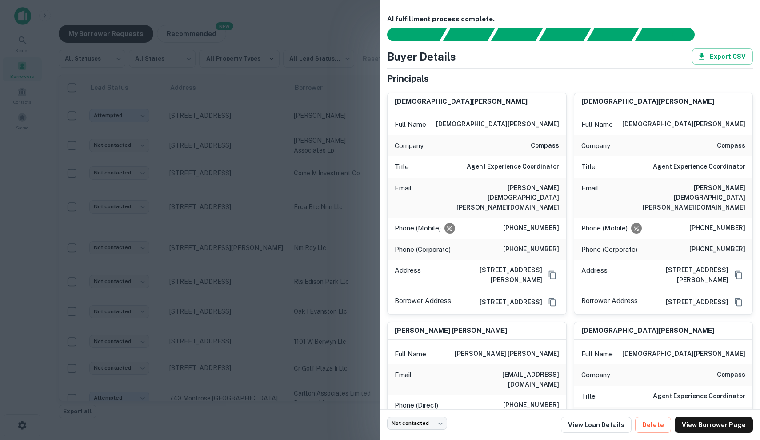
click at [300, 234] on div at bounding box center [380, 220] width 760 height 440
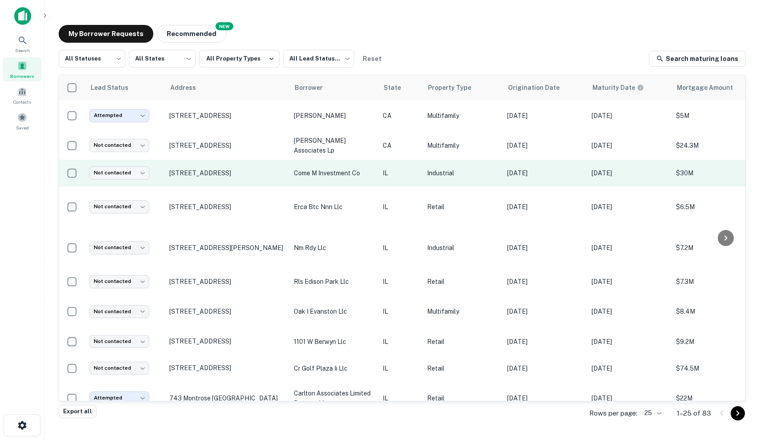
click at [463, 176] on td "Industrial" at bounding box center [463, 173] width 80 height 27
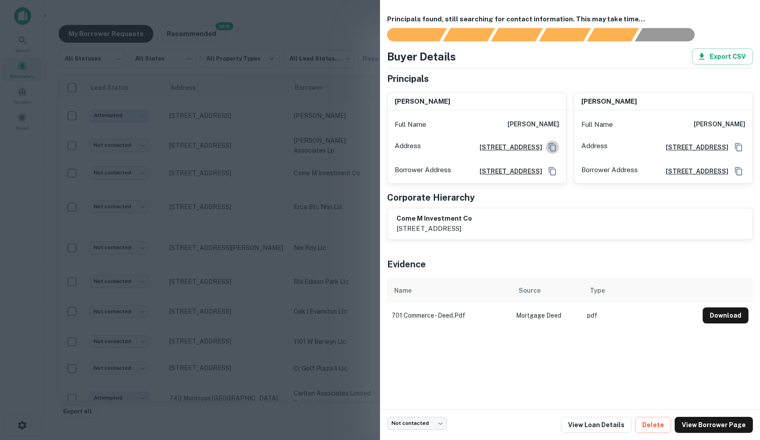
click at [553, 147] on icon "Copy Address" at bounding box center [552, 147] width 9 height 9
click at [327, 173] on div at bounding box center [380, 220] width 760 height 440
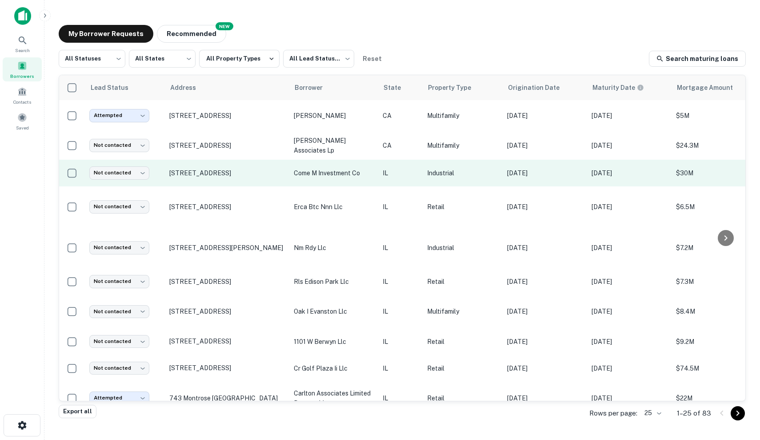
click at [326, 182] on td "come m investment co" at bounding box center [333, 173] width 89 height 27
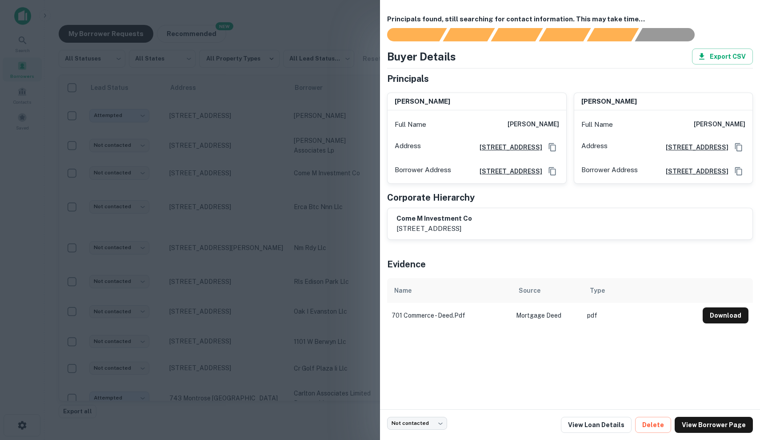
click at [335, 182] on div at bounding box center [380, 220] width 760 height 440
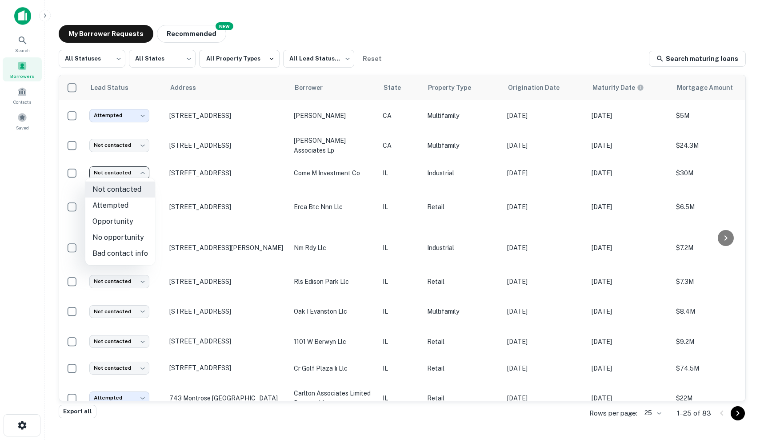
click at [124, 170] on body "Search Borrowers Contacts Saved My Borrower Requests NEW Recommended All Status…" at bounding box center [380, 220] width 760 height 440
click at [159, 150] on div at bounding box center [380, 220] width 760 height 440
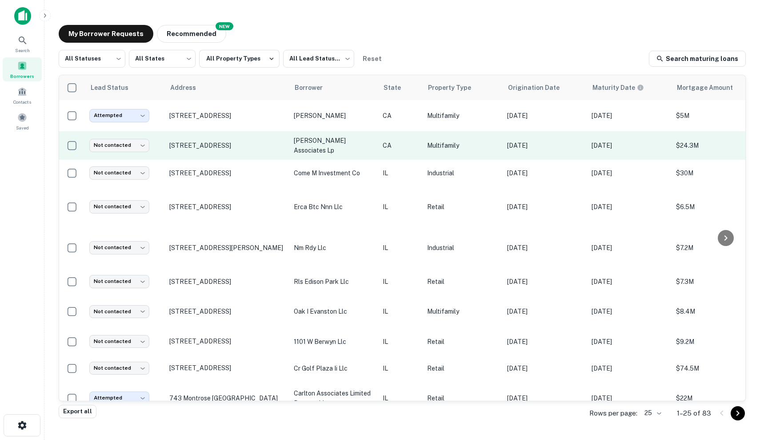
click at [384, 146] on p "CA" at bounding box center [401, 145] width 36 height 10
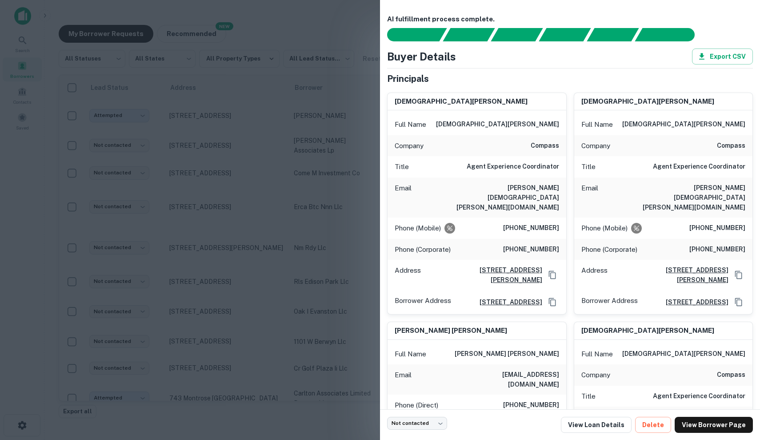
click at [320, 148] on div at bounding box center [380, 220] width 760 height 440
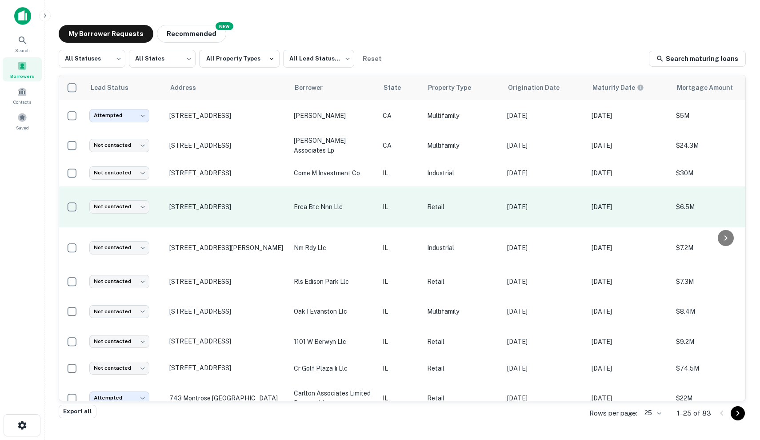
click at [410, 212] on td "IL" at bounding box center [400, 206] width 44 height 41
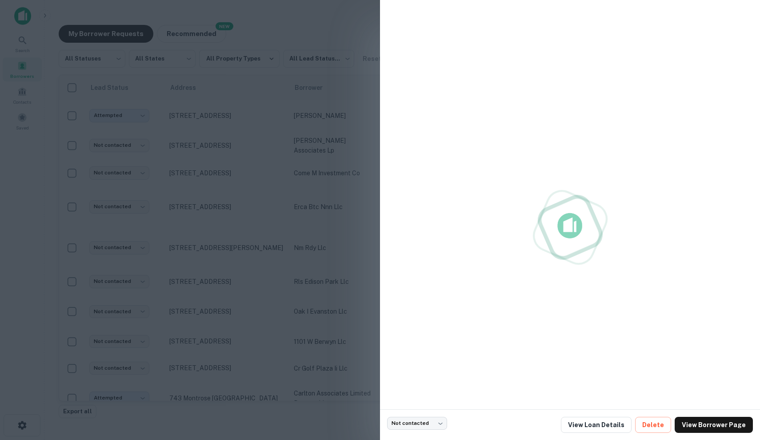
click at [530, 265] on div at bounding box center [570, 227] width 366 height 440
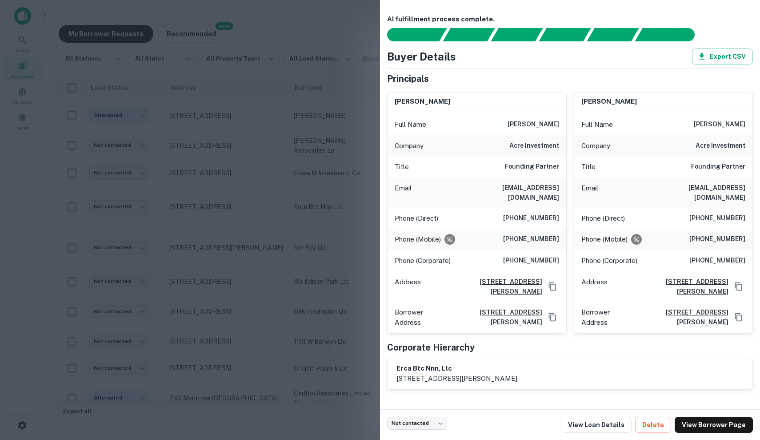
click at [326, 202] on div at bounding box center [380, 220] width 760 height 440
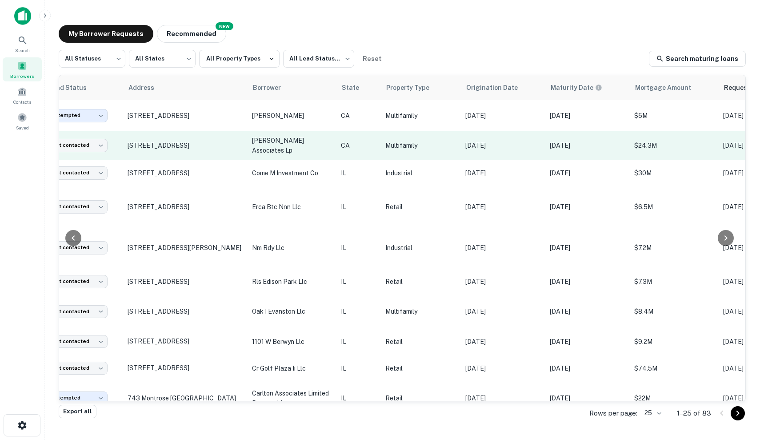
scroll to position [0, 42]
click at [448, 153] on td "Multifamily" at bounding box center [420, 145] width 80 height 28
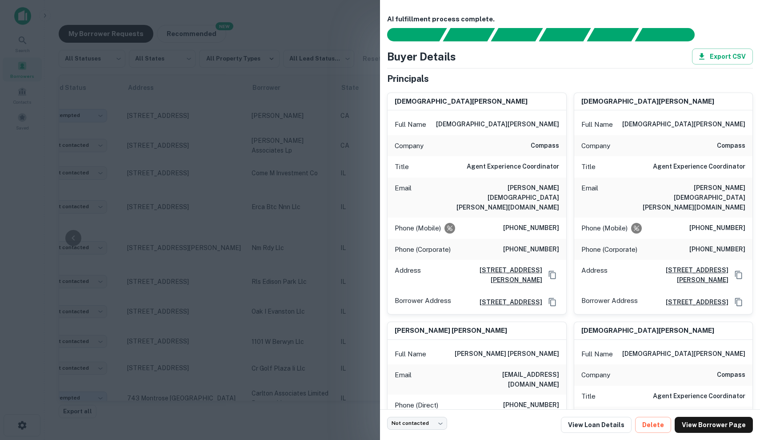
click at [360, 153] on div at bounding box center [380, 220] width 760 height 440
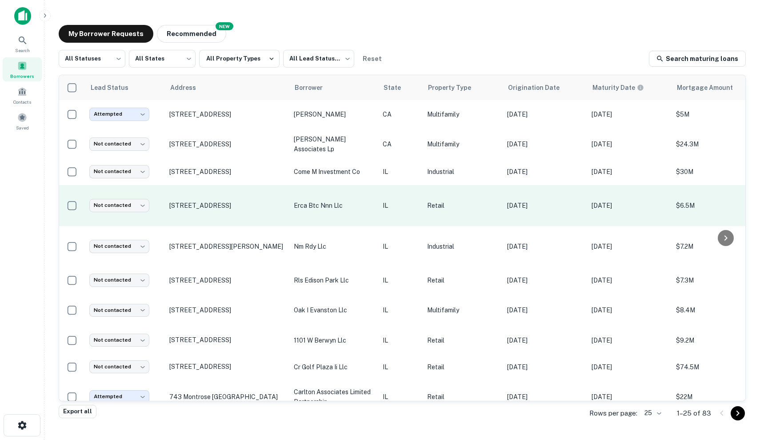
scroll to position [1, 0]
click at [341, 222] on td "erca btc nnn llc" at bounding box center [333, 205] width 89 height 41
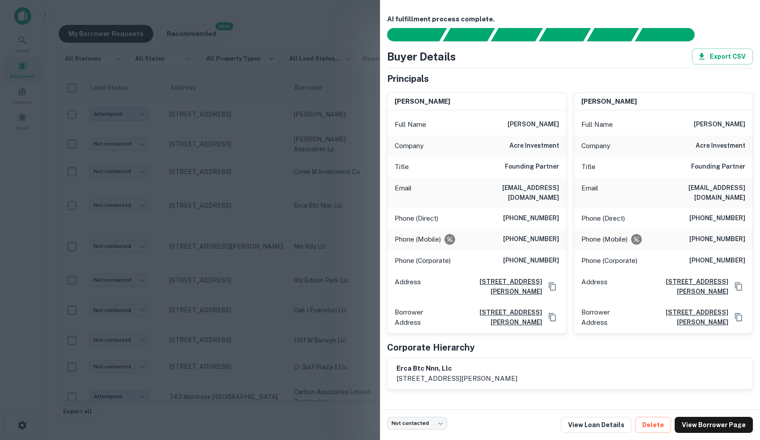
drag, startPoint x: 494, startPoint y: 123, endPoint x: 564, endPoint y: 125, distance: 70.3
click at [564, 125] on div "Full Name gabe e. arechaederra" at bounding box center [477, 124] width 179 height 21
click at [327, 163] on div at bounding box center [380, 220] width 760 height 440
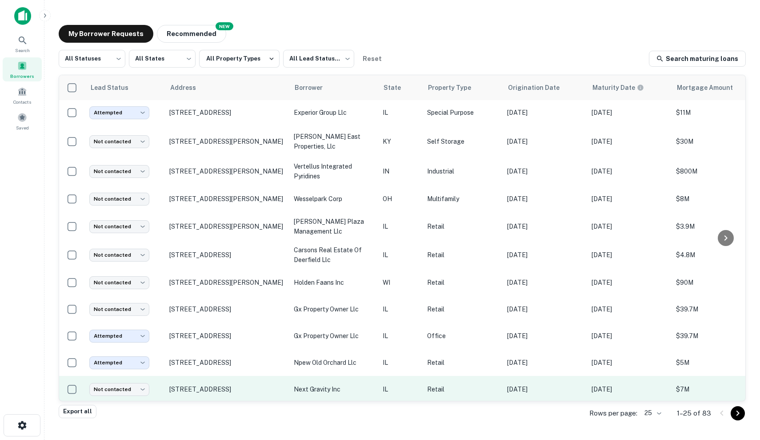
scroll to position [421, 0]
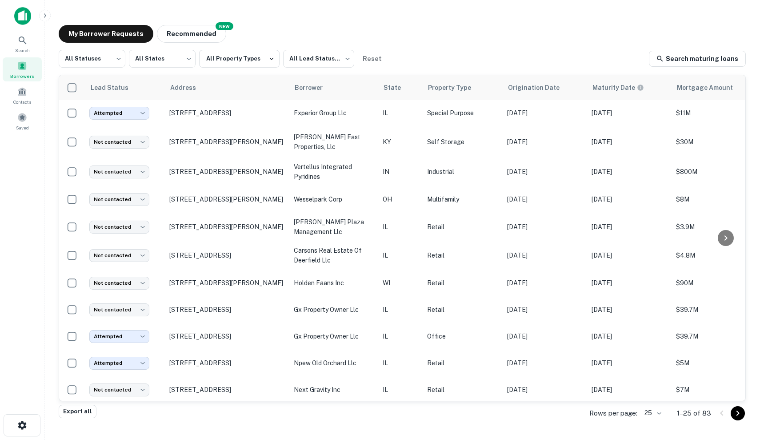
click at [746, 412] on div "My Borrower Requests NEW Recommended All Statuses *** ​ All States *** ​ All Pr…" at bounding box center [402, 216] width 701 height 396
click at [743, 412] on button "Go to next page" at bounding box center [738, 413] width 14 height 14
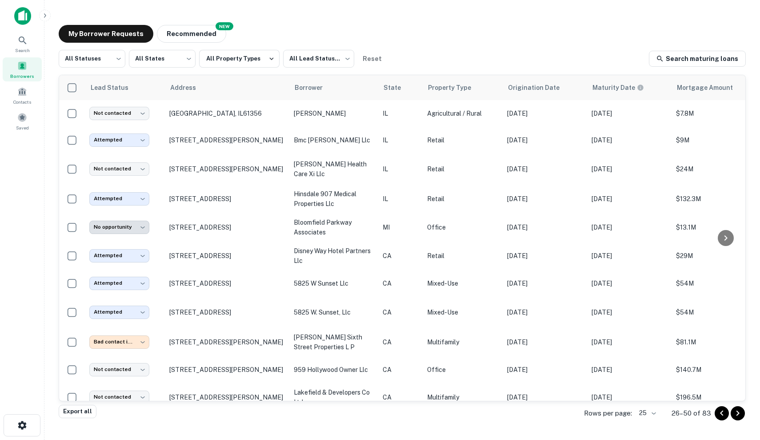
click at [741, 412] on icon "Go to next page" at bounding box center [737, 413] width 11 height 11
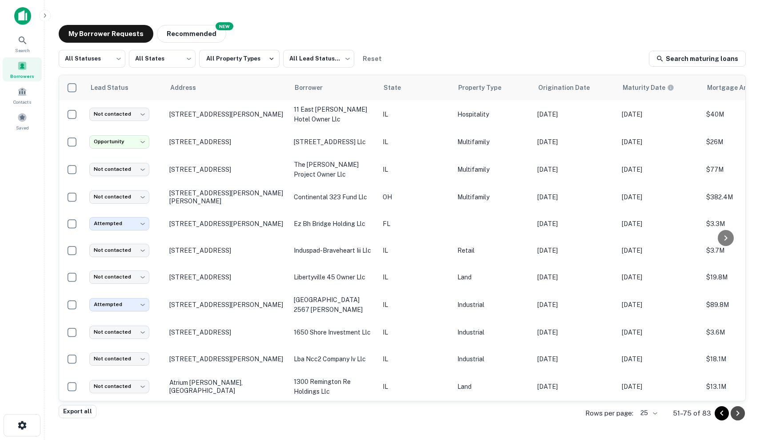
click at [740, 417] on icon "Go to next page" at bounding box center [737, 413] width 11 height 11
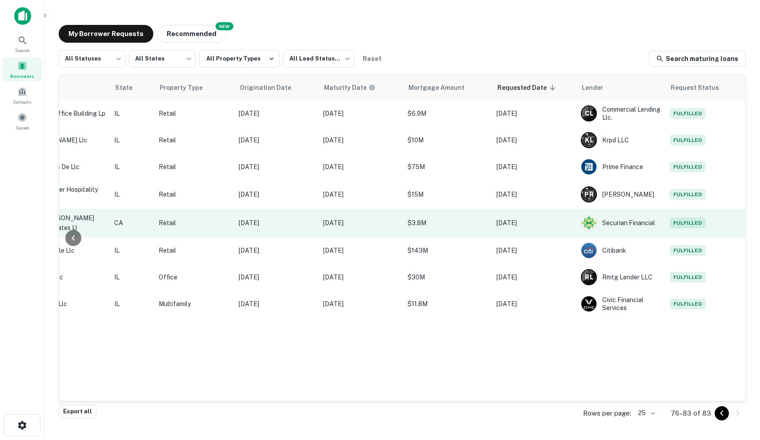
scroll to position [0, 268]
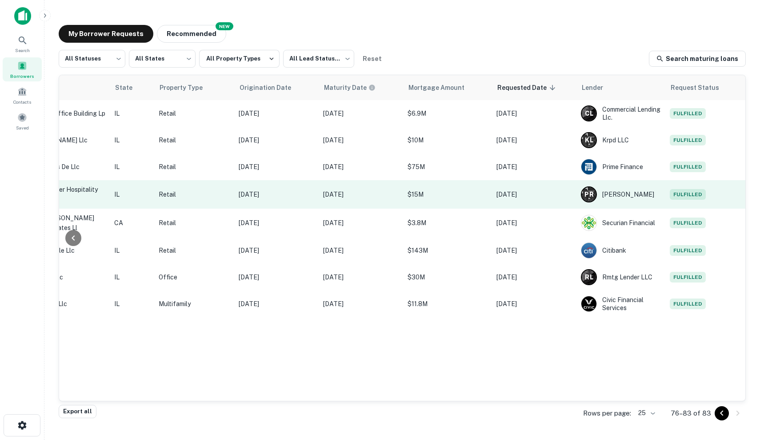
click at [545, 203] on td "Aug 14, 2025" at bounding box center [534, 194] width 84 height 28
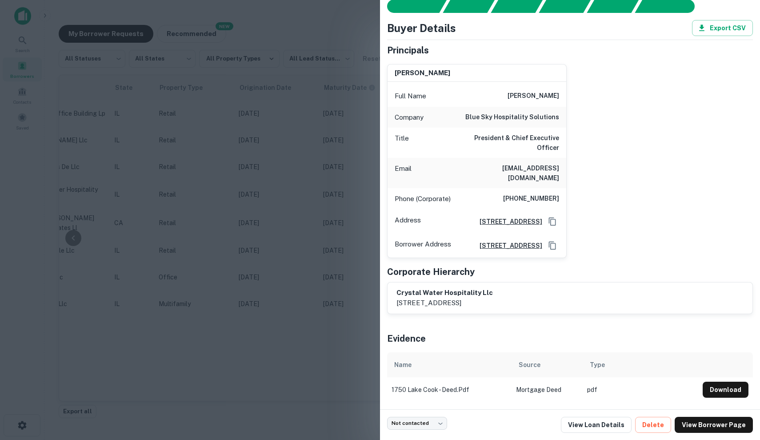
scroll to position [31, 0]
click at [612, 422] on link "View Loan Details" at bounding box center [596, 424] width 71 height 16
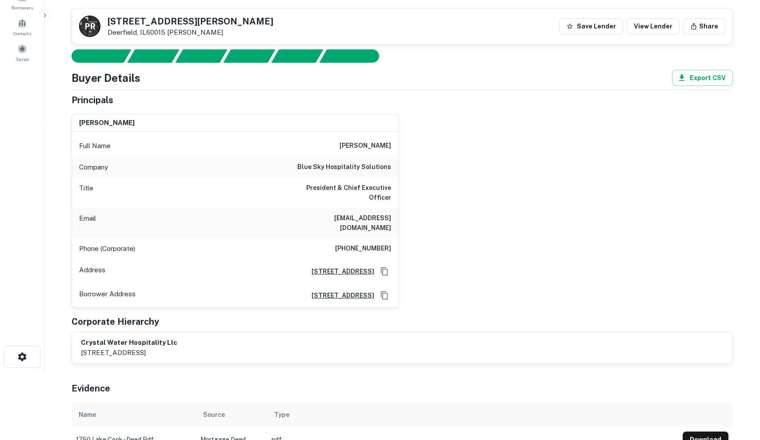
scroll to position [64, 0]
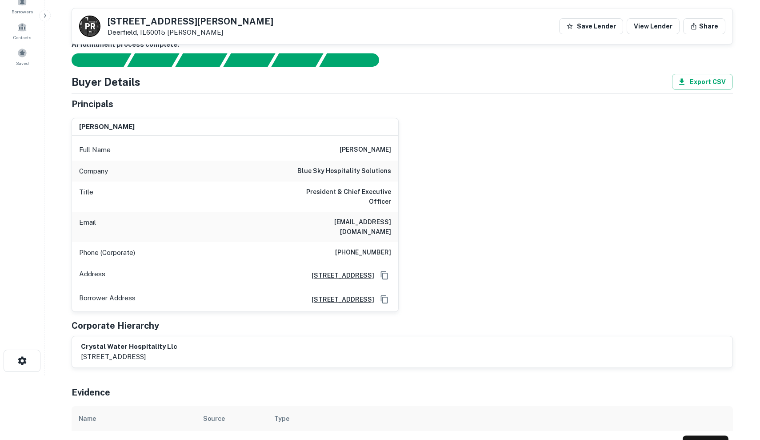
click at [346, 247] on h6 "[PHONE_NUMBER]" at bounding box center [363, 252] width 56 height 11
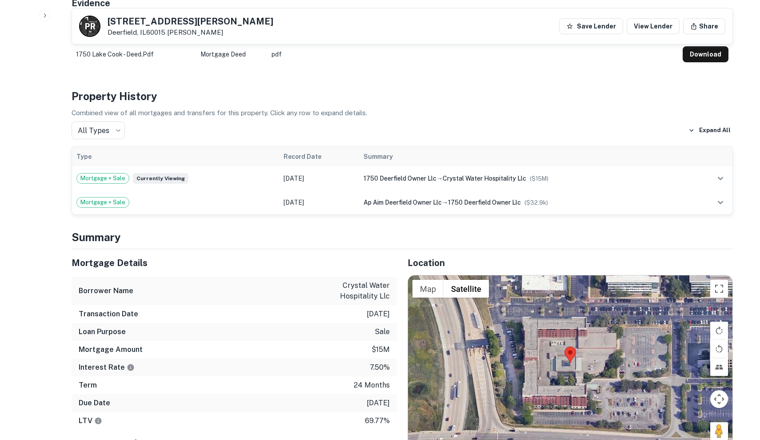
scroll to position [468, 0]
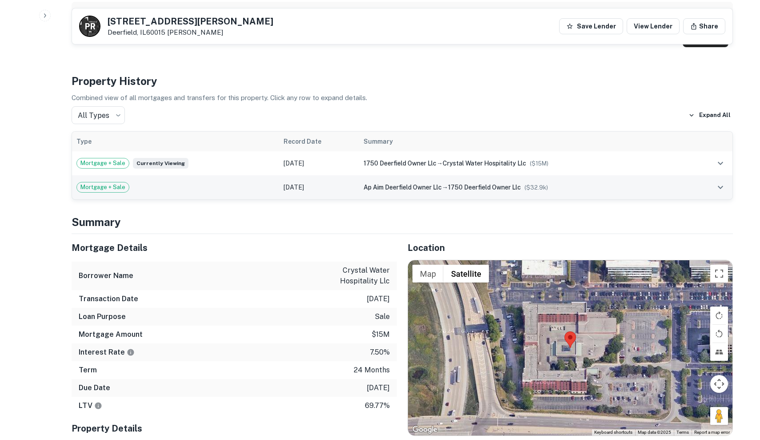
click at [383, 184] on td "ap aim deerfield owner llc → 1750 deerfield owner llc ($ 32.9k )" at bounding box center [525, 187] width 332 height 24
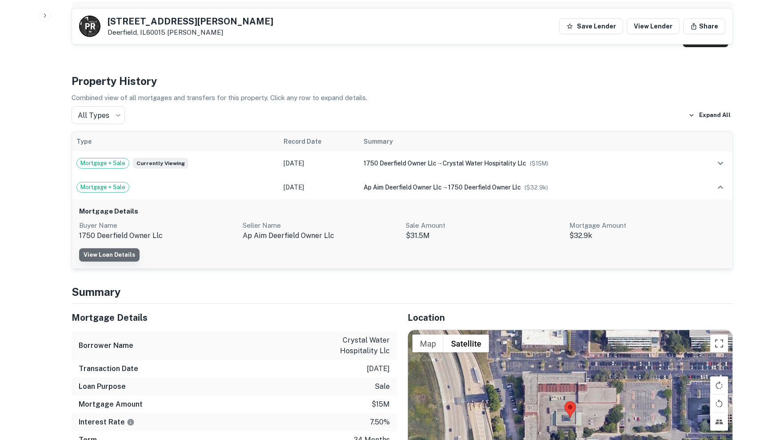
click at [124, 248] on link "View Loan Details" at bounding box center [109, 254] width 60 height 13
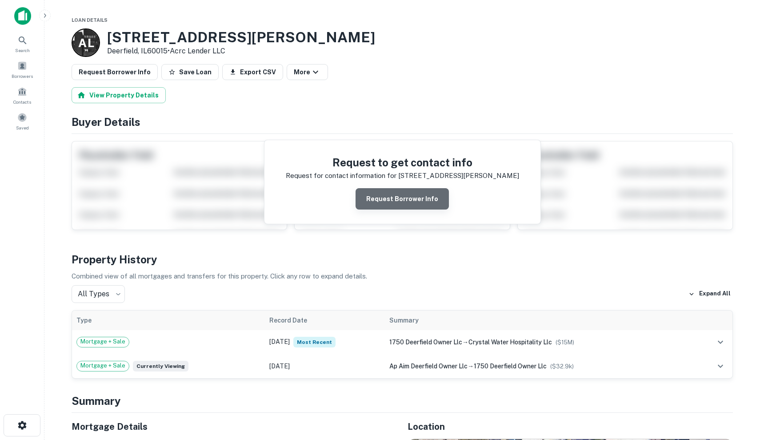
scroll to position [0, 0]
click at [420, 200] on button "Request Borrower Info" at bounding box center [402, 198] width 93 height 21
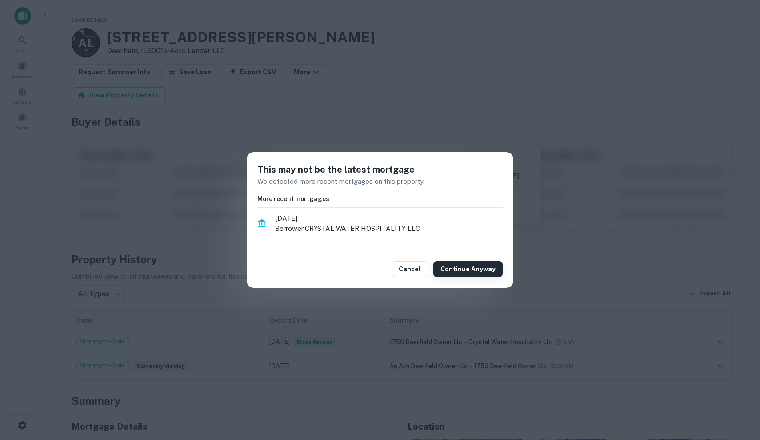
click at [461, 268] on button "Continue Anyway" at bounding box center [467, 269] width 69 height 16
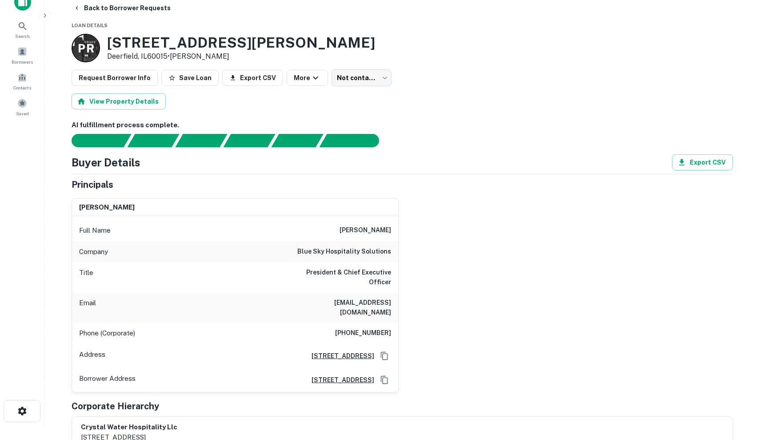
drag, startPoint x: 288, startPoint y: 292, endPoint x: 379, endPoint y: 309, distance: 92.1
click at [379, 309] on div "Email [EMAIL_ADDRESS][DOMAIN_NAME]" at bounding box center [235, 307] width 326 height 30
drag, startPoint x: 393, startPoint y: 303, endPoint x: 286, endPoint y: 282, distance: 108.7
click at [286, 292] on div "Email [EMAIL_ADDRESS][DOMAIN_NAME]" at bounding box center [235, 307] width 326 height 30
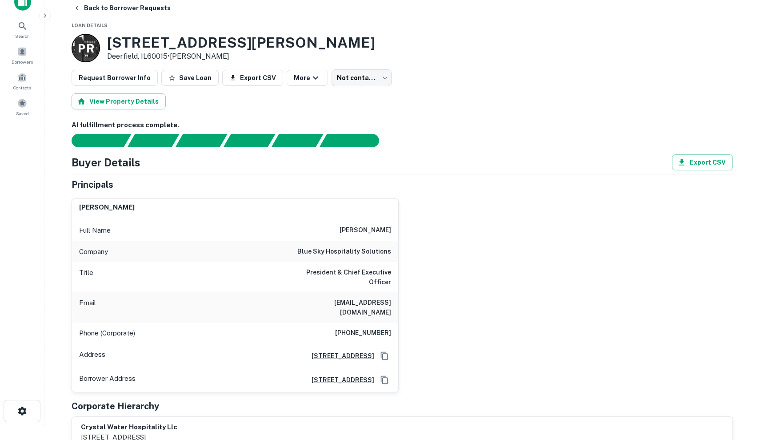
copy h6 "[EMAIL_ADDRESS][DOMAIN_NAME]"
click at [427, 193] on div "[PERSON_NAME] Full Name [PERSON_NAME] Company blue sky hospitality solutions Ti…" at bounding box center [398, 291] width 668 height 201
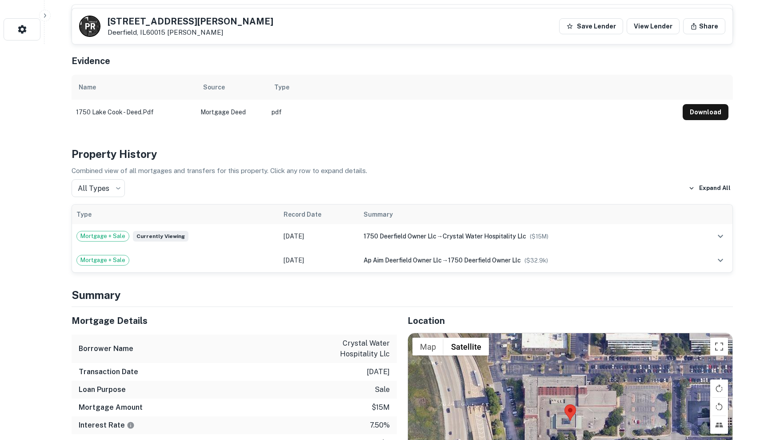
scroll to position [395, 0]
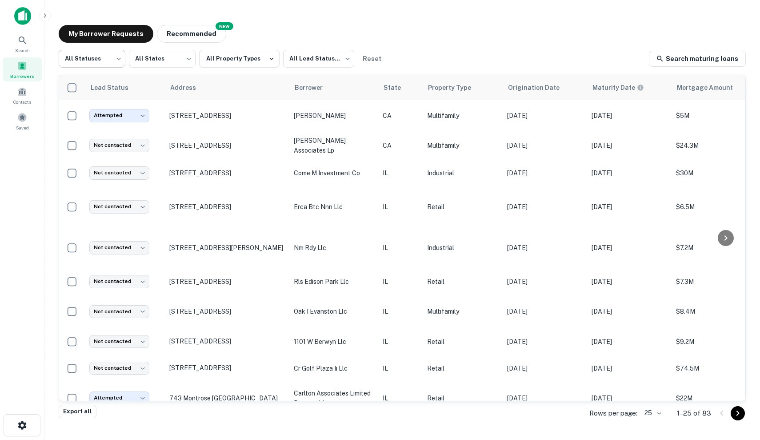
click at [96, 55] on body "Search Borrowers Contacts Saved My Borrower Requests NEW Recommended All Status…" at bounding box center [380, 220] width 760 height 440
click at [235, 59] on div at bounding box center [380, 220] width 760 height 440
click at [235, 59] on button "All Property Types" at bounding box center [239, 59] width 80 height 18
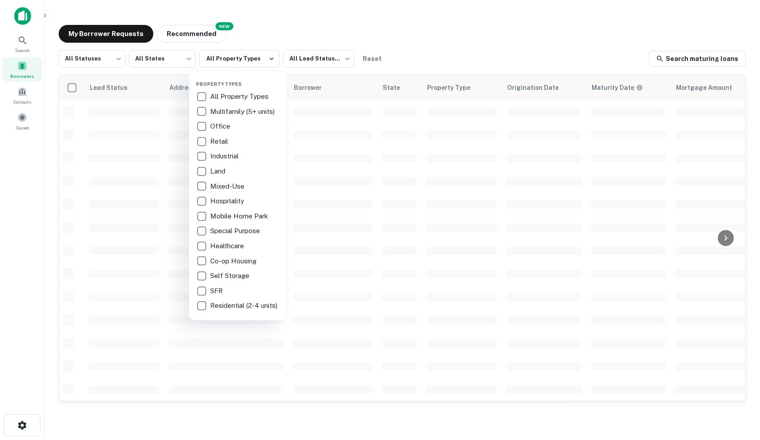
click at [233, 200] on p "Hospitality" at bounding box center [228, 201] width 36 height 11
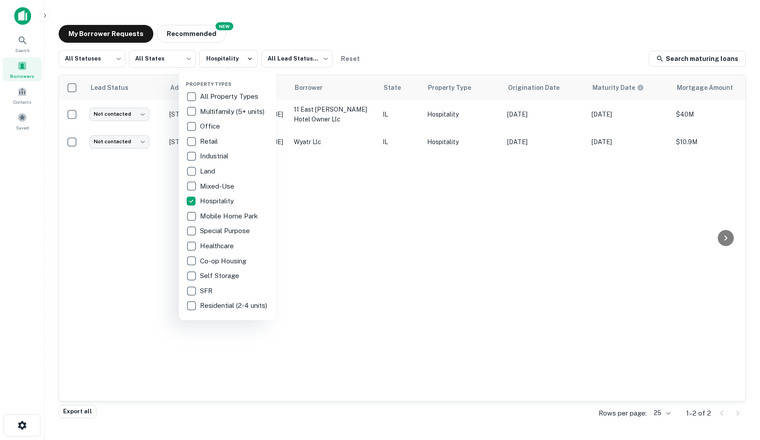
click at [462, 43] on div at bounding box center [380, 220] width 760 height 440
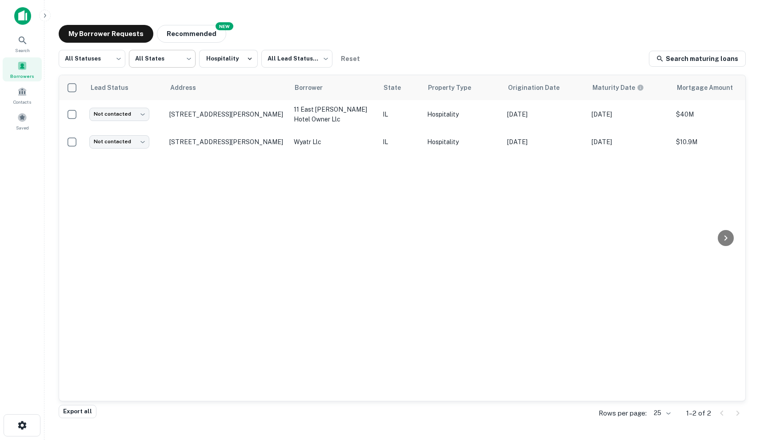
click at [182, 58] on body "Search Borrowers Contacts Saved My Borrower Requests NEW Recommended All Status…" at bounding box center [380, 220] width 760 height 440
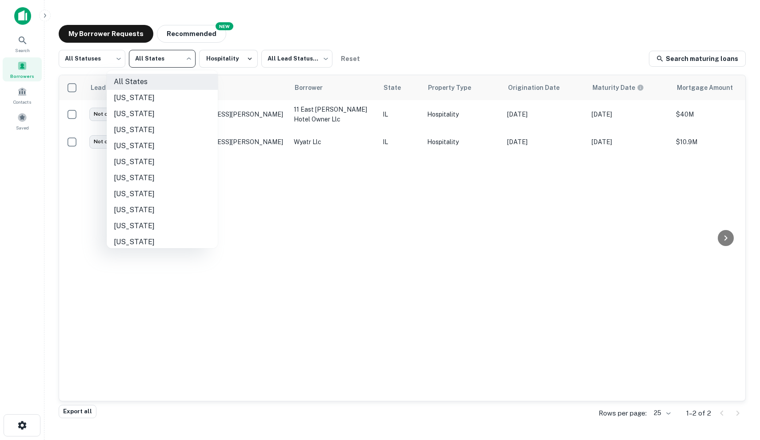
click at [276, 63] on div at bounding box center [380, 220] width 760 height 440
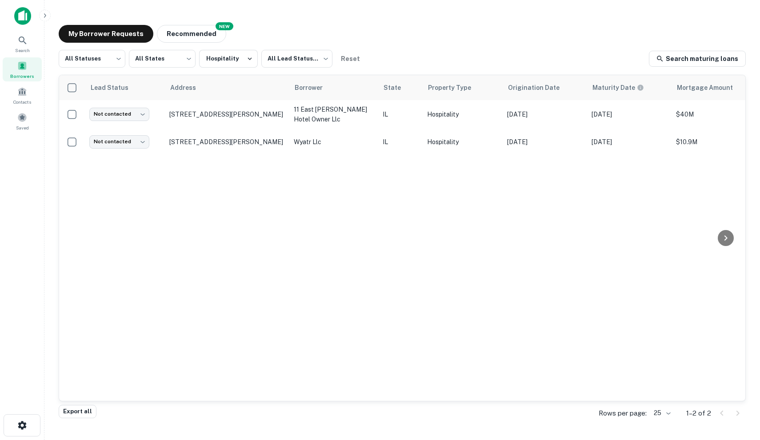
click at [276, 62] on body "Search Borrowers Contacts Saved My Borrower Requests NEW Recommended All Status…" at bounding box center [380, 220] width 760 height 440
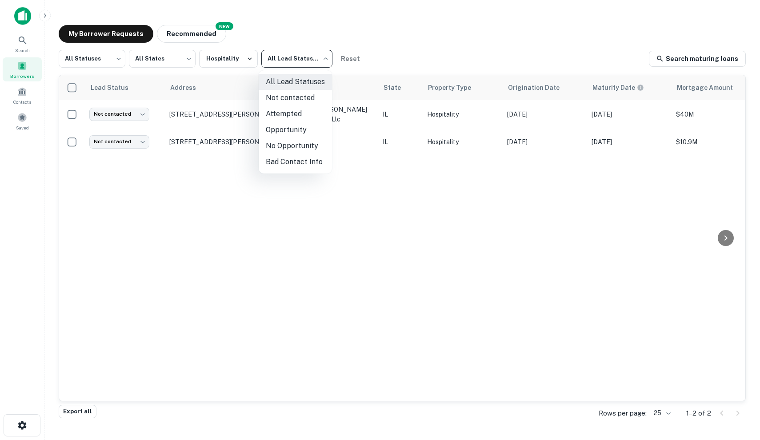
click at [368, 10] on div at bounding box center [380, 220] width 760 height 440
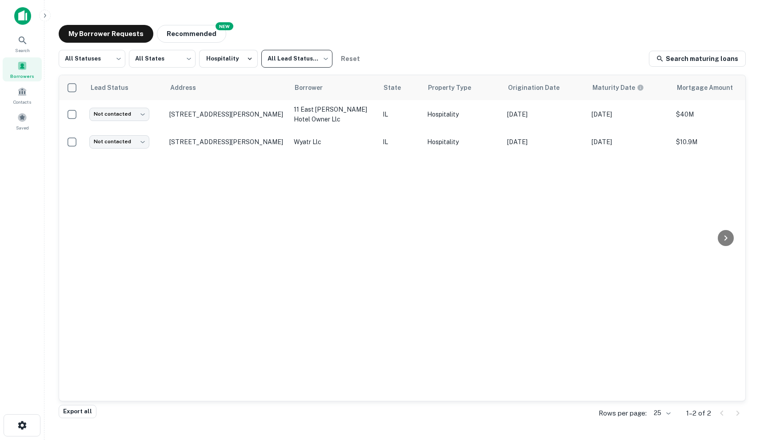
click at [24, 78] on span "Borrowers" at bounding box center [22, 75] width 24 height 7
